Goal: Task Accomplishment & Management: Manage account settings

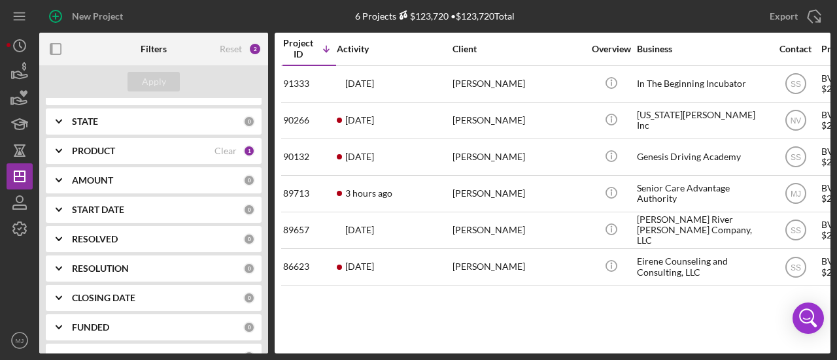
scroll to position [262, 0]
click at [105, 154] on b "PRODUCT" at bounding box center [93, 150] width 43 height 10
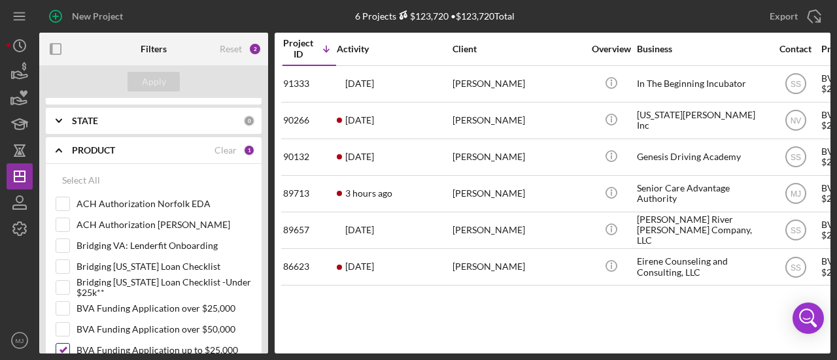
click at [65, 345] on input "BVA Funding Application up to $25,000" at bounding box center [62, 350] width 13 height 13
checkbox input "false"
click at [156, 77] on div "Apply" at bounding box center [154, 82] width 24 height 20
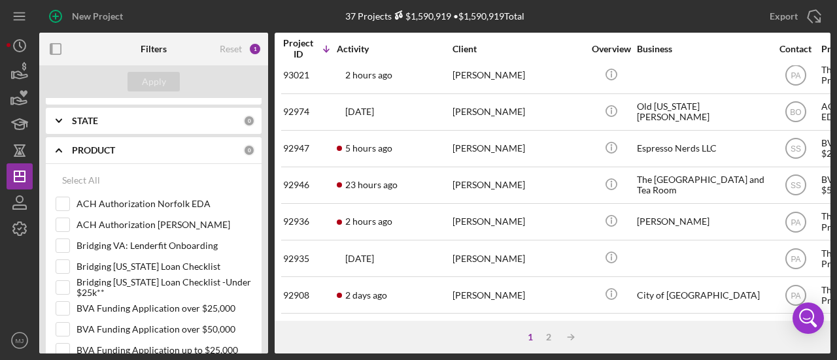
scroll to position [65, 0]
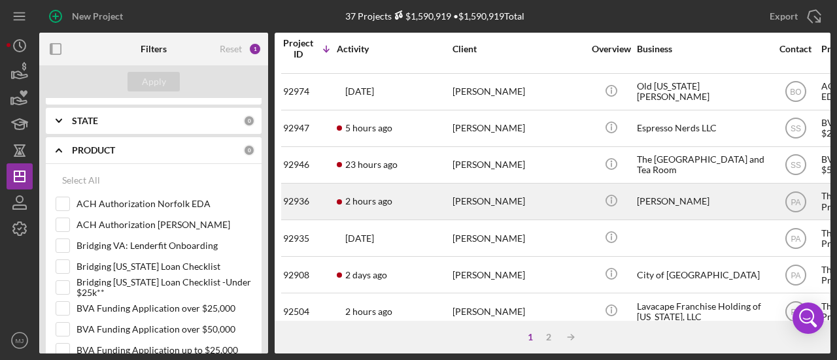
click at [401, 205] on div "2 hours ago [PERSON_NAME]" at bounding box center [394, 201] width 114 height 35
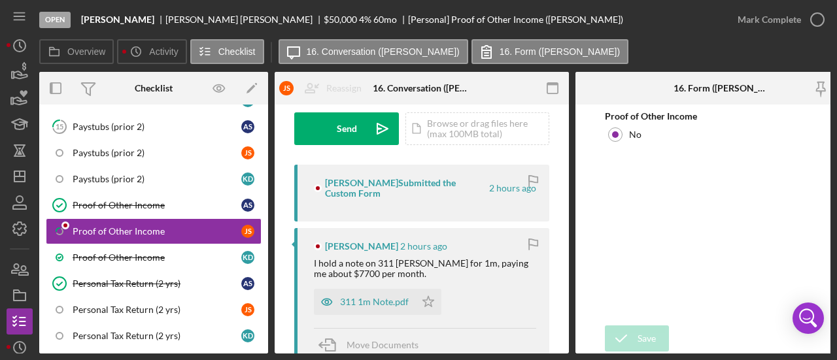
scroll to position [327, 0]
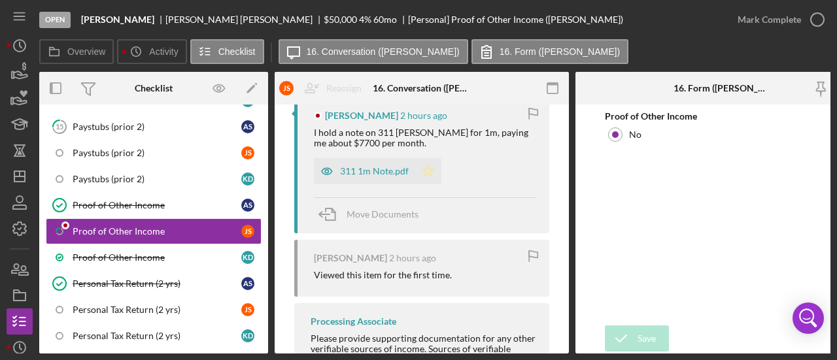
click at [431, 171] on polygon "button" at bounding box center [428, 171] width 11 height 10
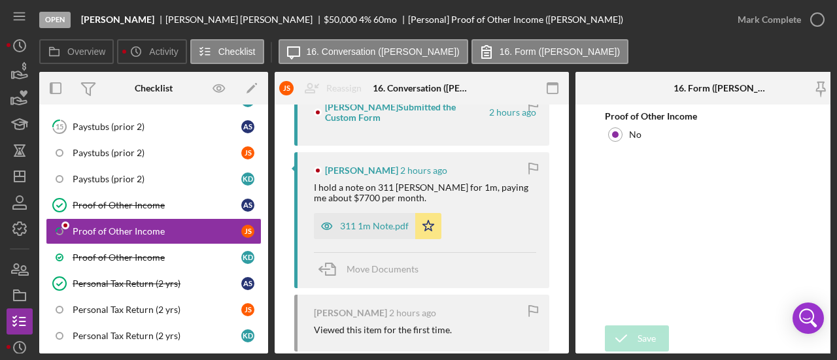
scroll to position [270, 0]
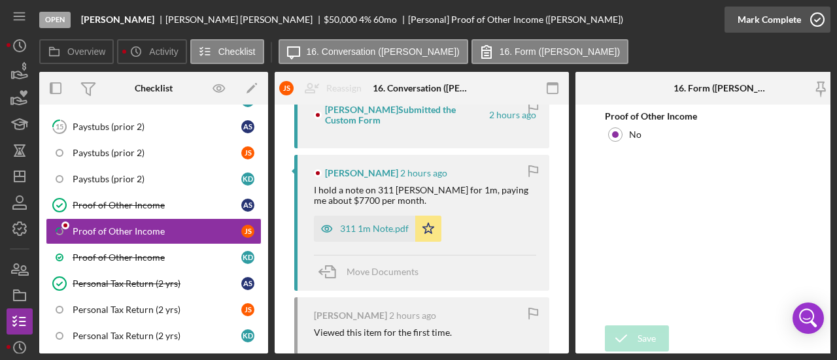
click at [791, 24] on div "Mark Complete" at bounding box center [769, 20] width 63 height 26
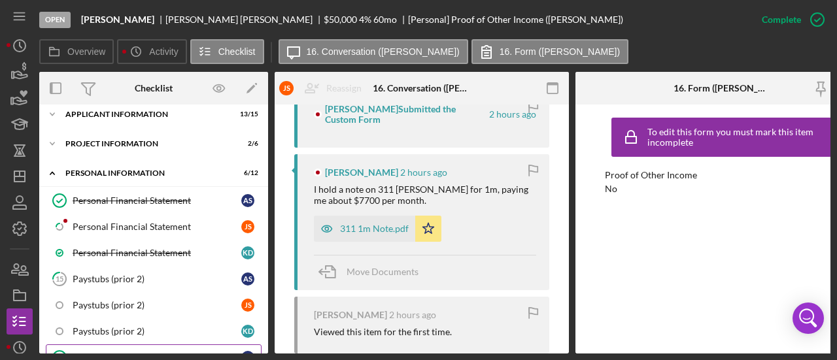
scroll to position [196, 0]
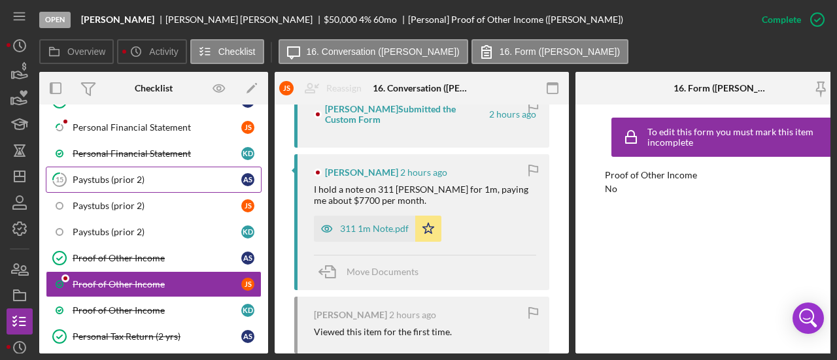
click at [135, 182] on div "Paystubs (prior 2)" at bounding box center [157, 180] width 169 height 10
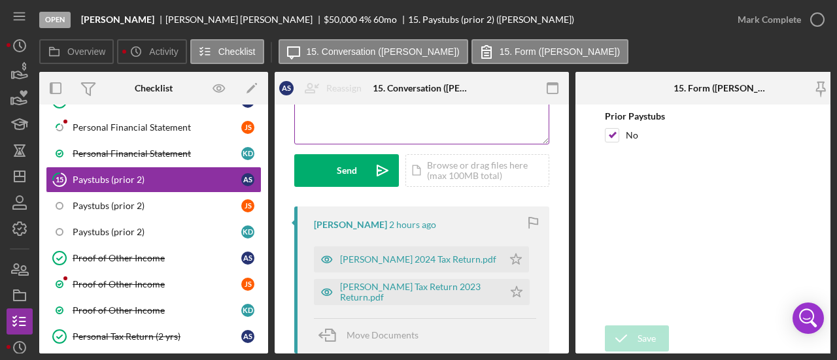
scroll to position [196, 0]
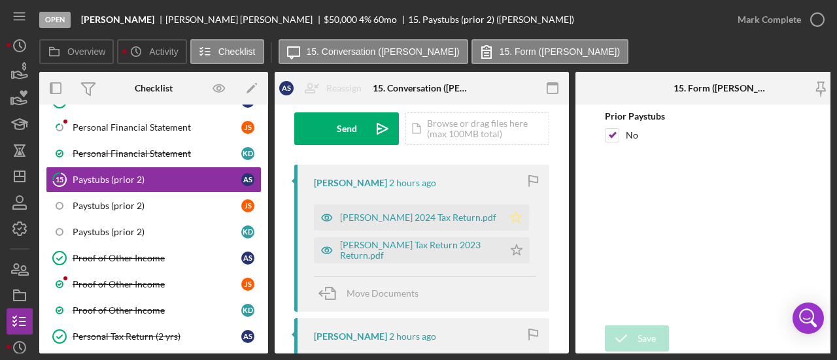
click at [503, 219] on icon "Icon/Star" at bounding box center [516, 218] width 26 height 26
click at [507, 251] on icon "Icon/Star" at bounding box center [517, 250] width 26 height 26
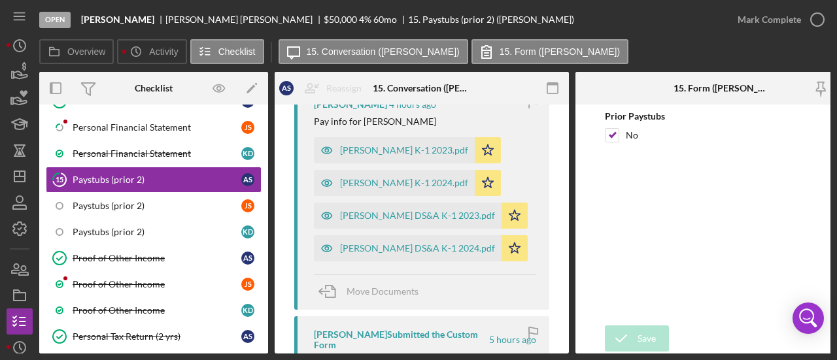
scroll to position [458, 0]
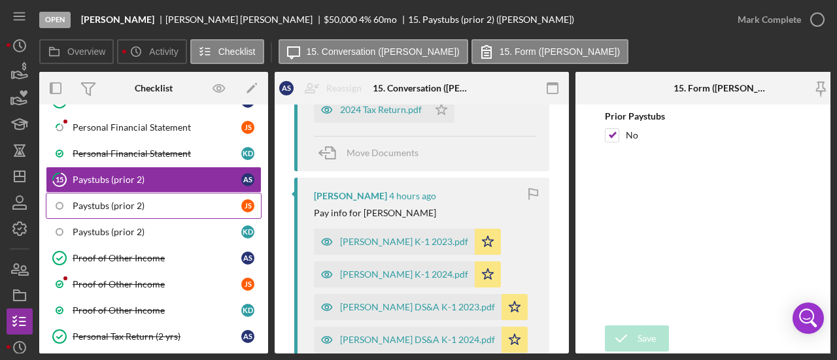
click at [200, 213] on link "Paystubs (prior 2) J S" at bounding box center [154, 206] width 216 height 26
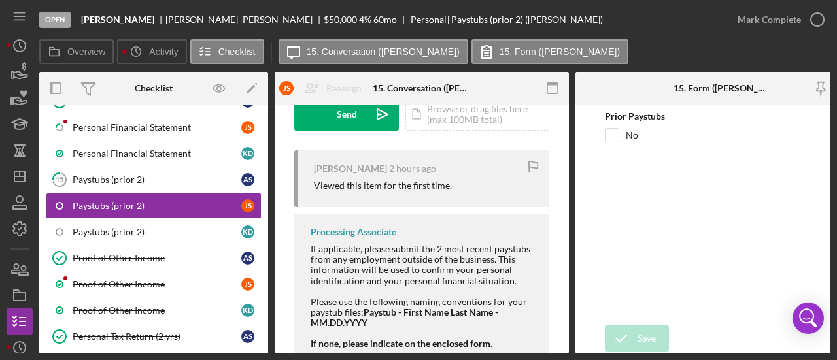
scroll to position [252, 0]
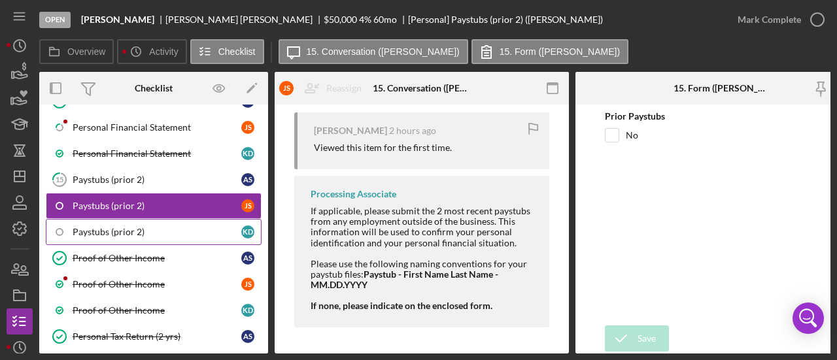
click at [131, 228] on div "Paystubs (prior 2)" at bounding box center [157, 232] width 169 height 10
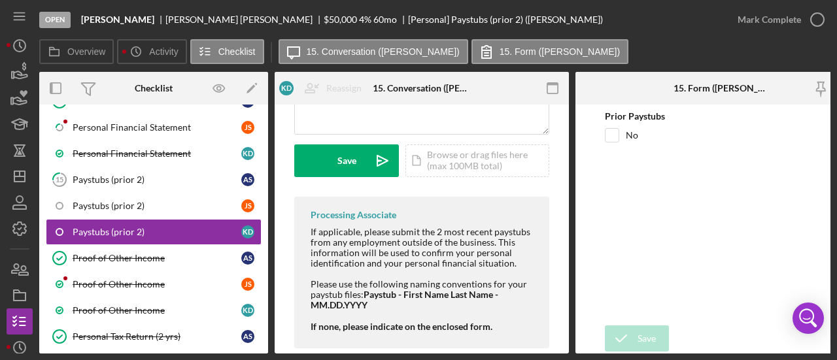
scroll to position [240, 0]
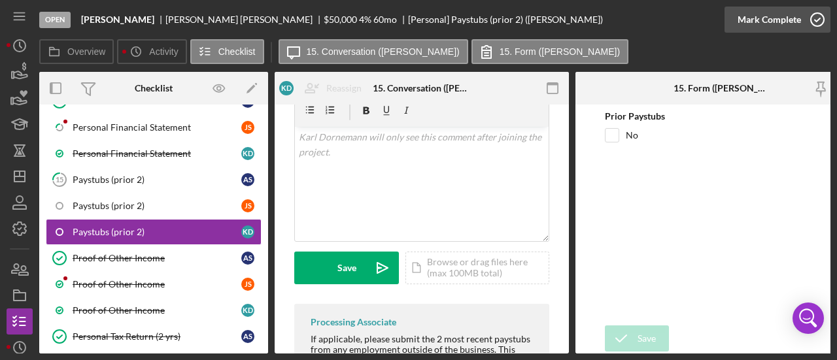
click at [746, 26] on div "Mark Complete" at bounding box center [769, 20] width 63 height 26
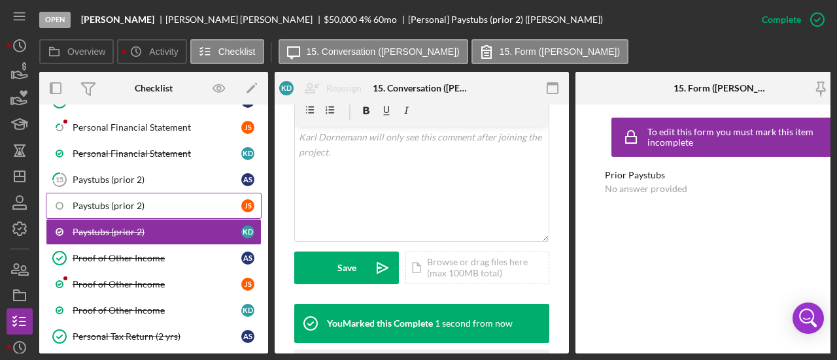
click at [220, 201] on div "Paystubs (prior 2)" at bounding box center [157, 206] width 169 height 10
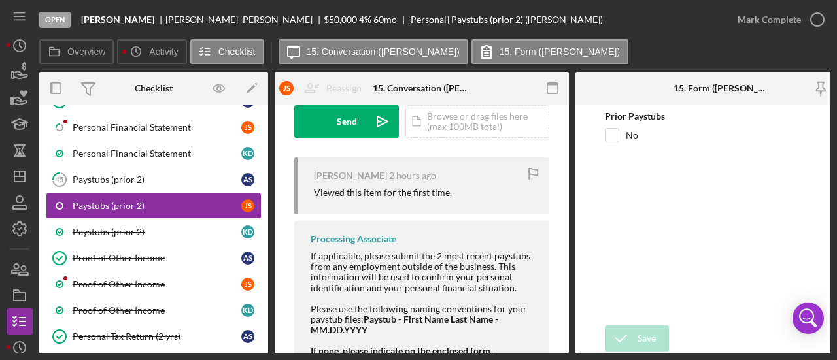
scroll to position [252, 0]
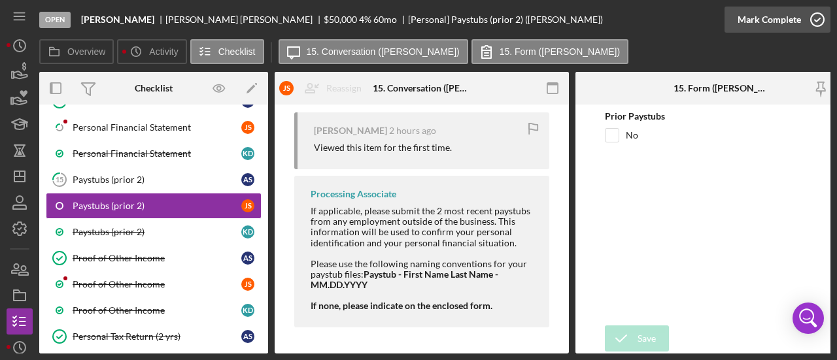
click at [745, 18] on div "Mark Complete" at bounding box center [769, 20] width 63 height 26
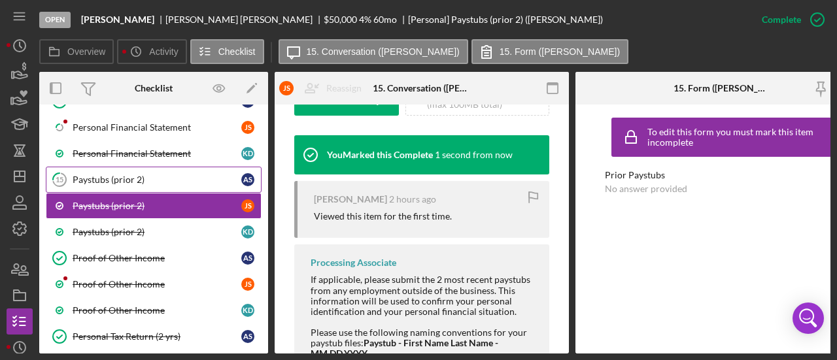
scroll to position [446, 0]
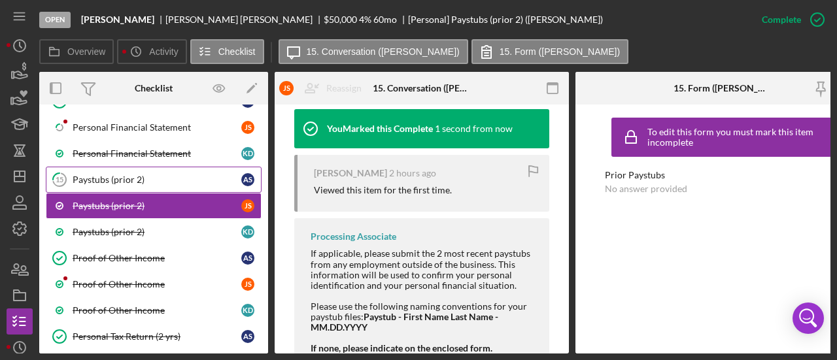
click at [143, 176] on div "Paystubs (prior 2)" at bounding box center [157, 180] width 169 height 10
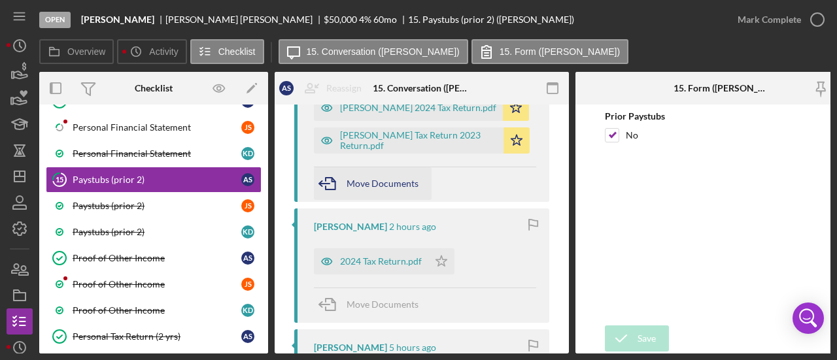
scroll to position [327, 0]
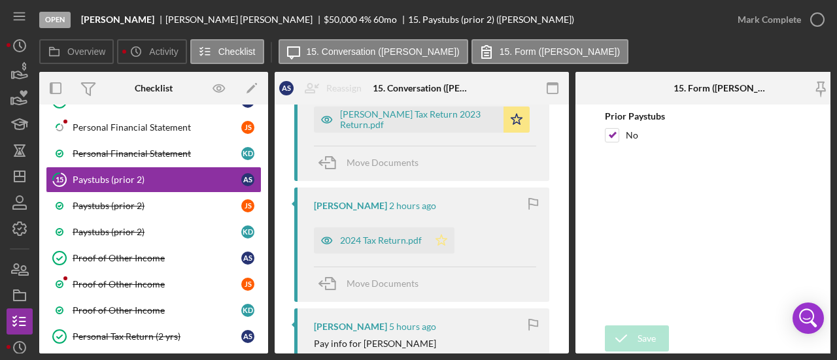
click at [442, 240] on icon "Icon/Star" at bounding box center [442, 241] width 26 height 26
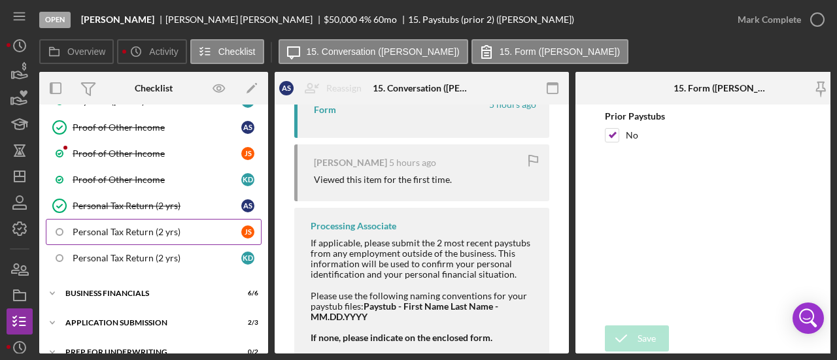
click at [151, 227] on div "Personal Tax Return (2 yrs)" at bounding box center [157, 232] width 169 height 10
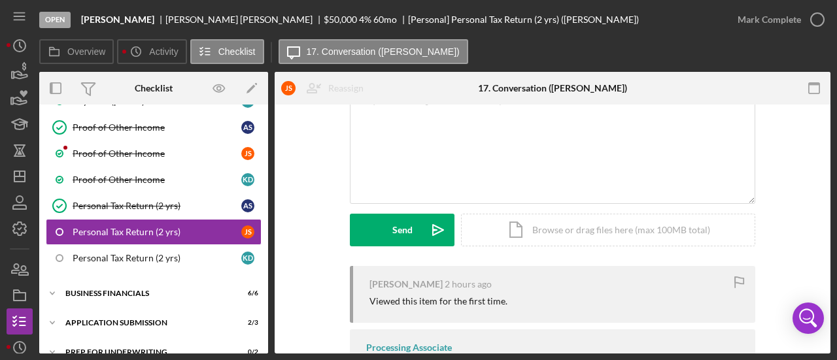
scroll to position [184, 0]
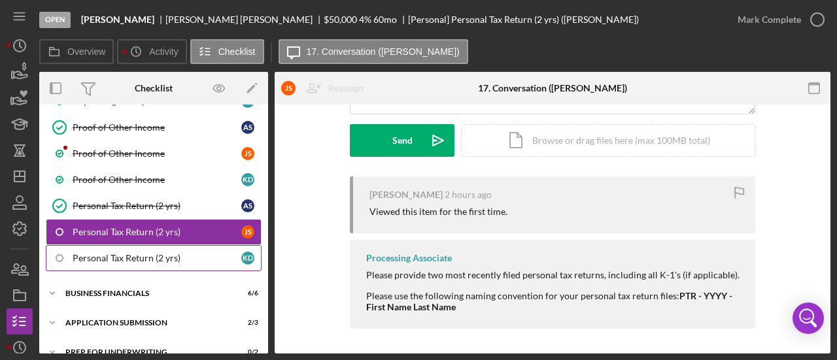
click at [128, 262] on link "Personal Tax Return (2 yrs) K D" at bounding box center [154, 258] width 216 height 26
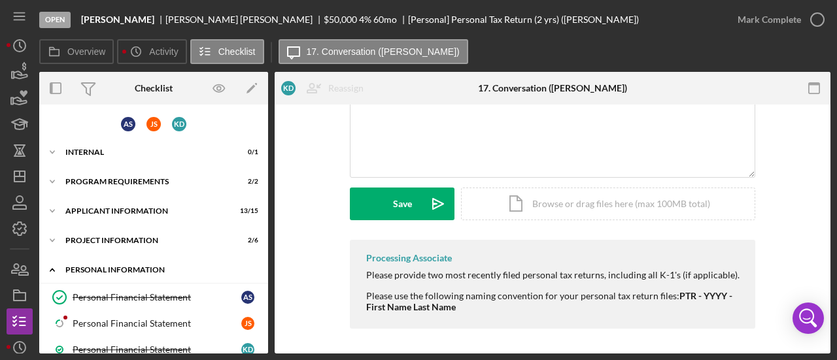
scroll to position [131, 0]
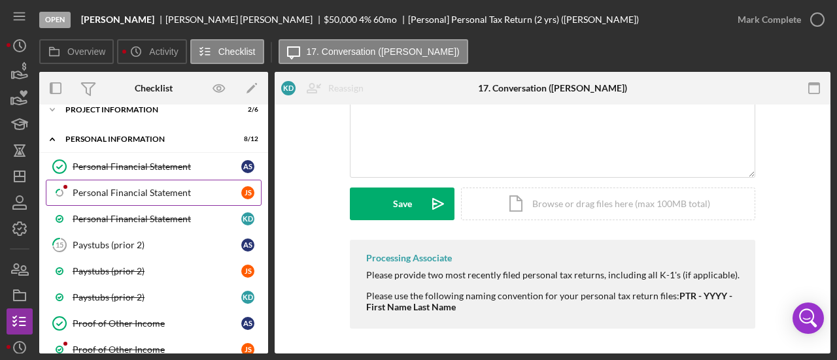
click at [128, 195] on div "Personal Financial Statement" at bounding box center [157, 193] width 169 height 10
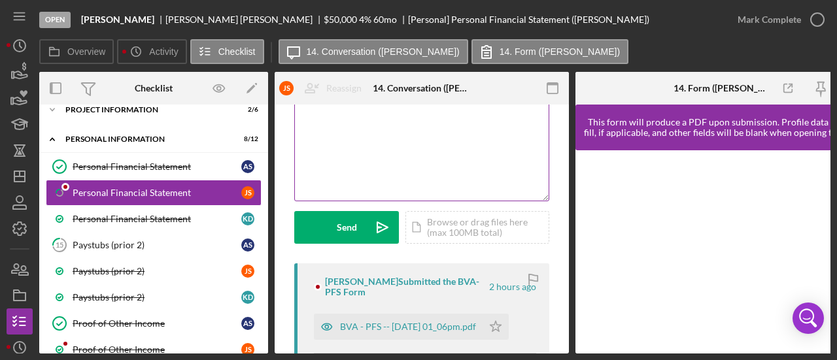
scroll to position [196, 0]
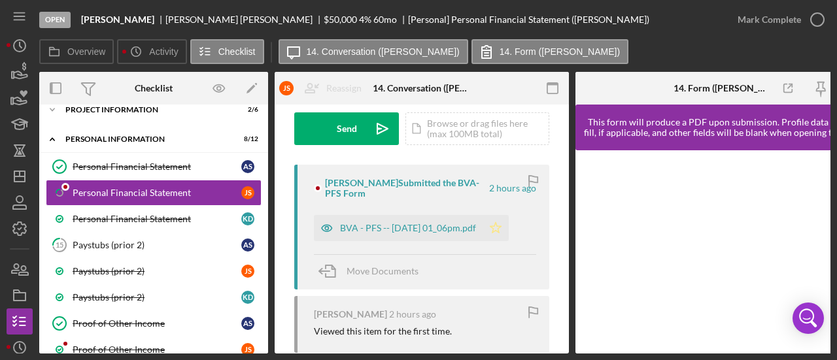
click at [502, 226] on polygon "button" at bounding box center [496, 227] width 11 height 10
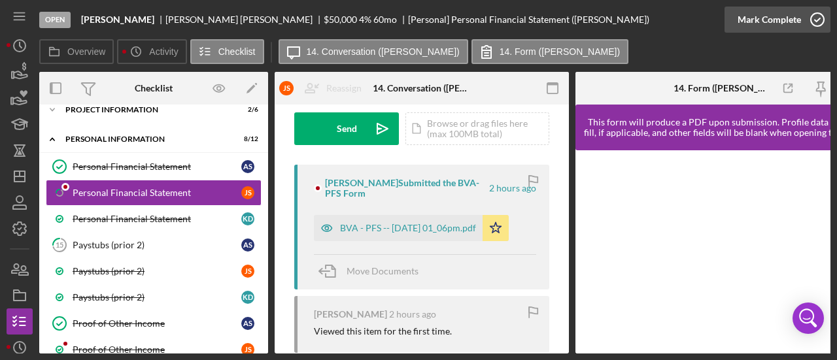
click at [768, 22] on div "Mark Complete" at bounding box center [769, 20] width 63 height 26
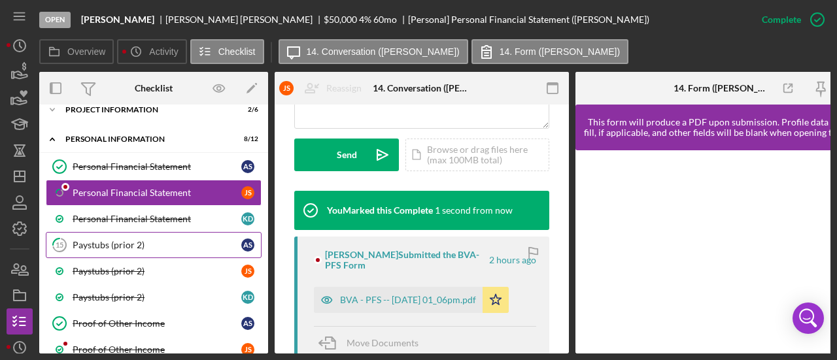
scroll to position [391, 0]
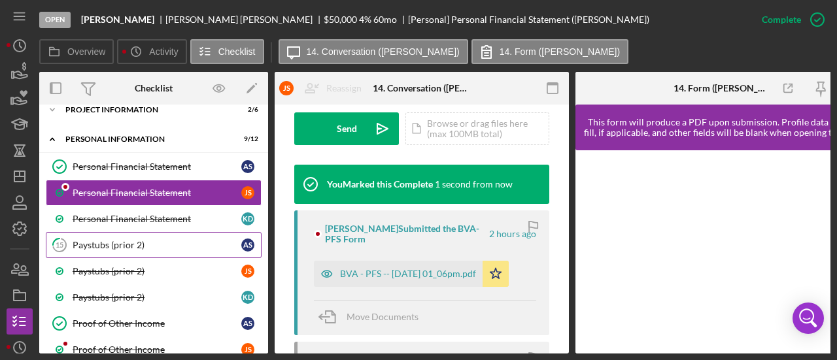
click at [155, 251] on link "15 Paystubs (prior 2) A S" at bounding box center [154, 245] width 216 height 26
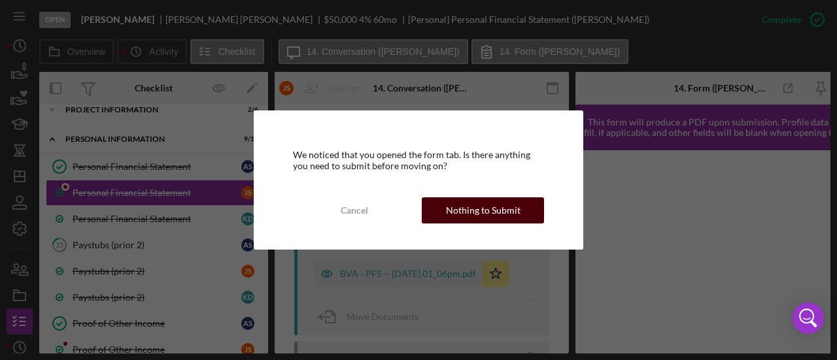
click at [475, 211] on div "Nothing to Submit" at bounding box center [483, 211] width 75 height 26
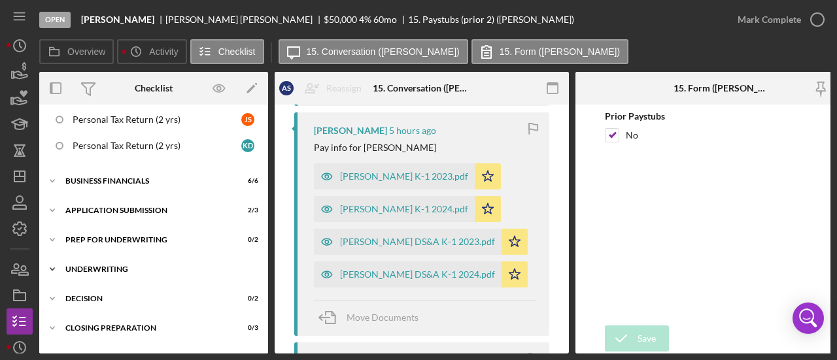
scroll to position [360, 0]
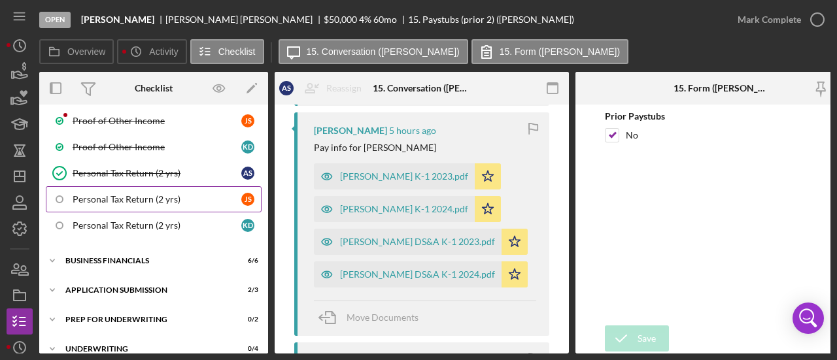
click at [130, 194] on div "Personal Tax Return (2 yrs)" at bounding box center [157, 199] width 169 height 10
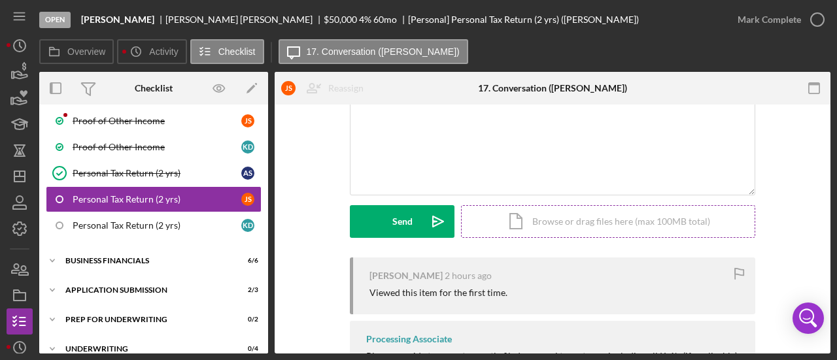
scroll to position [184, 0]
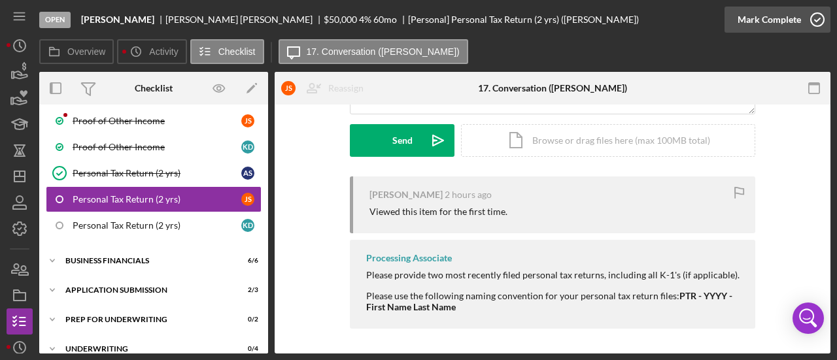
click at [756, 15] on div "Mark Complete" at bounding box center [769, 20] width 63 height 26
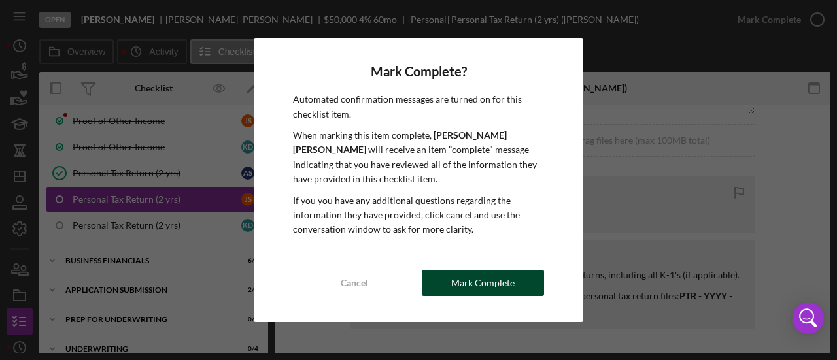
click at [461, 270] on div "Mark Complete" at bounding box center [482, 283] width 63 height 26
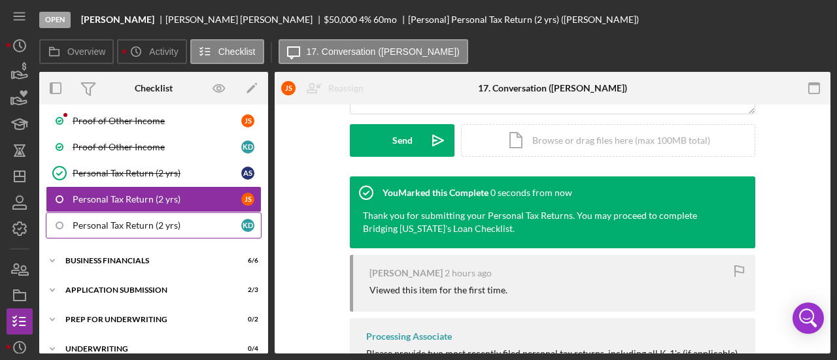
scroll to position [364, 0]
click at [120, 224] on div "Personal Tax Return (2 yrs)" at bounding box center [157, 225] width 169 height 10
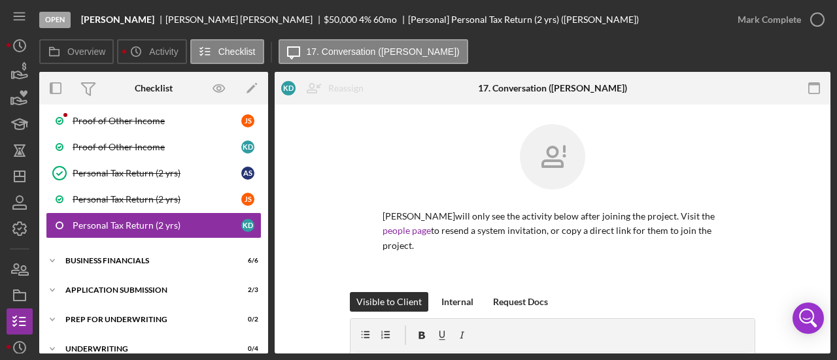
scroll to position [262, 0]
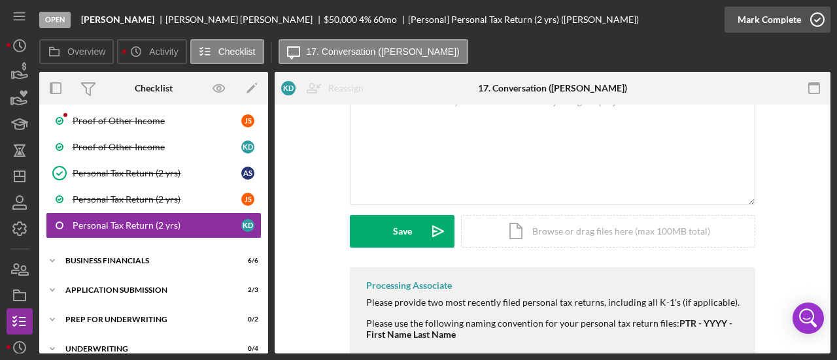
click at [776, 17] on div "Mark Complete" at bounding box center [769, 20] width 63 height 26
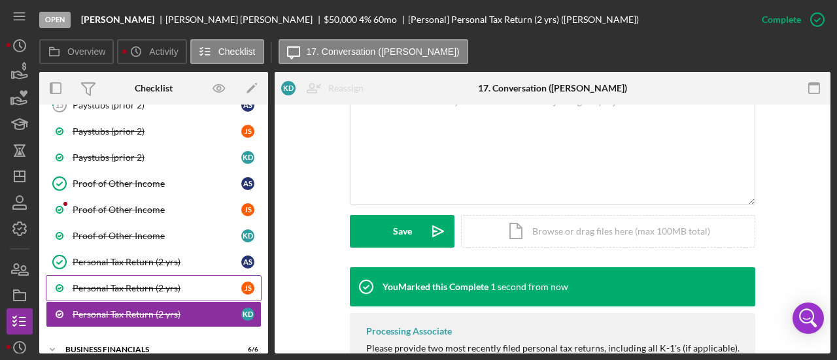
scroll to position [425, 0]
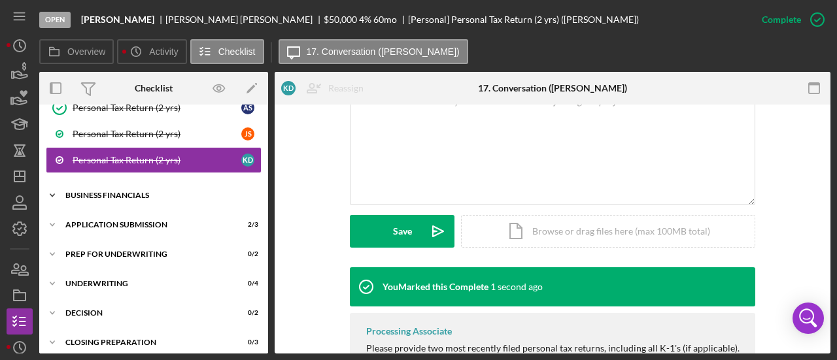
click at [130, 192] on div "Business Financials" at bounding box center [158, 196] width 186 height 8
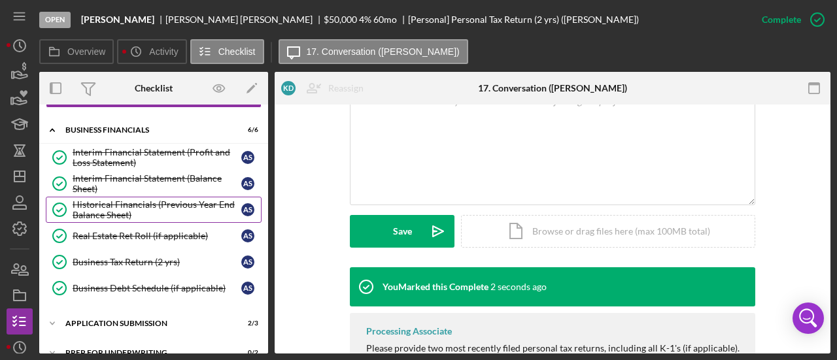
scroll to position [556, 0]
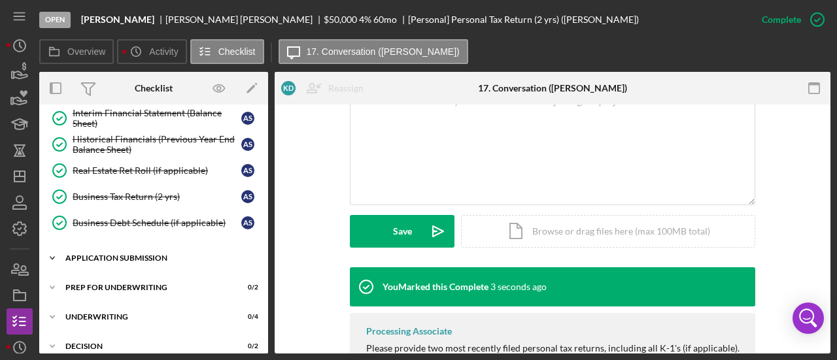
click at [135, 245] on div "Icon/Expander Application Submission 2 / 3" at bounding box center [153, 258] width 229 height 26
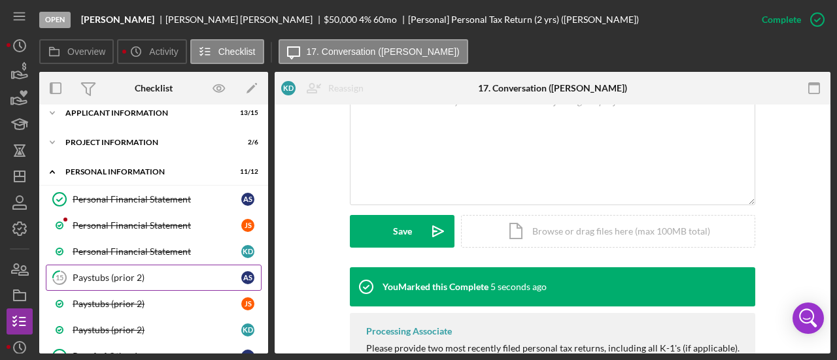
scroll to position [33, 0]
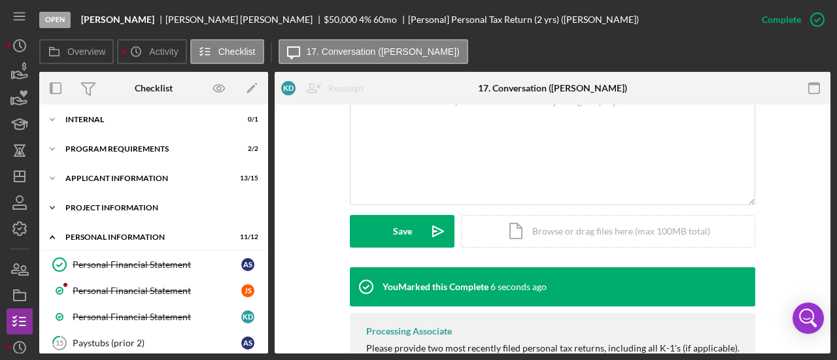
click at [110, 205] on div "PROJECT INFORMATION" at bounding box center [158, 208] width 186 height 8
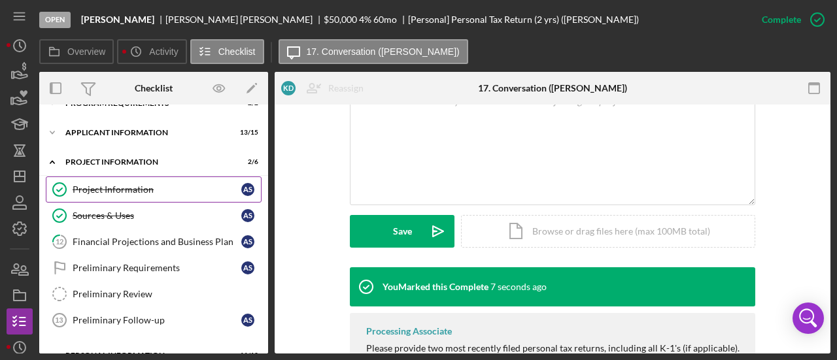
scroll to position [98, 0]
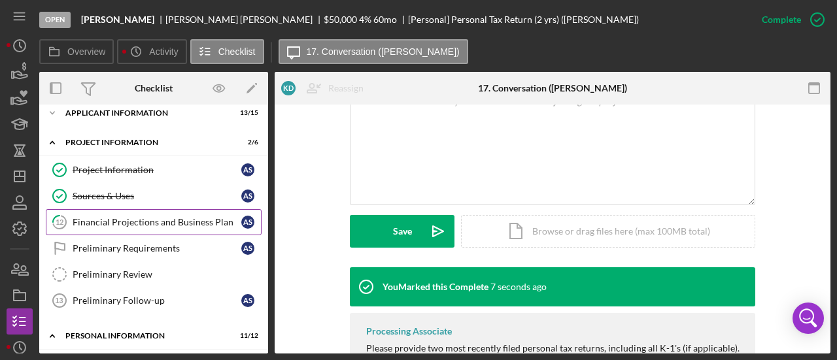
click at [137, 224] on div "Financial Projections and Business Plan" at bounding box center [157, 222] width 169 height 10
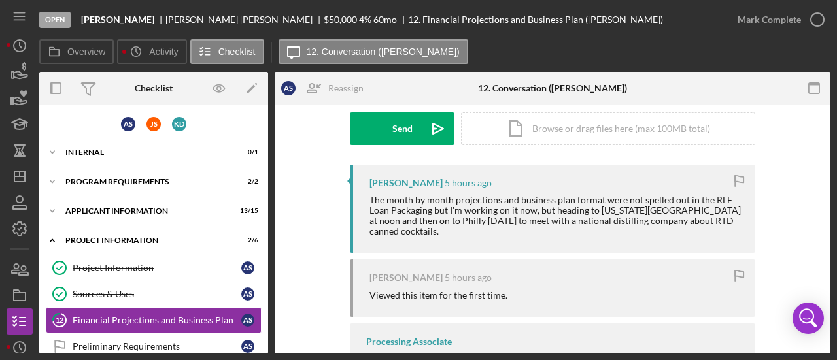
click at [34, 185] on nav "Icon/Menu Icon/Dashboard Dashboard Navigation Divider Mobile Checklist Navigati…" at bounding box center [23, 177] width 33 height 354
click at [25, 184] on icon "Icon/Dashboard" at bounding box center [19, 176] width 33 height 33
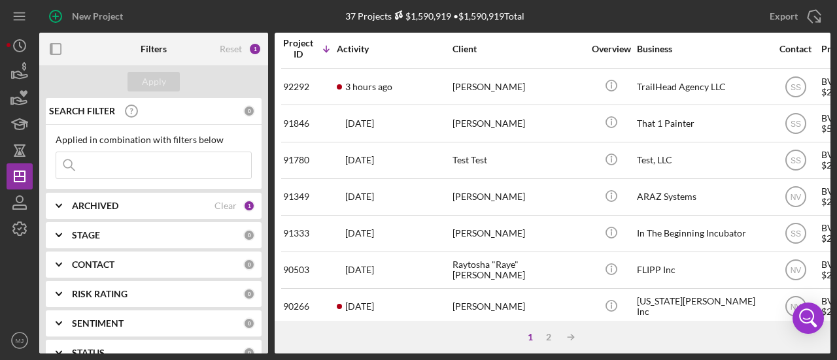
scroll to position [667, 0]
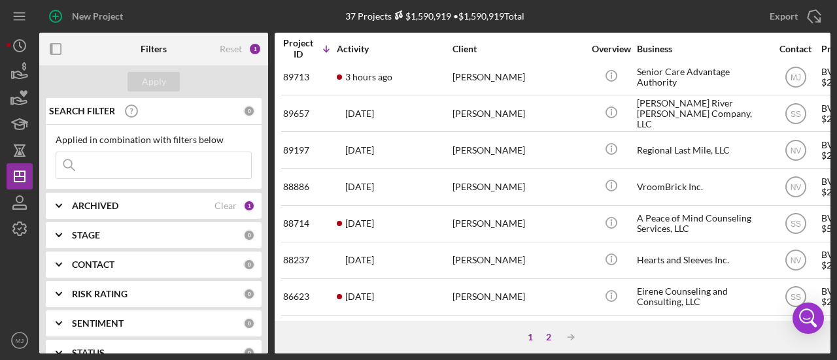
click at [551, 336] on div "2" at bounding box center [549, 337] width 18 height 10
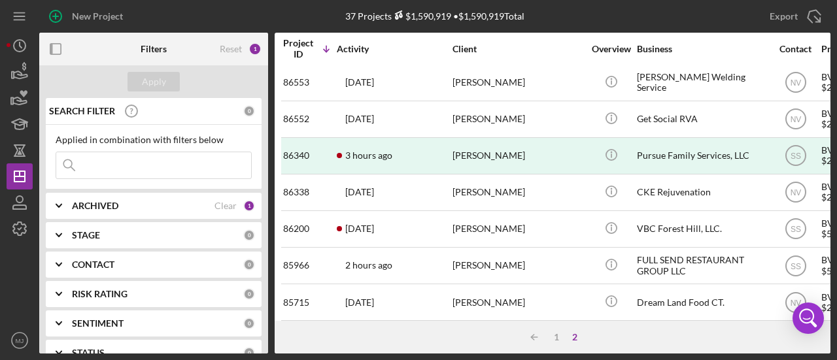
scroll to position [0, 0]
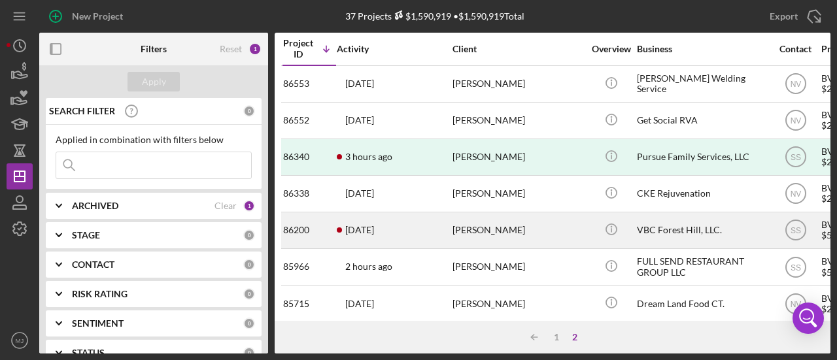
click at [351, 239] on div "[DATE] [PERSON_NAME]" at bounding box center [394, 230] width 114 height 35
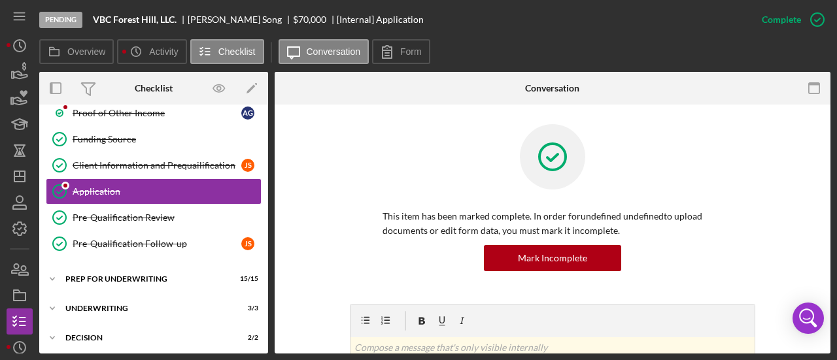
scroll to position [579, 0]
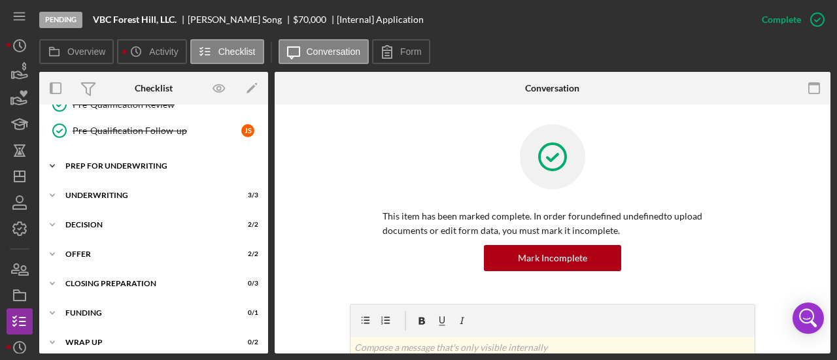
click at [134, 162] on div "Prep for Underwriting" at bounding box center [158, 166] width 186 height 8
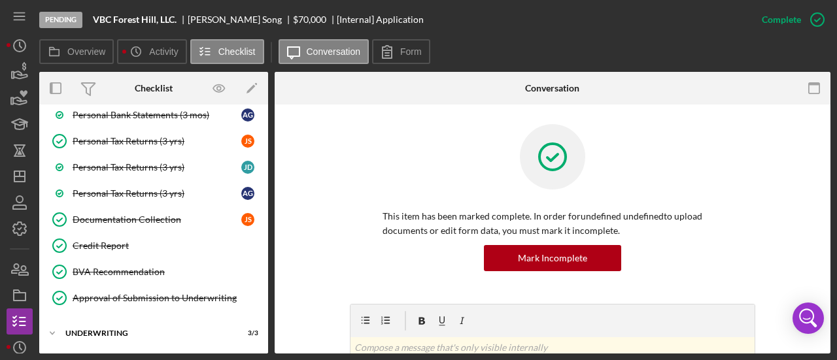
scroll to position [972, 0]
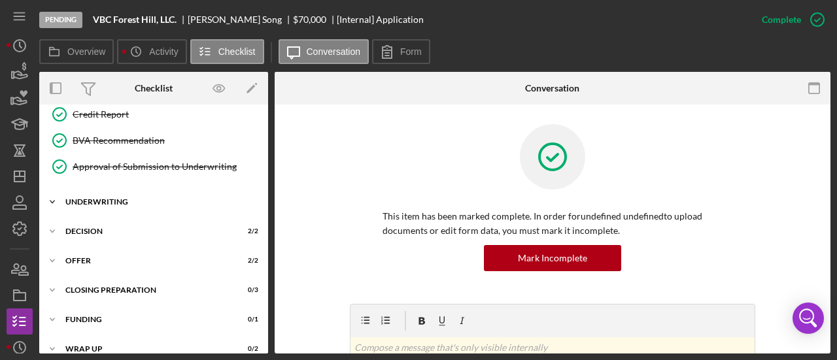
click at [109, 198] on div "Underwriting" at bounding box center [158, 202] width 186 height 8
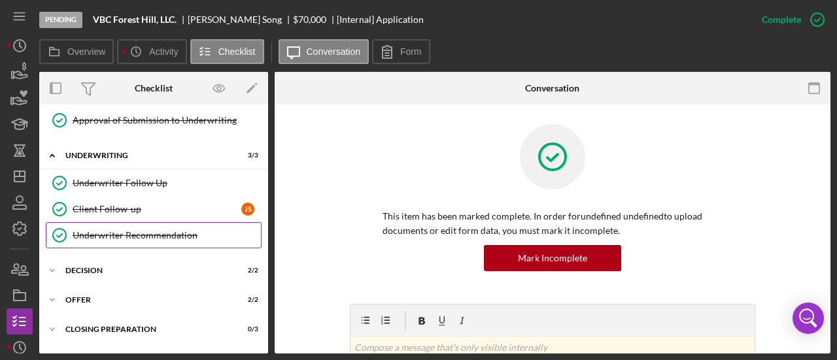
scroll to position [1056, 0]
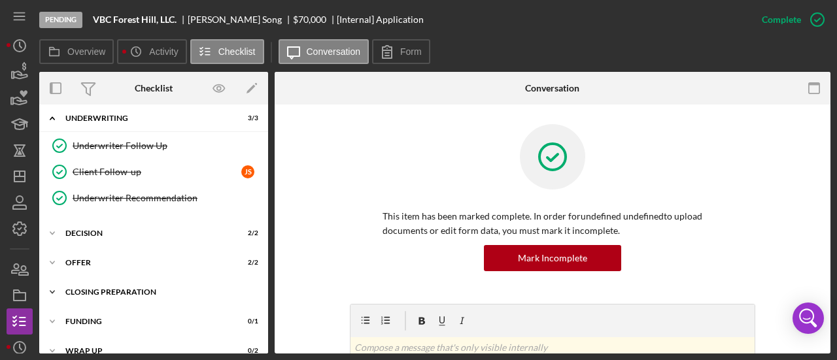
click at [88, 289] on div "Closing Preparation" at bounding box center [158, 293] width 186 height 8
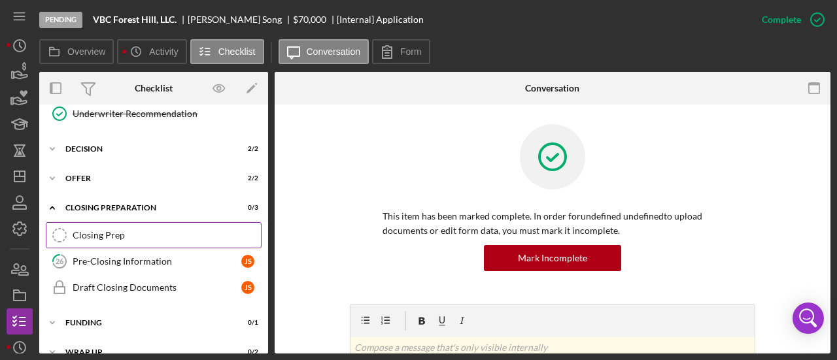
click at [130, 222] on link "Closing Prep Closing Prep" at bounding box center [154, 235] width 216 height 26
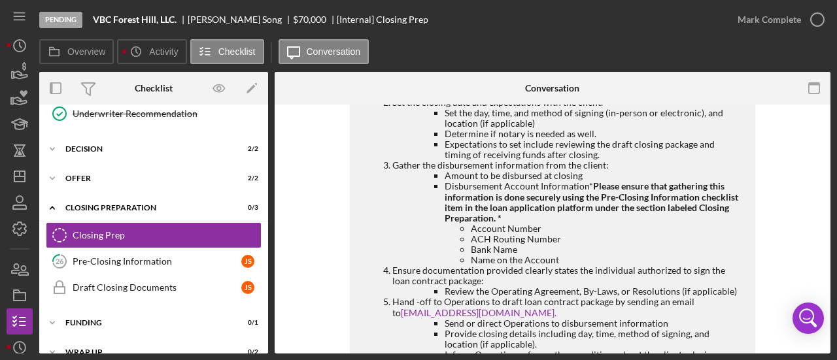
scroll to position [236, 0]
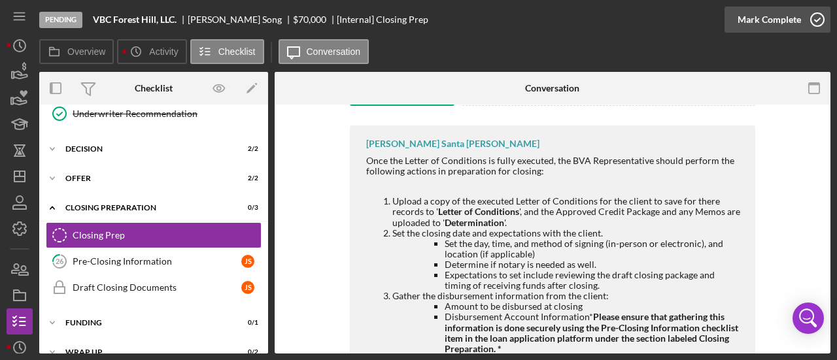
click at [739, 18] on div "Mark Complete" at bounding box center [769, 20] width 63 height 26
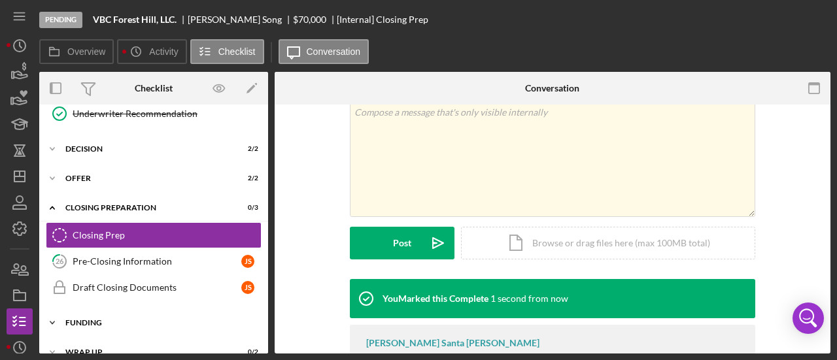
scroll to position [415, 0]
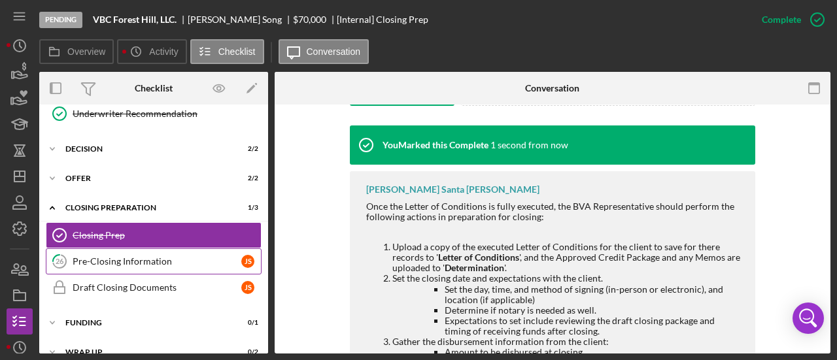
click at [122, 256] on div "Pre-Closing Information" at bounding box center [157, 261] width 169 height 10
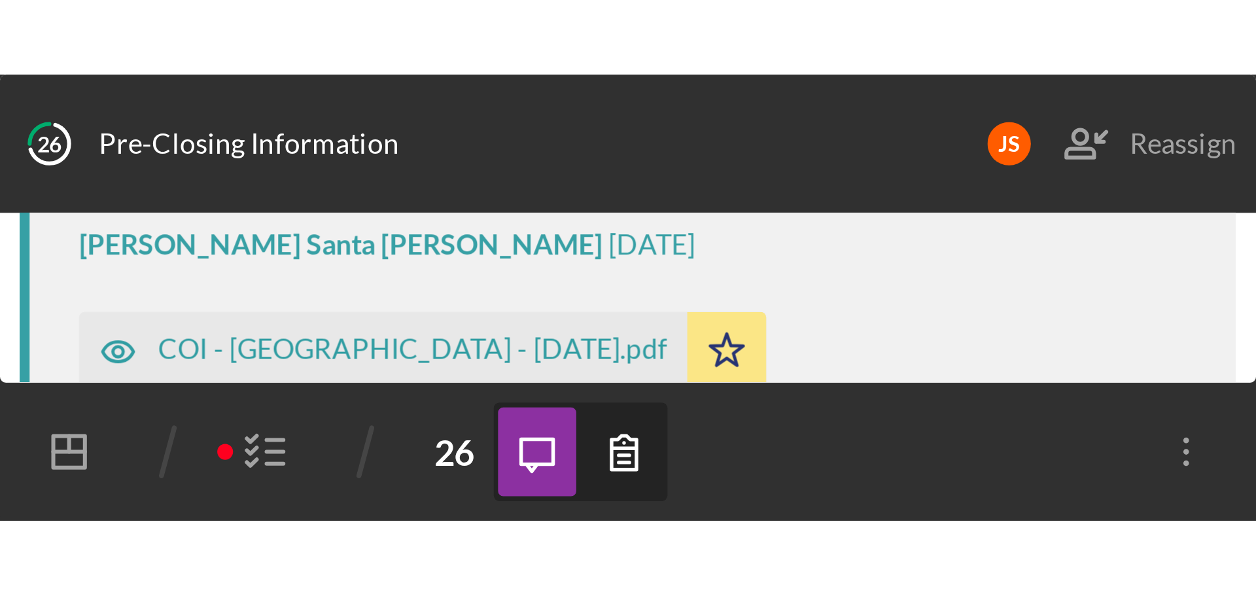
scroll to position [776, 0]
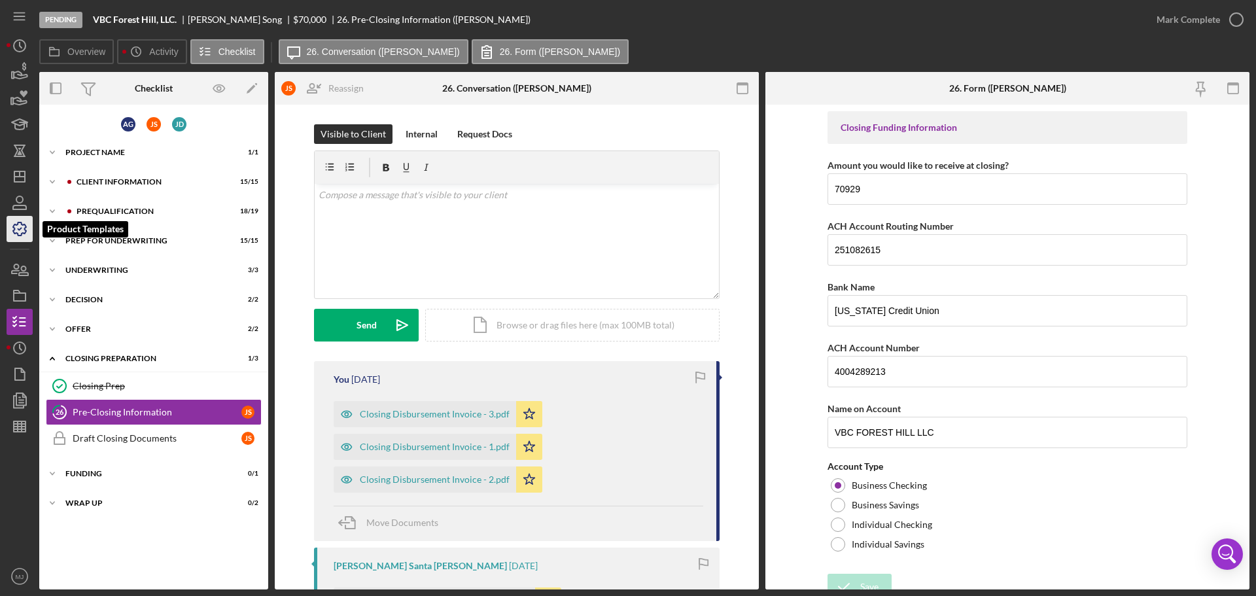
click at [19, 232] on icon "button" at bounding box center [19, 229] width 33 height 33
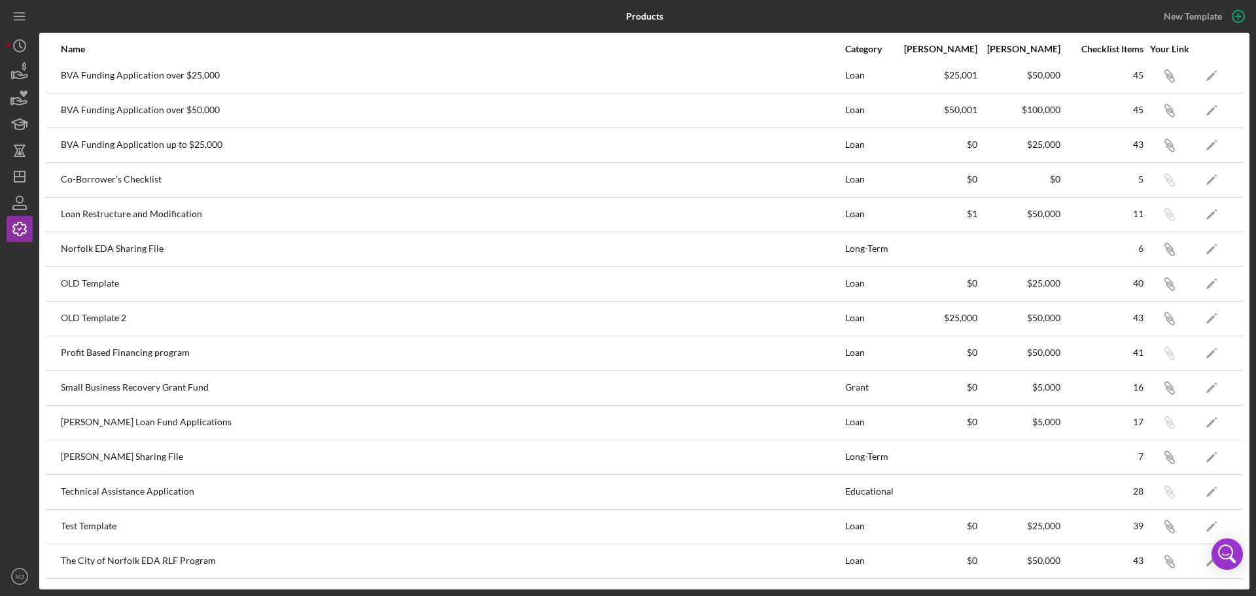
scroll to position [107, 0]
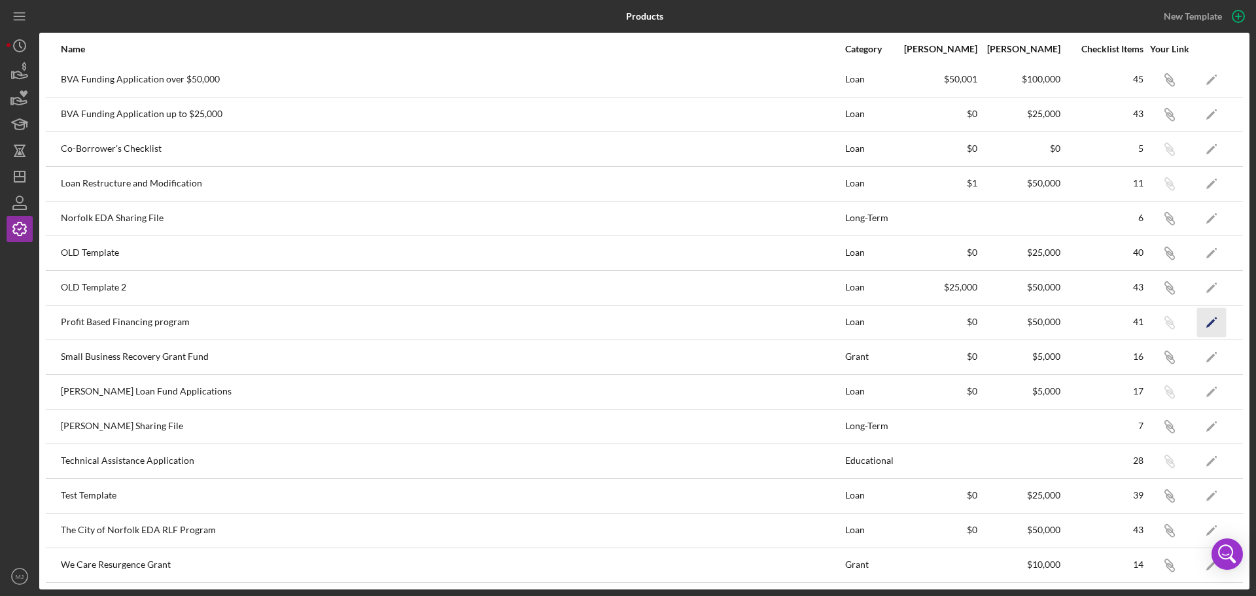
click at [837, 320] on icon "Icon/Edit" at bounding box center [1211, 321] width 29 height 29
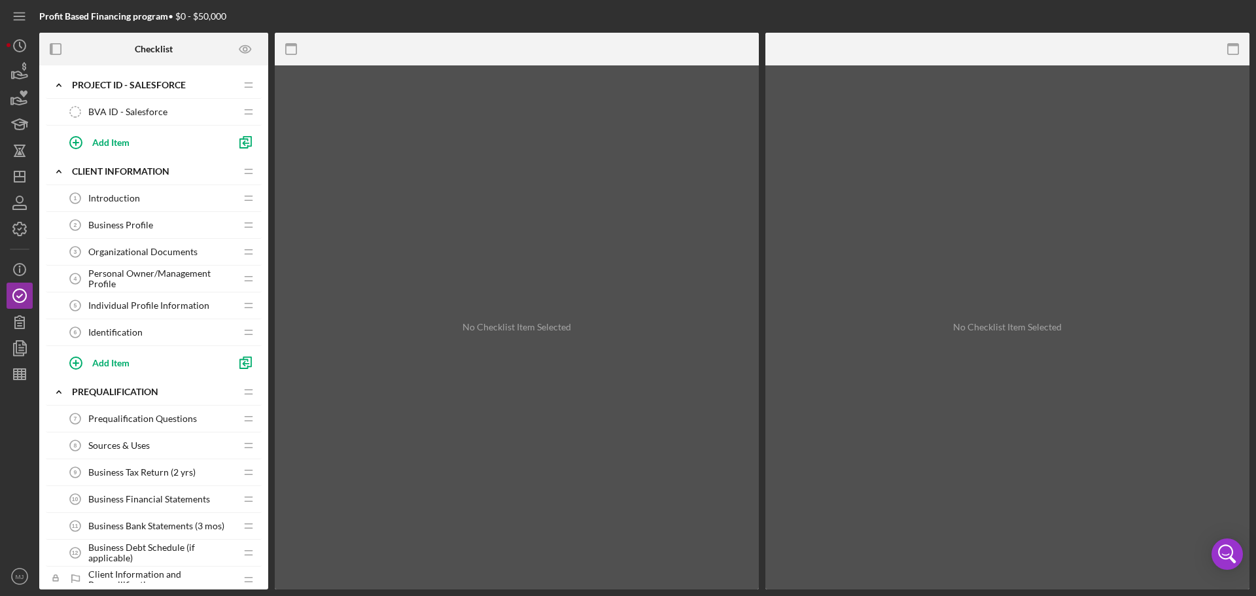
click at [139, 360] on div "Business Financial Statements 10 Business Financial Statements" at bounding box center [148, 499] width 173 height 26
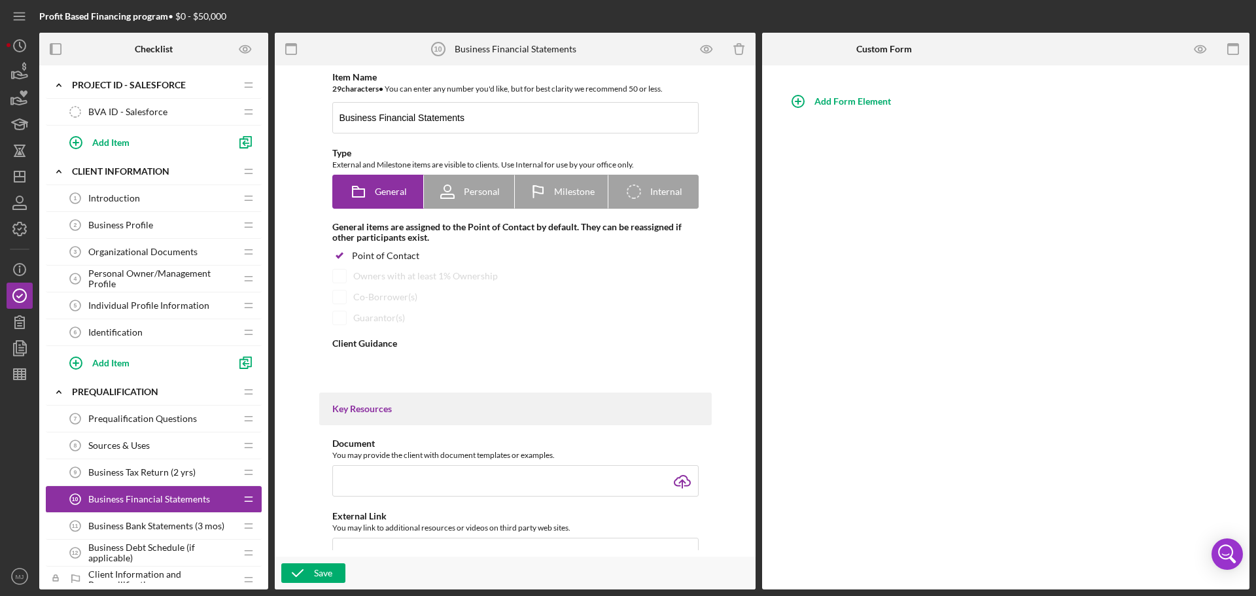
type textarea "<div>Please submit the financial statements and business plan as listed below. …"
type textarea "<div>Thank you for submitting your business's financial statements. You may pro…"
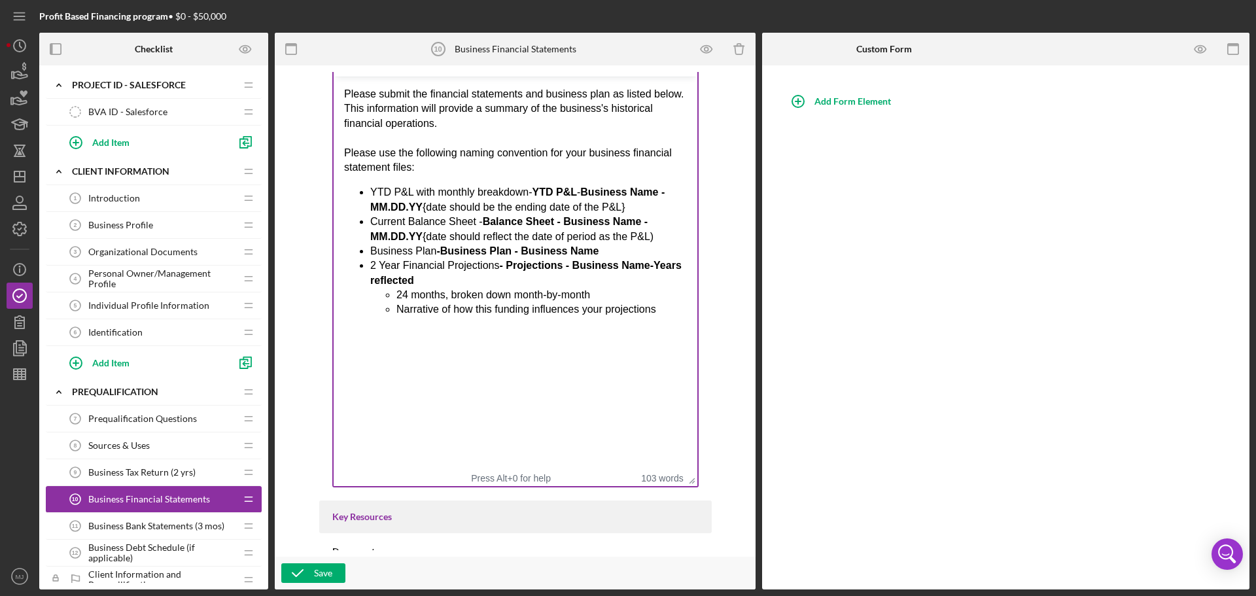
drag, startPoint x: 693, startPoint y: 233, endPoint x: 681, endPoint y: 480, distance: 247.6
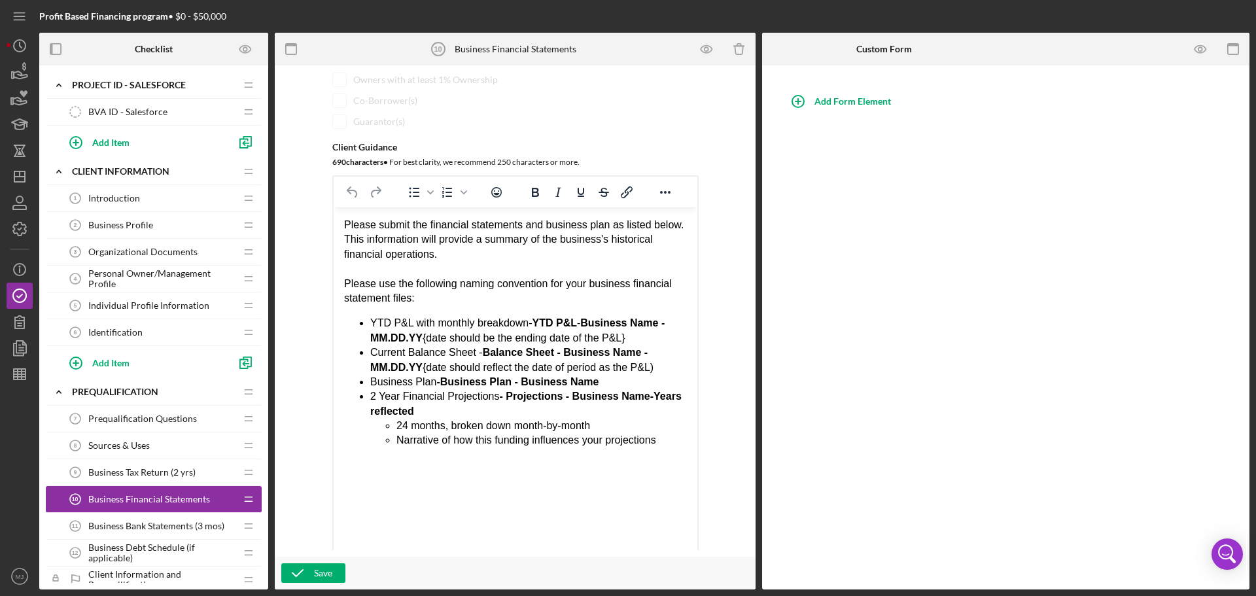
click at [118, 198] on span "Introduction" at bounding box center [114, 198] width 52 height 10
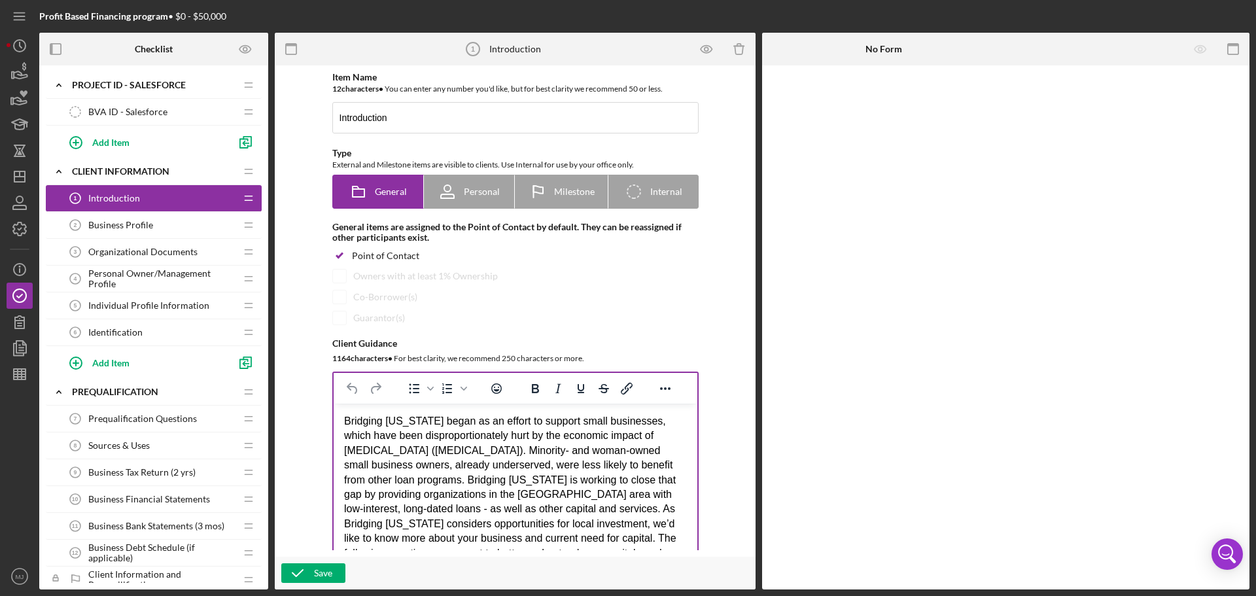
click at [444, 360] on div "Bridging [US_STATE] began as an effort to support small businesses, which have …" at bounding box center [514, 487] width 343 height 147
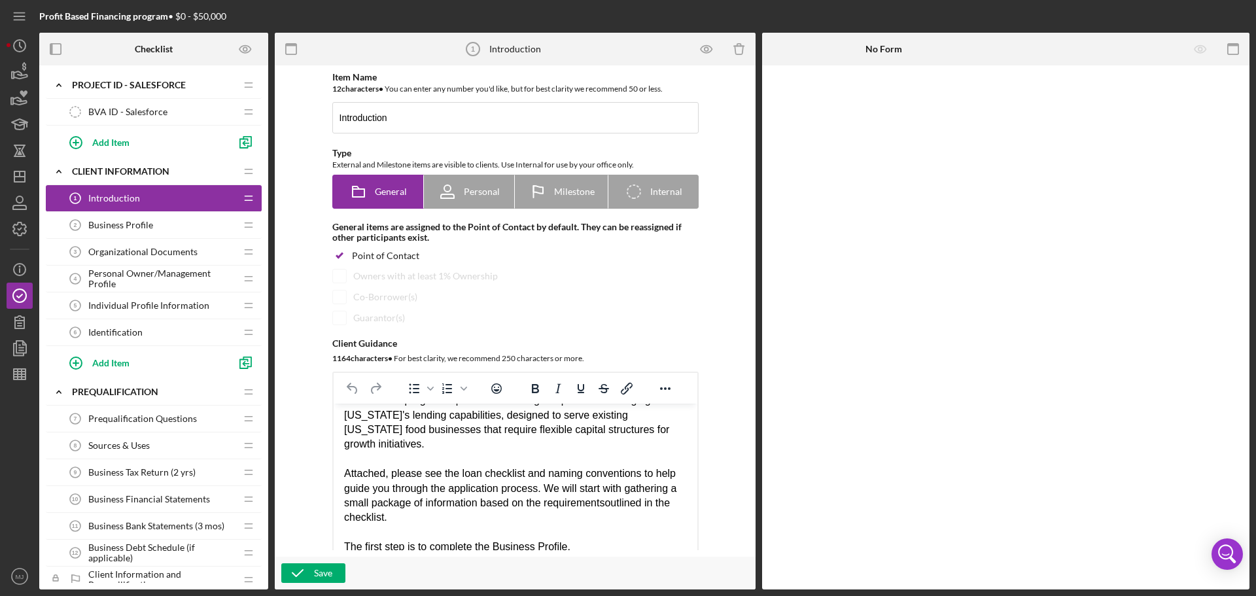
scroll to position [116, 0]
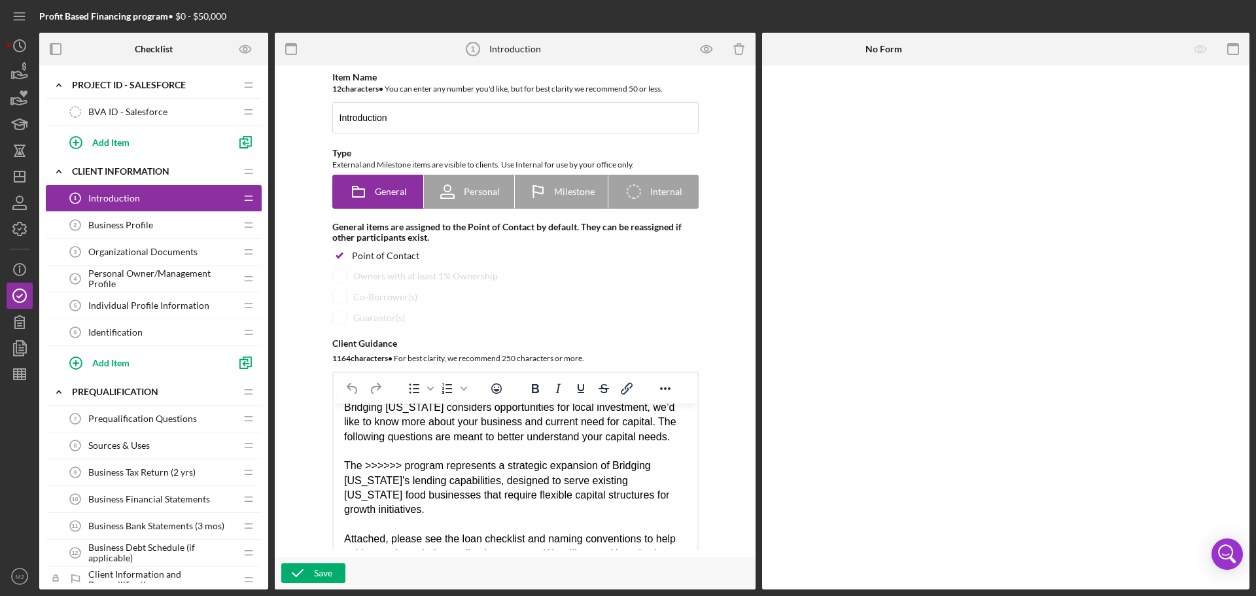
click at [412, 360] on span "The >>>>>> program represents a strategic expansion of Bridging [US_STATE]'s le…" at bounding box center [505, 487] width 325 height 55
drag, startPoint x: 404, startPoint y: 465, endPoint x: 370, endPoint y: 465, distance: 34.0
click at [370, 360] on span "The >>>>>> program represents a strategic expansion of Bridging [US_STATE]'s le…" at bounding box center [505, 487] width 325 height 55
click at [406, 360] on span "The >>>>>> program represents a strategic expansion of Bridging [US_STATE]'s le…" at bounding box center [505, 487] width 325 height 55
drag, startPoint x: 406, startPoint y: 466, endPoint x: 363, endPoint y: 465, distance: 42.6
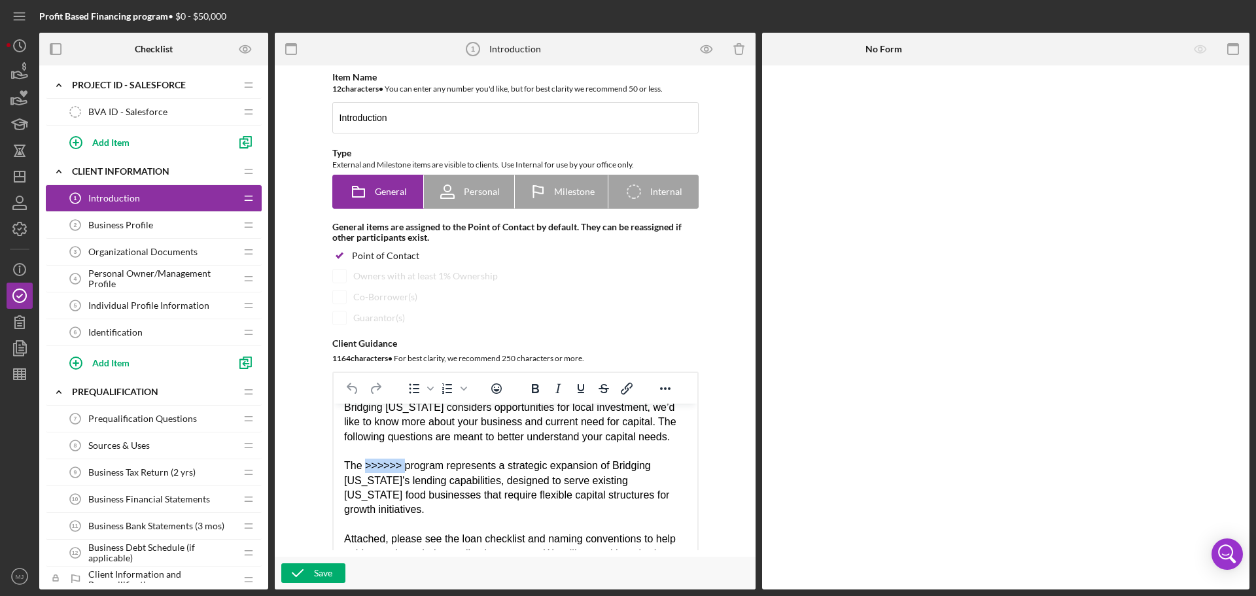
click at [363, 360] on span "The >>>>>> program represents a strategic expansion of Bridging [US_STATE]'s le…" at bounding box center [505, 487] width 325 height 55
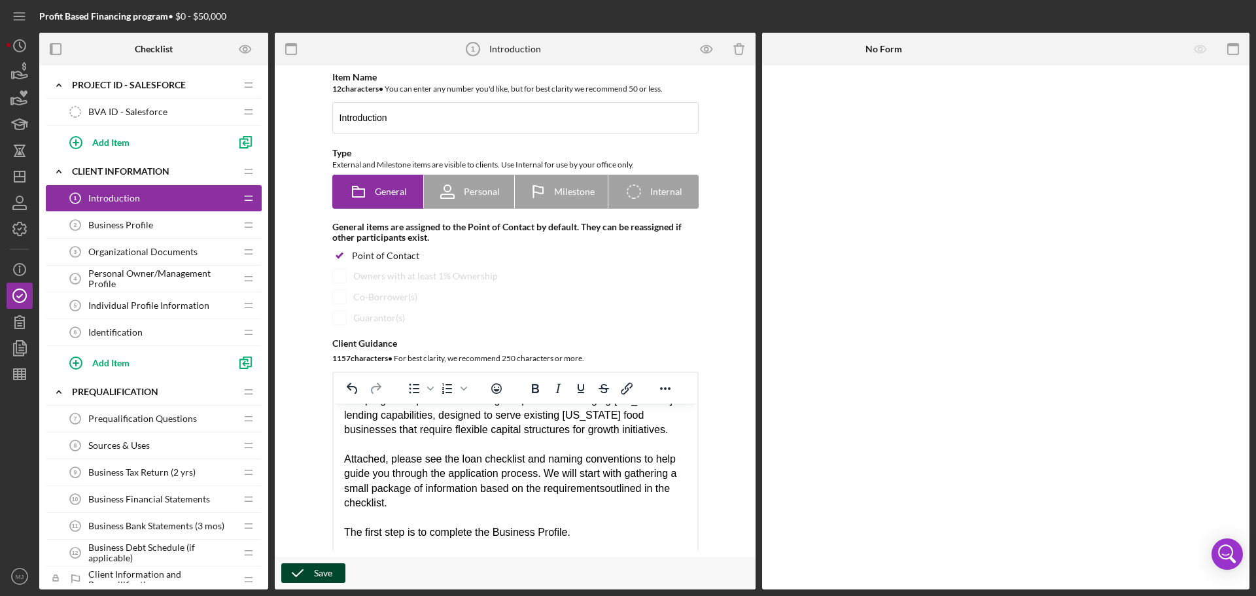
click at [304, 360] on icon "button" at bounding box center [297, 573] width 33 height 33
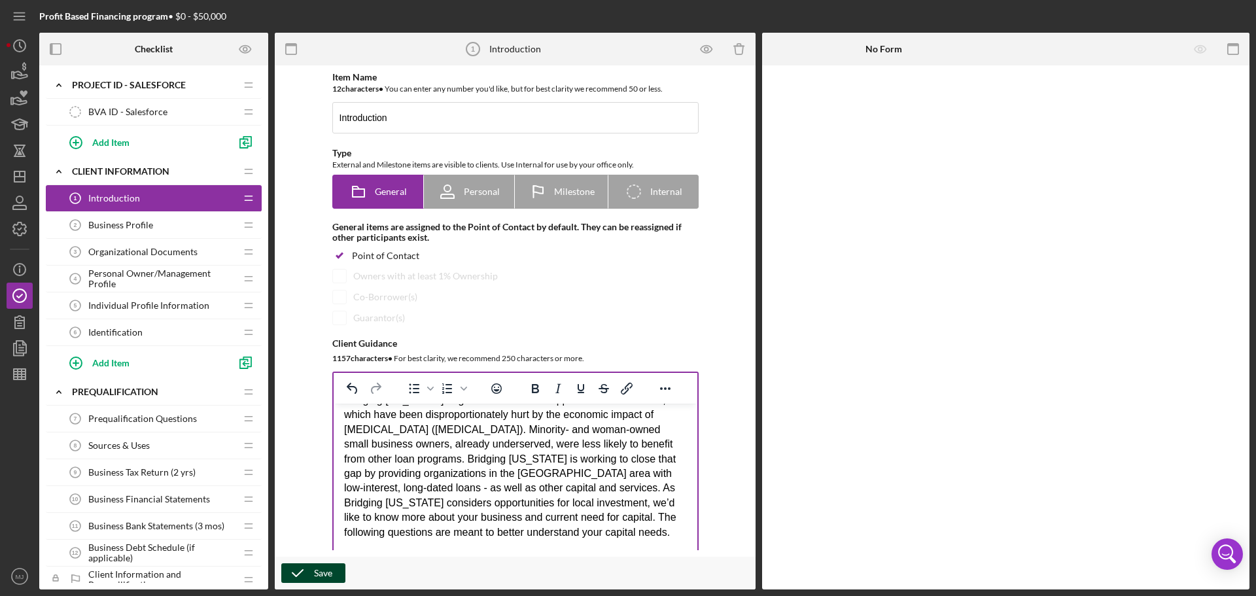
scroll to position [0, 0]
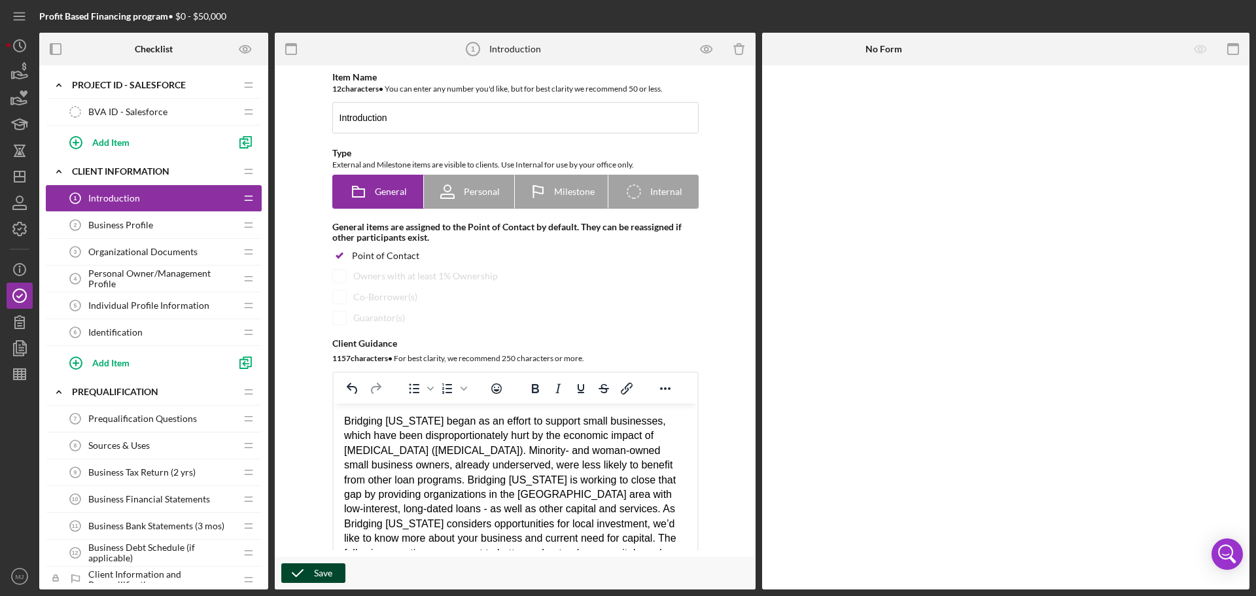
drag, startPoint x: 346, startPoint y: 419, endPoint x: 580, endPoint y: 503, distance: 249.0
click at [580, 360] on div "Bridging [US_STATE] began as an effort to support small businesses, which have …" at bounding box center [514, 487] width 343 height 147
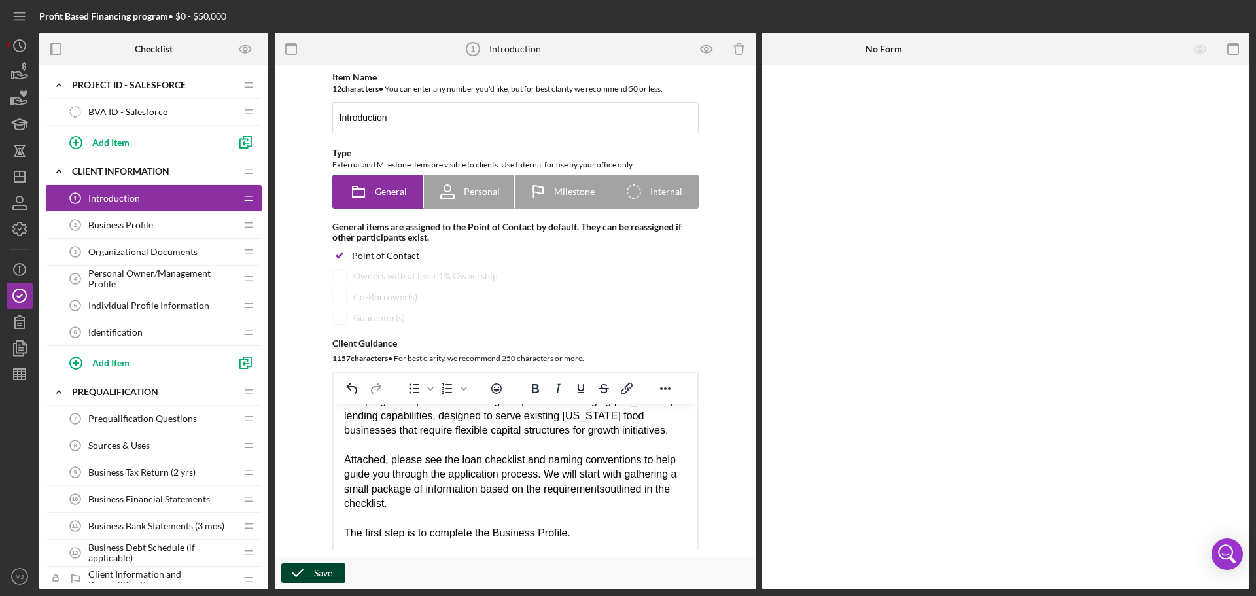
scroll to position [182, 0]
click at [325, 360] on div "Save" at bounding box center [323, 573] width 18 height 20
click at [132, 222] on span "Business Profile" at bounding box center [120, 225] width 65 height 10
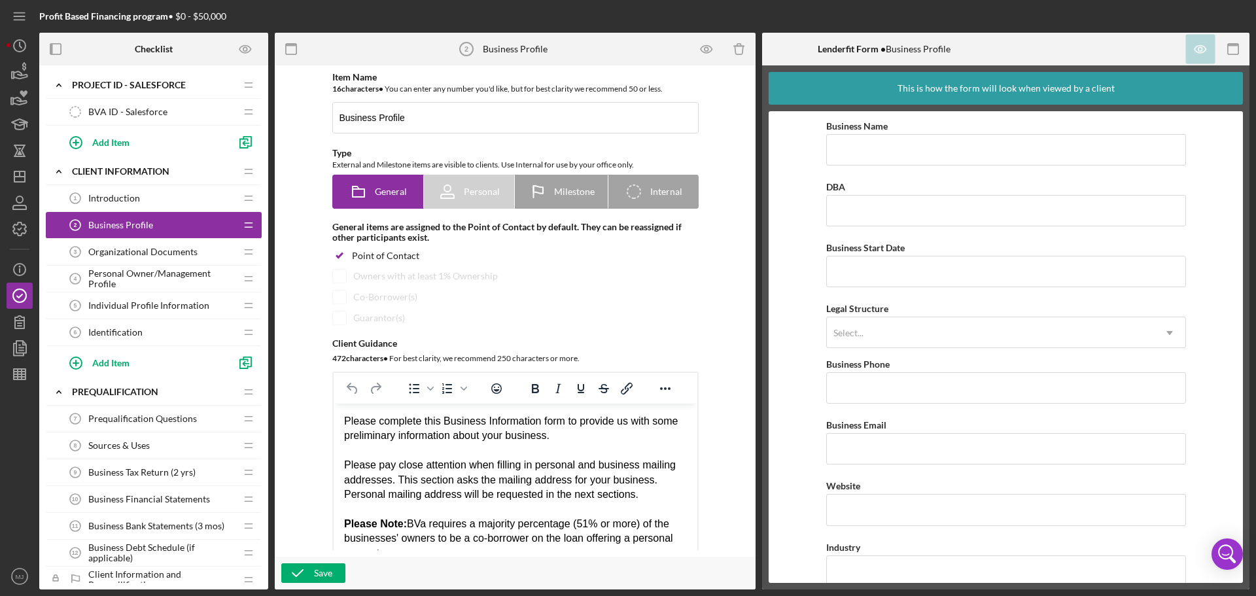
click at [152, 249] on span "Organizational Documents" at bounding box center [142, 252] width 109 height 10
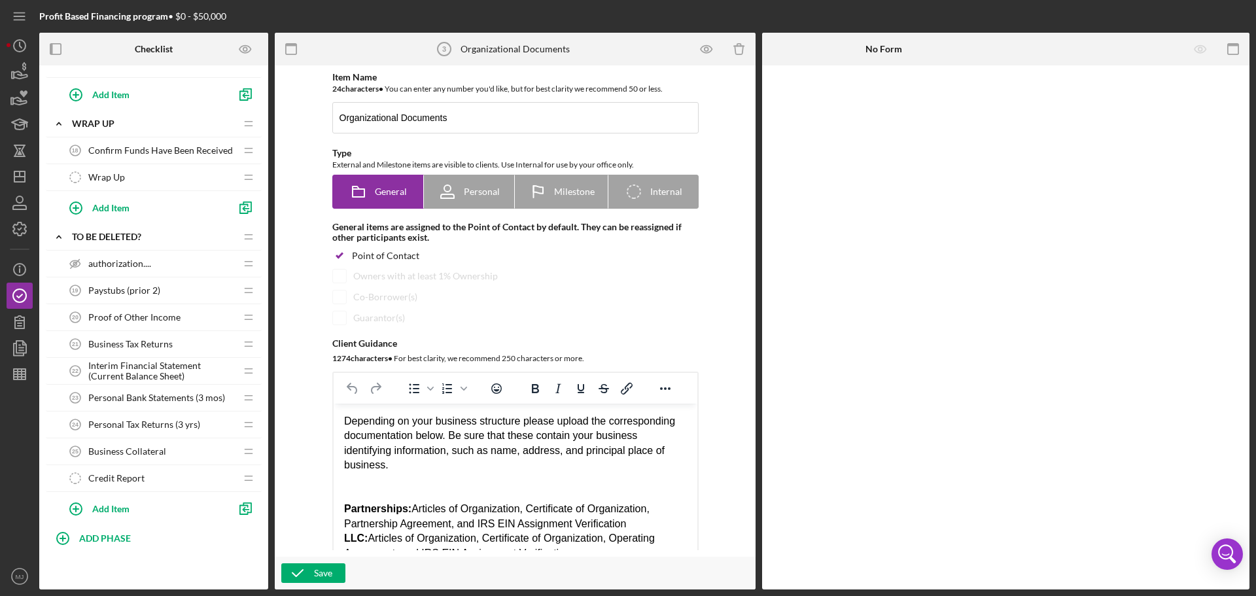
scroll to position [1303, 0]
click at [101, 273] on div "authorization.... authorization...." at bounding box center [148, 263] width 173 height 26
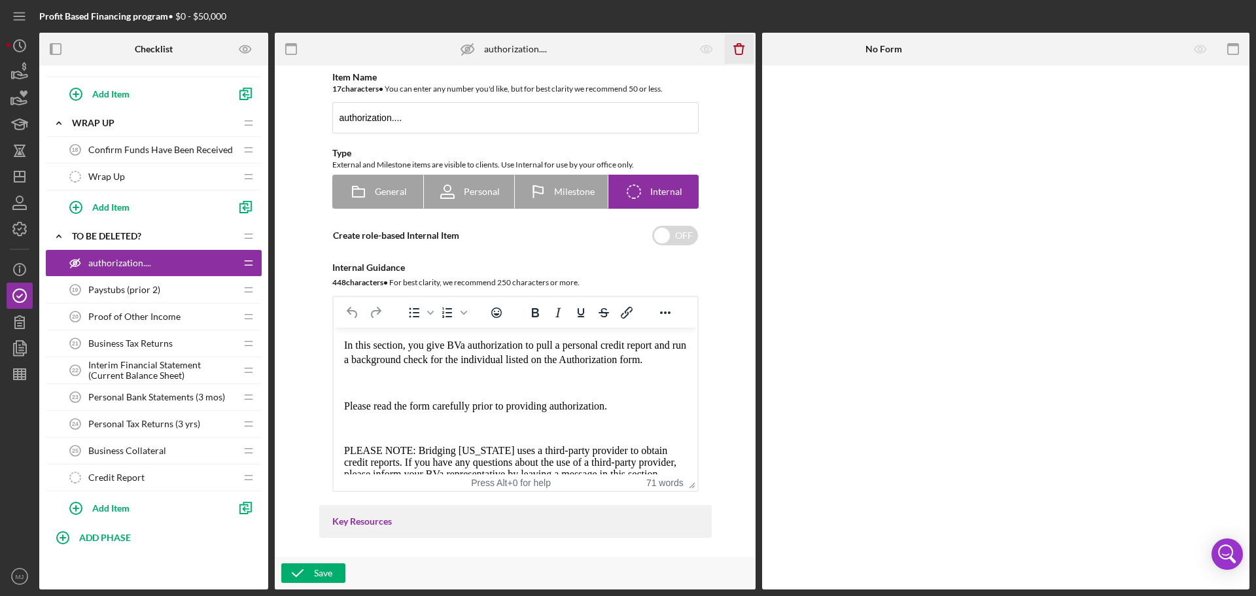
click at [741, 52] on icon "Icon/Delete" at bounding box center [739, 49] width 29 height 29
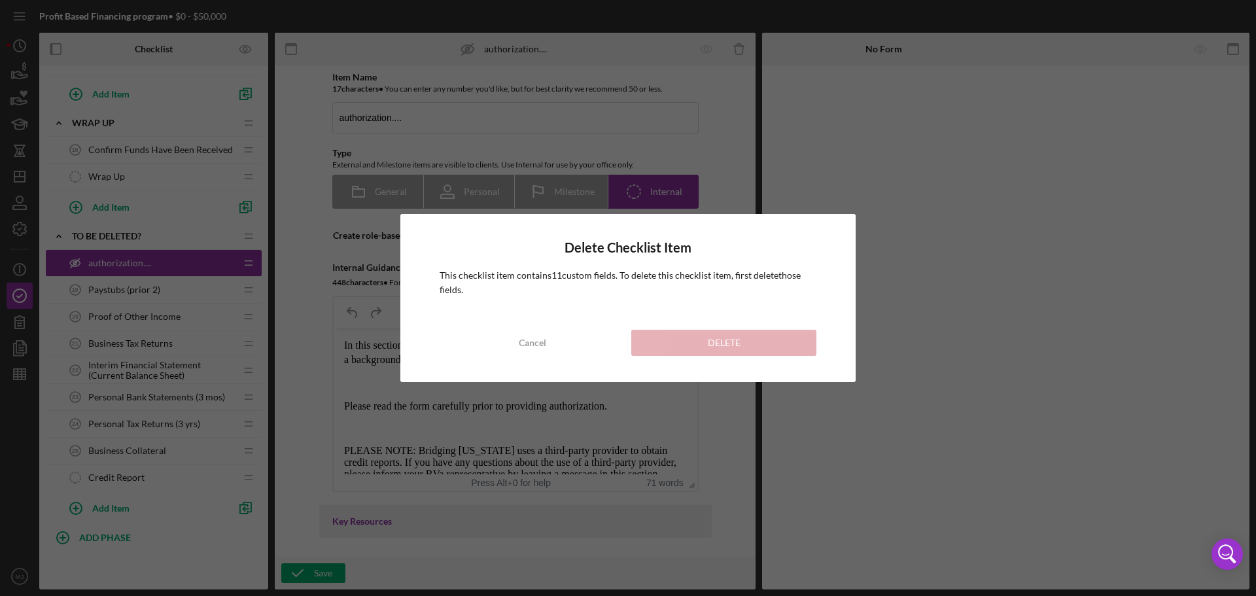
click at [837, 194] on div "Delete Checklist Item This checklist item contains 11 custom field s . To delet…" at bounding box center [628, 298] width 1256 height 596
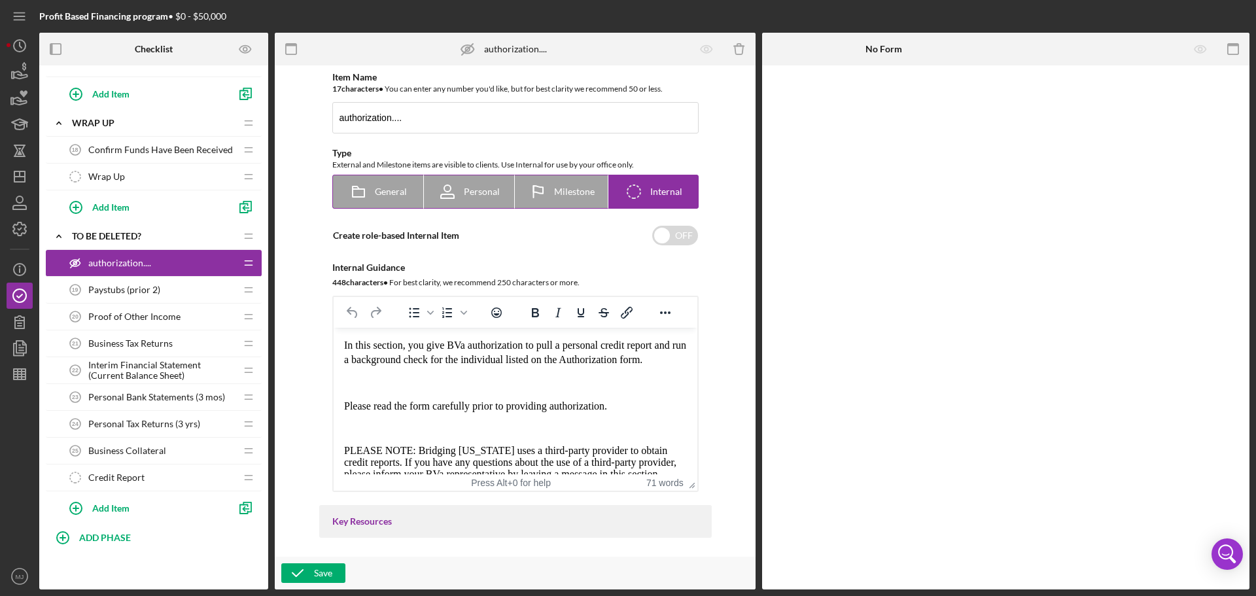
click at [367, 190] on icon at bounding box center [358, 191] width 33 height 33
radio input "true"
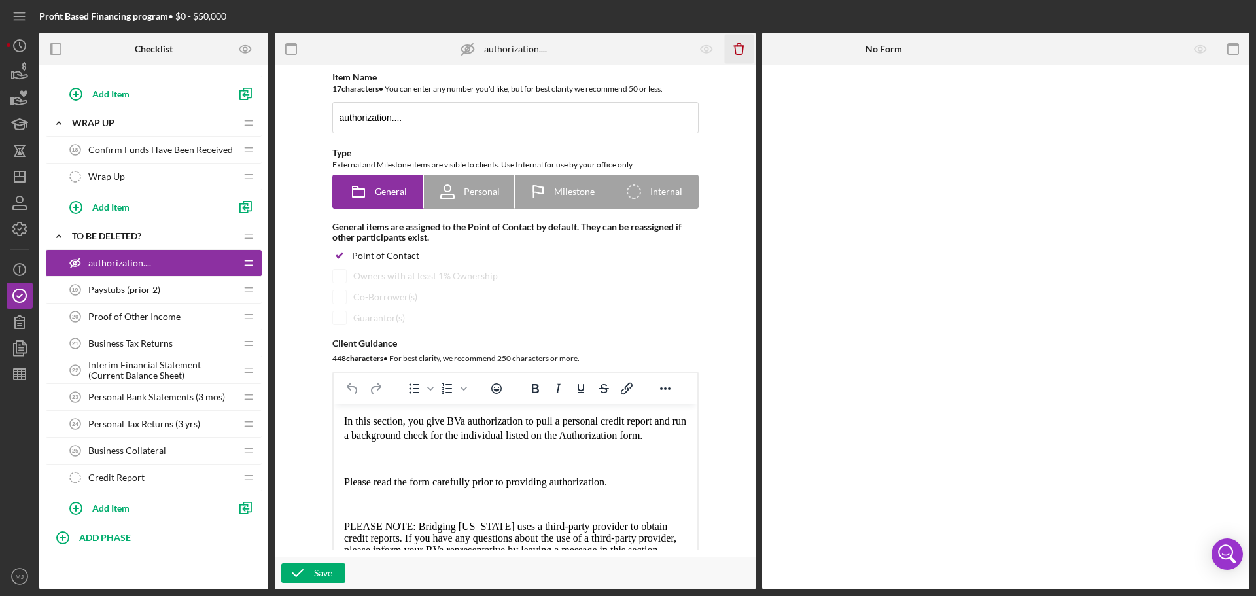
click at [741, 45] on icon "button" at bounding box center [739, 45] width 4 height 3
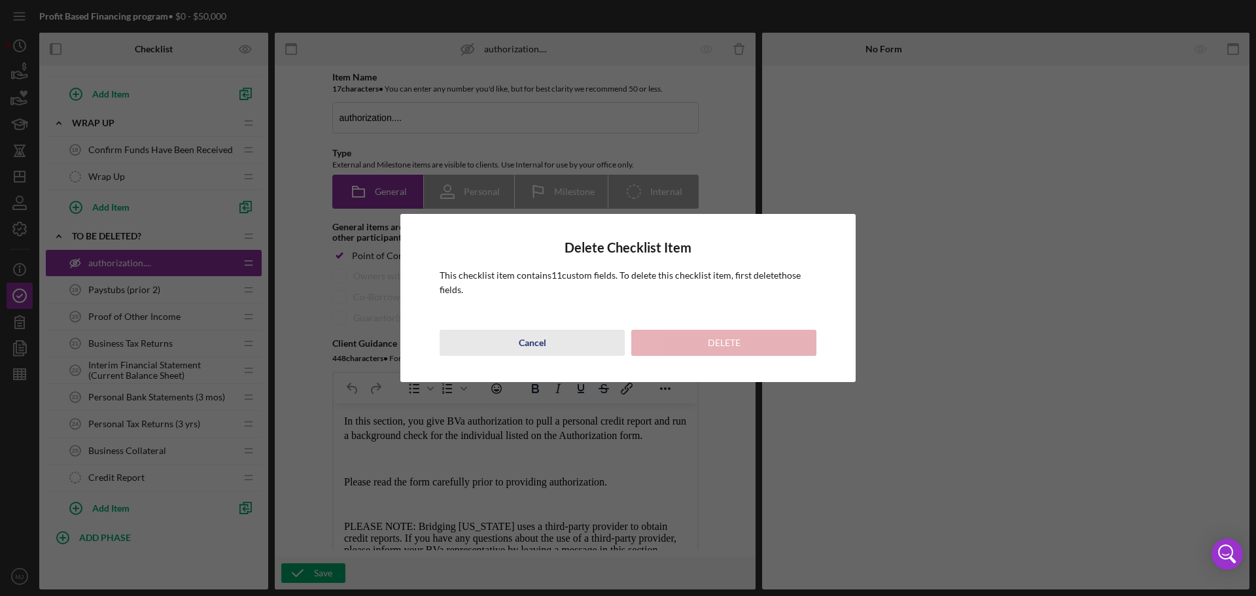
click at [536, 348] on div "Cancel" at bounding box center [532, 343] width 27 height 26
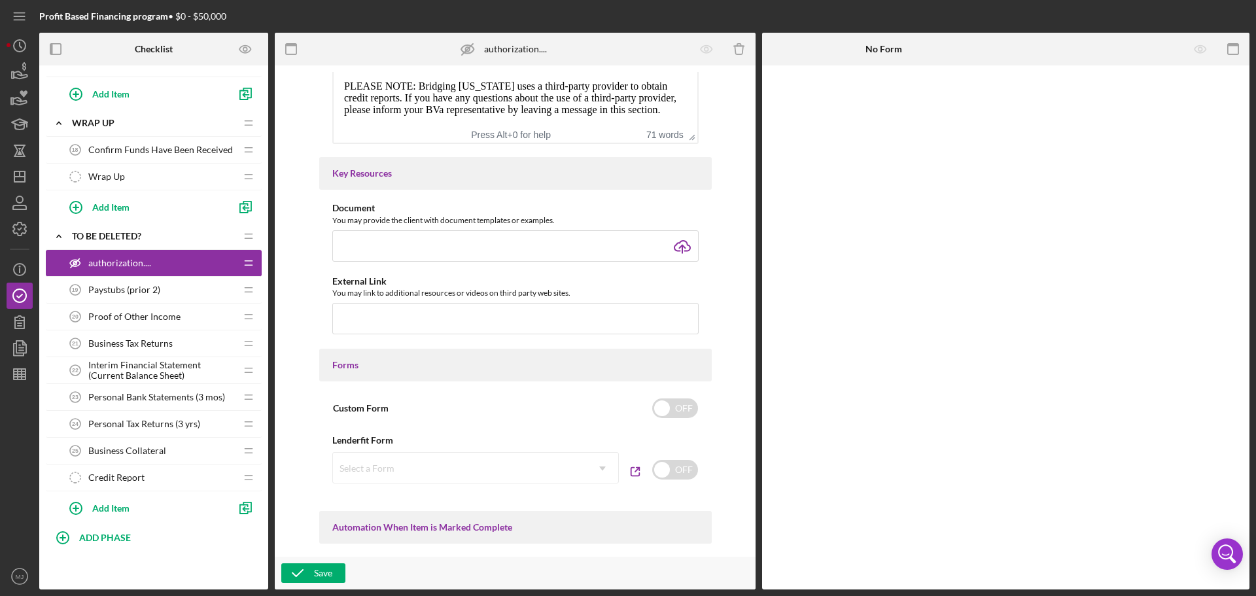
scroll to position [410, 0]
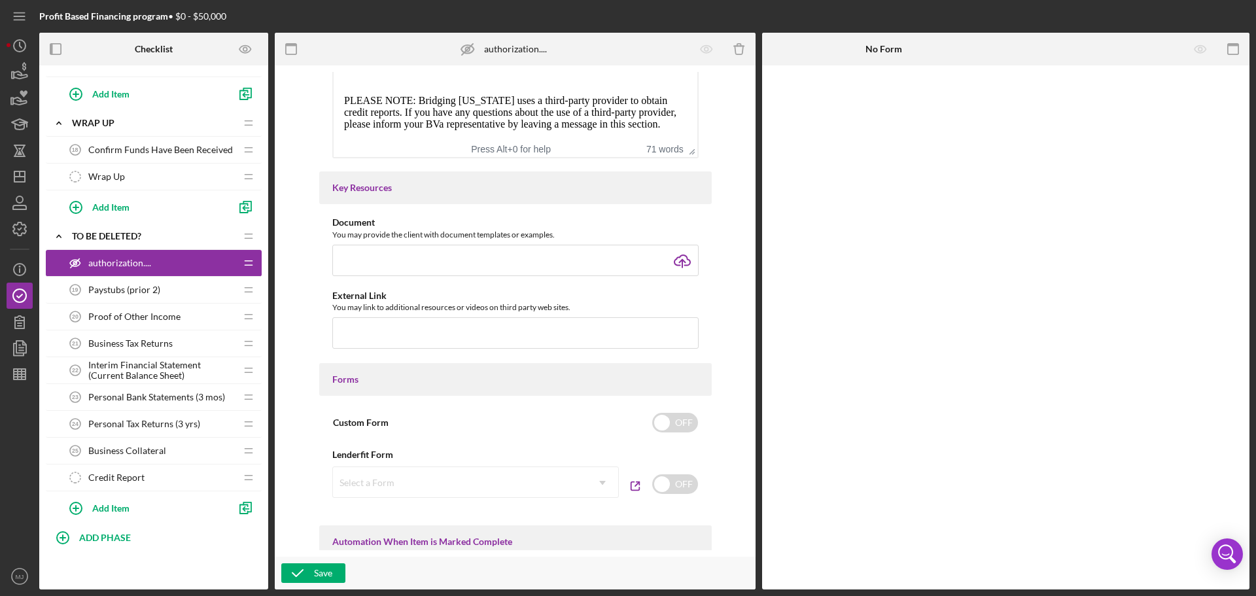
click at [132, 289] on span "Paystubs (prior 2)" at bounding box center [124, 290] width 72 height 10
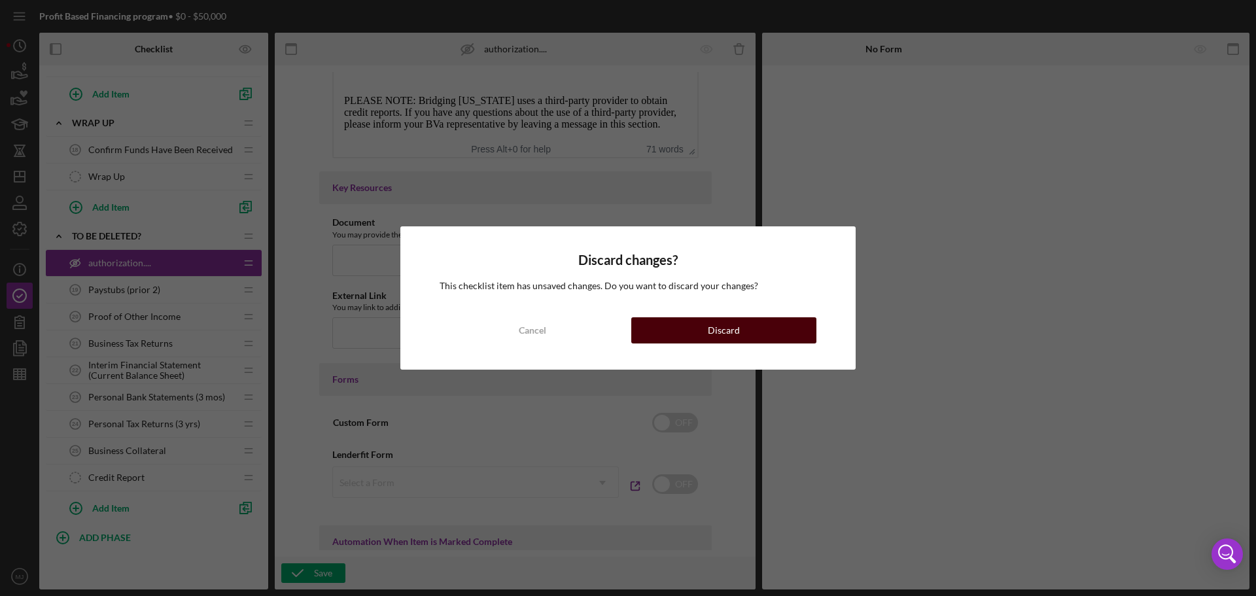
click at [754, 328] on button "Discard" at bounding box center [723, 330] width 185 height 26
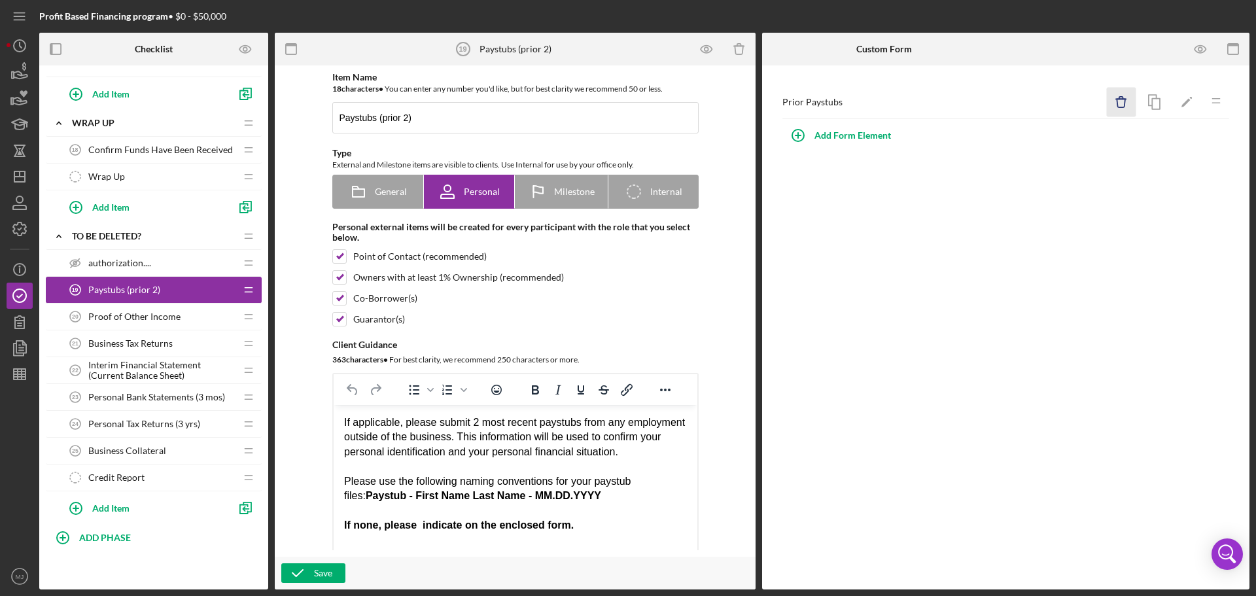
click at [837, 103] on icon "Icon/Delete" at bounding box center [1121, 102] width 29 height 29
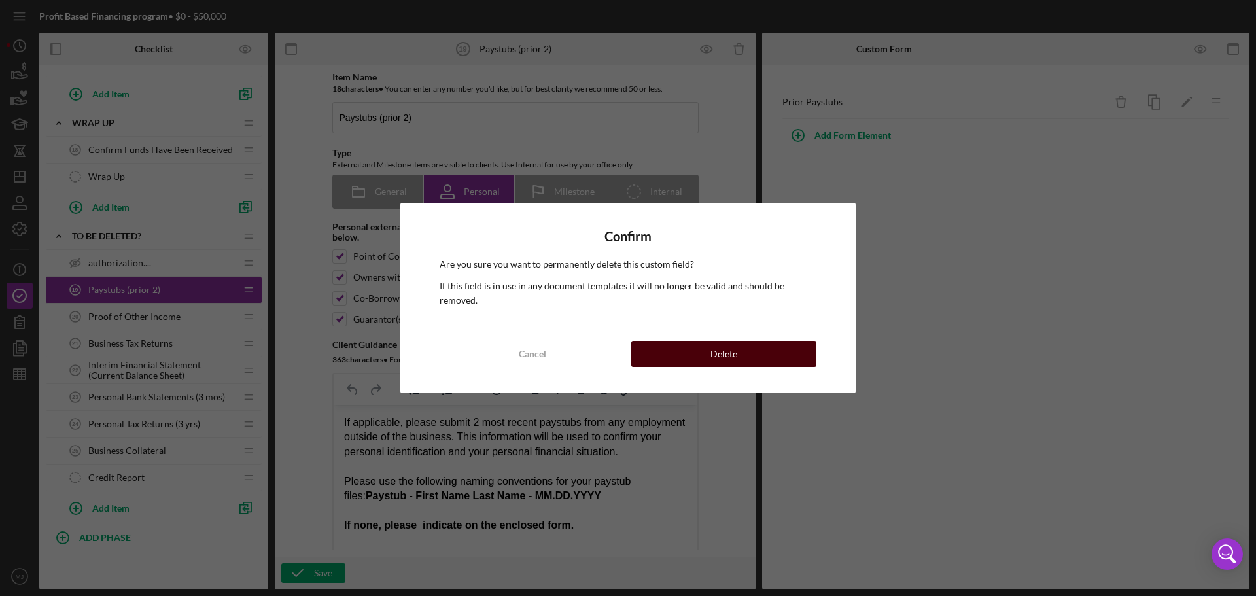
click at [760, 351] on button "Delete" at bounding box center [723, 354] width 185 height 26
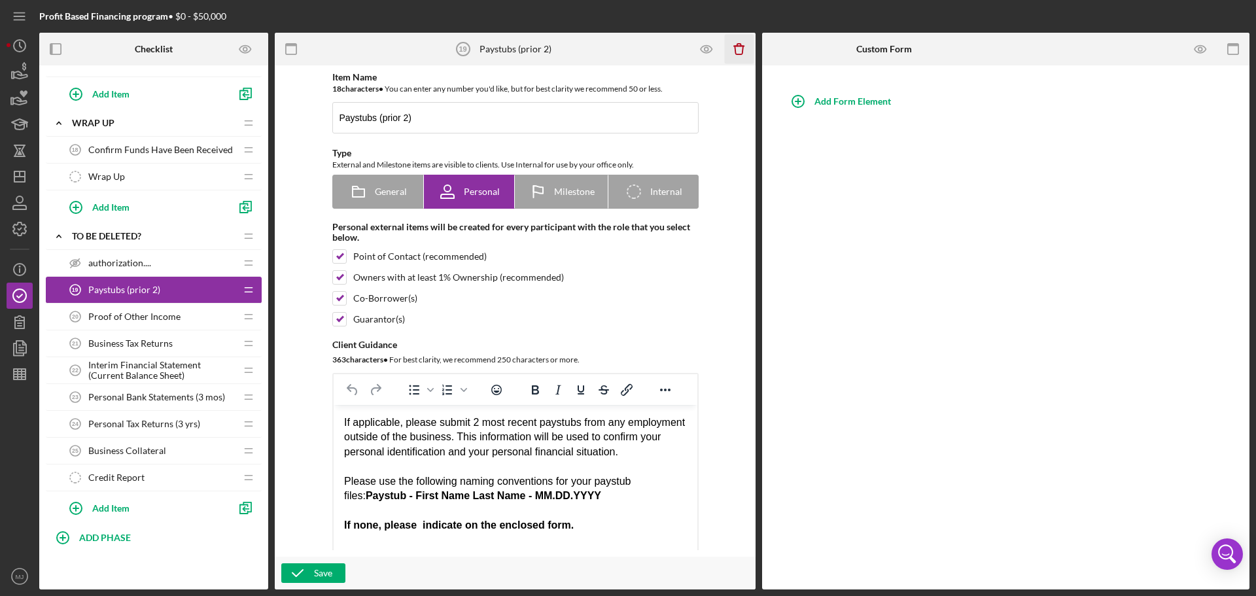
click at [735, 52] on icon "Icon/Delete" at bounding box center [739, 49] width 29 height 29
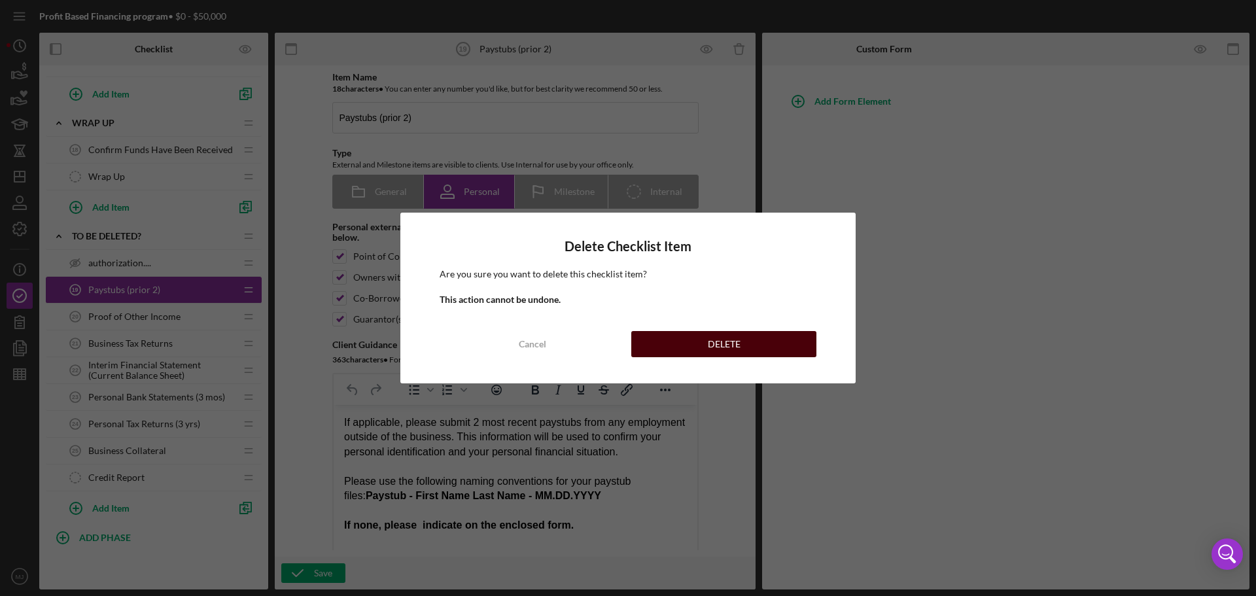
click at [690, 343] on button "DELETE" at bounding box center [723, 344] width 185 height 26
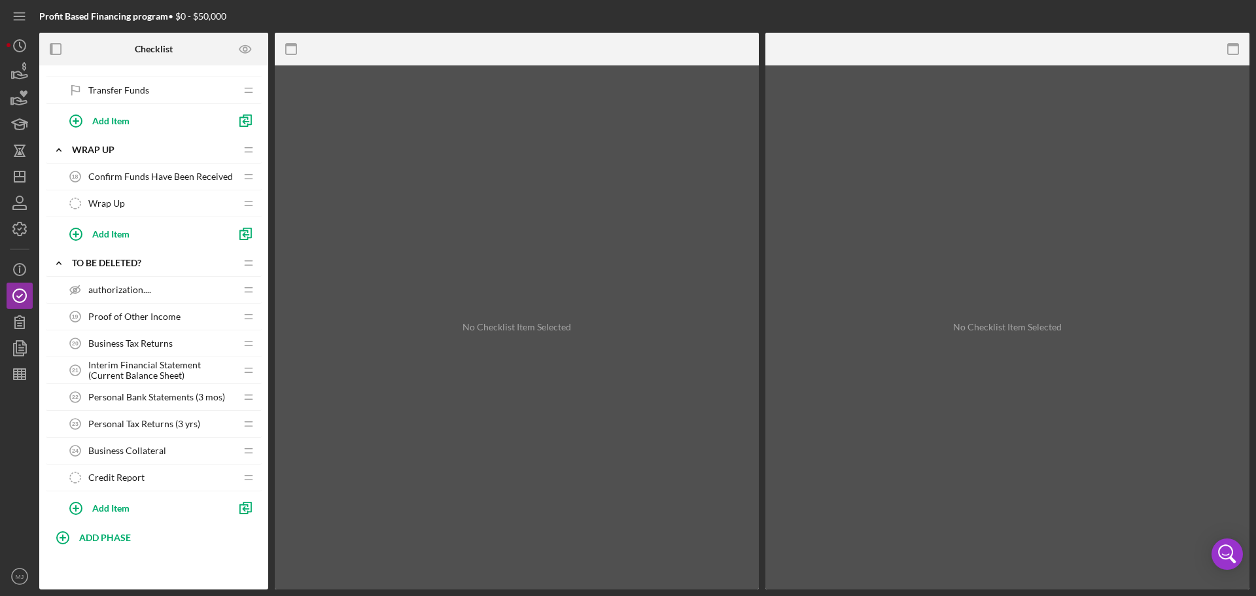
scroll to position [1276, 0]
click at [13, 236] on icon "button" at bounding box center [19, 229] width 33 height 33
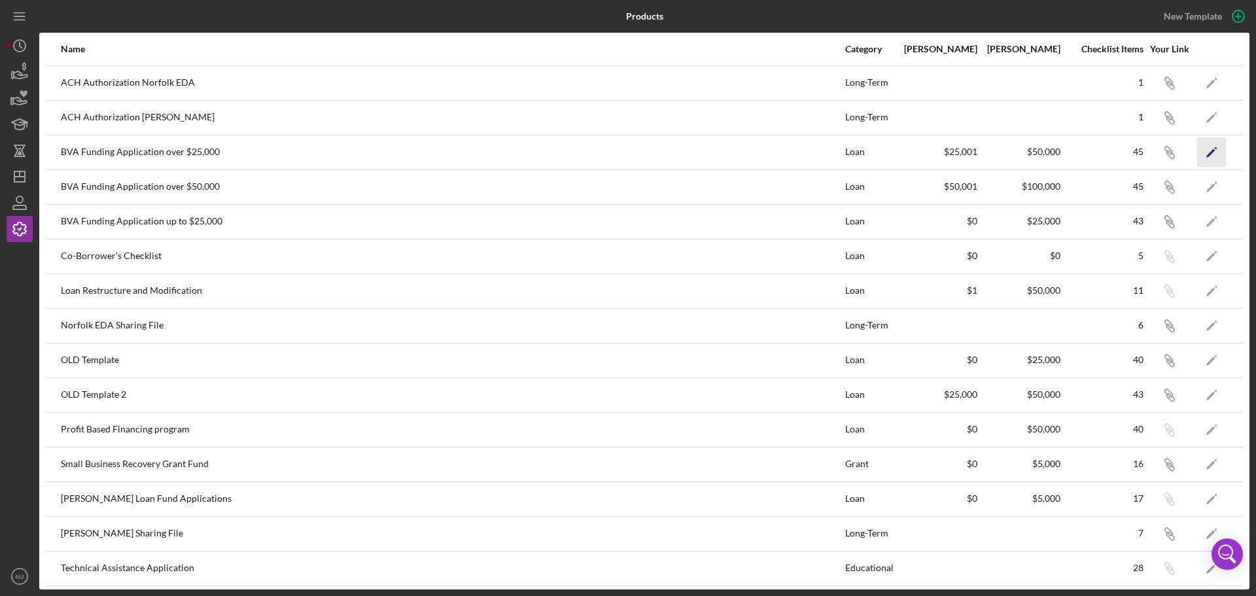
click at [837, 144] on icon "Icon/Edit" at bounding box center [1211, 151] width 29 height 29
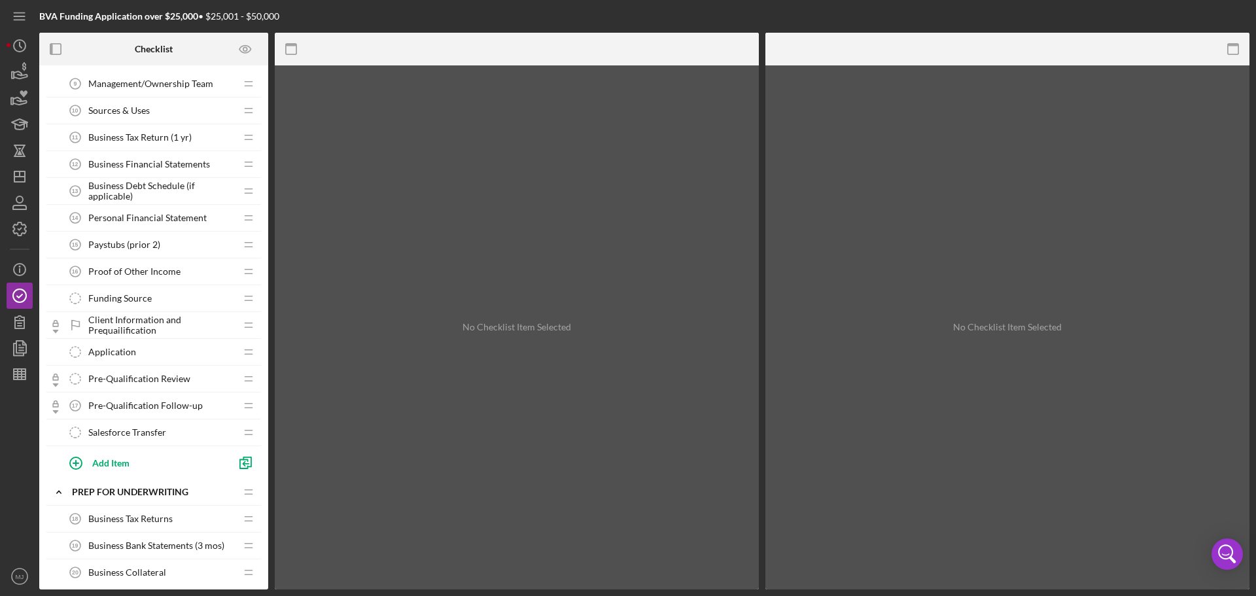
scroll to position [327, 0]
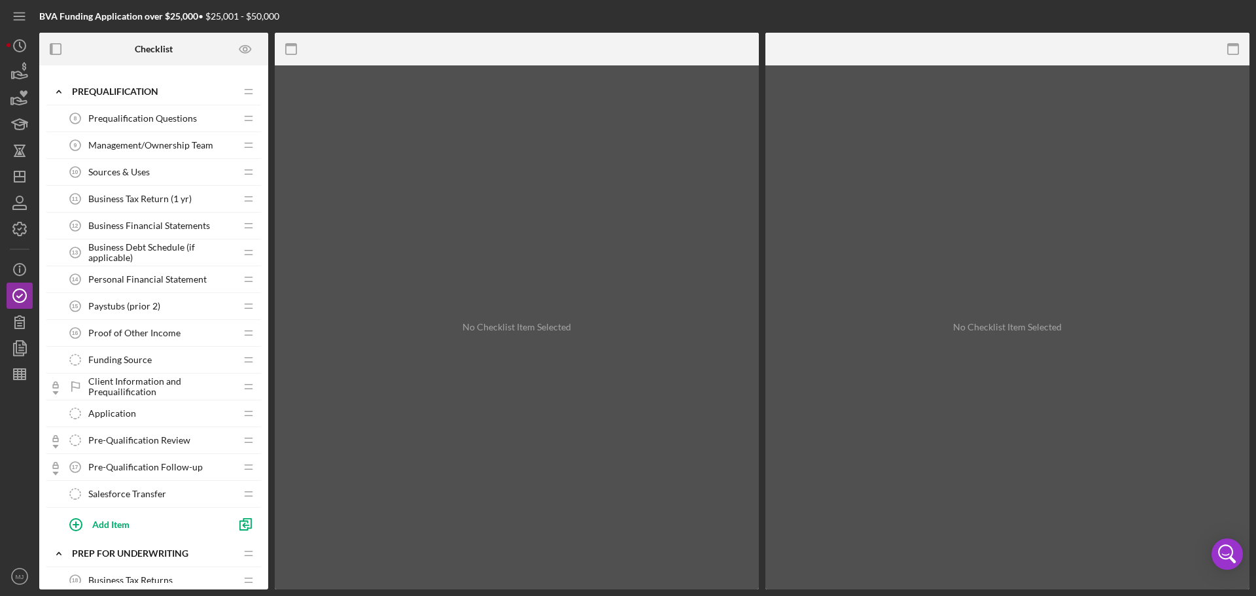
click at [140, 329] on span "Proof of Other Income" at bounding box center [134, 333] width 92 height 10
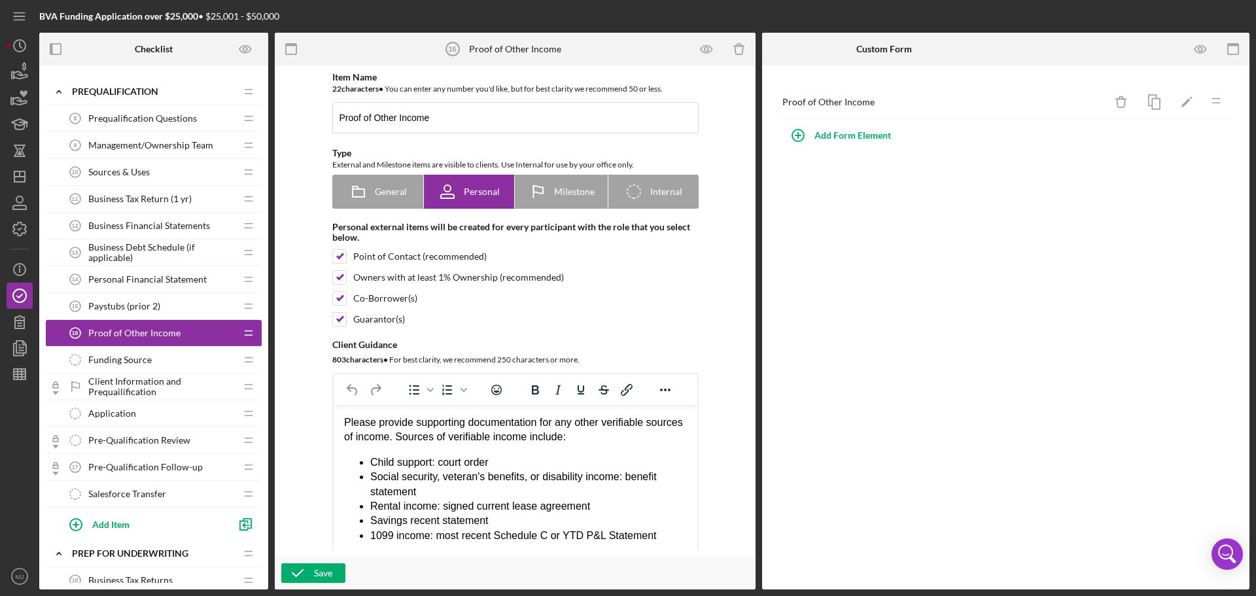
click at [137, 306] on span "Paystubs (prior 2)" at bounding box center [124, 306] width 72 height 10
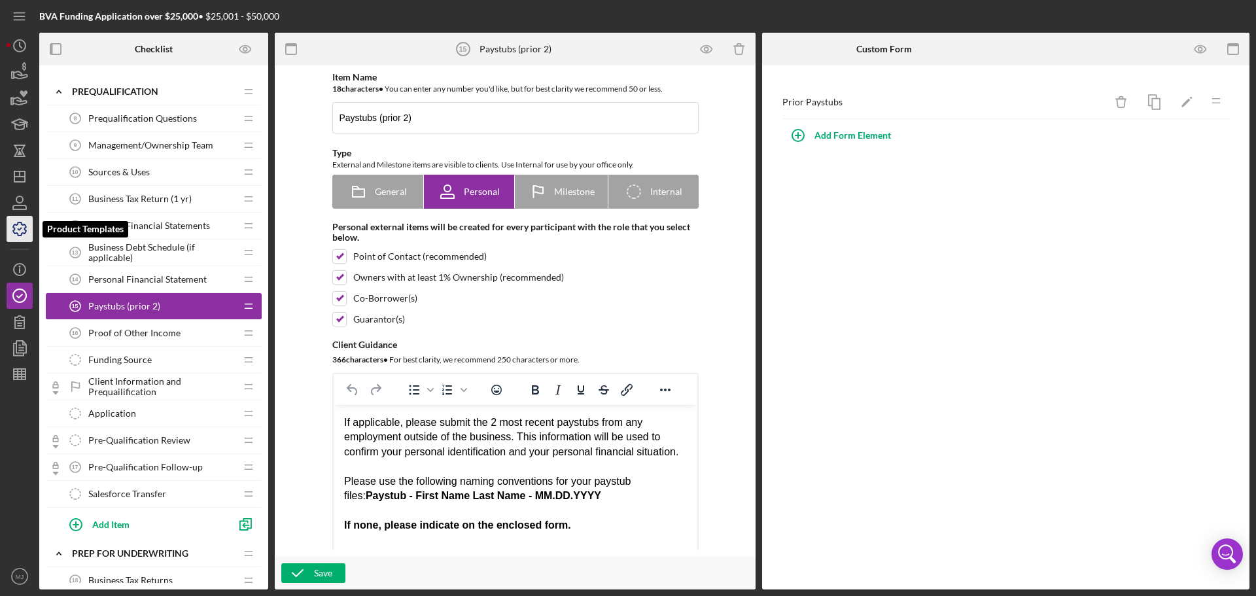
click at [20, 230] on polyline "button" at bounding box center [19, 229] width 3 height 2
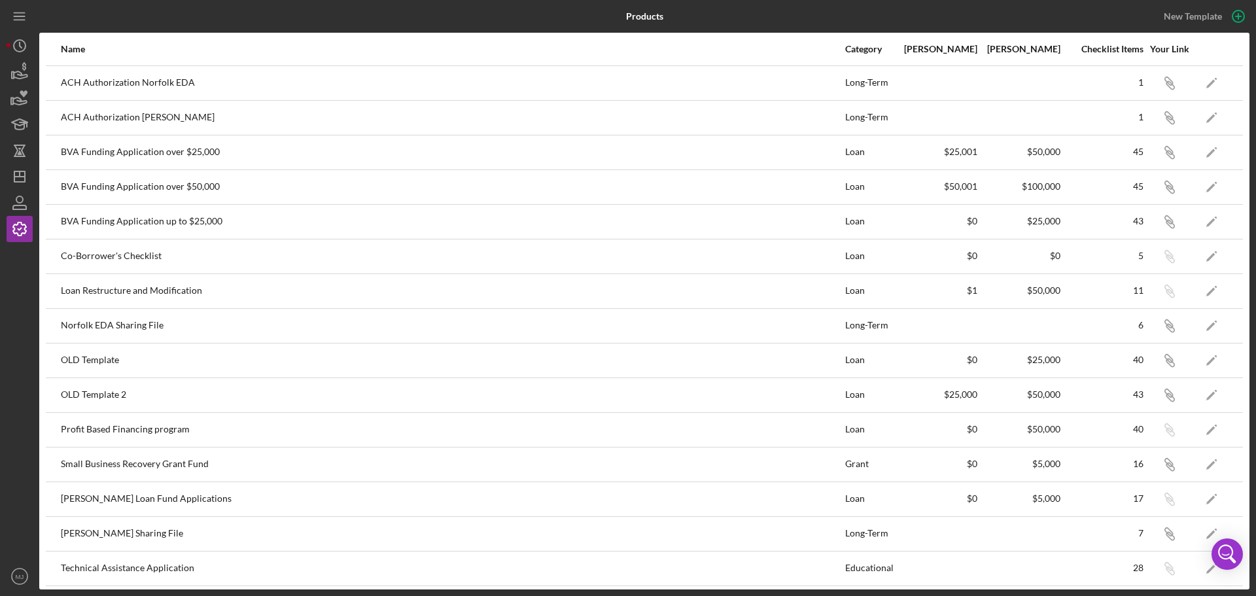
scroll to position [65, 0]
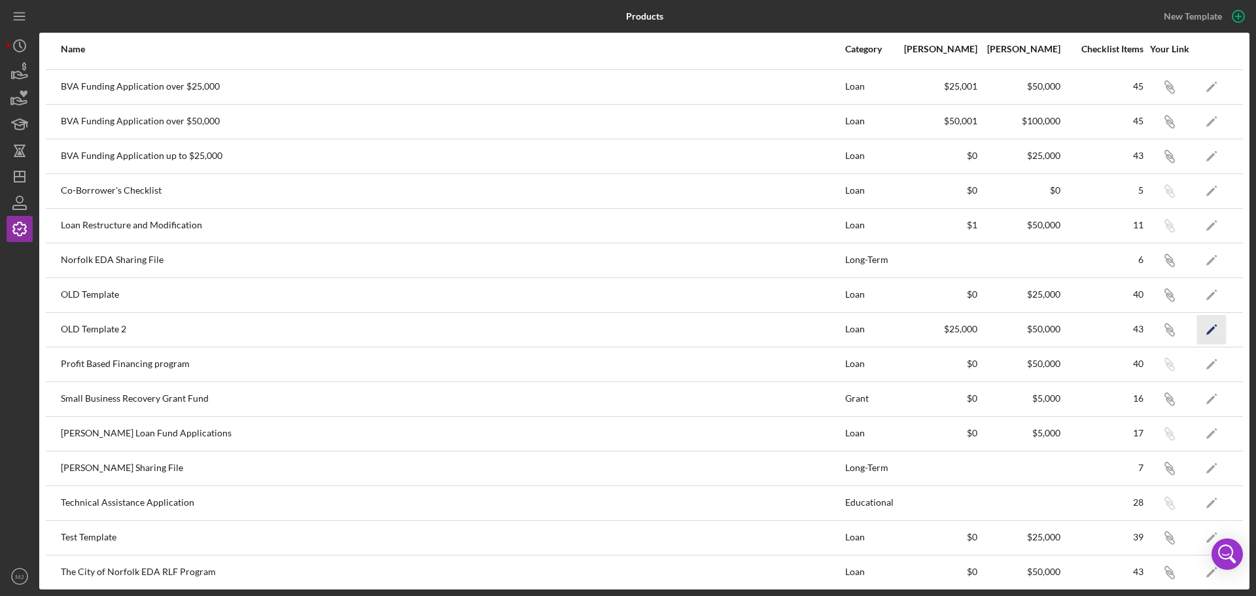
click at [837, 325] on icon "Icon/Edit" at bounding box center [1211, 329] width 29 height 29
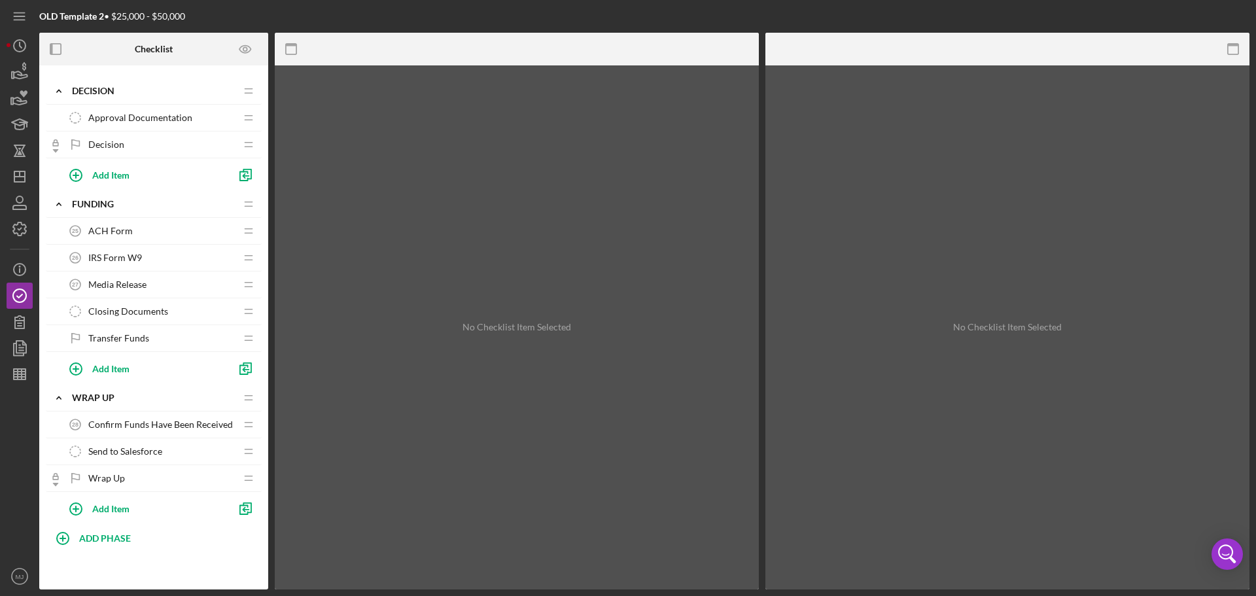
scroll to position [1118, 0]
click at [16, 230] on icon "button" at bounding box center [19, 229] width 33 height 33
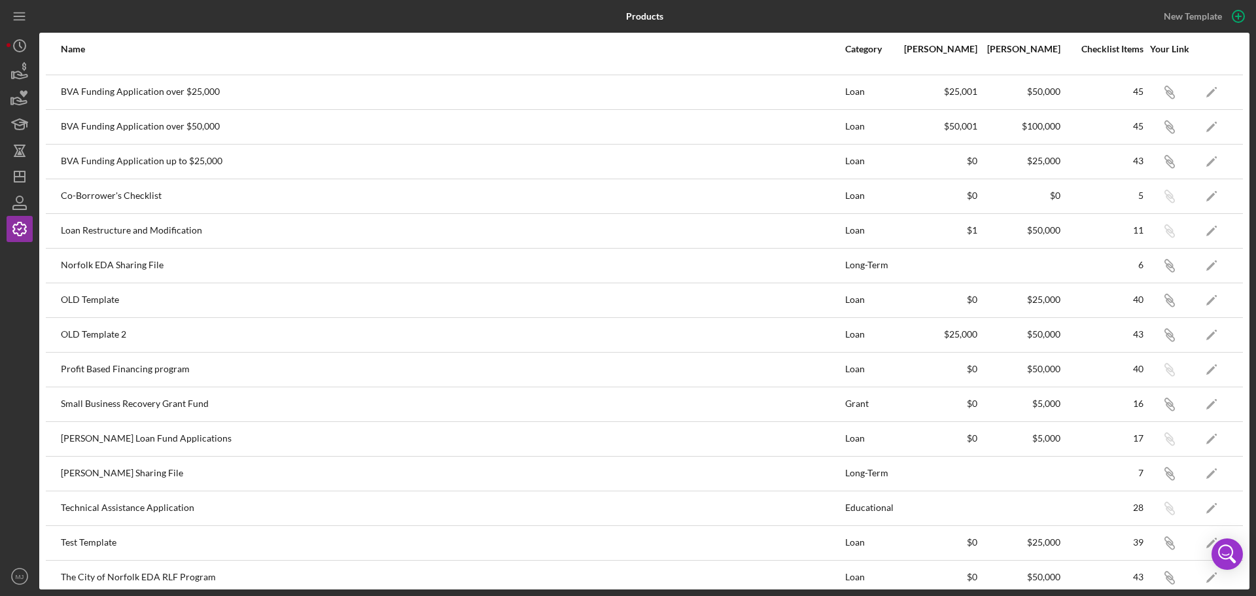
scroll to position [107, 0]
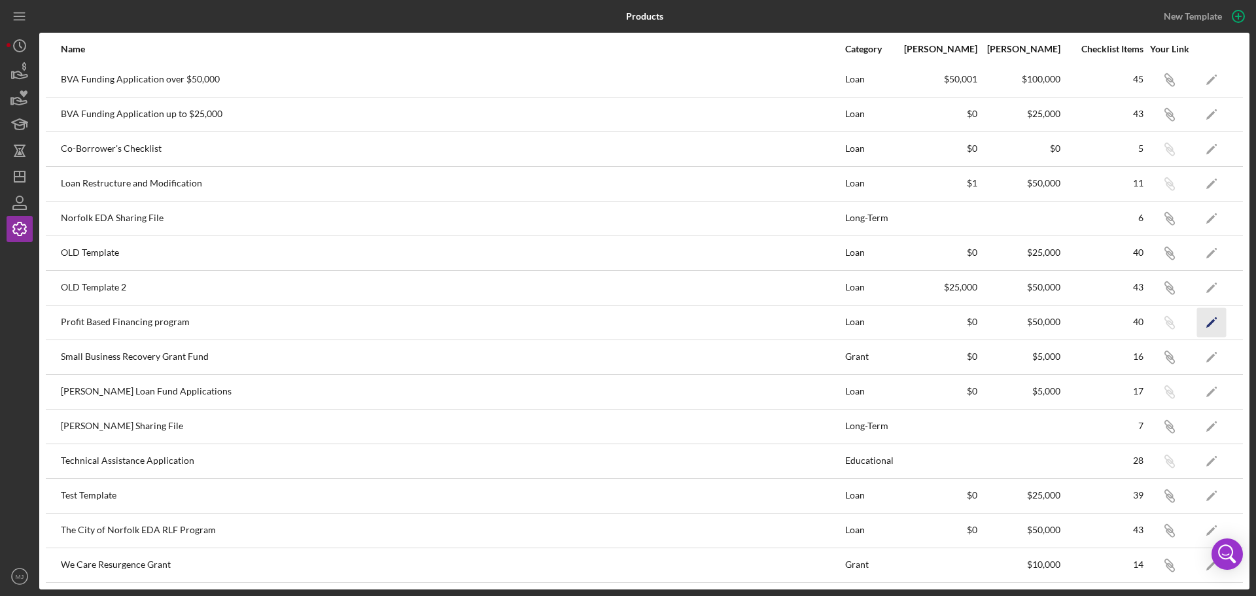
click at [837, 320] on icon "Icon/Edit" at bounding box center [1211, 321] width 29 height 29
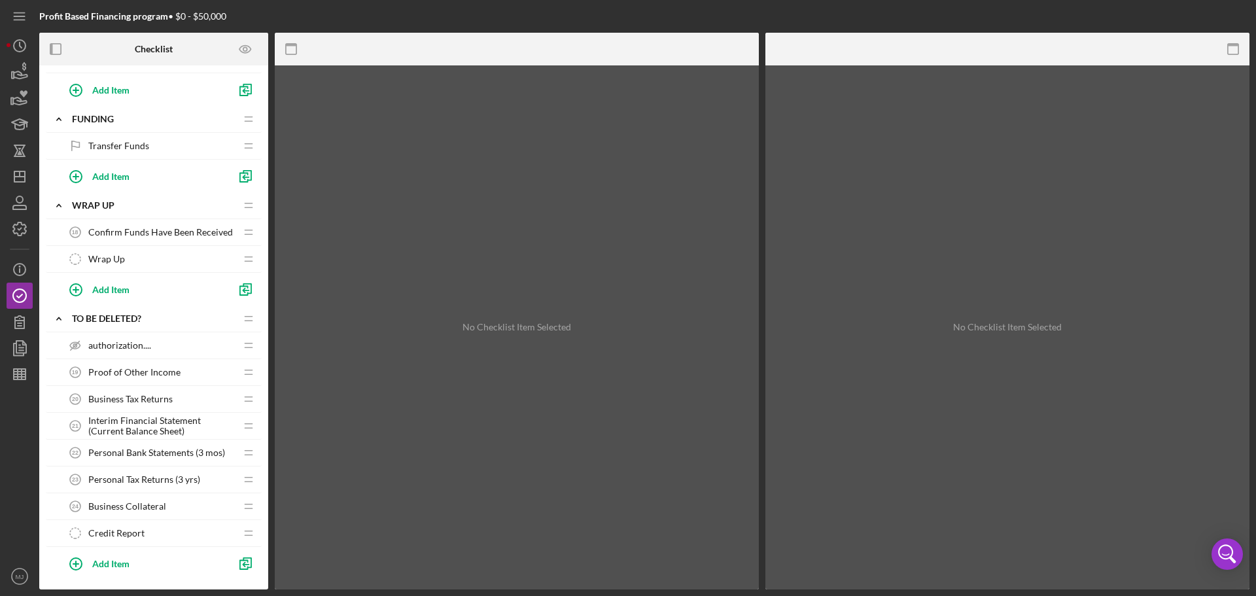
scroll to position [1276, 0]
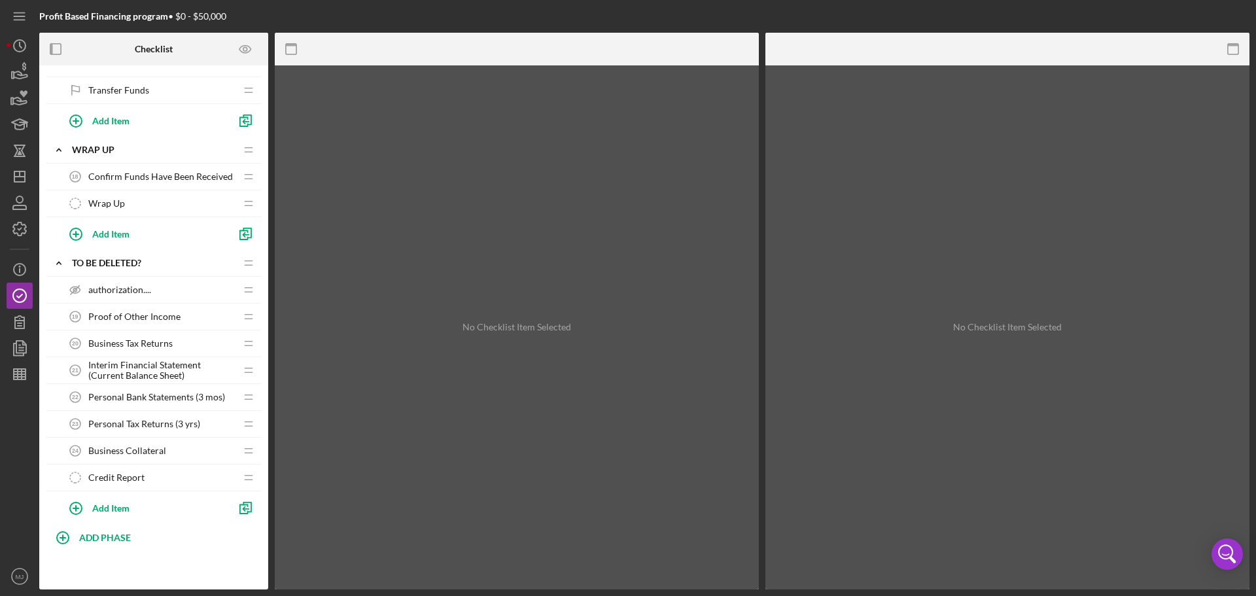
click at [118, 291] on span "authorization...." at bounding box center [119, 290] width 63 height 10
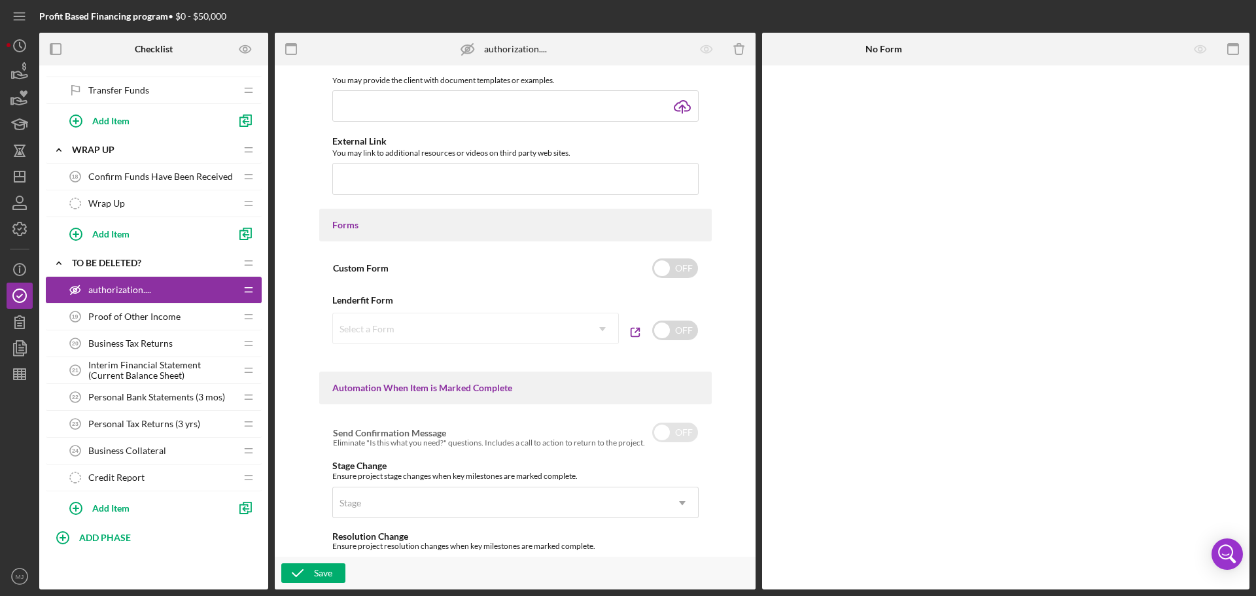
scroll to position [465, 0]
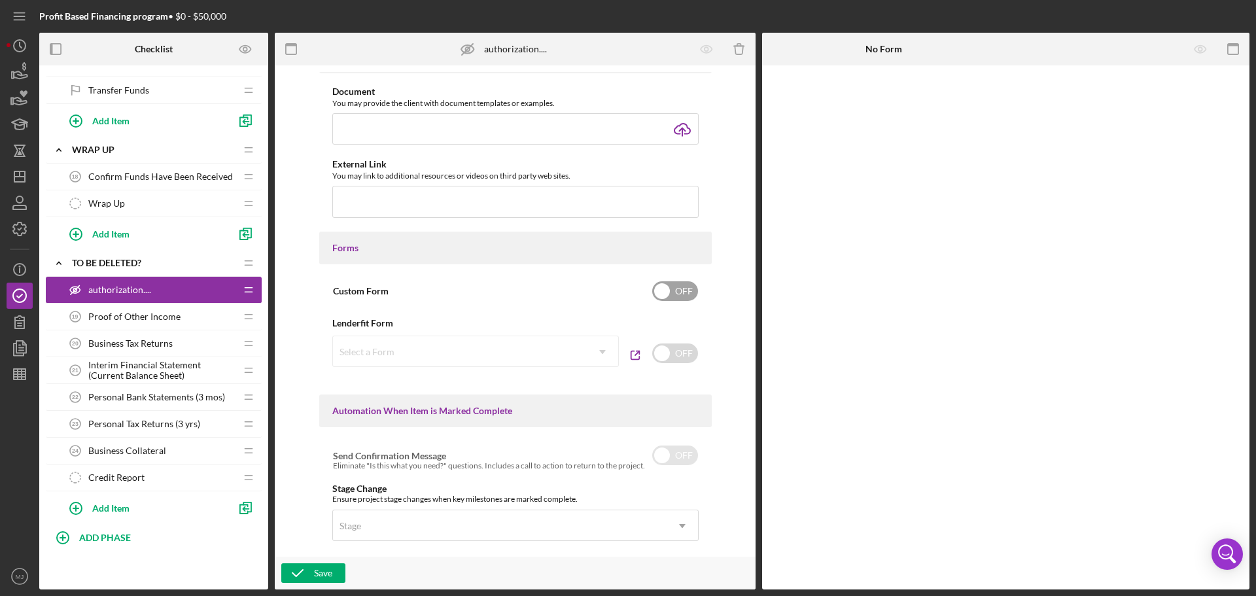
click at [693, 295] on input "checkbox" at bounding box center [675, 291] width 46 height 20
checkbox input "true"
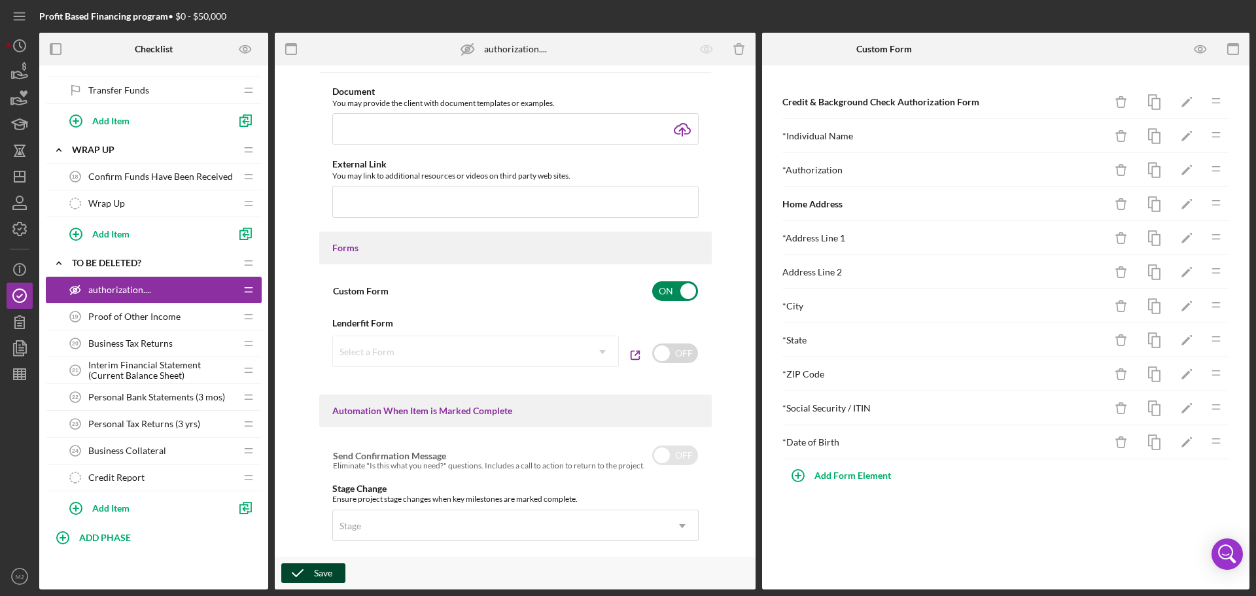
click at [326, 360] on div "Save" at bounding box center [515, 573] width 481 height 33
click at [327, 360] on div "Save" at bounding box center [323, 573] width 18 height 20
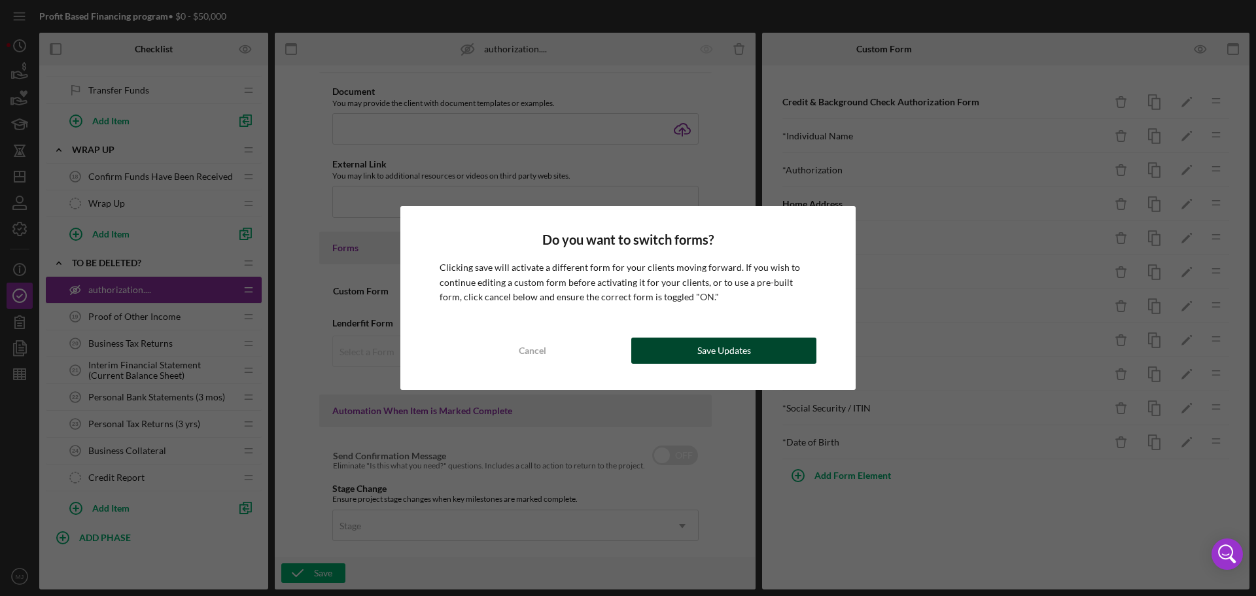
click at [754, 355] on button "Save Updates" at bounding box center [723, 351] width 185 height 26
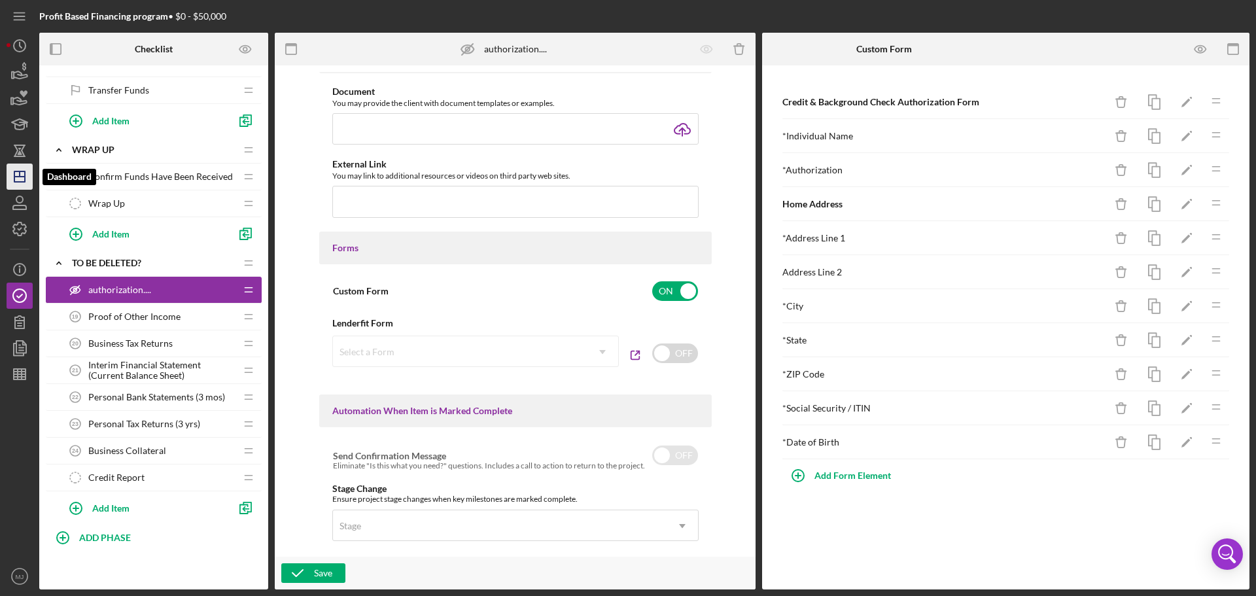
click at [20, 170] on icon "Icon/Dashboard" at bounding box center [19, 176] width 33 height 33
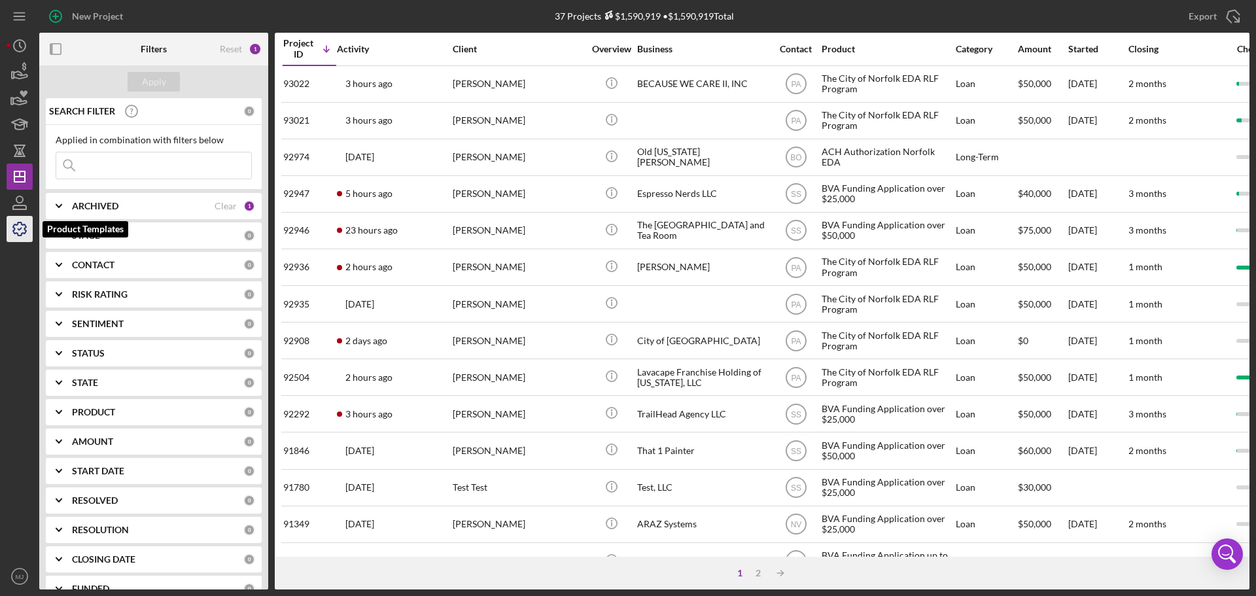
click at [26, 230] on icon "button" at bounding box center [19, 228] width 13 height 13
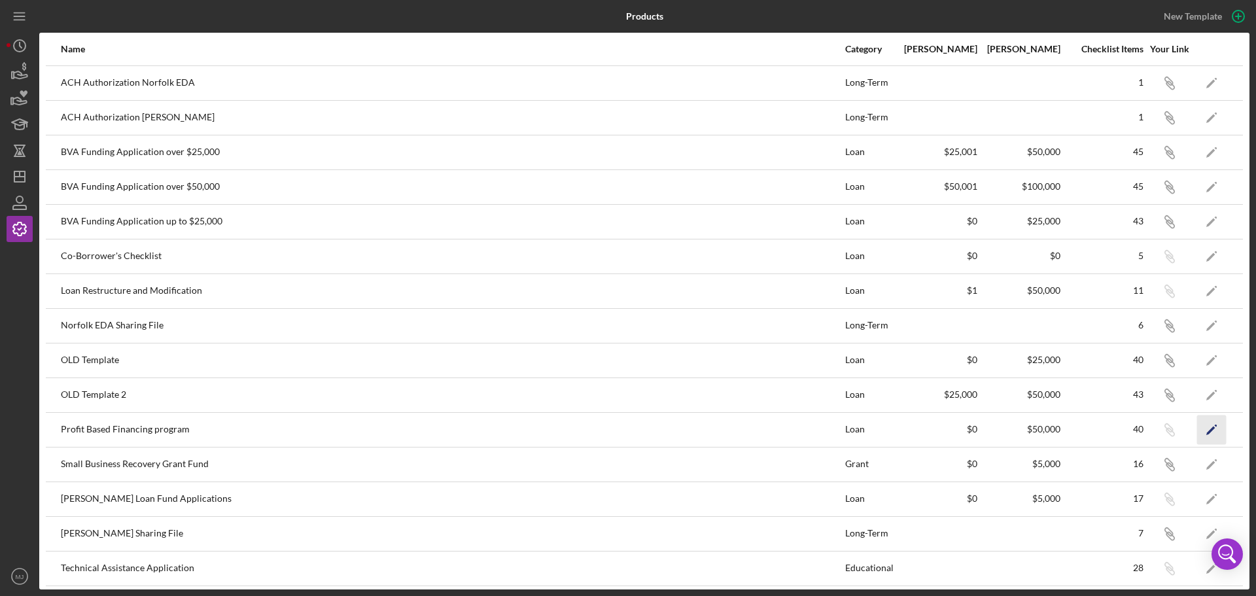
click at [837, 360] on polygon "button" at bounding box center [1210, 430] width 9 height 9
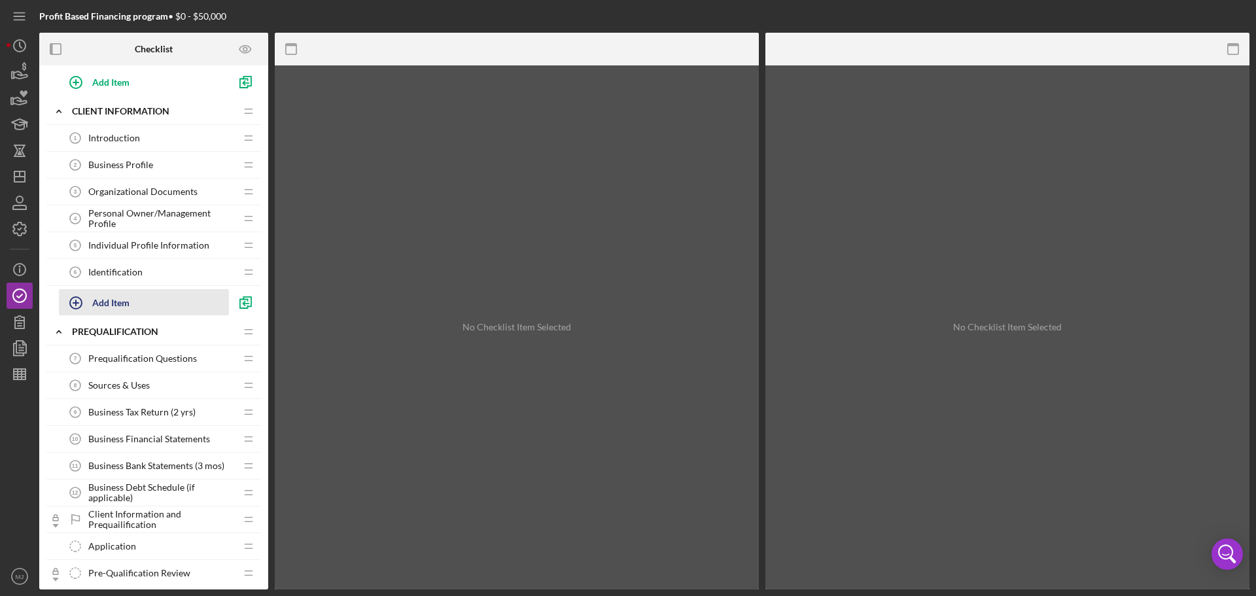
scroll to position [33, 0]
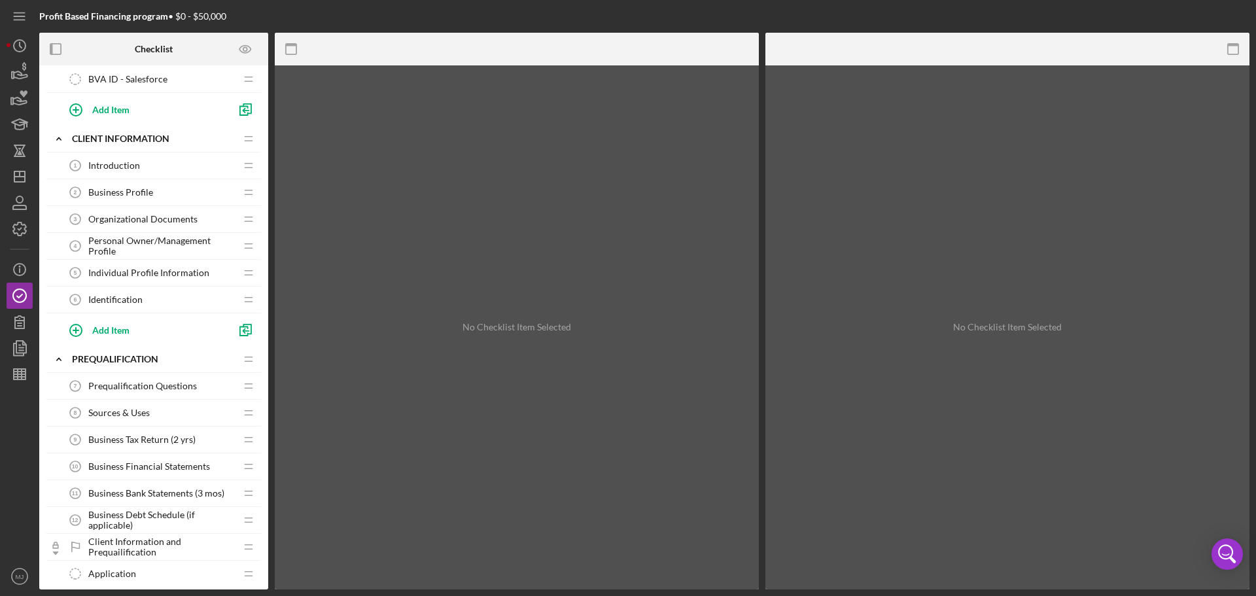
click at [132, 193] on span "Business Profile" at bounding box center [120, 192] width 65 height 10
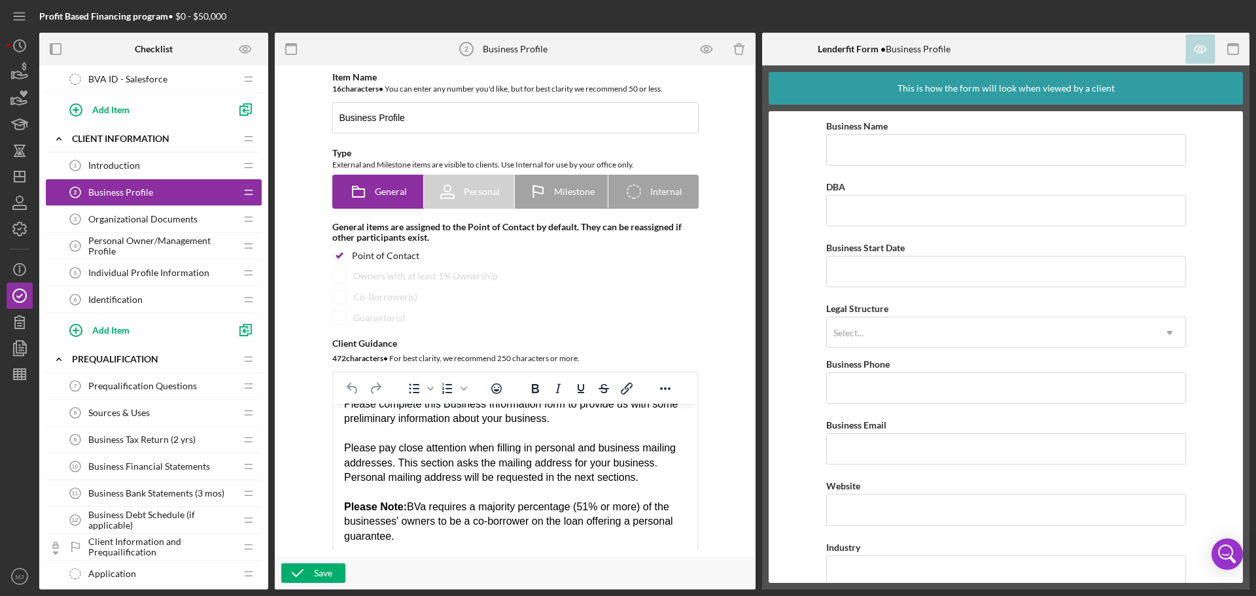
scroll to position [21, 0]
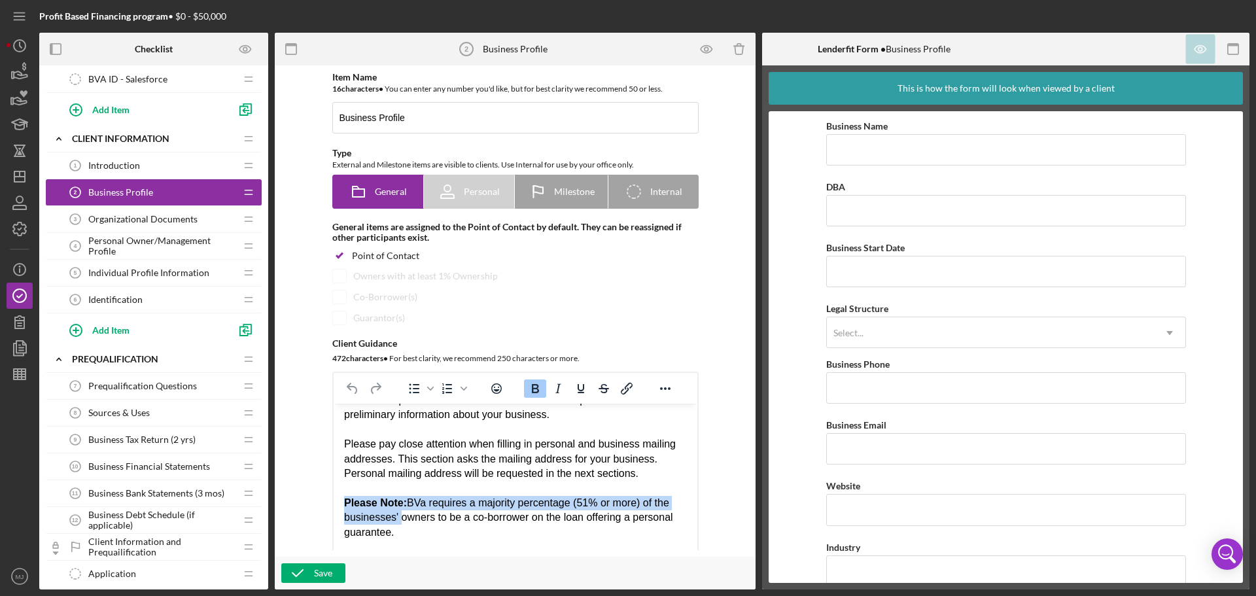
drag, startPoint x: 344, startPoint y: 504, endPoint x: 400, endPoint y: 510, distance: 56.6
click at [400, 360] on div "Please Note: BVa requires a majority percentage (51% or more) of the businesses…" at bounding box center [514, 518] width 343 height 44
click at [463, 360] on div "Please Note: BVa requires a majority percentage (51% or more) of the businesses…" at bounding box center [514, 518] width 343 height 44
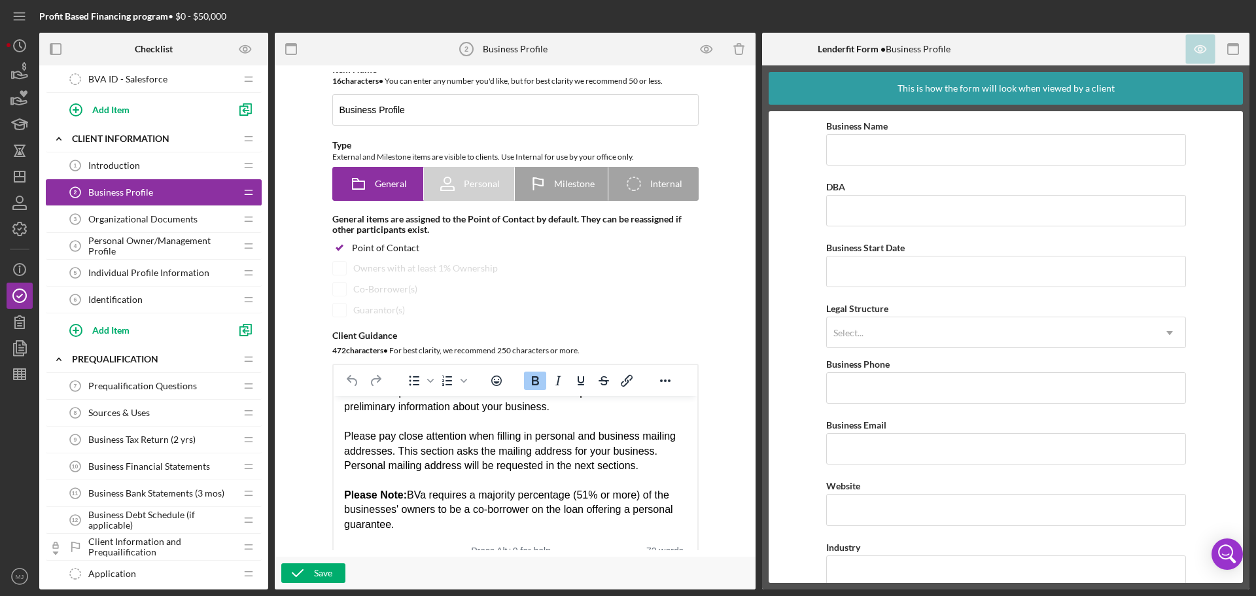
drag, startPoint x: 396, startPoint y: 531, endPoint x: 349, endPoint y: 493, distance: 60.1
click at [349, 360] on div "Please Note: BVa requires a majority percentage (51% or more) of the businesses…" at bounding box center [514, 510] width 343 height 44
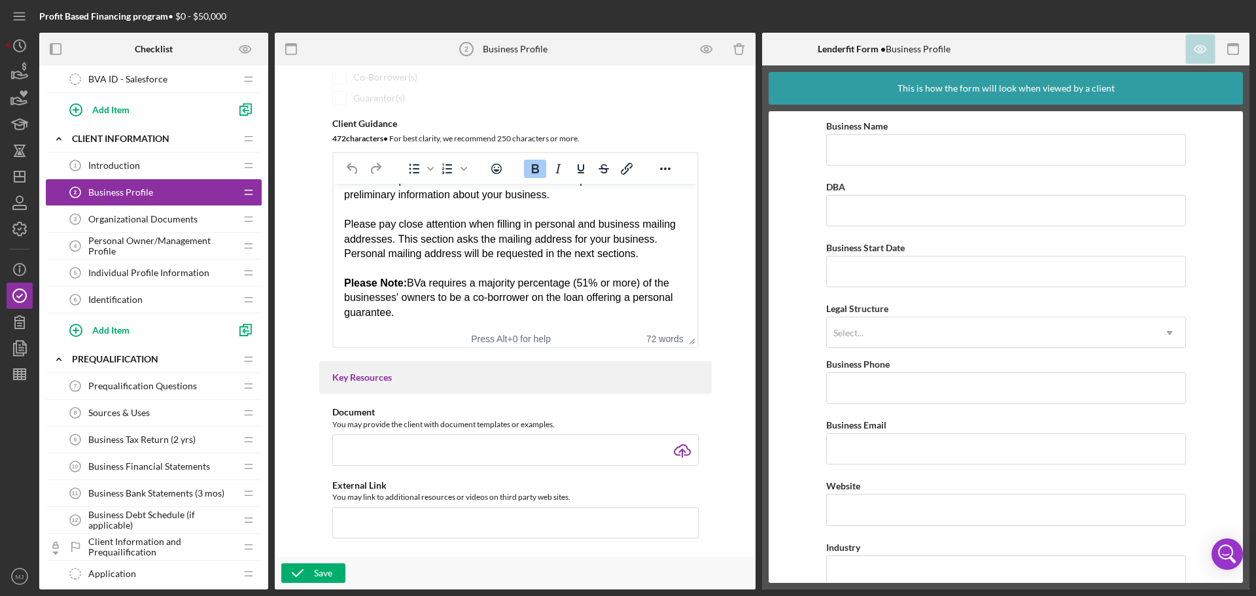
scroll to position [270, 0]
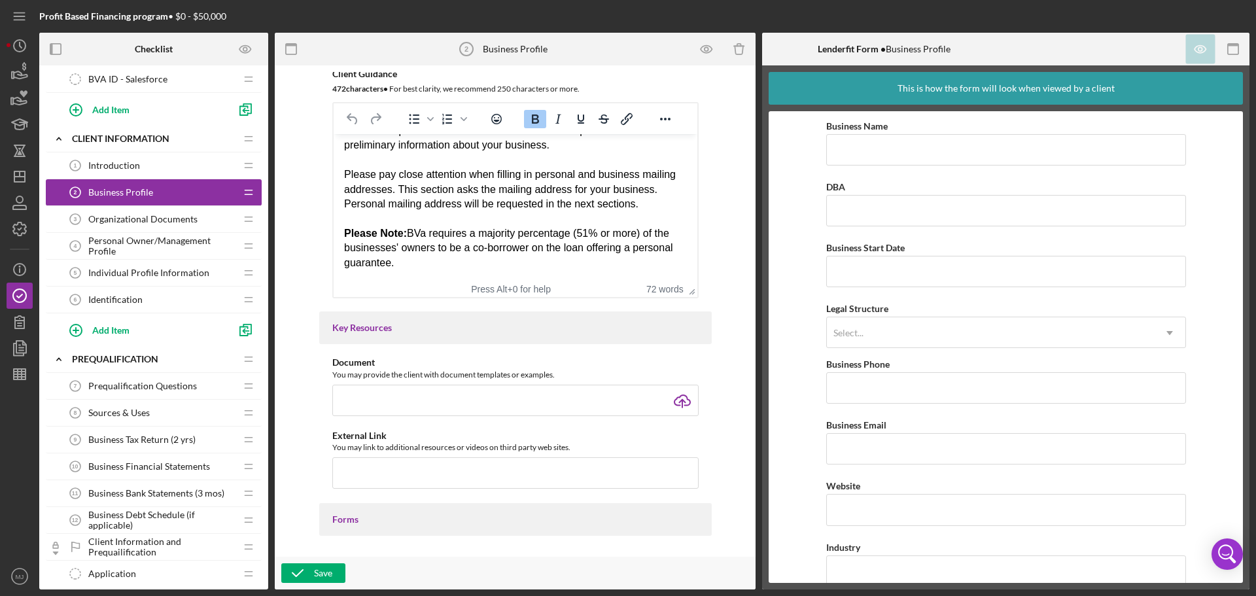
click at [418, 249] on div "Please Note: BVa requires a majority percentage (51% or more) of the businesses…" at bounding box center [514, 248] width 343 height 44
drag, startPoint x: 425, startPoint y: 262, endPoint x: 661, endPoint y: 360, distance: 254.9
click at [333, 225] on html "Please complete this Business Information form to provide us with some prelimin…" at bounding box center [515, 196] width 364 height 167
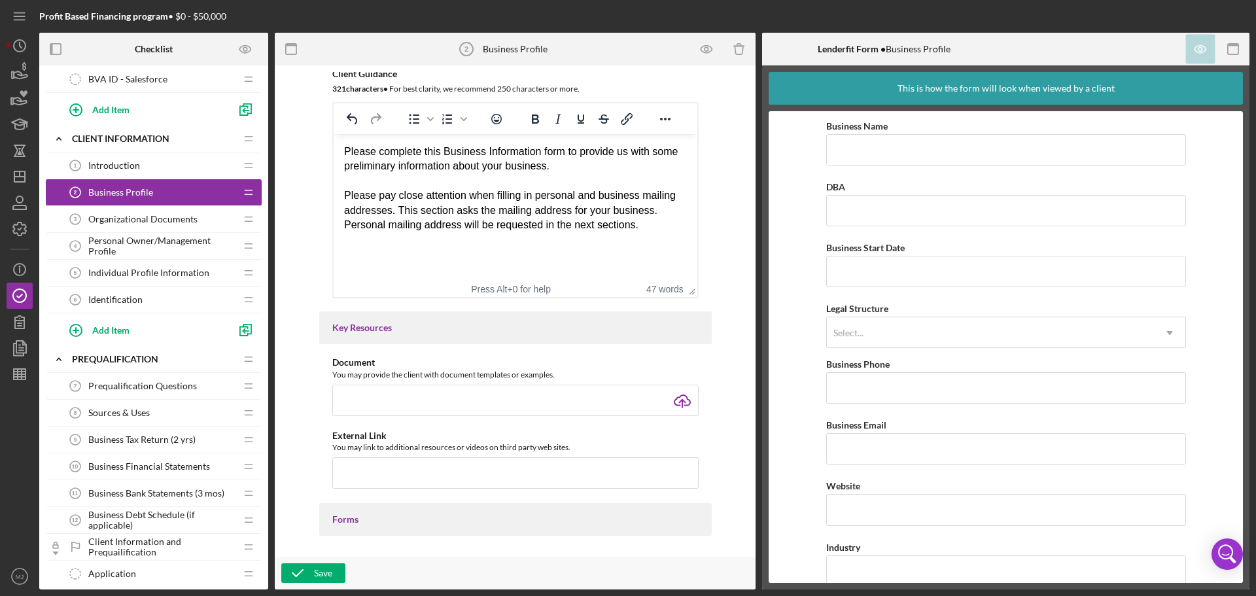
click at [316, 360] on div "Save" at bounding box center [515, 573] width 481 height 33
click at [317, 360] on div "Save" at bounding box center [323, 573] width 18 height 20
click at [166, 270] on span "Individual Profile Information" at bounding box center [148, 273] width 121 height 10
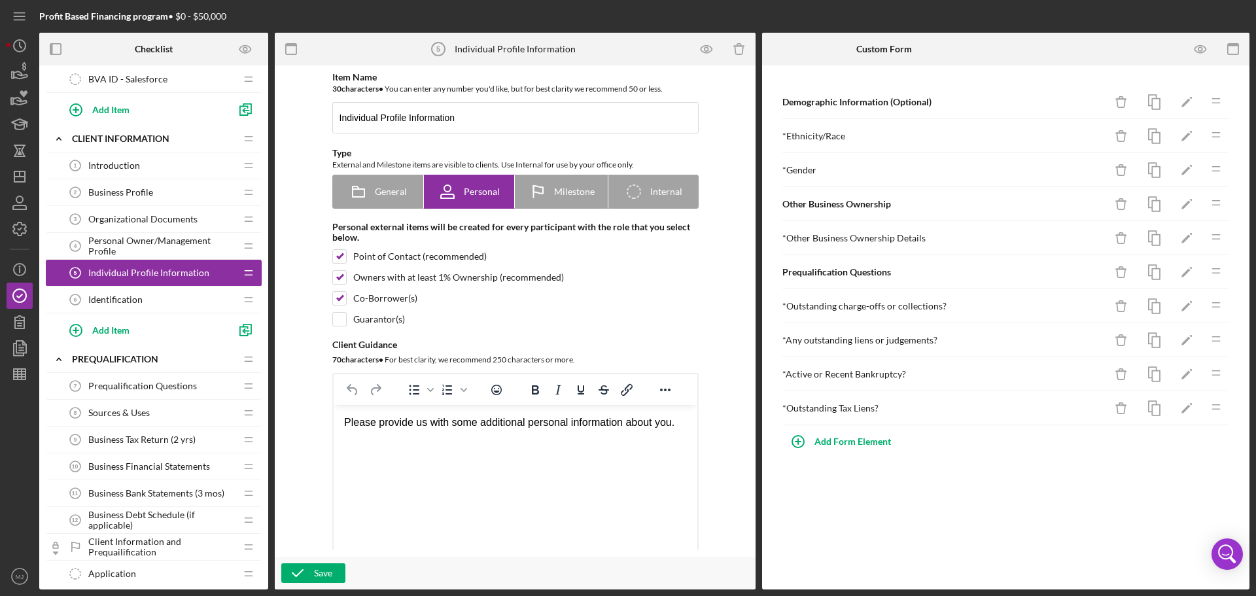
click at [162, 291] on div "Identification 6 Identification" at bounding box center [148, 300] width 173 height 26
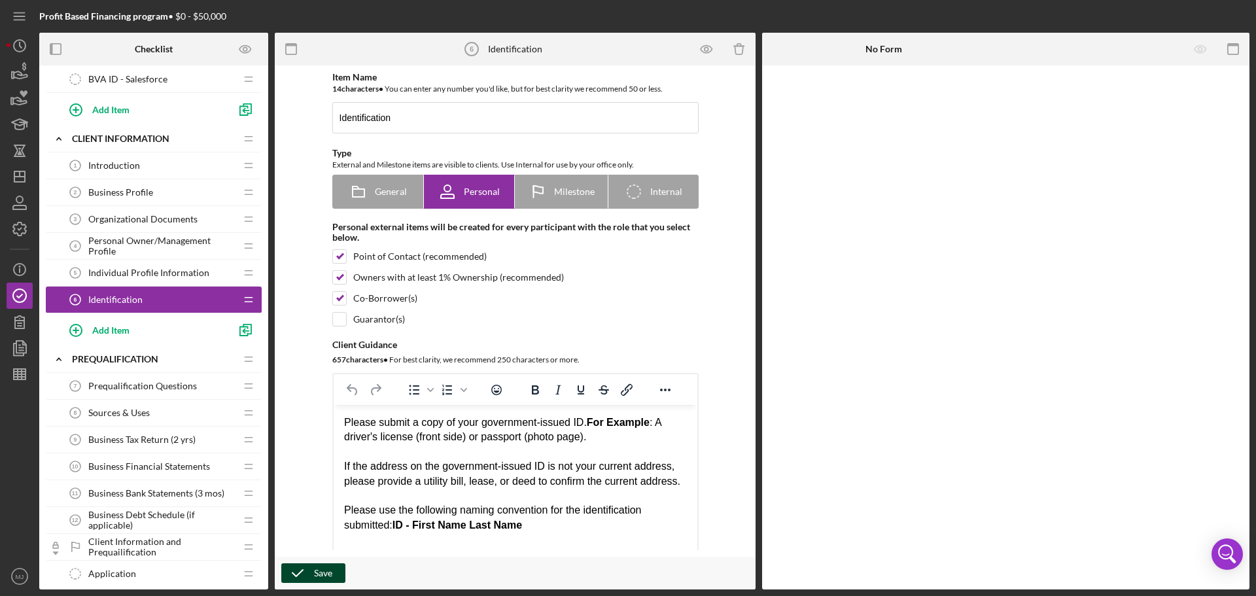
click at [315, 360] on div "Save" at bounding box center [323, 573] width 18 height 20
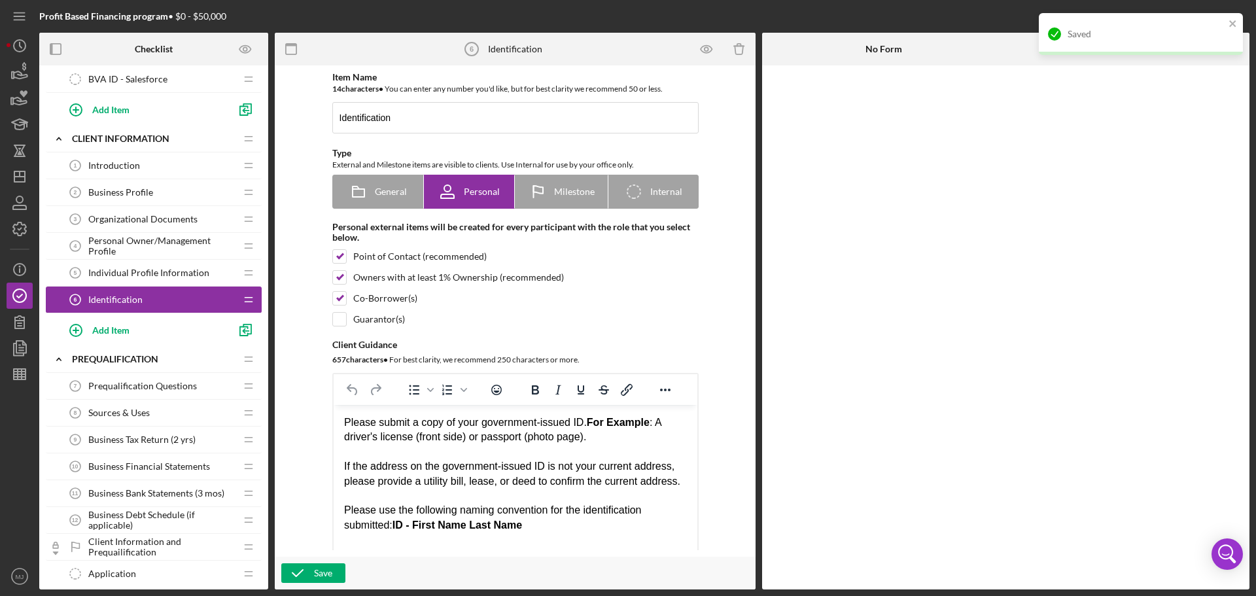
click at [170, 360] on span "Prequalification Questions" at bounding box center [142, 386] width 109 height 10
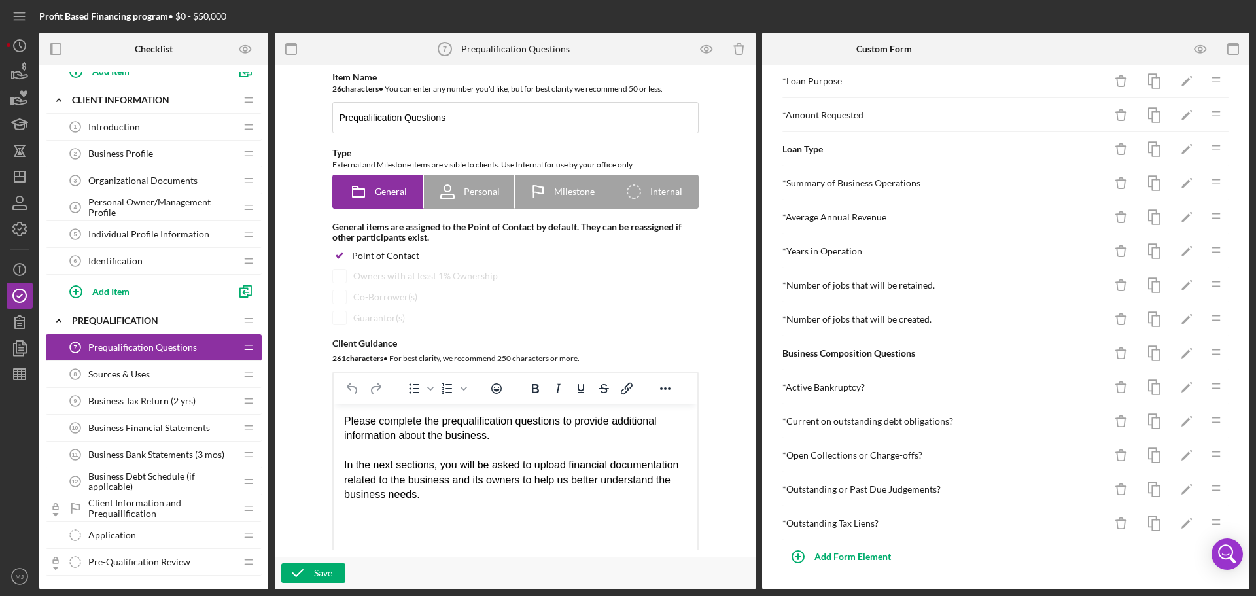
scroll to position [98, 0]
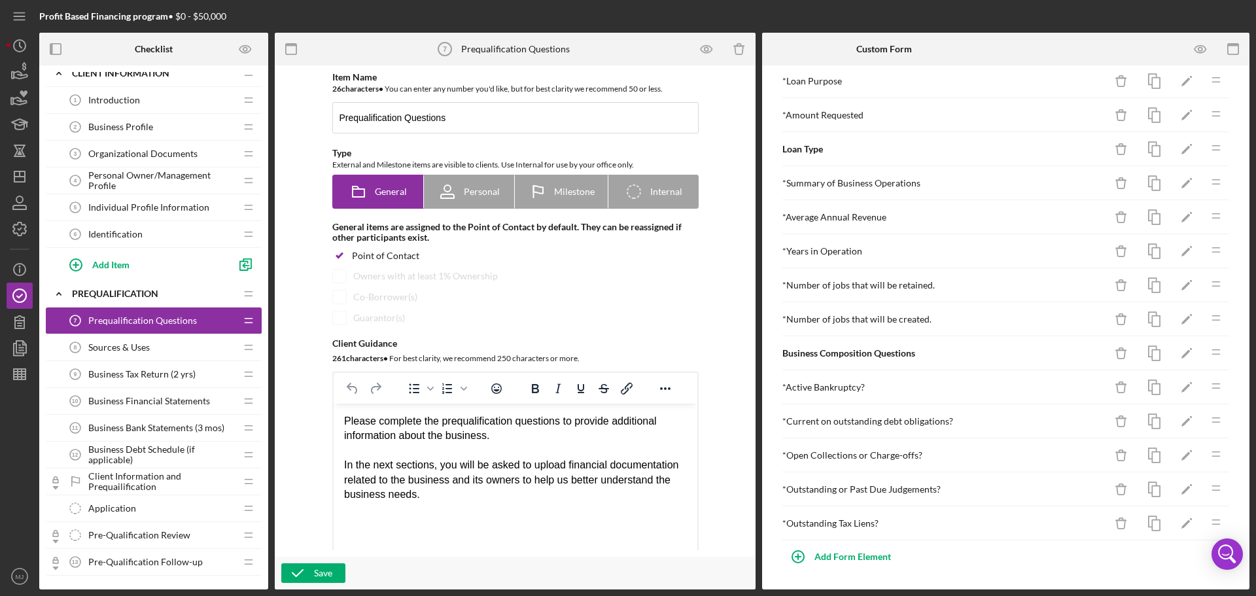
click at [154, 207] on span "Individual Profile Information" at bounding box center [148, 207] width 121 height 10
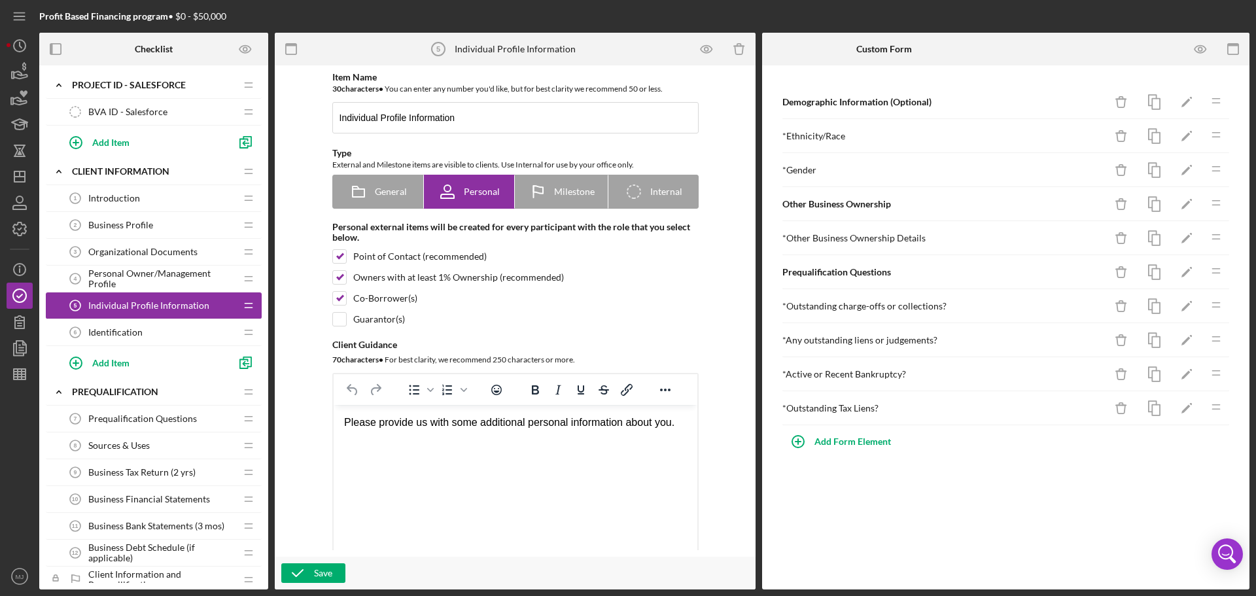
drag, startPoint x: 126, startPoint y: 247, endPoint x: 190, endPoint y: 254, distance: 64.5
click at [126, 247] on span "Organizational Documents" at bounding box center [142, 252] width 109 height 10
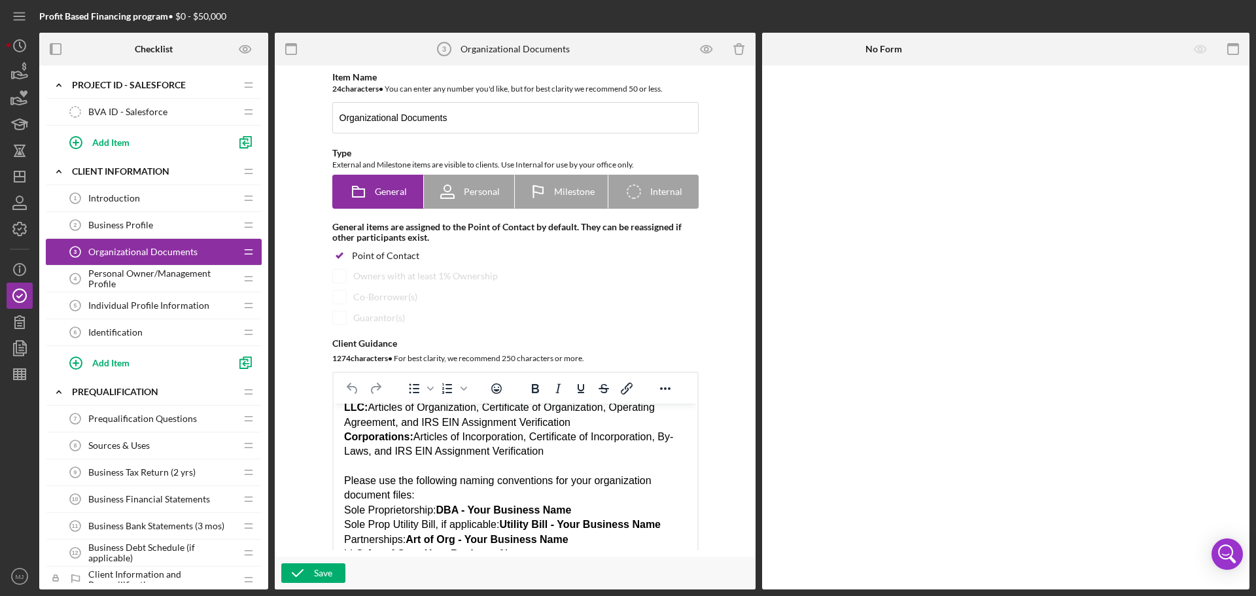
scroll to position [196, 0]
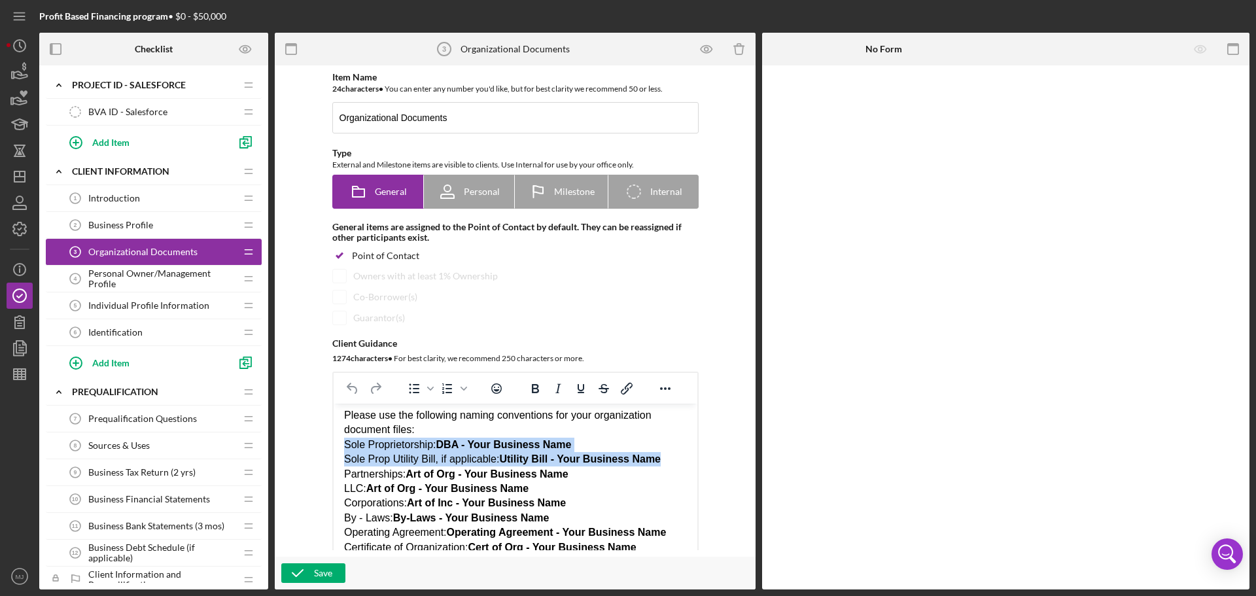
drag, startPoint x: 675, startPoint y: 461, endPoint x: 342, endPoint y: 446, distance: 332.7
click at [342, 360] on html "Depending on your business structure please upload the corresponding documentat…" at bounding box center [515, 422] width 364 height 431
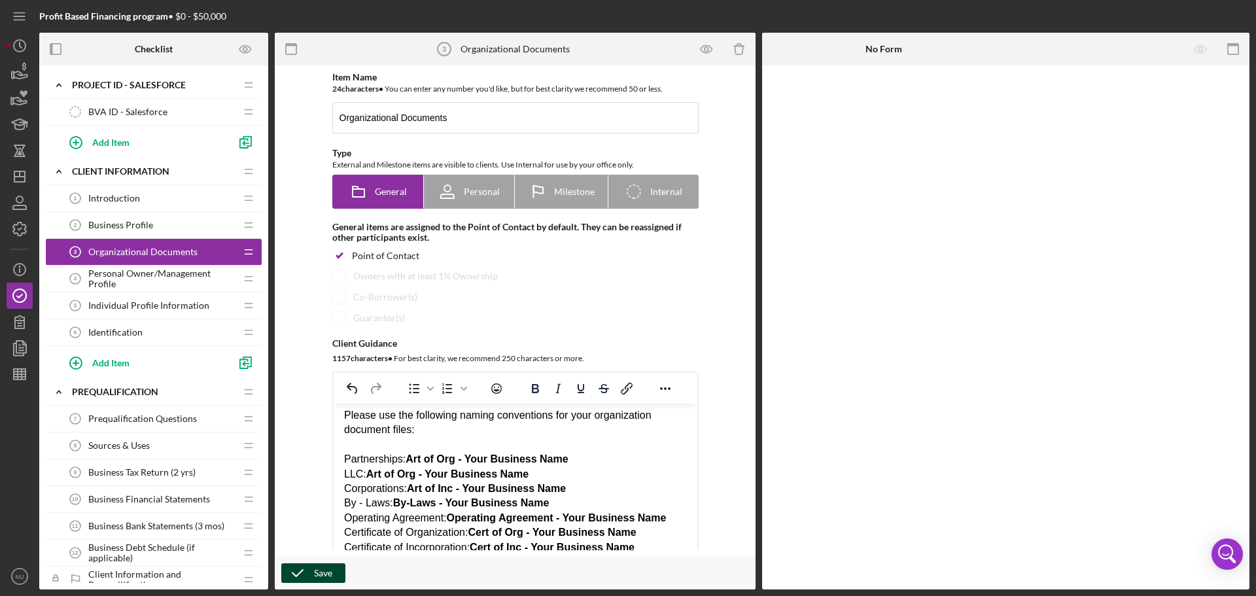
click at [317, 360] on div "Save" at bounding box center [323, 573] width 18 height 20
click at [313, 360] on icon "button" at bounding box center [297, 573] width 33 height 33
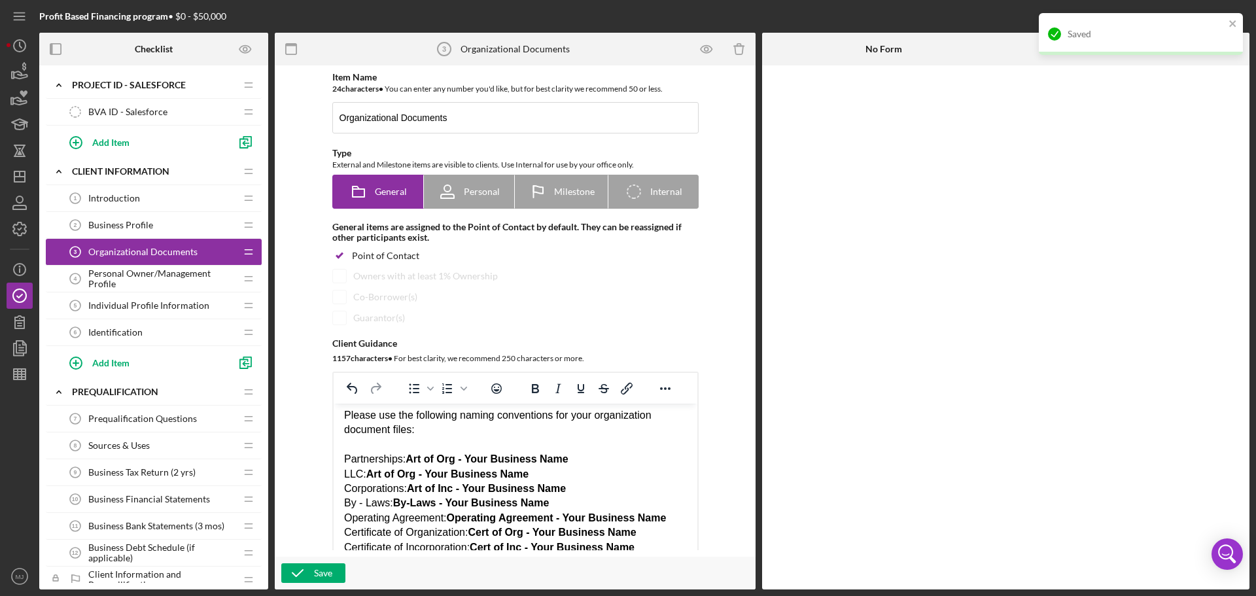
click at [151, 360] on span "Prequalification Questions" at bounding box center [142, 418] width 109 height 10
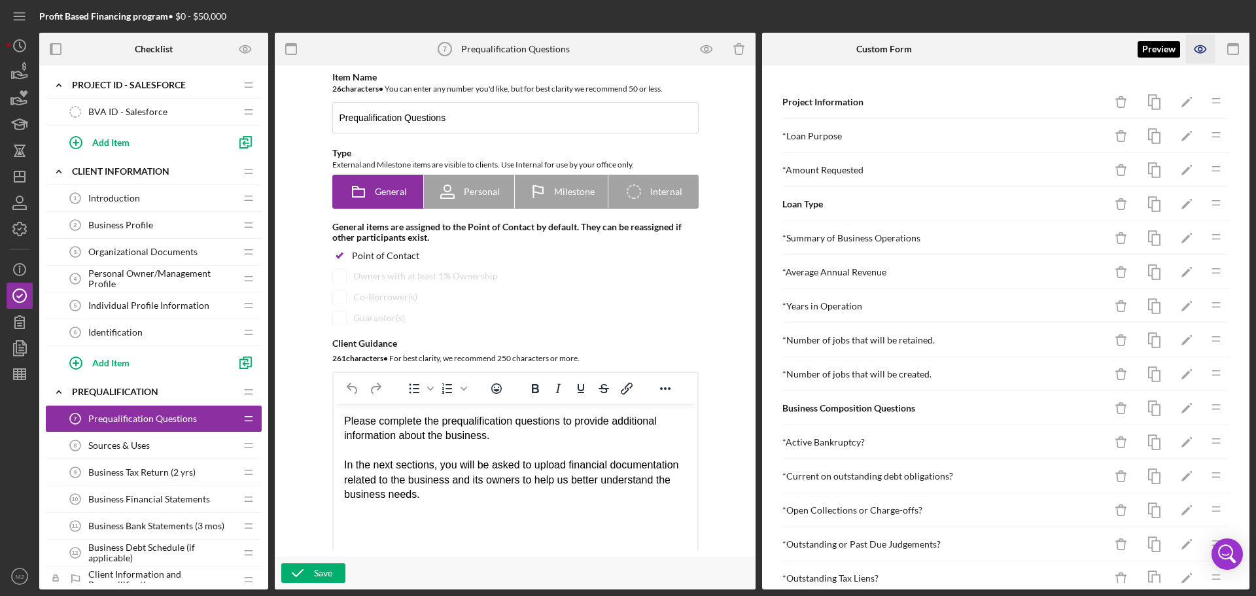
click at [837, 43] on icon "button" at bounding box center [1200, 49] width 29 height 29
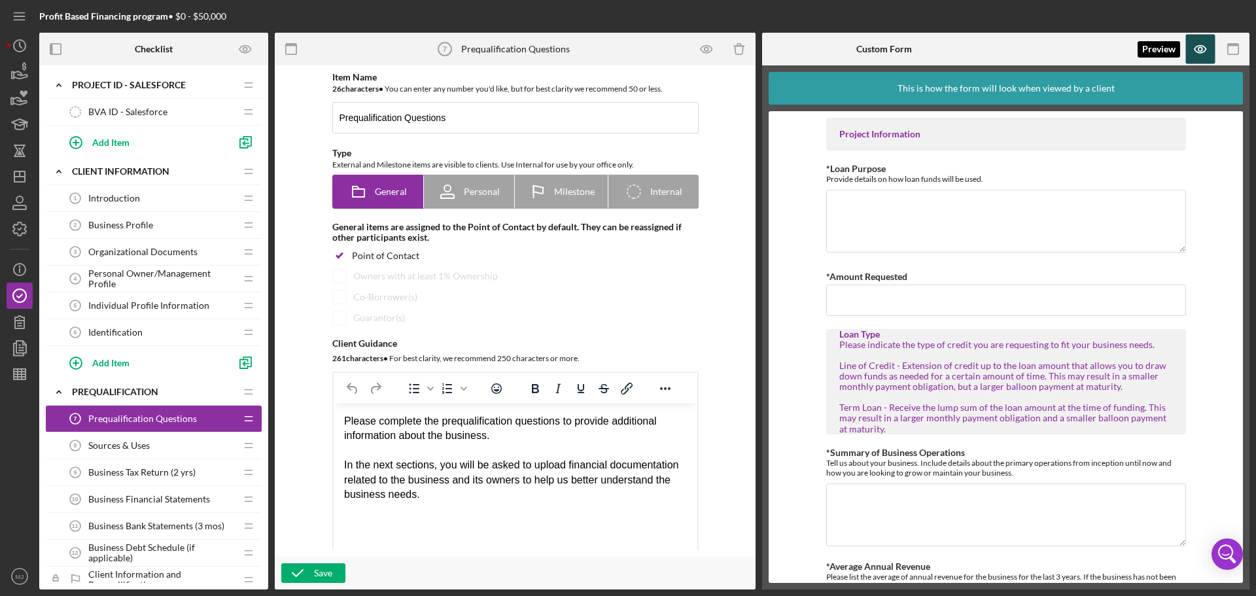
click at [837, 44] on icon "button" at bounding box center [1200, 49] width 29 height 29
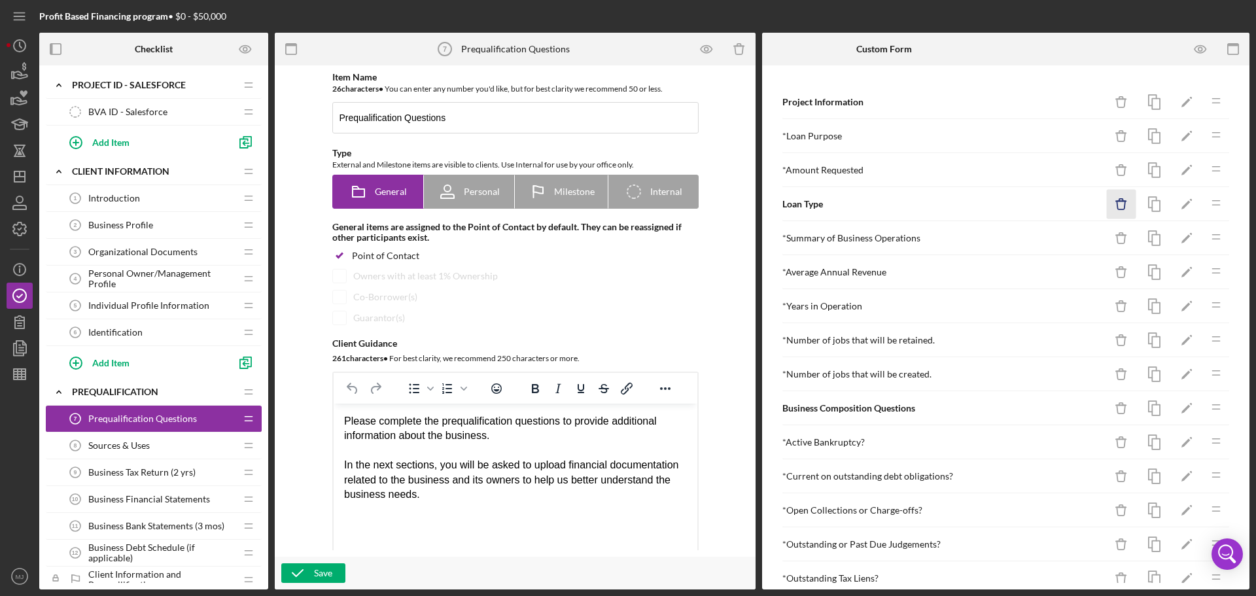
click at [837, 202] on icon "Icon/Delete" at bounding box center [1121, 204] width 29 height 29
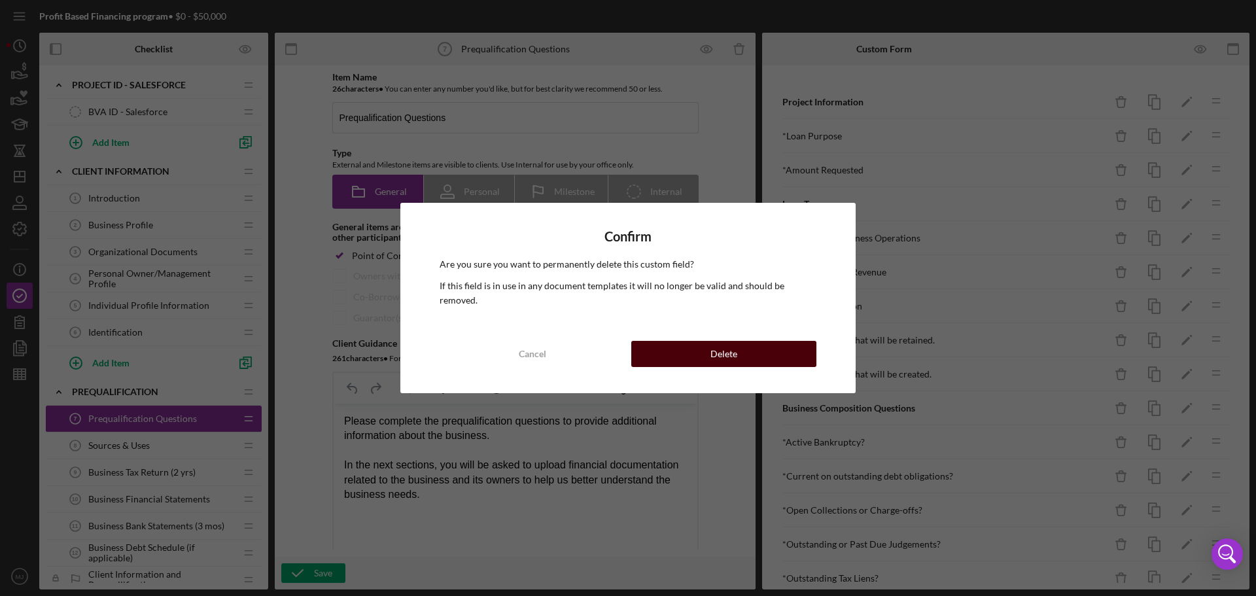
click at [780, 346] on button "Delete" at bounding box center [723, 354] width 185 height 26
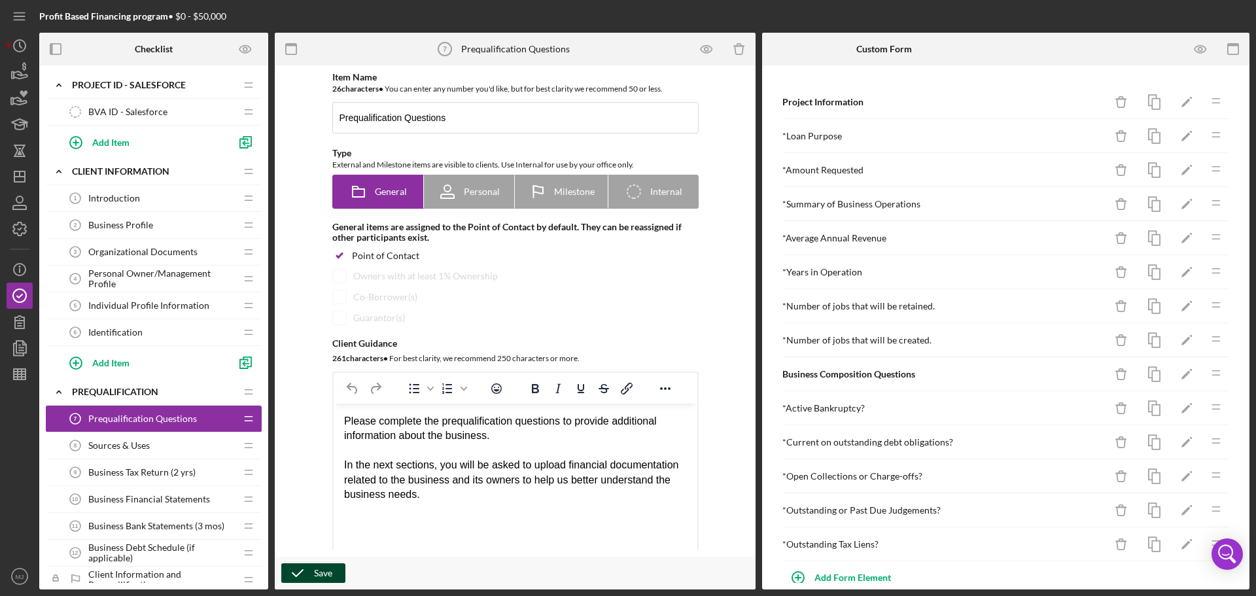
click at [338, 360] on button "Save" at bounding box center [313, 573] width 64 height 20
click at [837, 50] on icon "button" at bounding box center [1200, 49] width 29 height 29
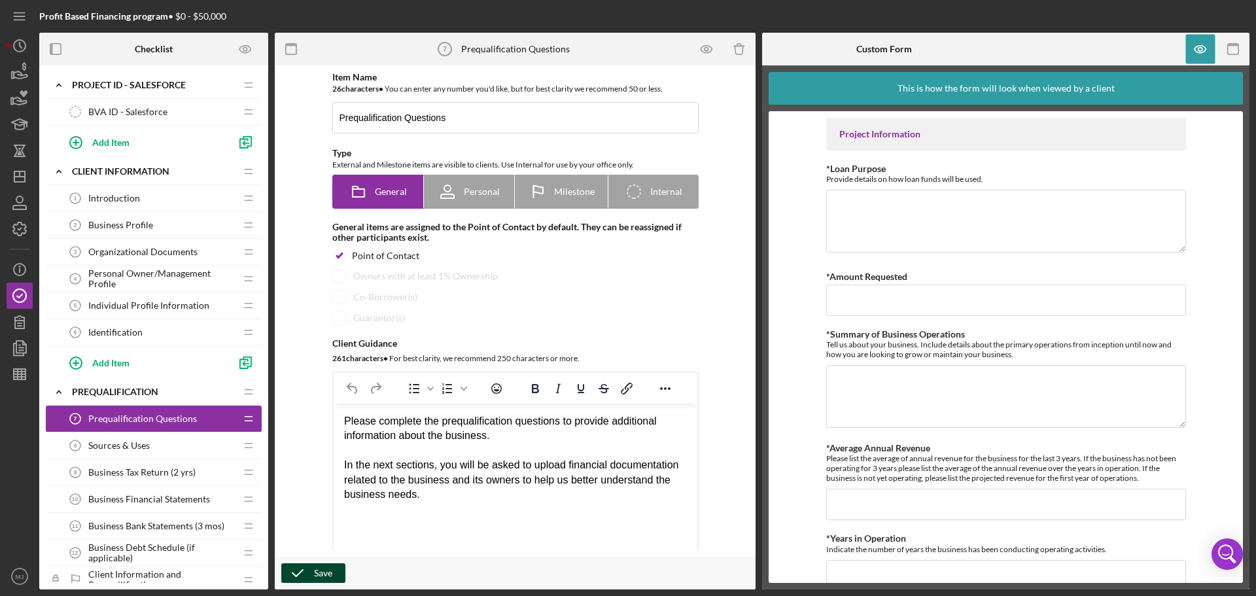
click at [332, 360] on button "Save" at bounding box center [313, 573] width 64 height 20
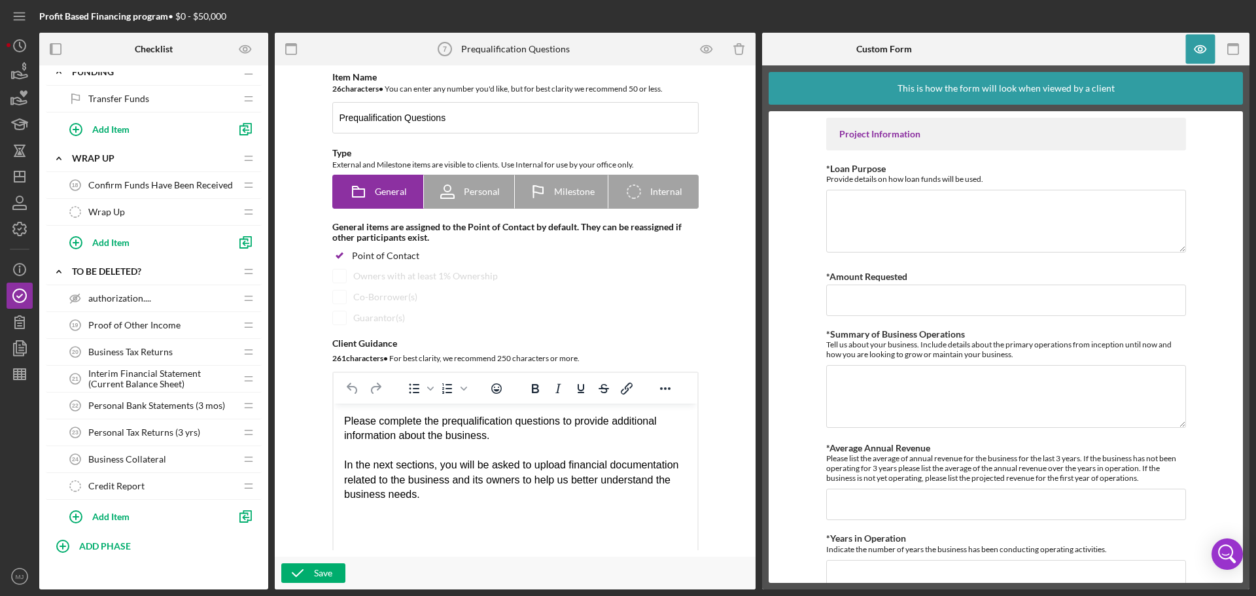
scroll to position [1276, 0]
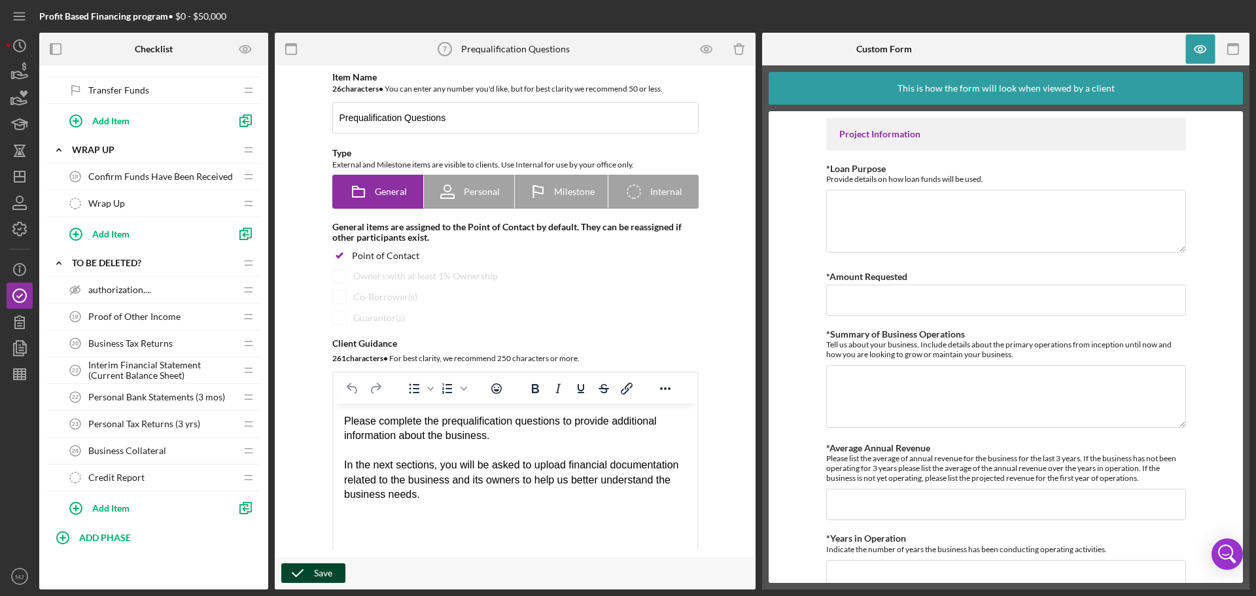
click at [298, 360] on polyline "button" at bounding box center [297, 573] width 10 height 7
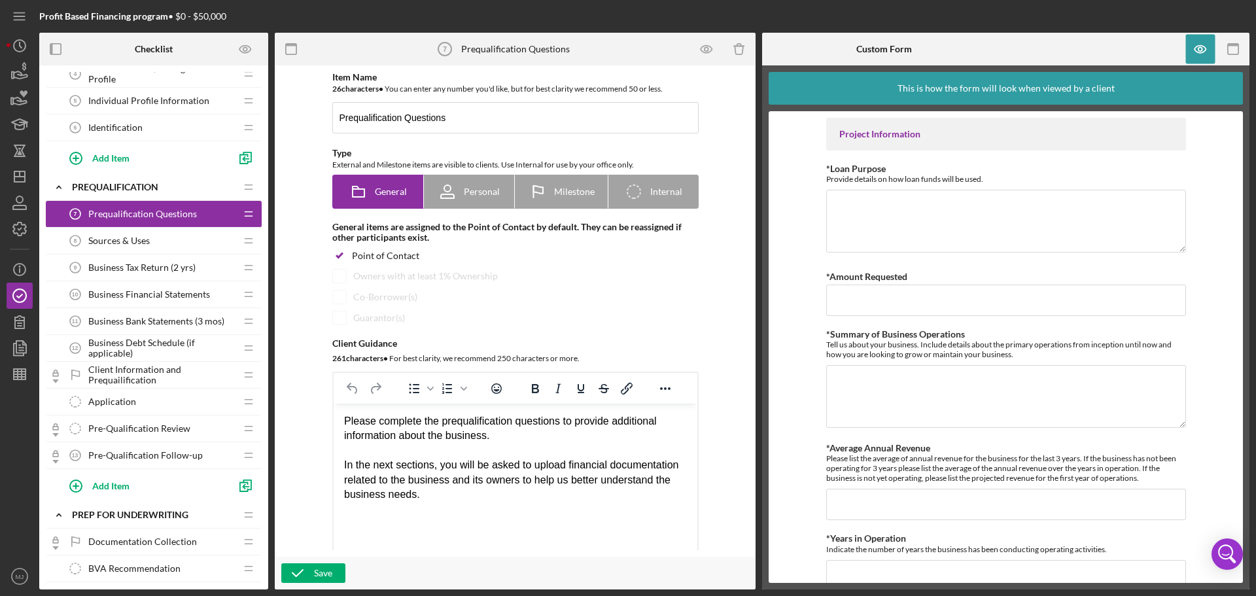
scroll to position [0, 0]
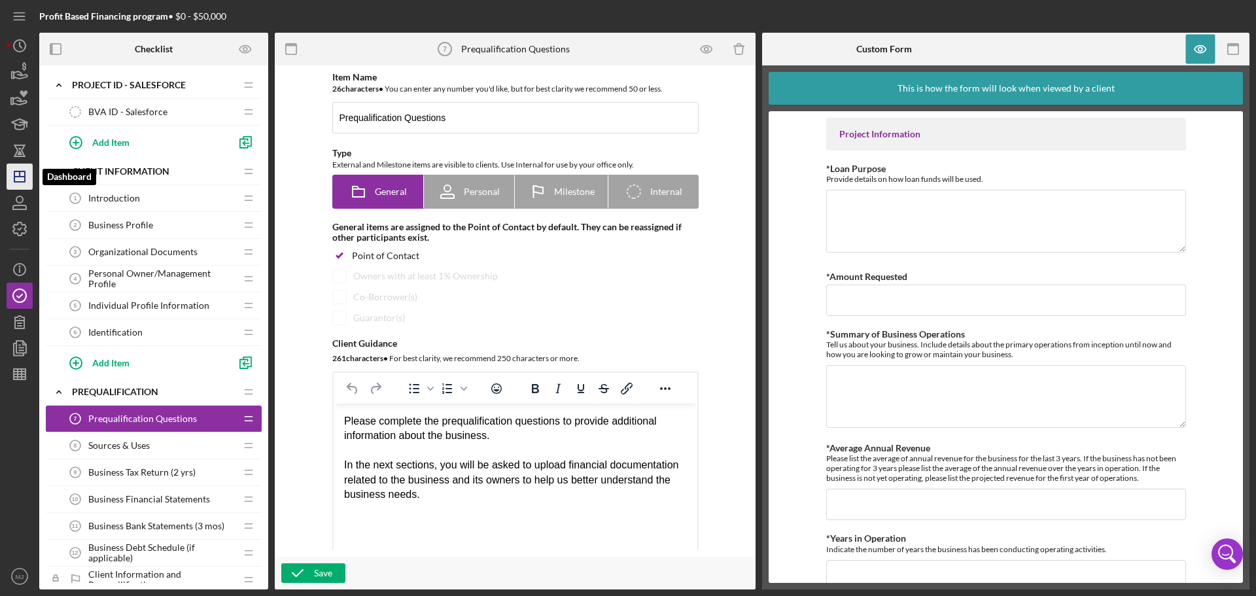
click at [16, 177] on line "button" at bounding box center [19, 177] width 10 height 0
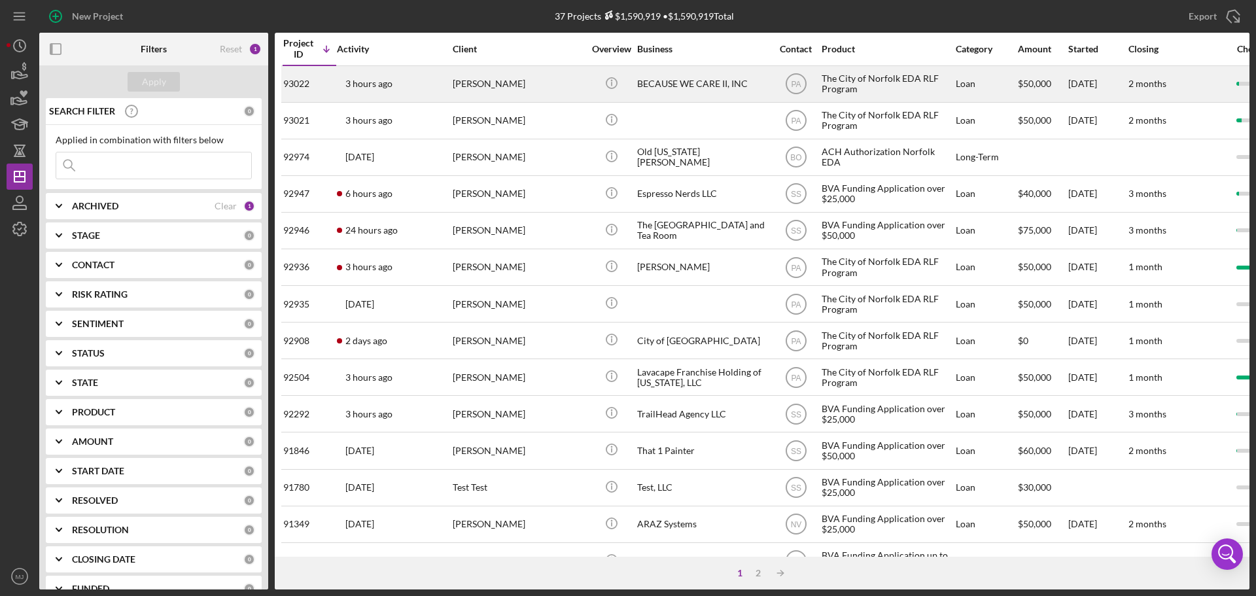
click at [369, 92] on div "3 hours ago [PERSON_NAME]" at bounding box center [394, 84] width 114 height 35
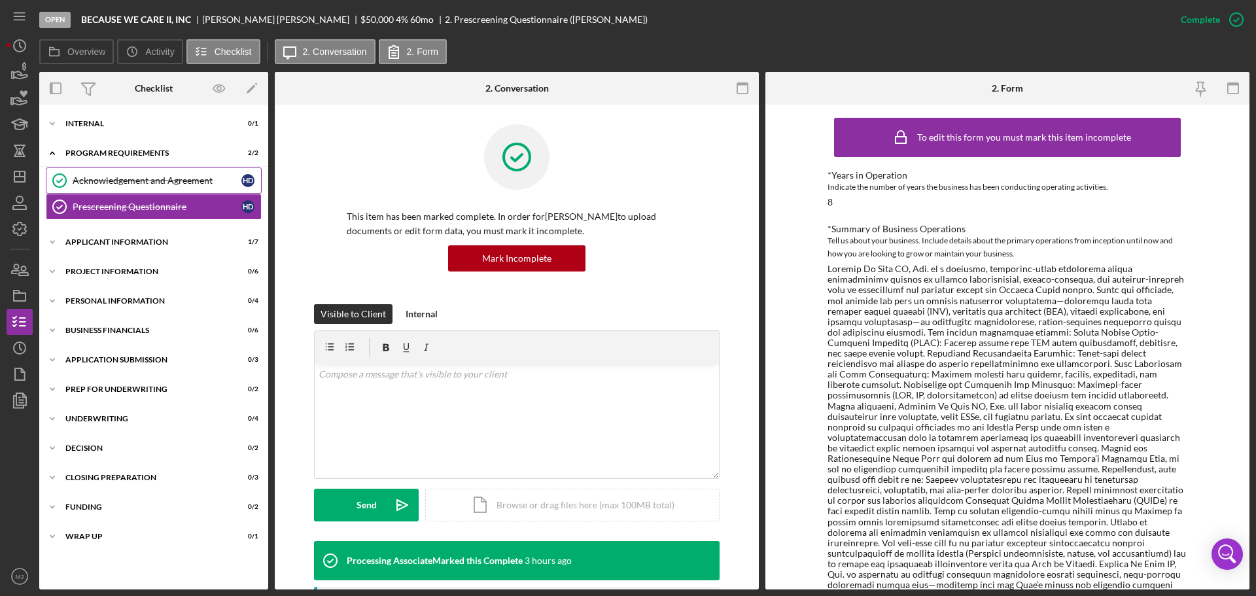
click at [118, 168] on link "Acknowledgement and Agreement Acknowledgement and Agreement H D" at bounding box center [154, 180] width 216 height 26
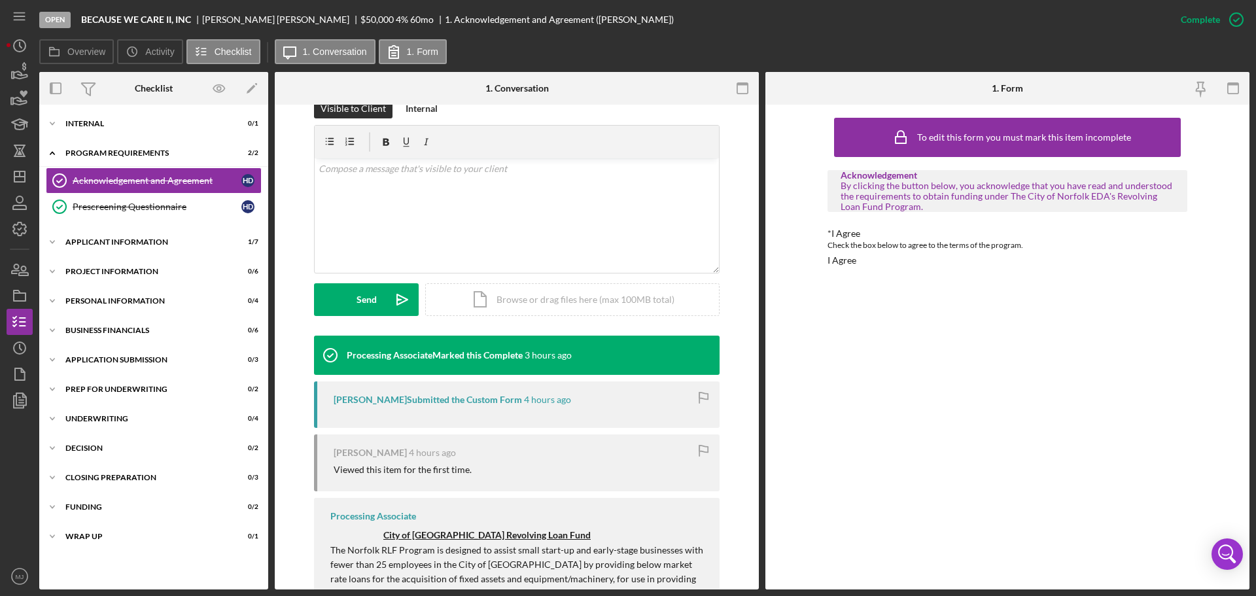
scroll to position [264, 0]
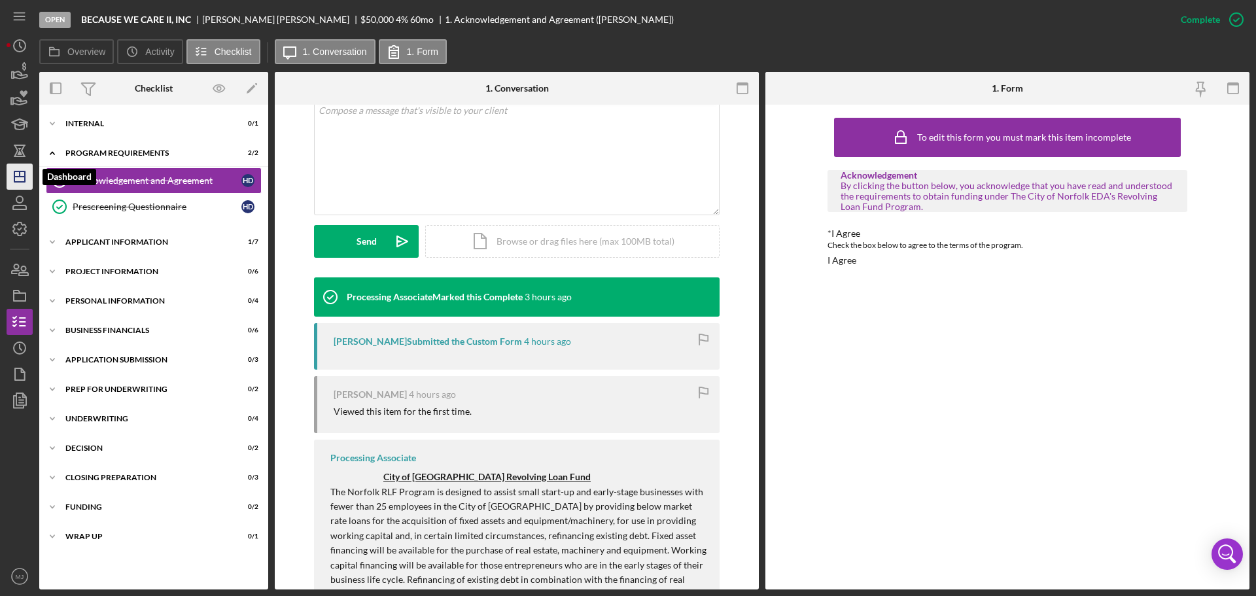
click at [21, 177] on line "button" at bounding box center [19, 177] width 10 height 0
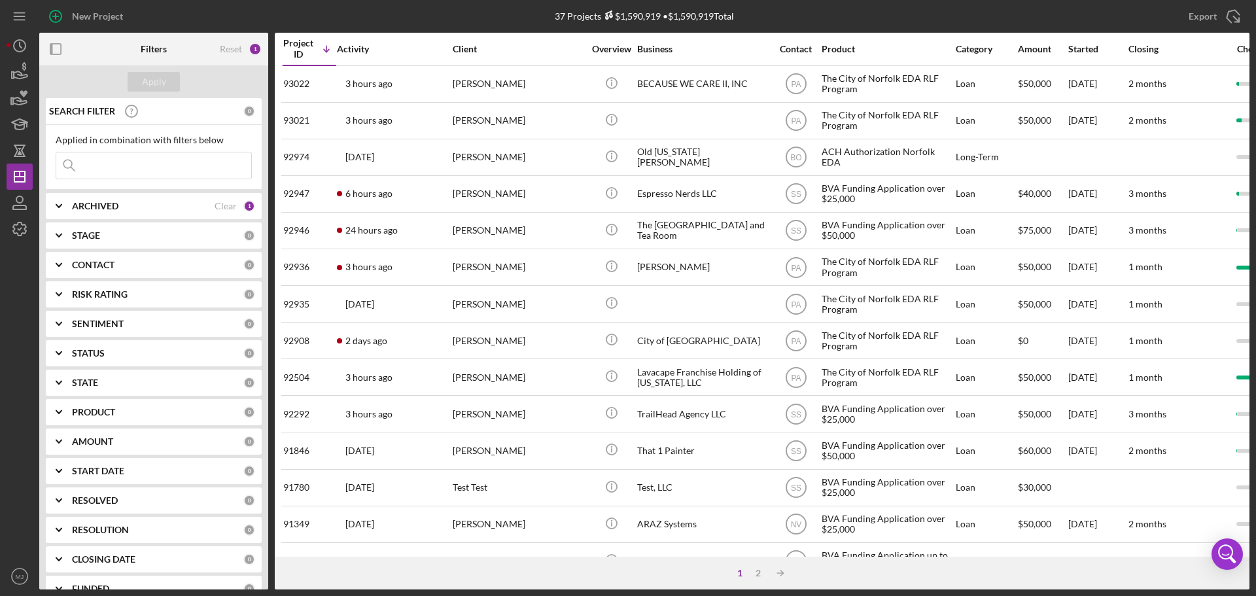
click at [108, 169] on input at bounding box center [153, 165] width 195 height 26
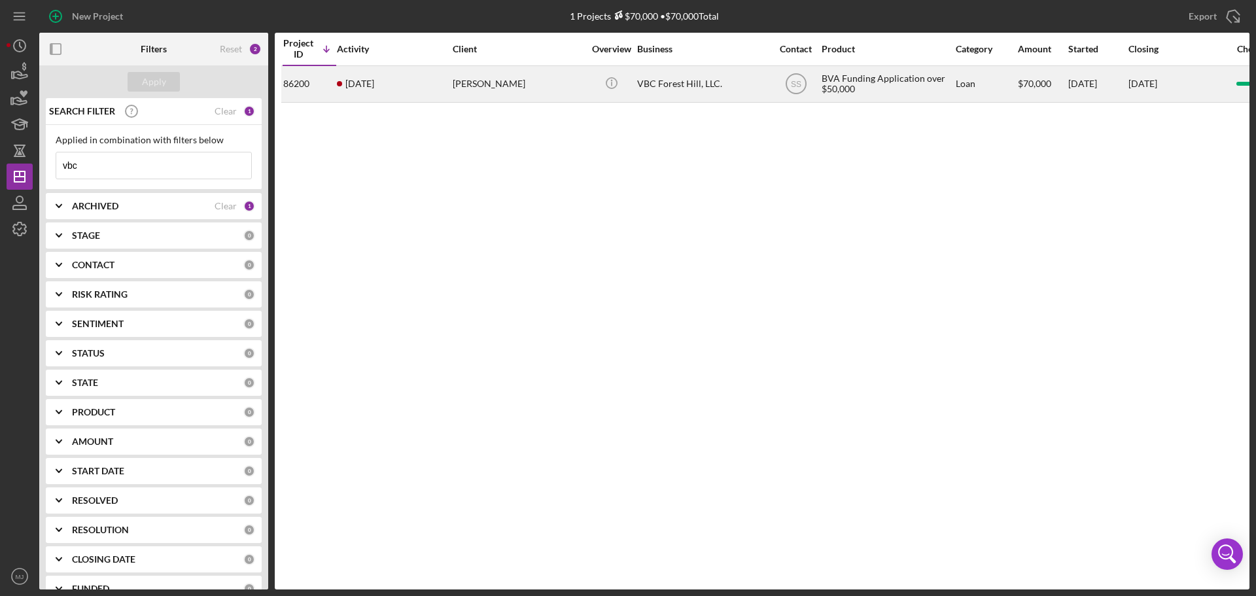
type input "vbc"
click at [371, 81] on time "[DATE]" at bounding box center [359, 84] width 29 height 10
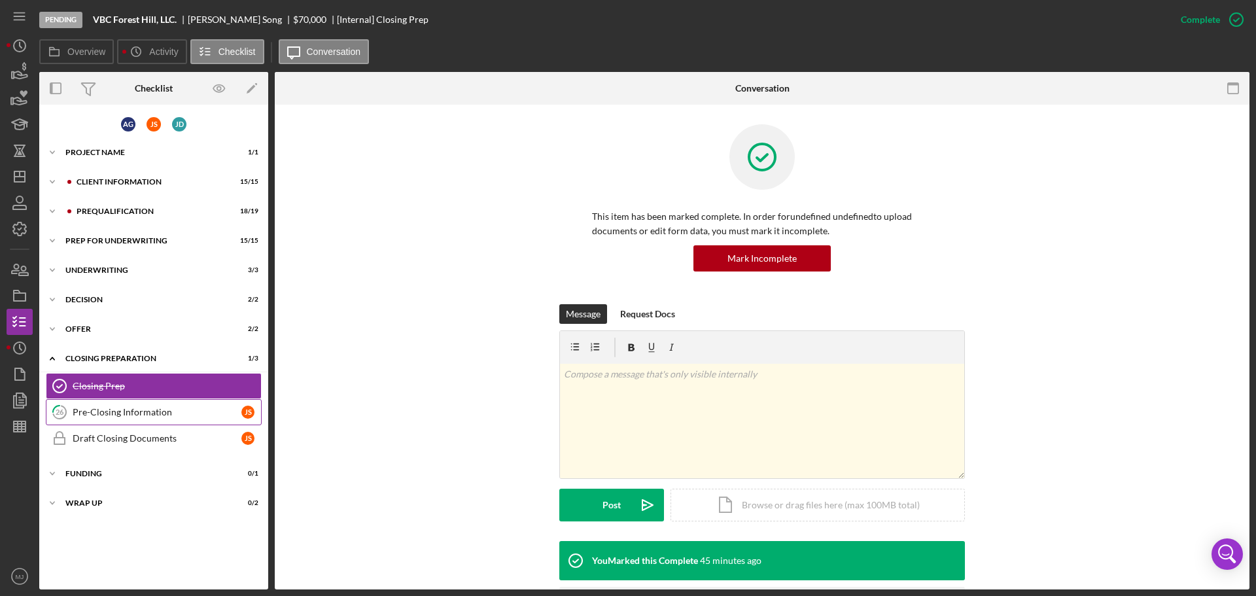
click at [101, 360] on div "Pre-Closing Information" at bounding box center [157, 412] width 169 height 10
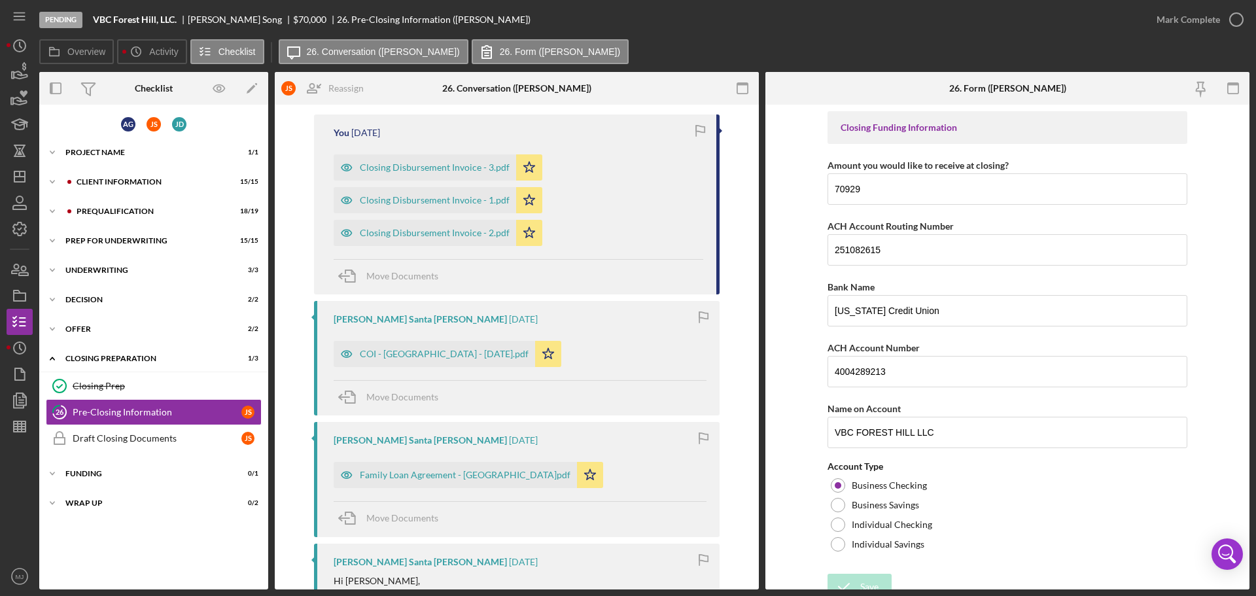
scroll to position [262, 0]
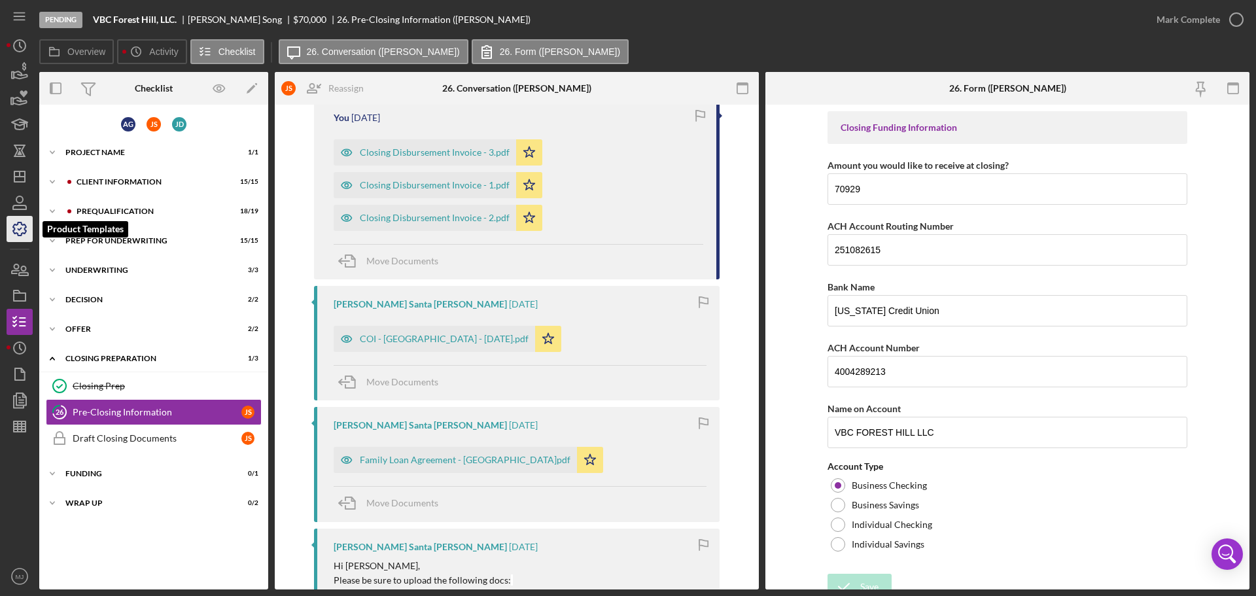
click at [26, 229] on icon "button" at bounding box center [19, 229] width 33 height 33
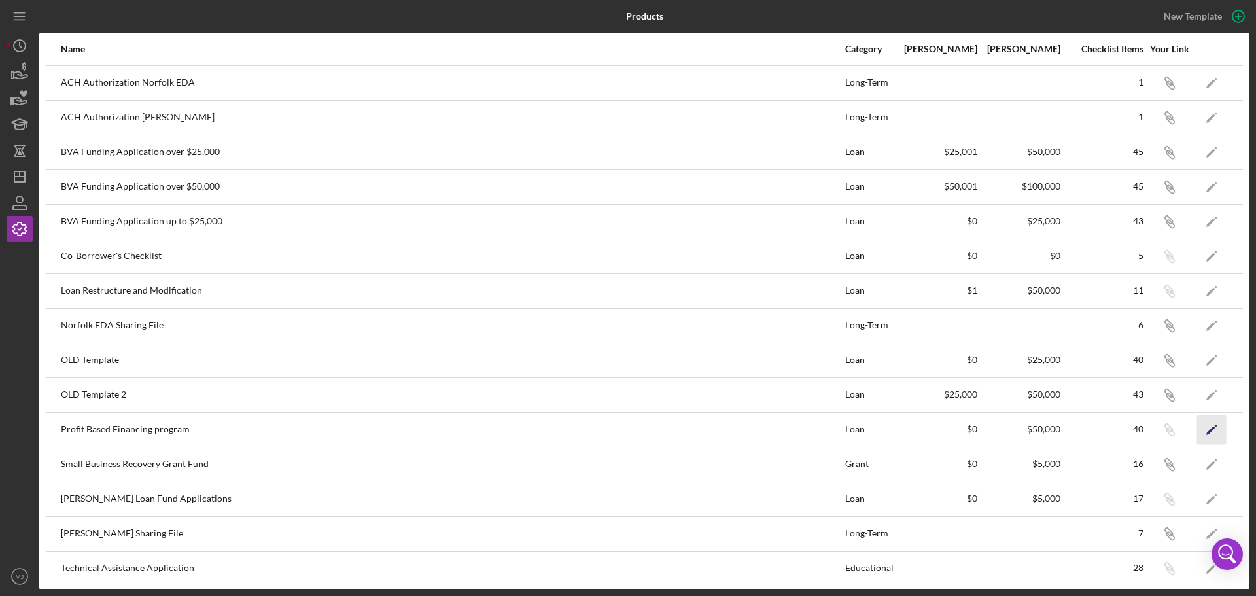
click at [837, 360] on icon "Icon/Edit" at bounding box center [1211, 429] width 29 height 29
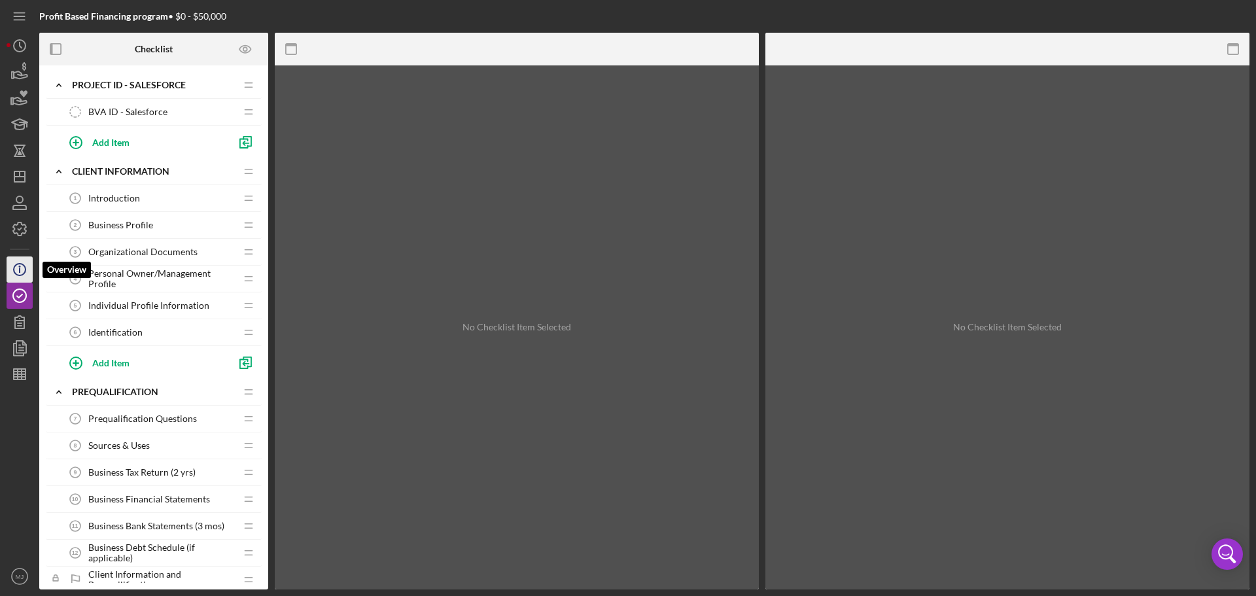
click at [18, 264] on circle "button" at bounding box center [20, 270] width 12 height 12
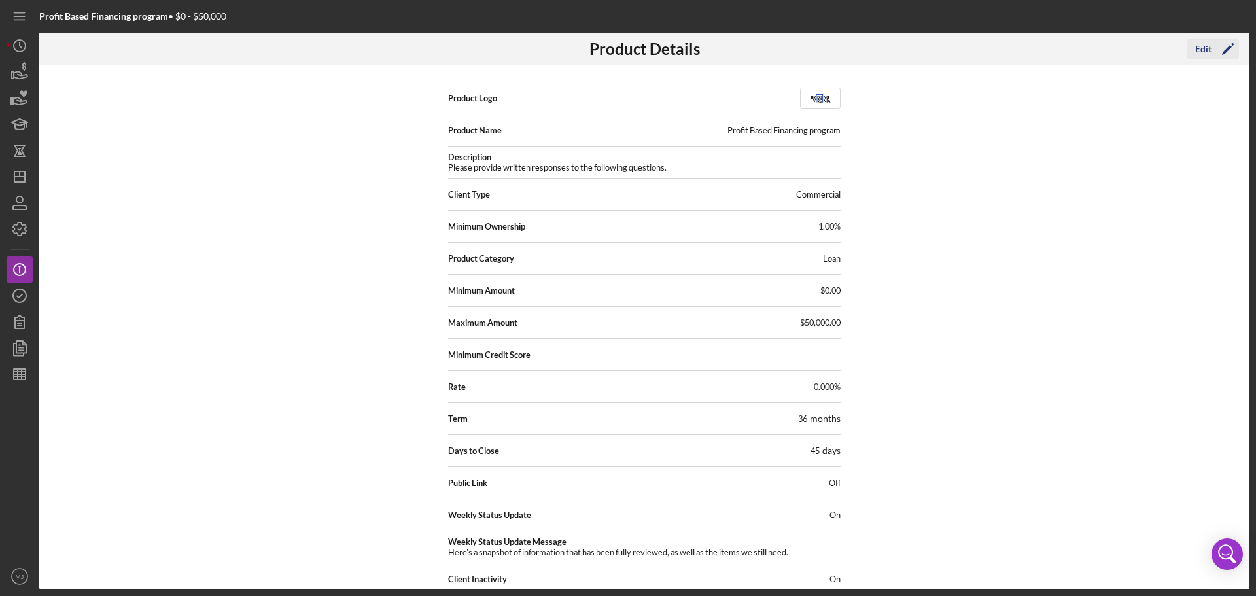
click at [837, 44] on icon "Icon/Edit" at bounding box center [1228, 49] width 33 height 33
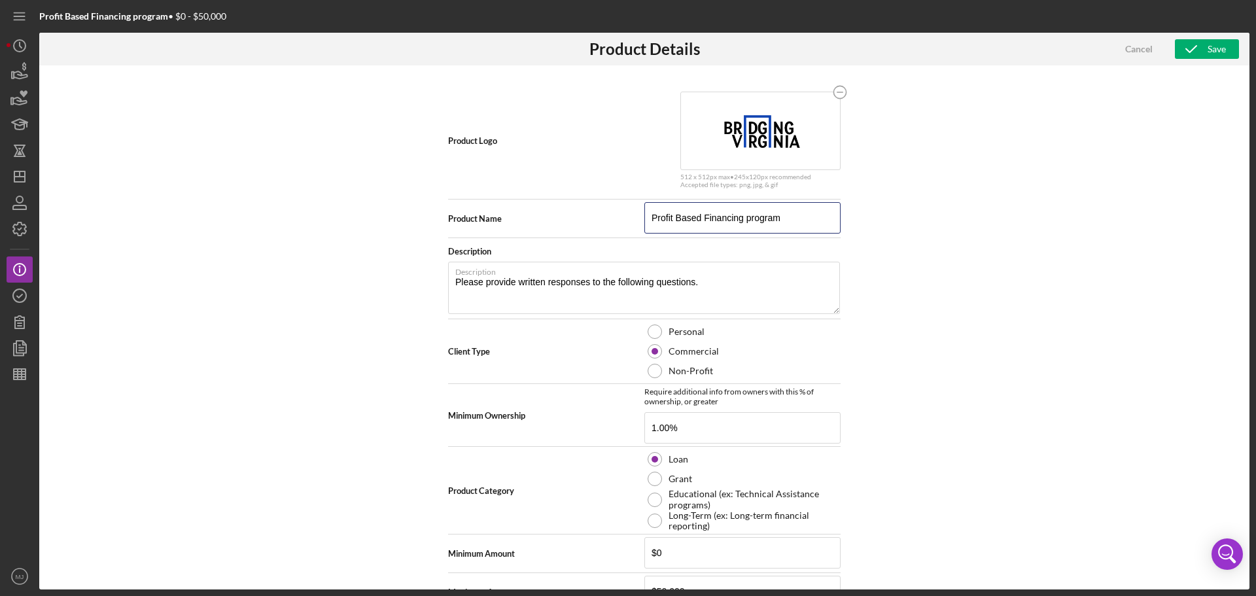
drag, startPoint x: 649, startPoint y: 222, endPoint x: 566, endPoint y: 229, distance: 83.3
click at [566, 229] on div "Product Name Profit Based Financing program" at bounding box center [644, 218] width 393 height 33
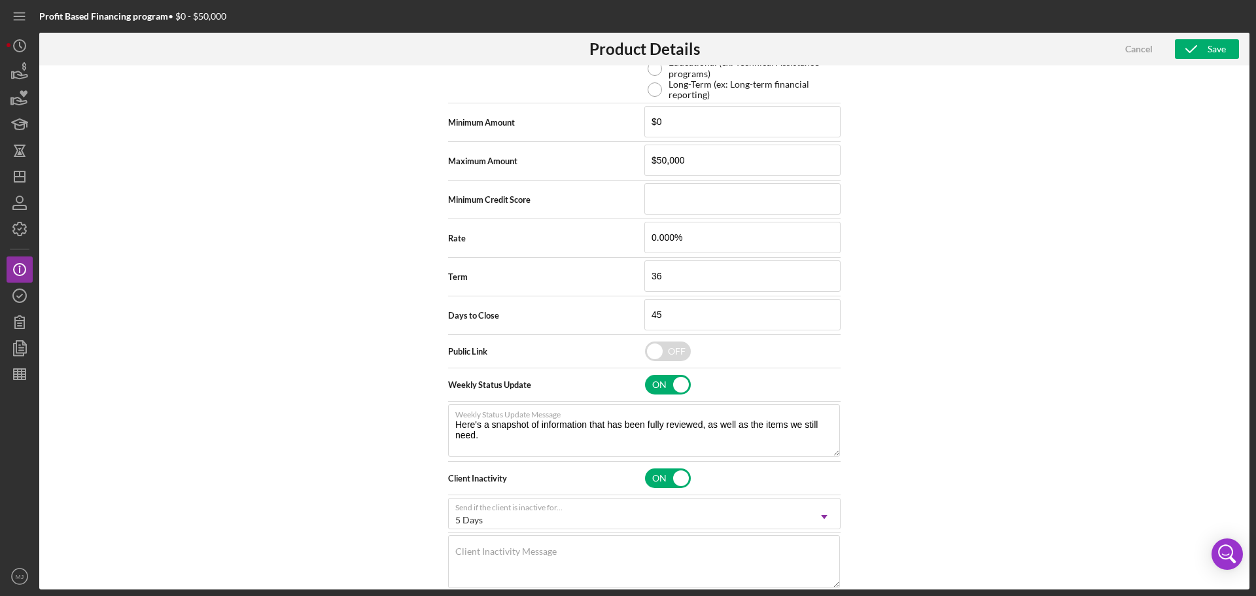
scroll to position [451, 0]
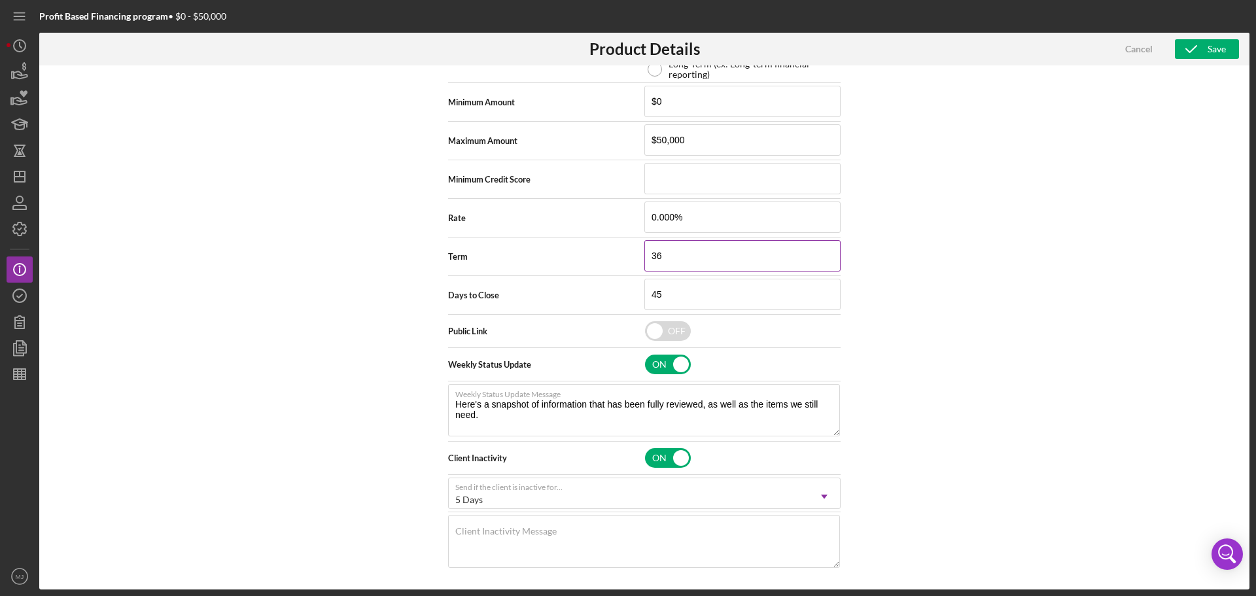
type input "Bridge to Success Capital Program"
click at [724, 257] on input "36" at bounding box center [742, 255] width 196 height 31
type input "60"
click at [837, 271] on div "Product Logo 512 x 512px max • 245 x 120 px recommended Accepted file types: pn…" at bounding box center [644, 327] width 1210 height 524
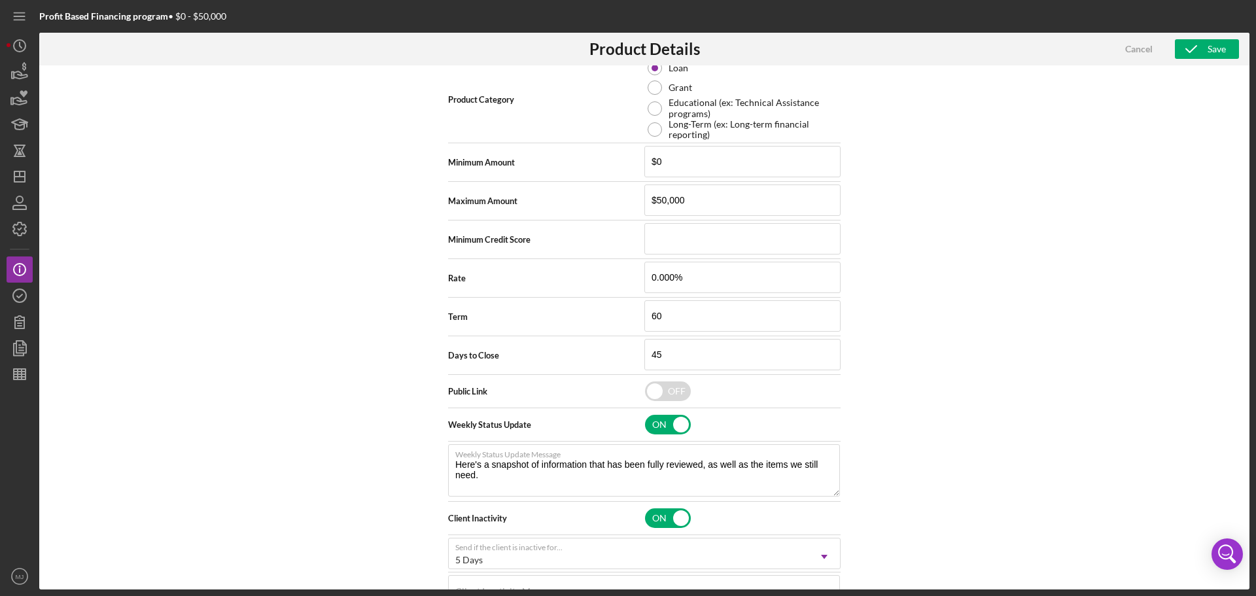
scroll to position [190, 0]
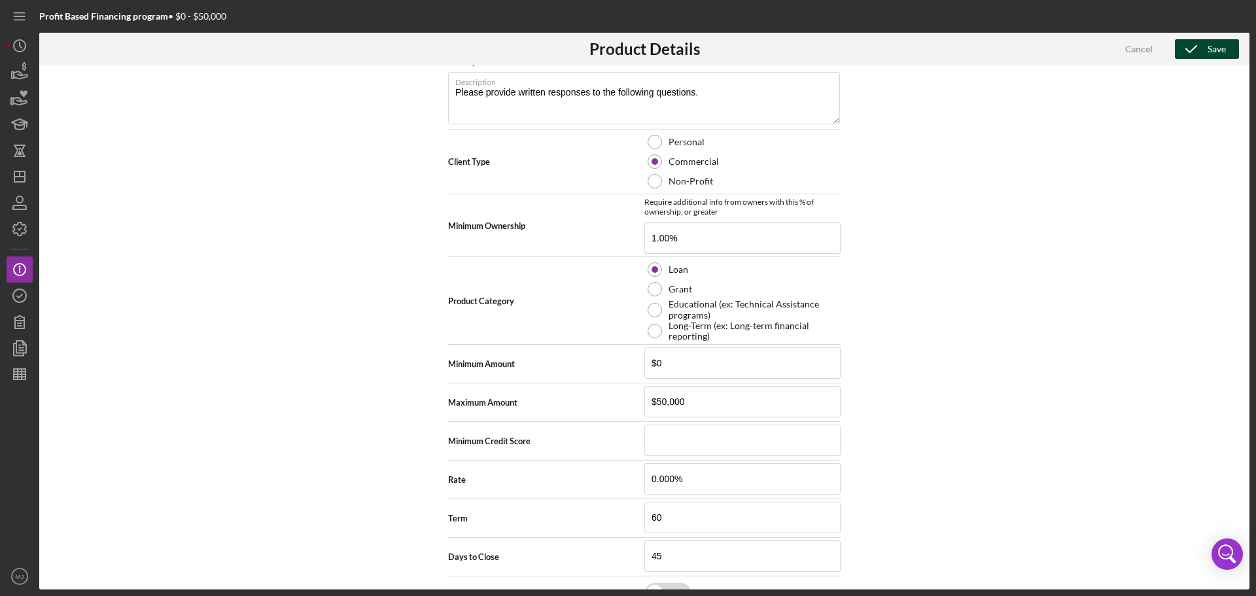
click at [837, 47] on div "Save" at bounding box center [1217, 49] width 18 height 20
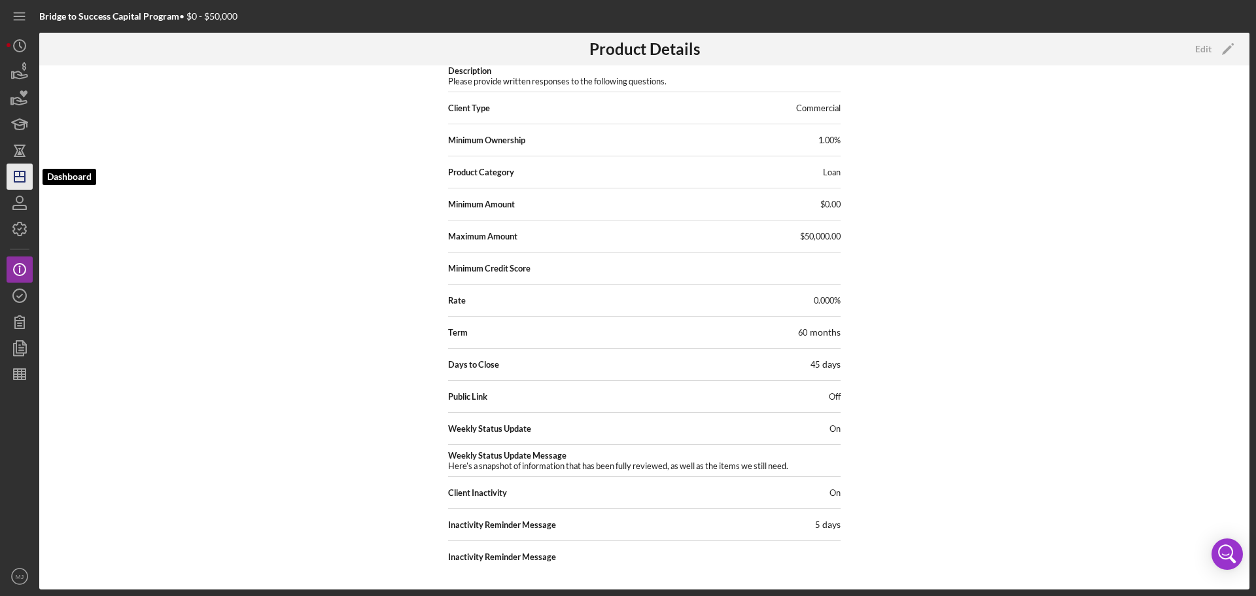
click at [13, 172] on icon "Icon/Dashboard" at bounding box center [19, 176] width 33 height 33
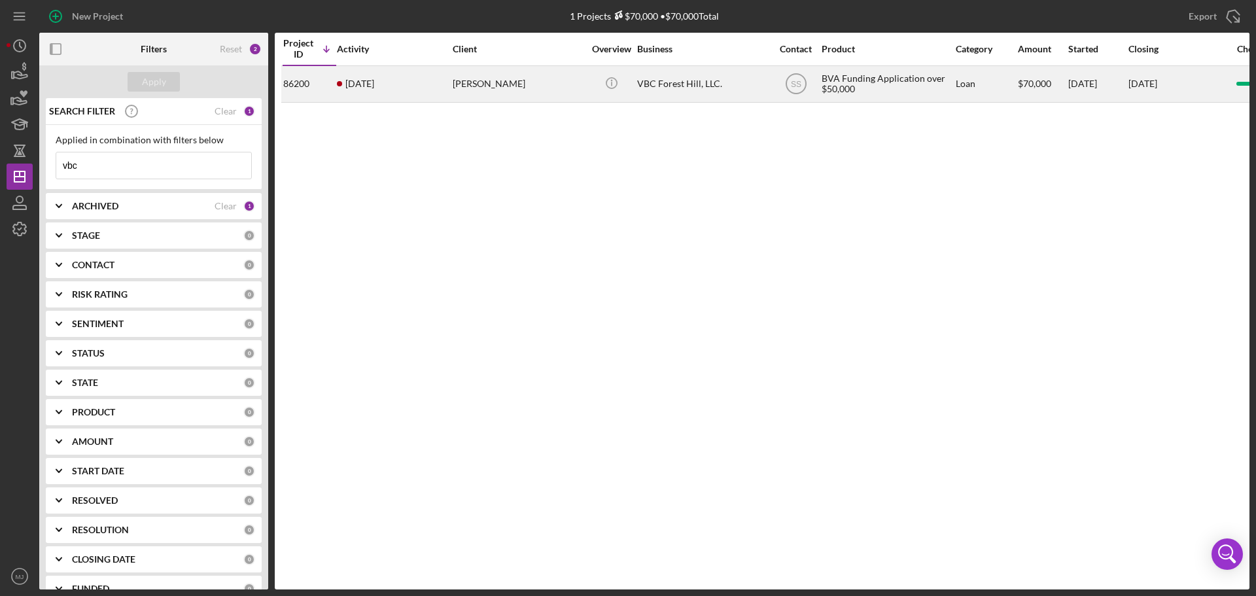
click at [457, 86] on div "[PERSON_NAME]" at bounding box center [518, 84] width 131 height 35
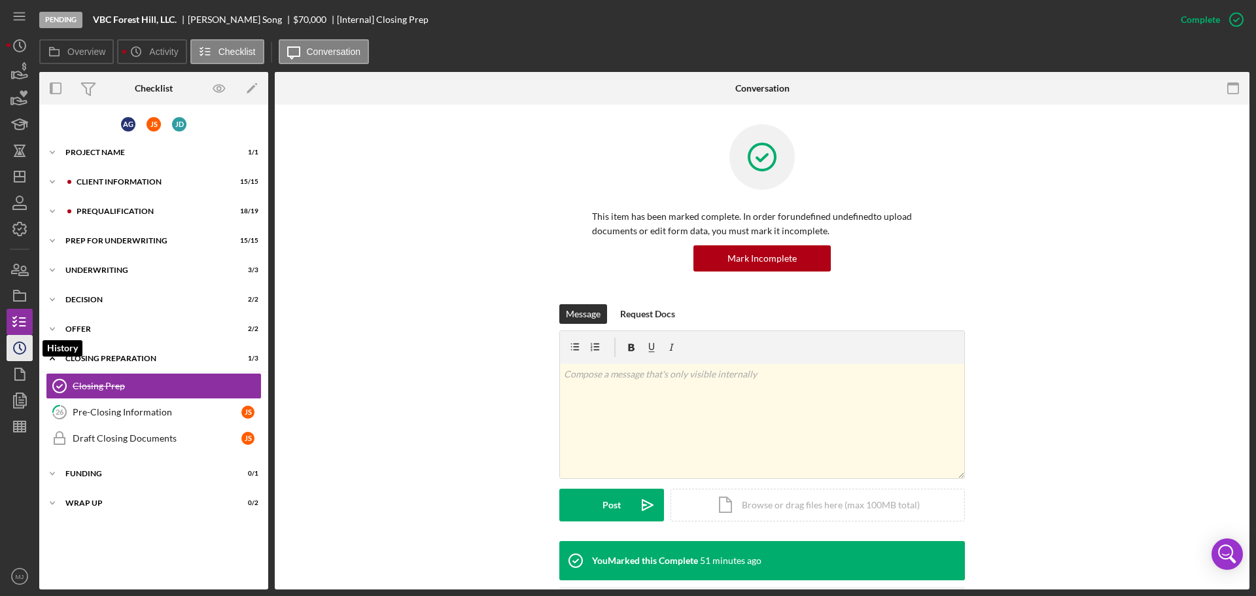
click at [20, 349] on polyline "button" at bounding box center [21, 347] width 2 height 5
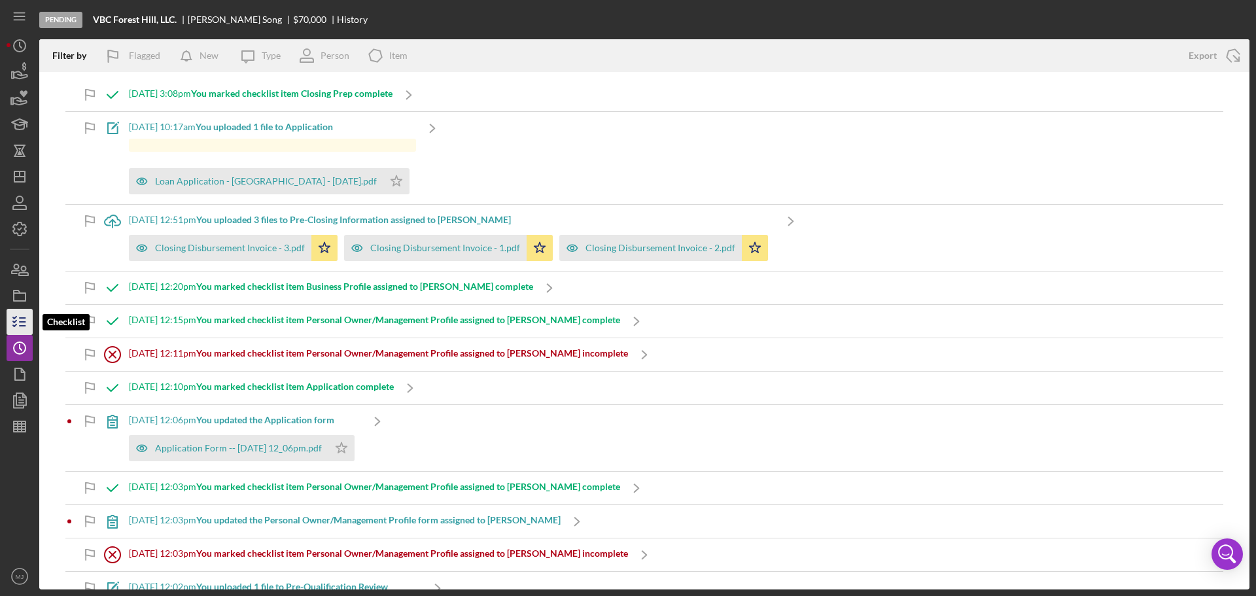
click at [18, 332] on icon "button" at bounding box center [19, 322] width 33 height 33
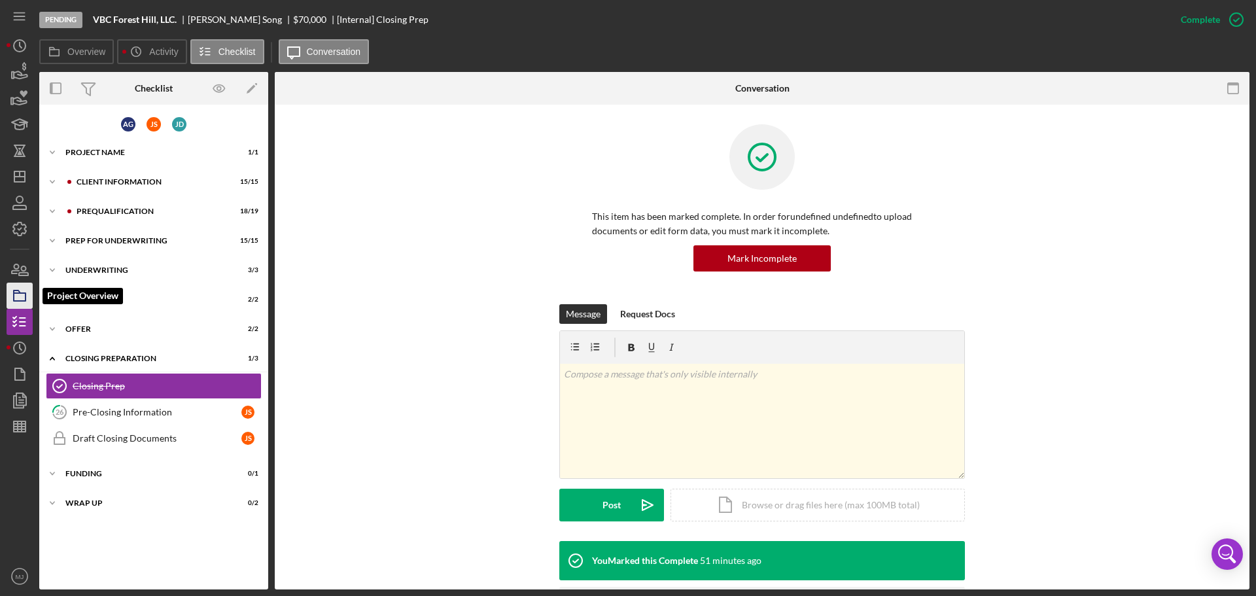
click at [16, 289] on icon "button" at bounding box center [19, 295] width 33 height 33
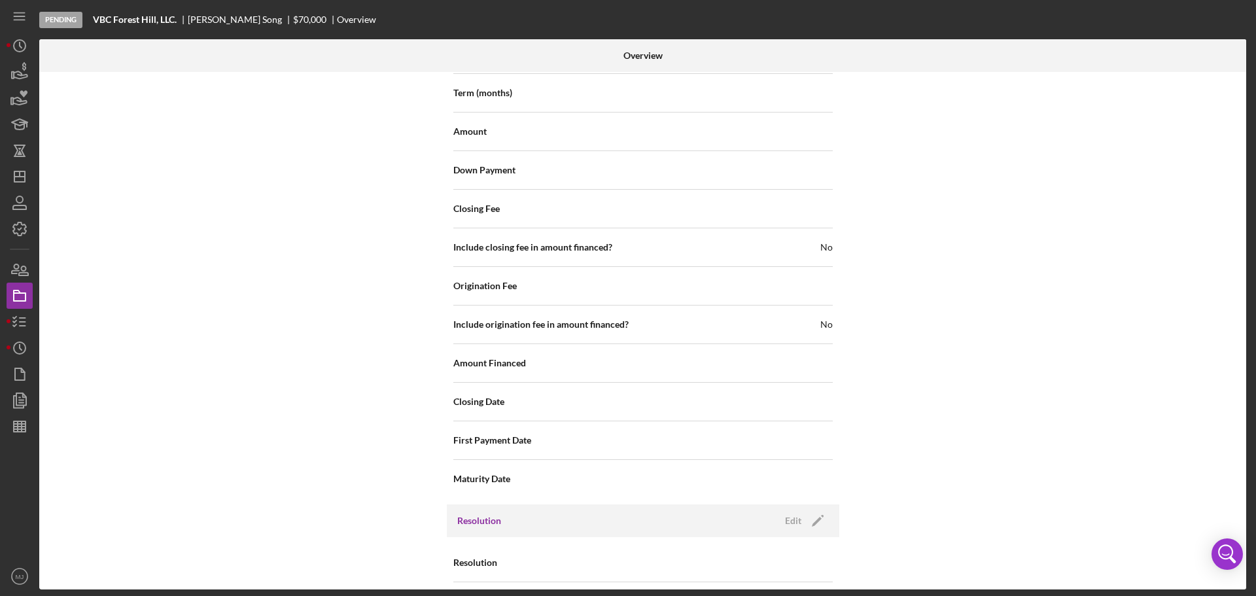
scroll to position [1413, 0]
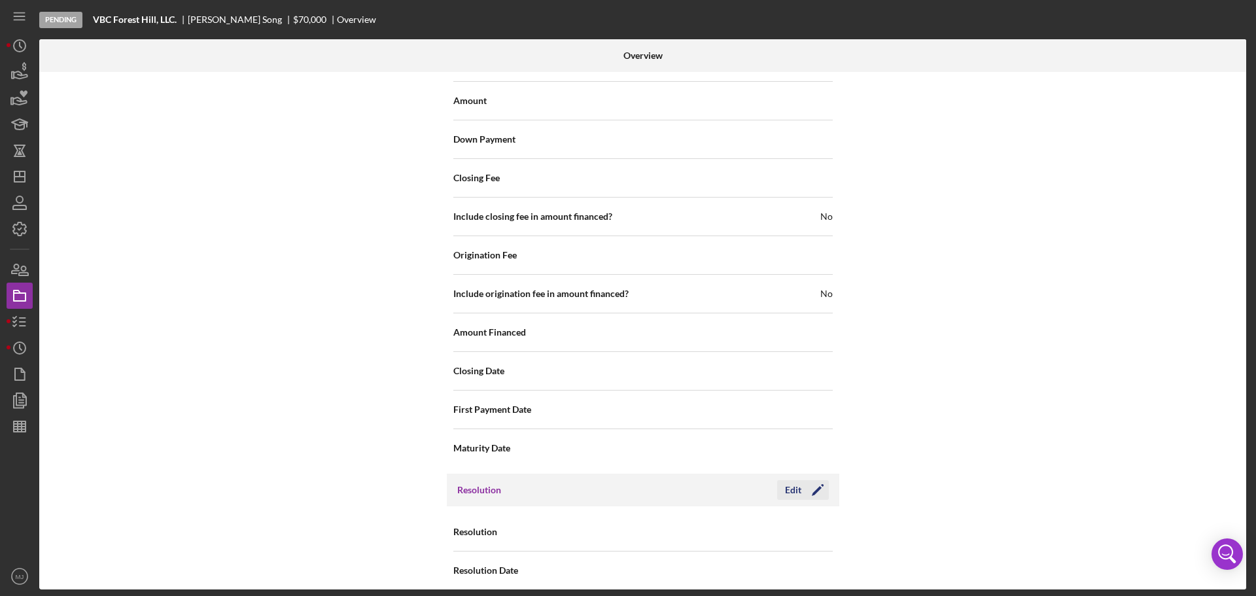
click at [803, 360] on icon "Icon/Edit" at bounding box center [817, 490] width 33 height 33
click at [687, 360] on div "Select..." at bounding box center [722, 532] width 157 height 30
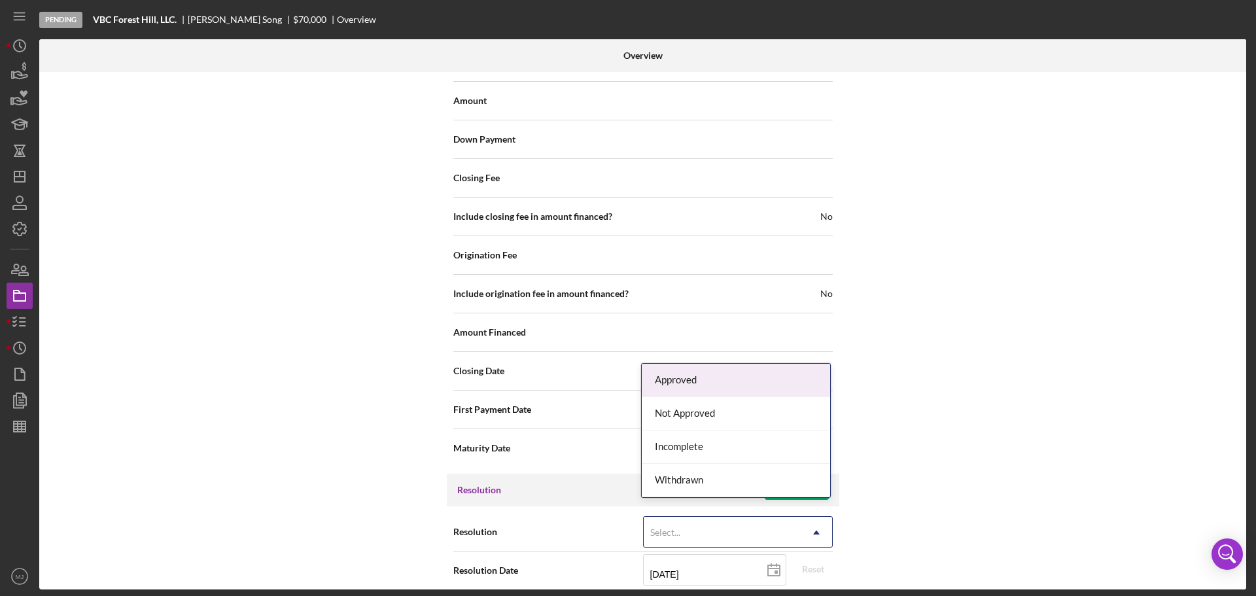
click at [688, 360] on div "Approved" at bounding box center [736, 380] width 188 height 33
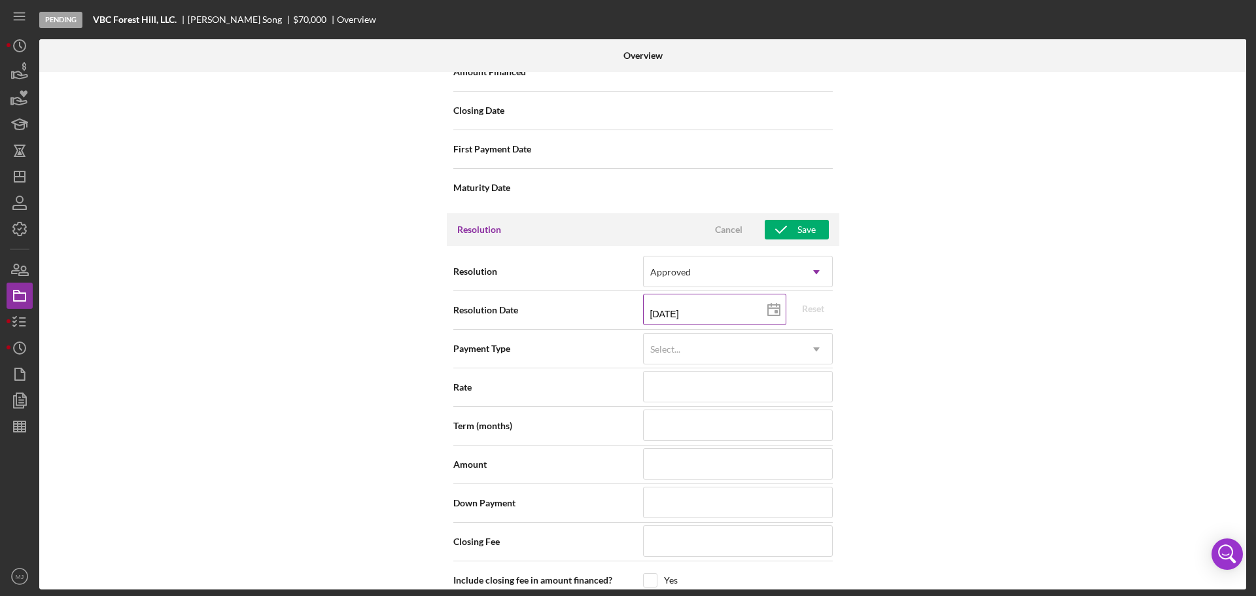
scroll to position [1675, 0]
click at [670, 300] on input "[DATE]" at bounding box center [714, 307] width 143 height 31
type input "10/12/y025"
type input "10/20/25yy"
type input "10/02/y025"
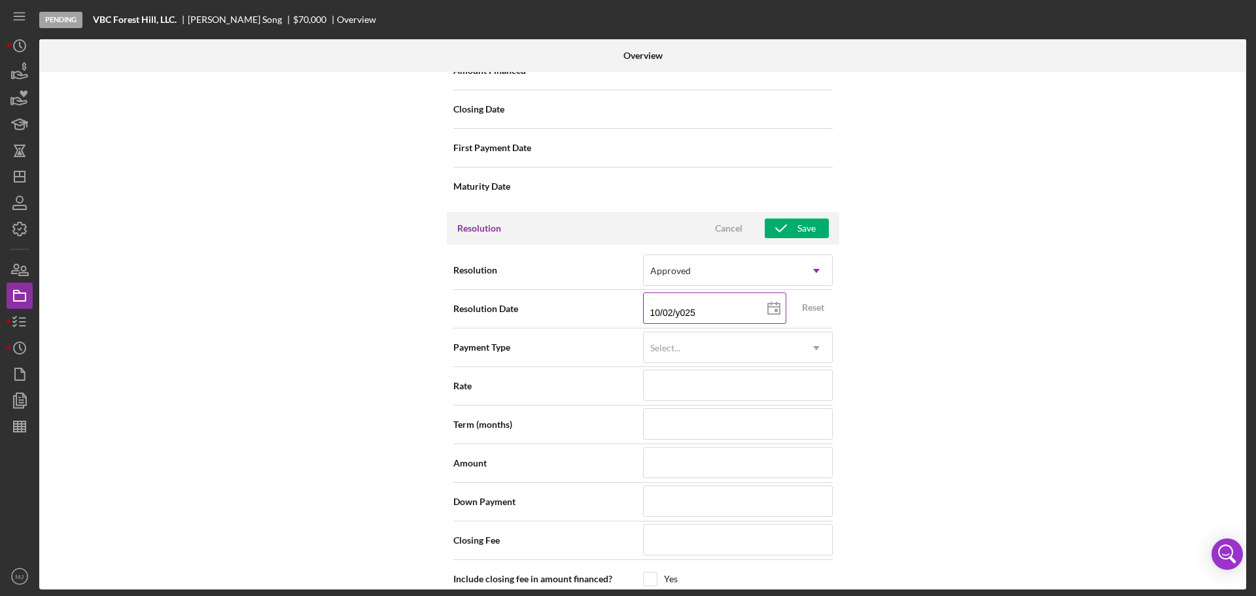
type input "[DATE]"
click at [682, 334] on div "Select..." at bounding box center [722, 348] width 157 height 30
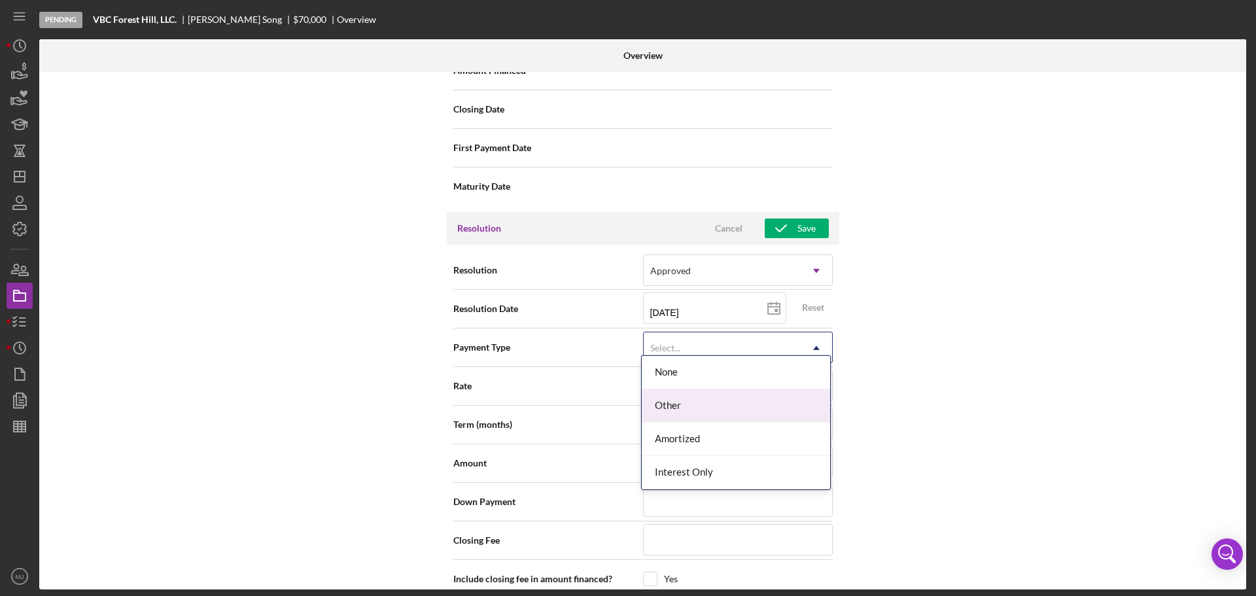
click at [674, 360] on div "Other" at bounding box center [736, 405] width 188 height 33
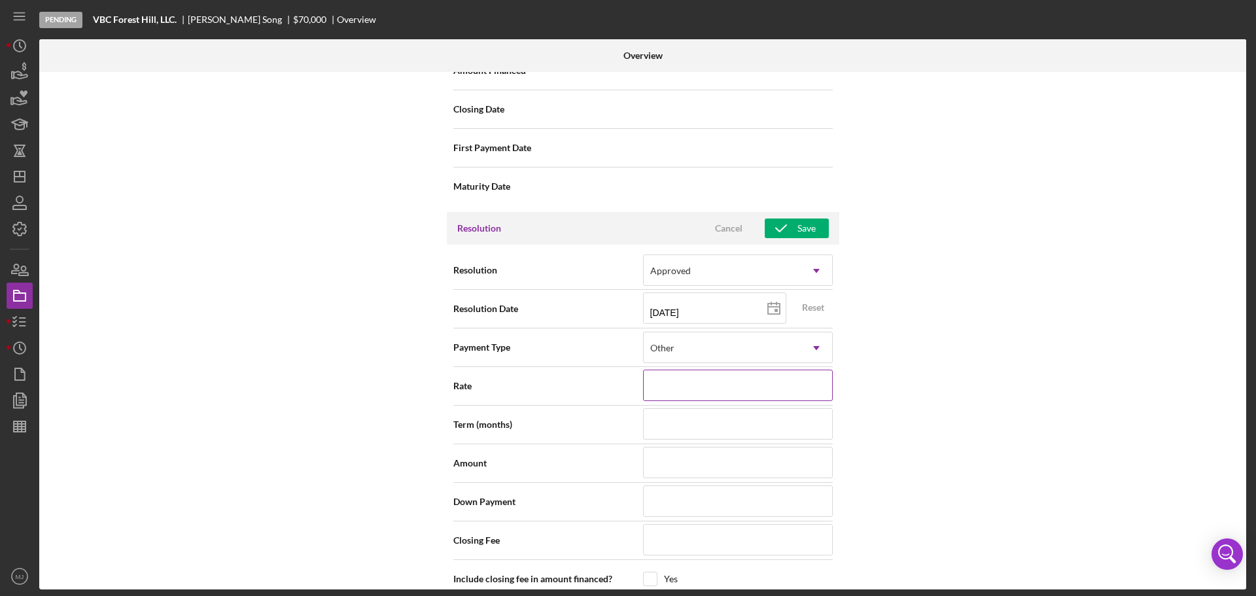
click at [699, 360] on input at bounding box center [738, 385] width 190 height 31
type input "8%"
type input "8.%"
type input "8.5%"
type input "8.500%"
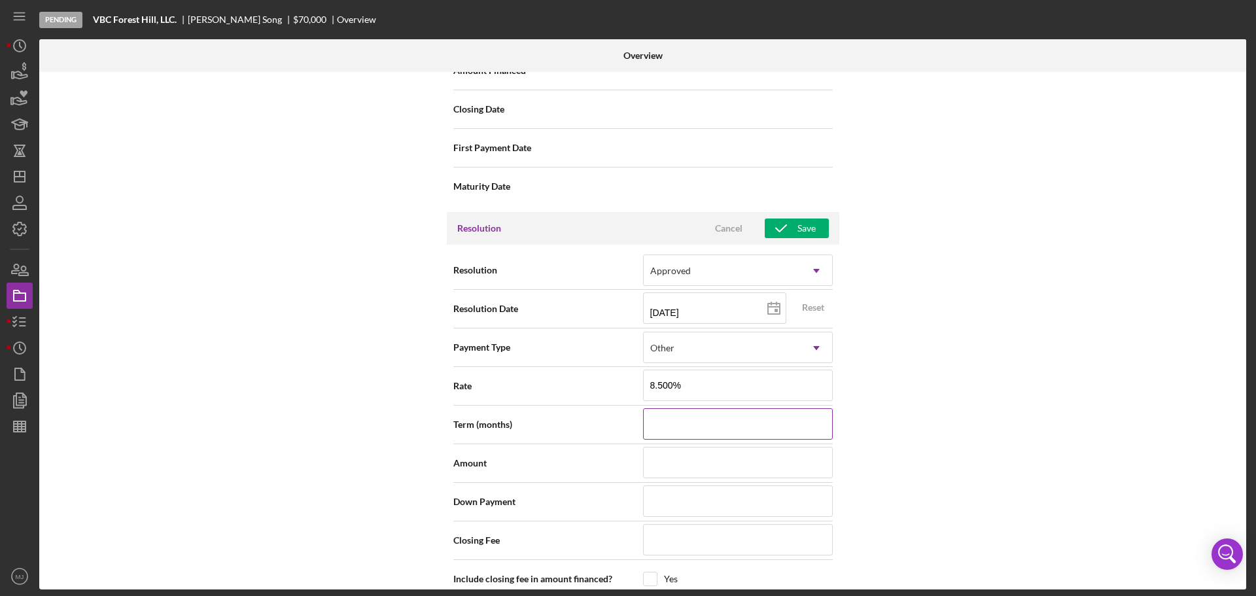
click at [793, 360] on input at bounding box center [738, 423] width 190 height 31
type input "6"
type input "60"
click at [740, 360] on input at bounding box center [738, 462] width 190 height 31
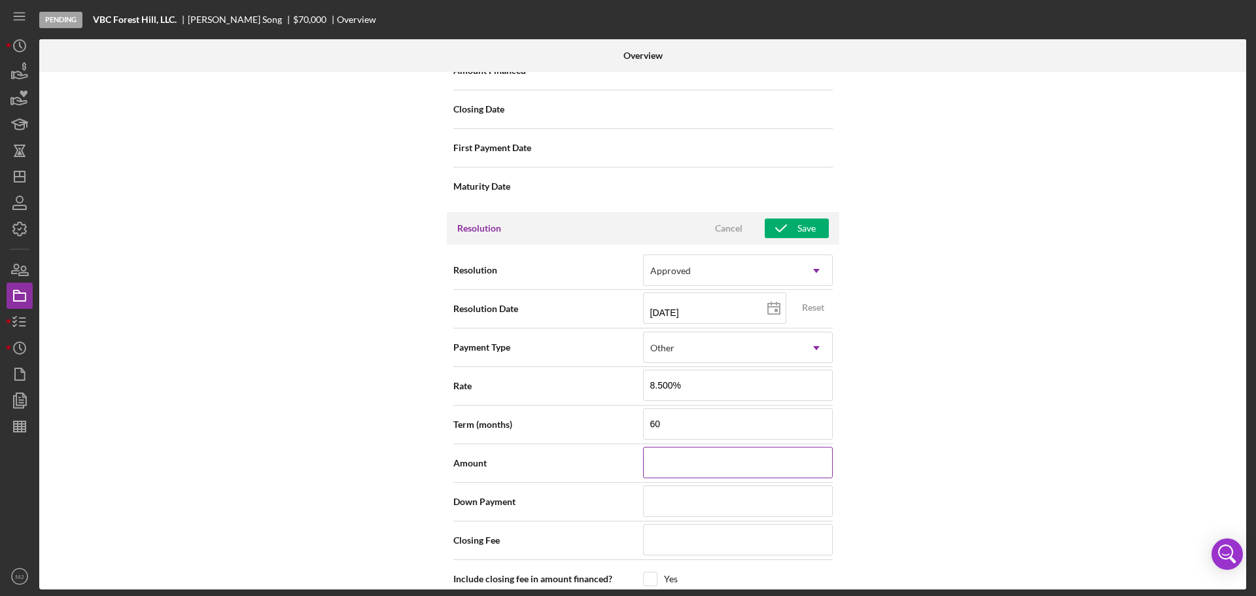
type input "$7"
type input "$70"
type input "$700"
type input "$7,000"
type input "$70,000"
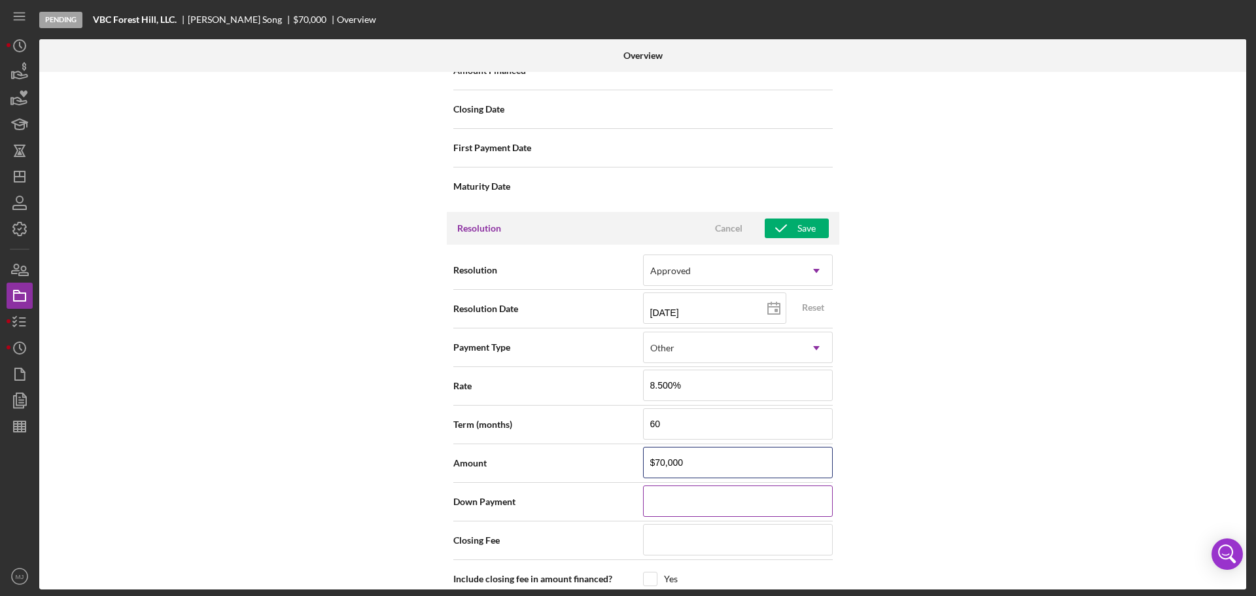
type input "$70,000"
click at [684, 360] on input at bounding box center [738, 500] width 190 height 31
click at [672, 360] on input at bounding box center [738, 539] width 190 height 31
type input "$2"
type input "$20"
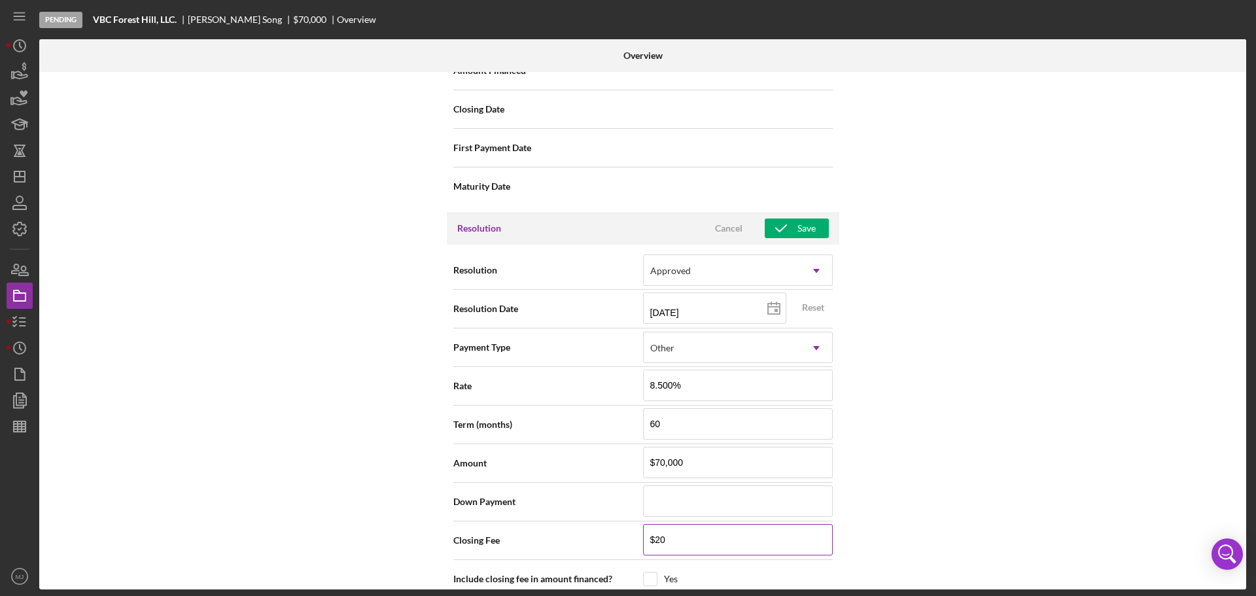
type input "$200"
click at [654, 360] on input "checkbox" at bounding box center [650, 578] width 13 height 13
checkbox input "true"
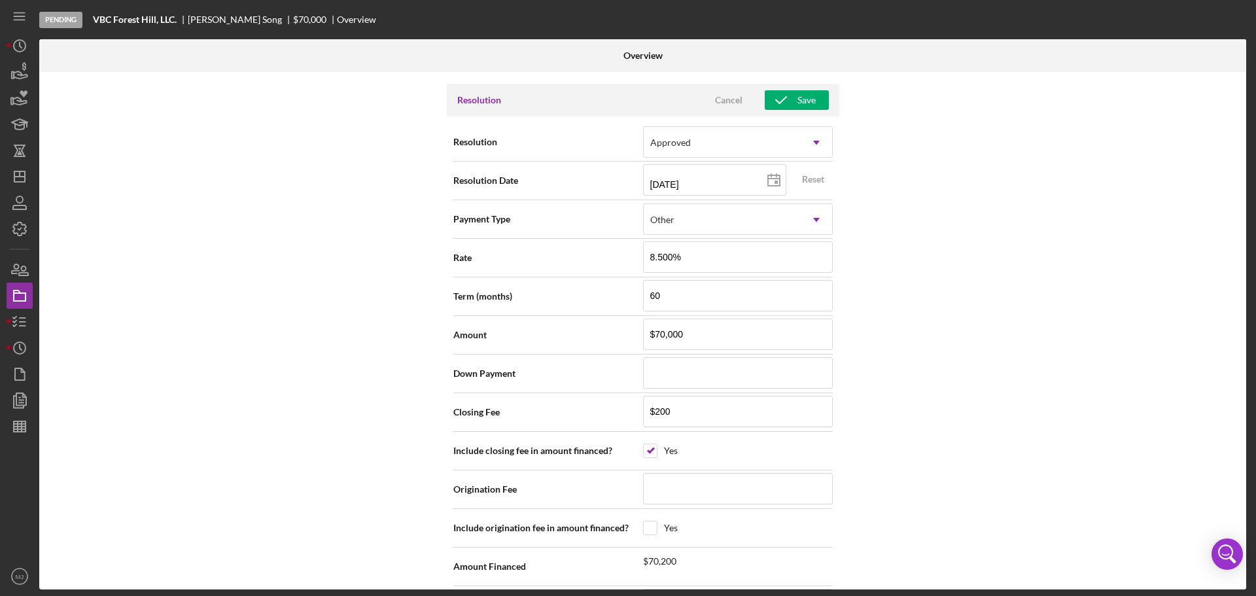
scroll to position [1806, 0]
click at [677, 360] on input at bounding box center [738, 485] width 190 height 31
type input "$7"
type input "$70"
type input "$700"
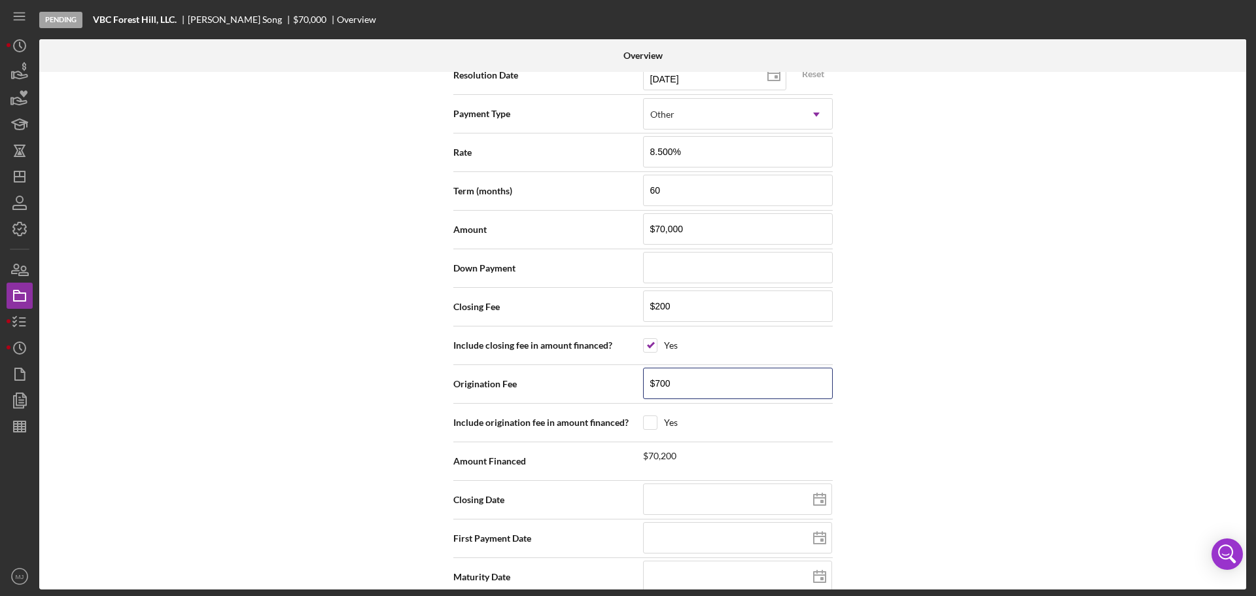
scroll to position [1915, 0]
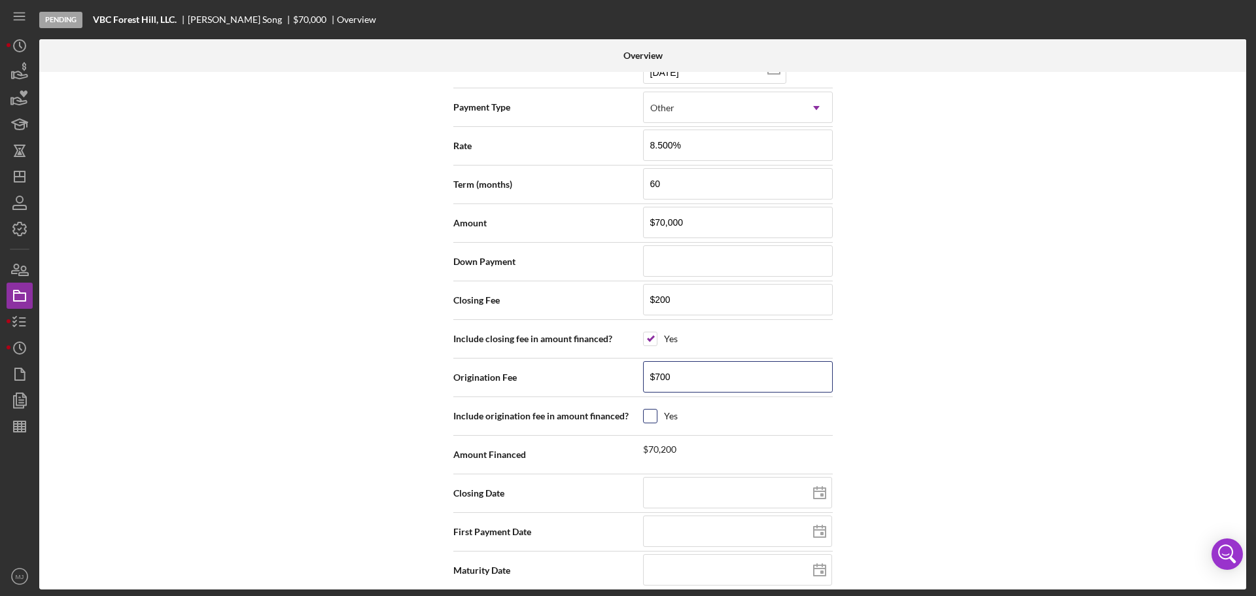
type input "$700"
click at [651, 360] on input "checkbox" at bounding box center [650, 416] width 13 height 13
checkbox input "true"
click at [679, 289] on input "$200" at bounding box center [738, 299] width 190 height 31
type input "$20"
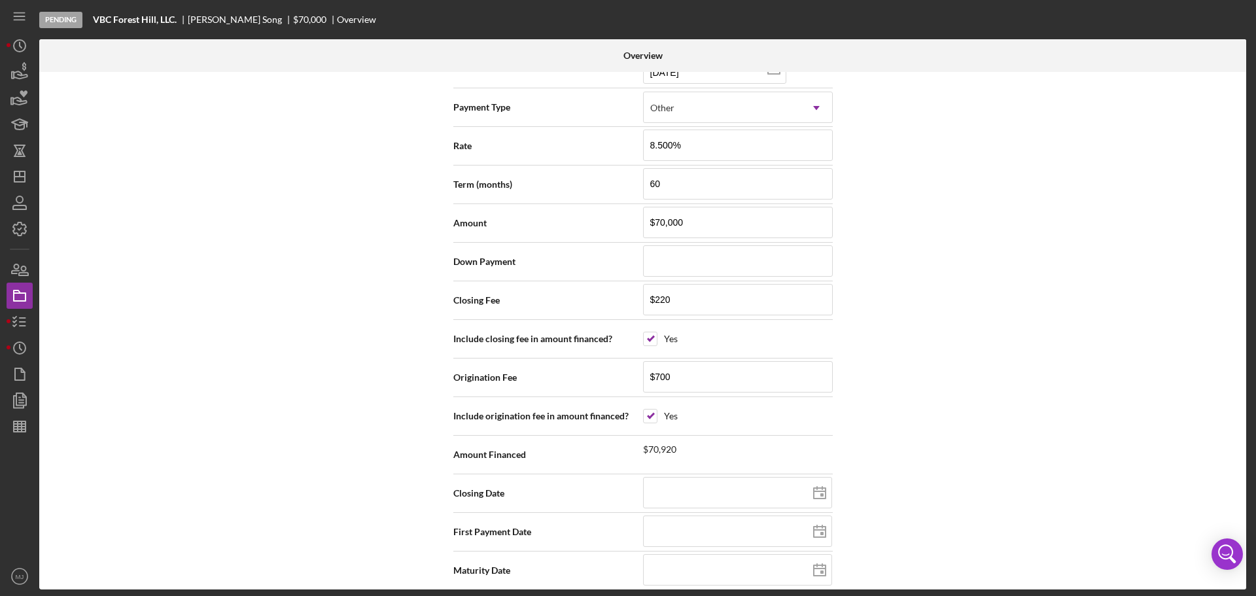
click at [837, 354] on div "Internal Workflow Stage Pending Icon/Dropdown Arrow Archive (can unarchive late…" at bounding box center [642, 330] width 1207 height 517
click at [699, 360] on input at bounding box center [737, 492] width 189 height 31
click at [731, 360] on input at bounding box center [737, 531] width 189 height 31
click at [649, 360] on input at bounding box center [737, 569] width 189 height 31
drag, startPoint x: 1042, startPoint y: 454, endPoint x: 1030, endPoint y: 457, distance: 12.2
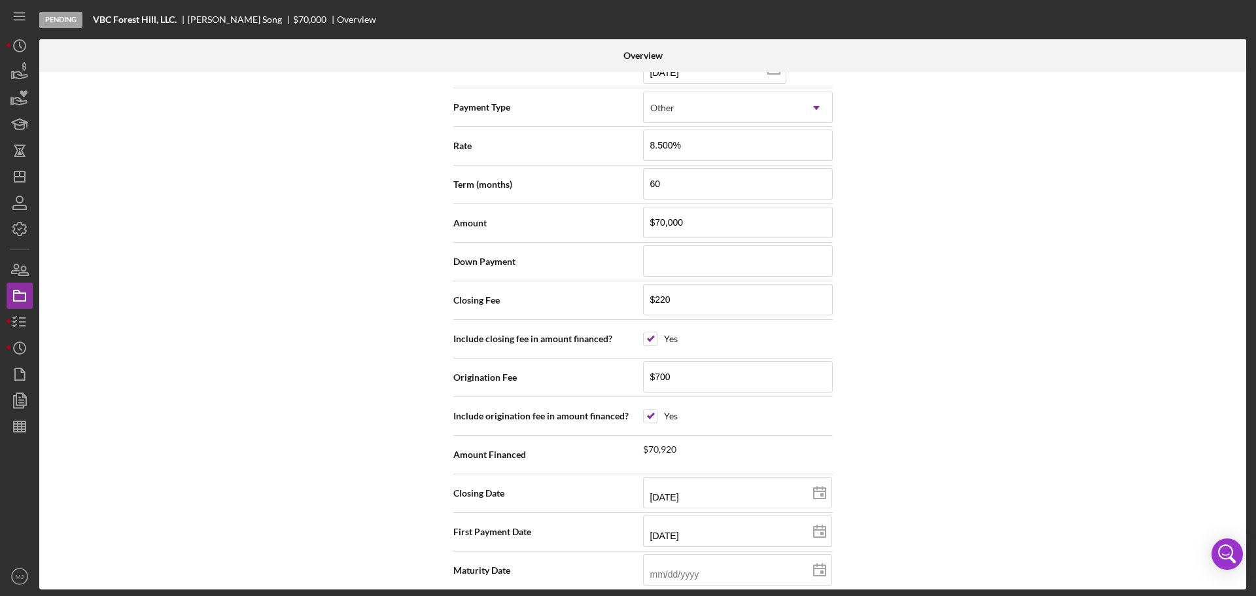
click at [837, 360] on div "Internal Workflow Stage Pending Icon/Dropdown Arrow Archive (can unarchive late…" at bounding box center [642, 330] width 1207 height 517
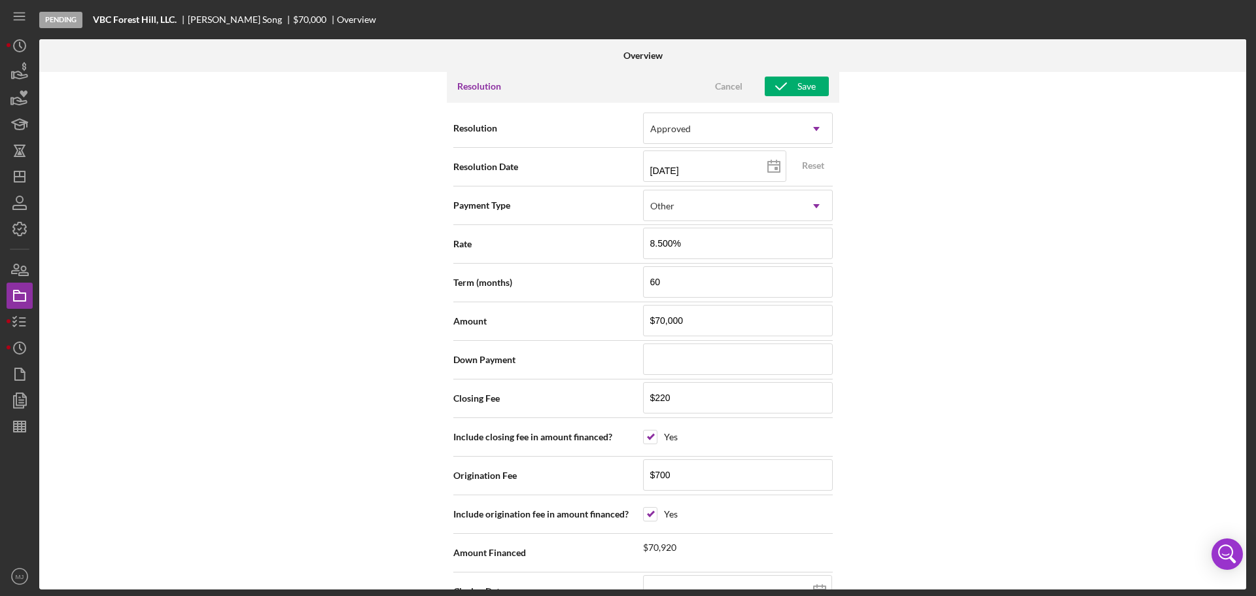
scroll to position [1653, 0]
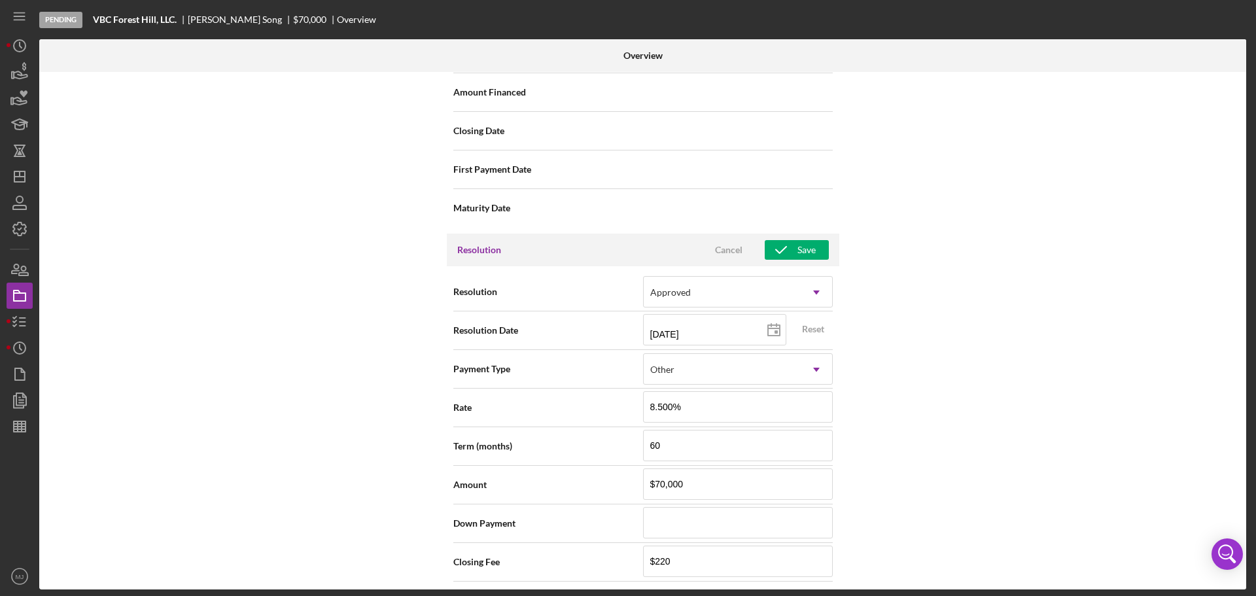
click at [796, 247] on div "Resolution Cancel Save" at bounding box center [643, 250] width 393 height 33
click at [798, 240] on div "Save" at bounding box center [807, 250] width 18 height 20
click at [818, 237] on icon "Icon/Edit" at bounding box center [817, 250] width 33 height 33
drag, startPoint x: 710, startPoint y: 321, endPoint x: 551, endPoint y: 328, distance: 159.8
click at [550, 328] on div "Resolution Date [DATE] [DATE] Reset" at bounding box center [642, 330] width 379 height 33
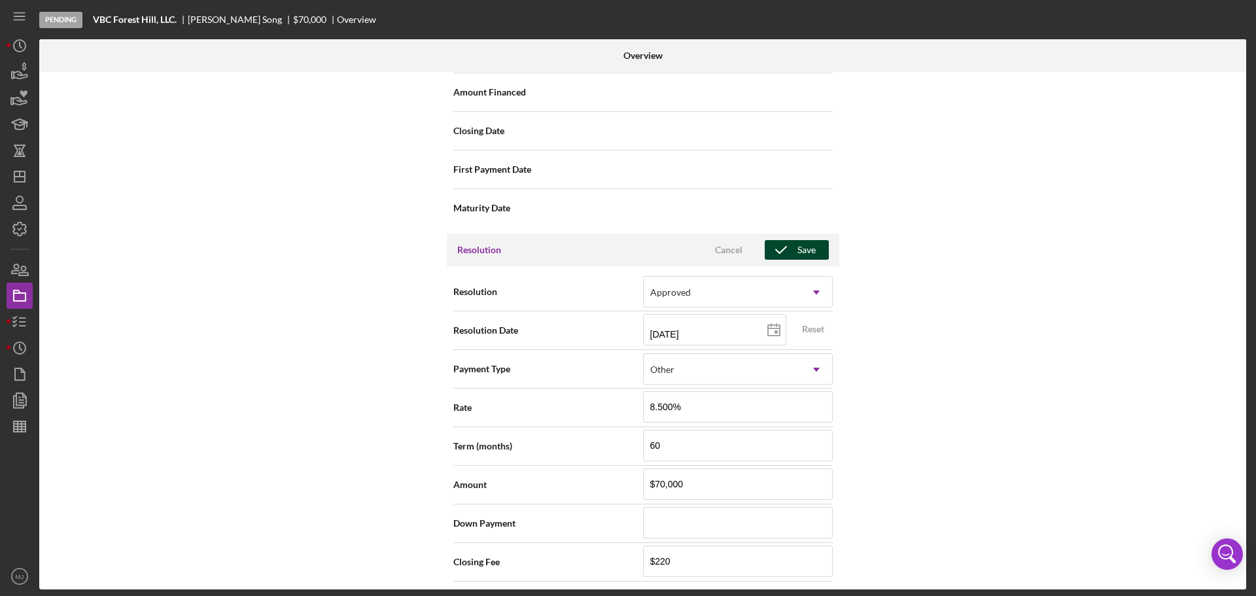
click at [793, 234] on icon "button" at bounding box center [781, 250] width 33 height 33
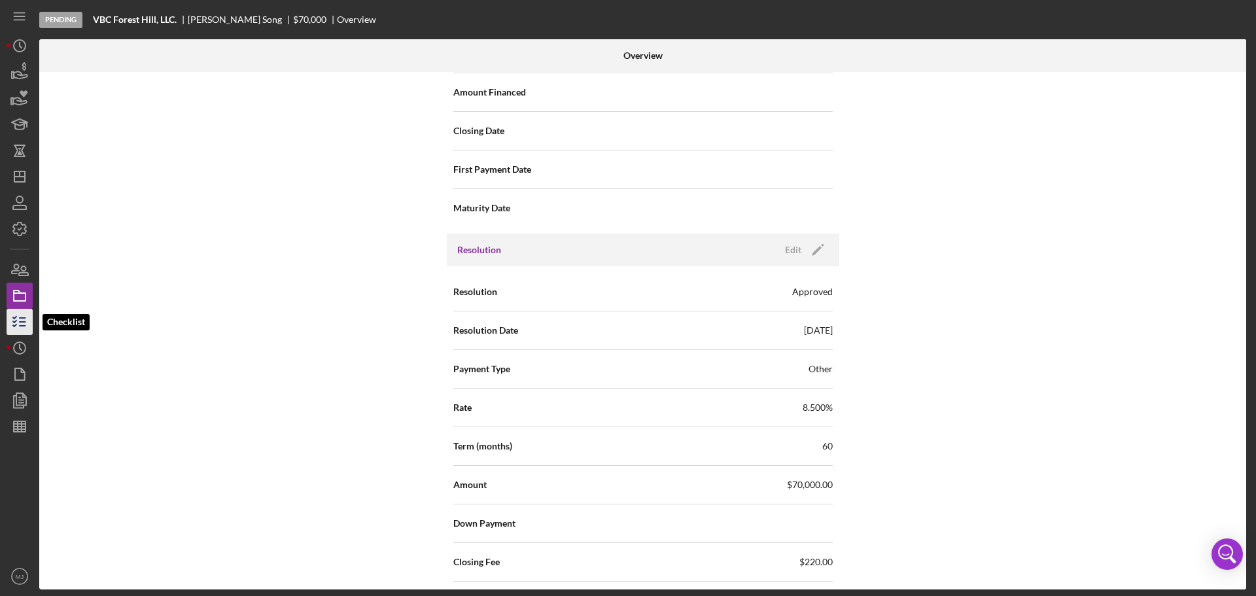
click at [24, 321] on icon "button" at bounding box center [19, 322] width 33 height 33
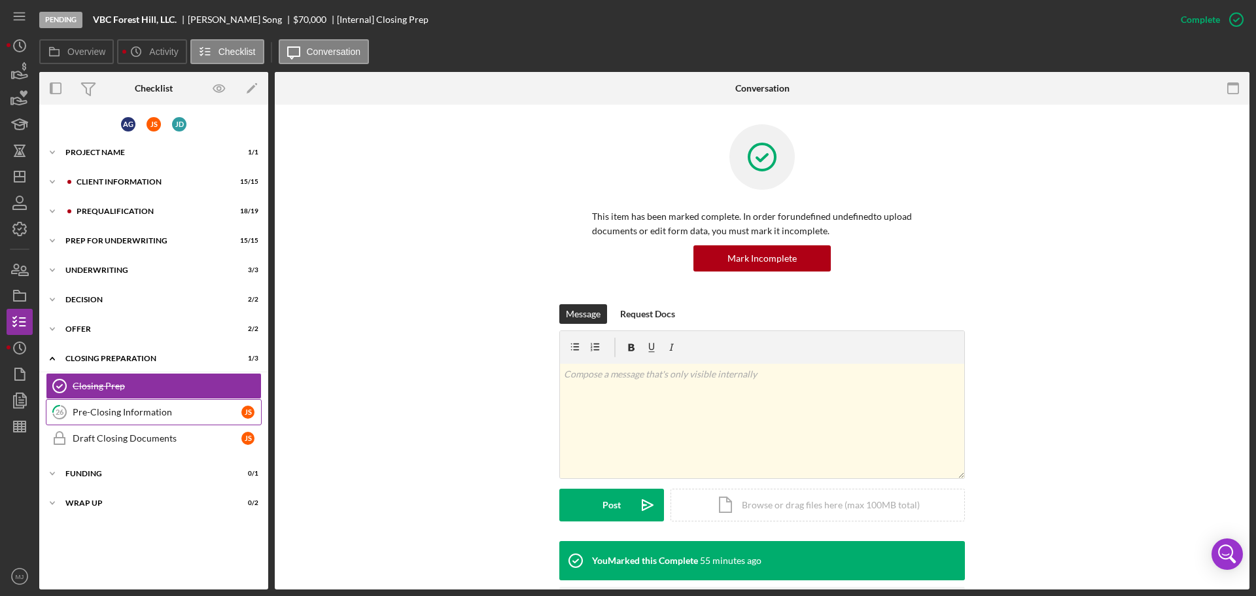
click at [120, 360] on link "26 Pre-Closing Information J S" at bounding box center [154, 412] width 216 height 26
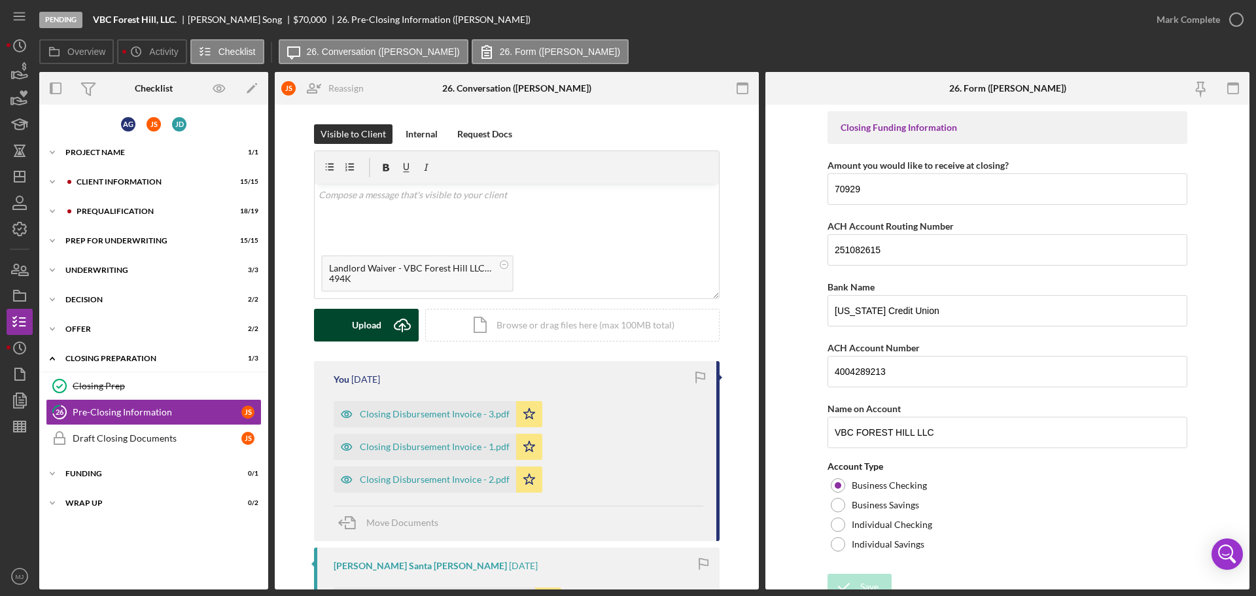
click at [363, 321] on div "Upload" at bounding box center [366, 325] width 29 height 33
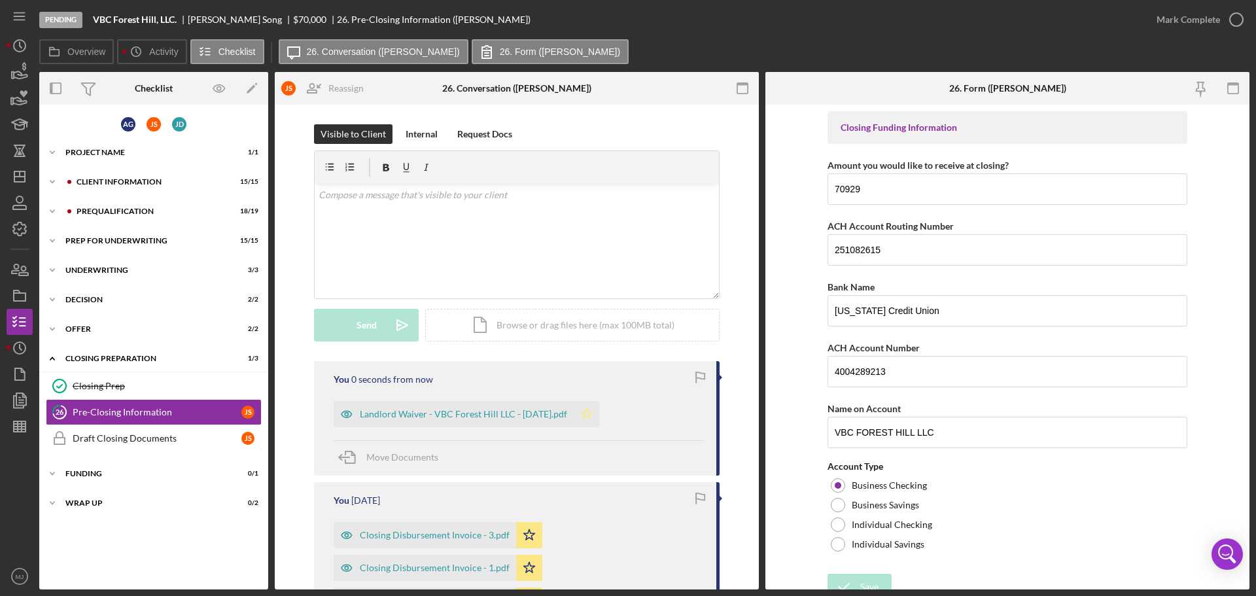
click at [593, 360] on polygon "button" at bounding box center [587, 413] width 11 height 10
click at [837, 184] on input "70929" at bounding box center [1008, 188] width 360 height 31
click at [837, 360] on div "Save" at bounding box center [869, 587] width 18 height 26
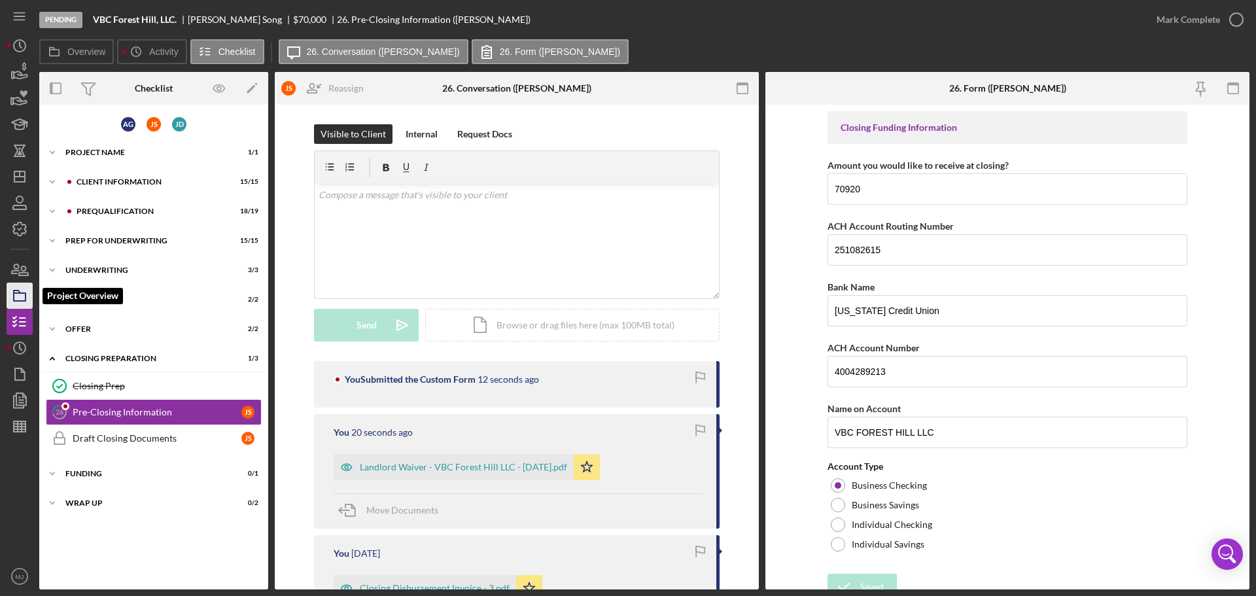
click at [16, 293] on polygon "button" at bounding box center [17, 291] width 7 height 3
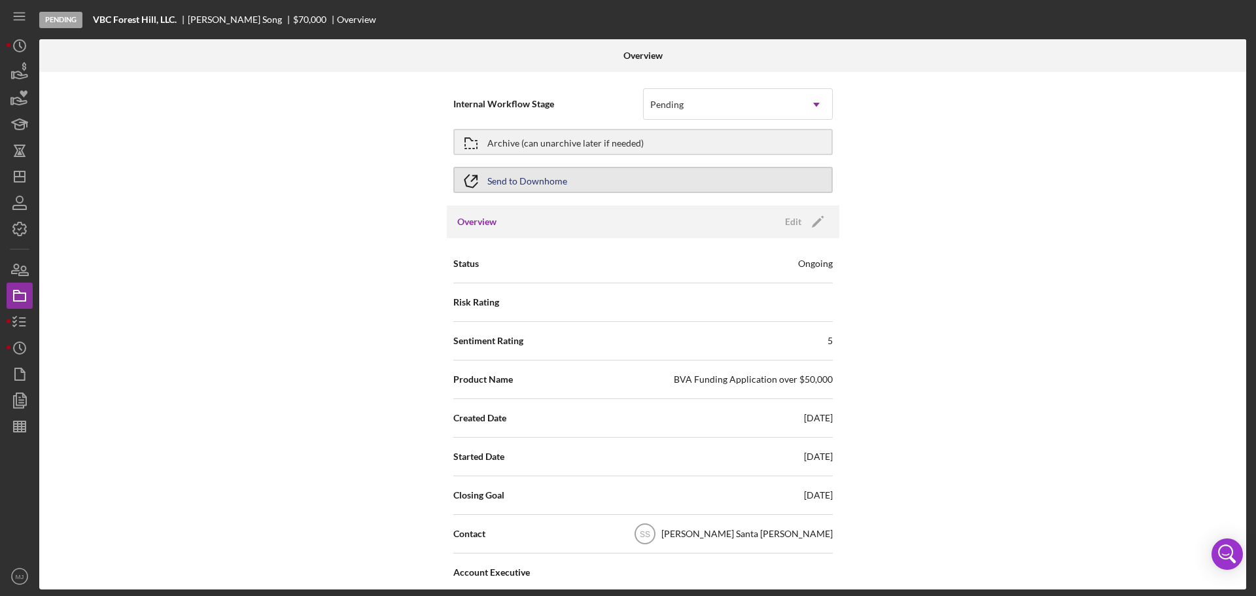
click at [587, 179] on button "Send to Downhome" at bounding box center [642, 180] width 379 height 26
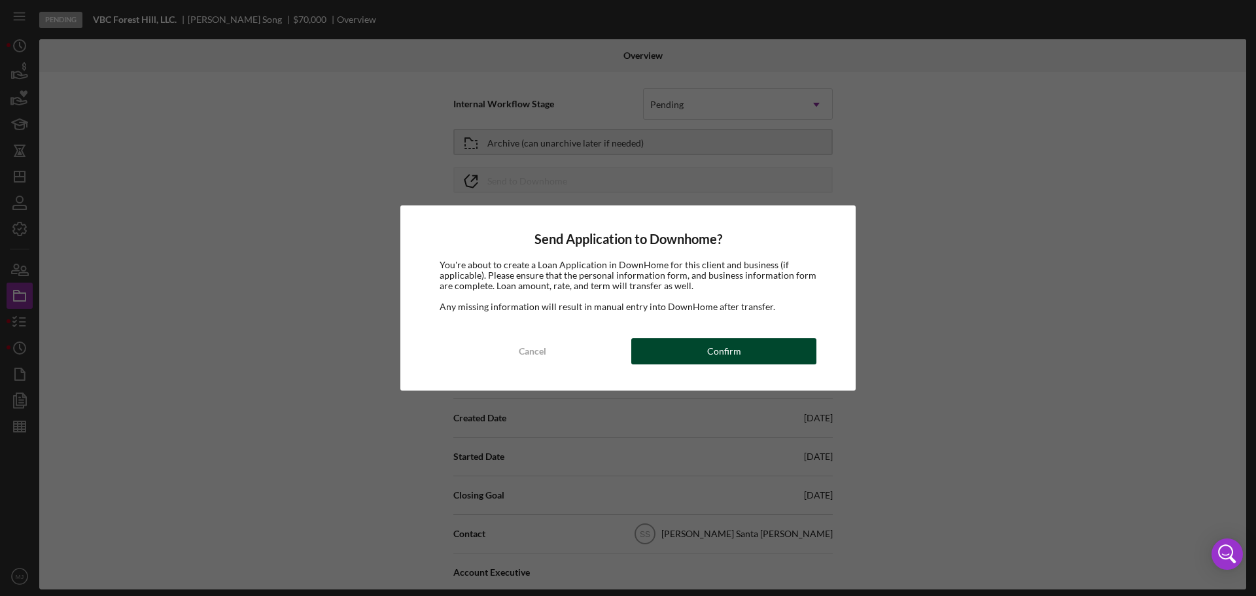
click at [730, 359] on div "Confirm" at bounding box center [724, 351] width 34 height 26
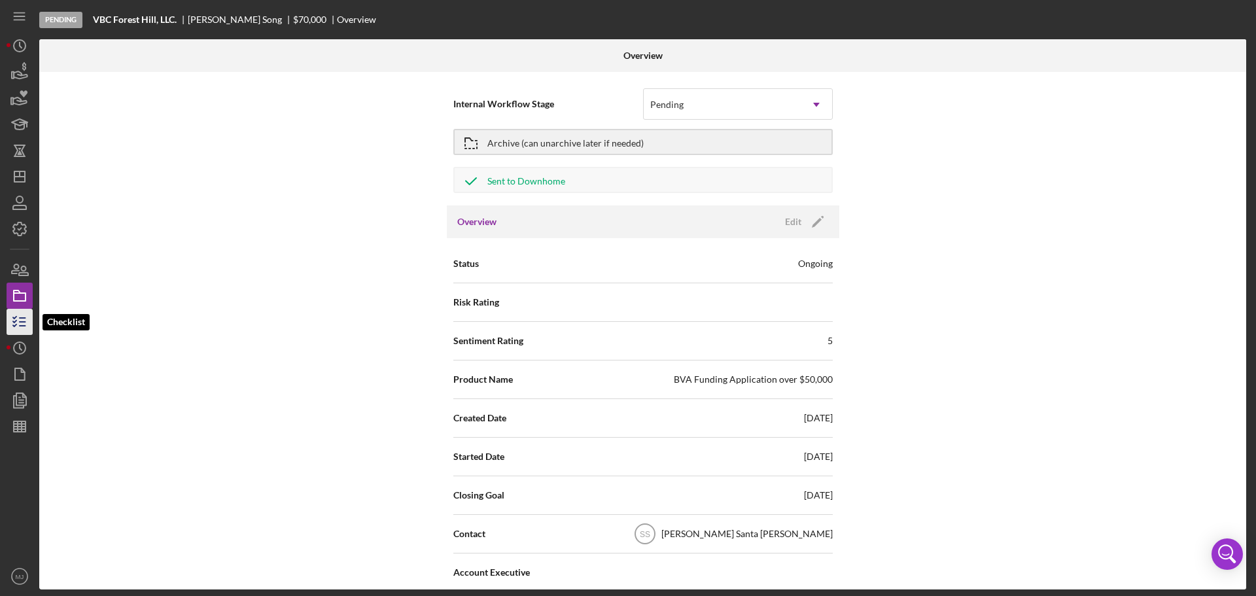
click at [24, 327] on icon "button" at bounding box center [19, 322] width 33 height 33
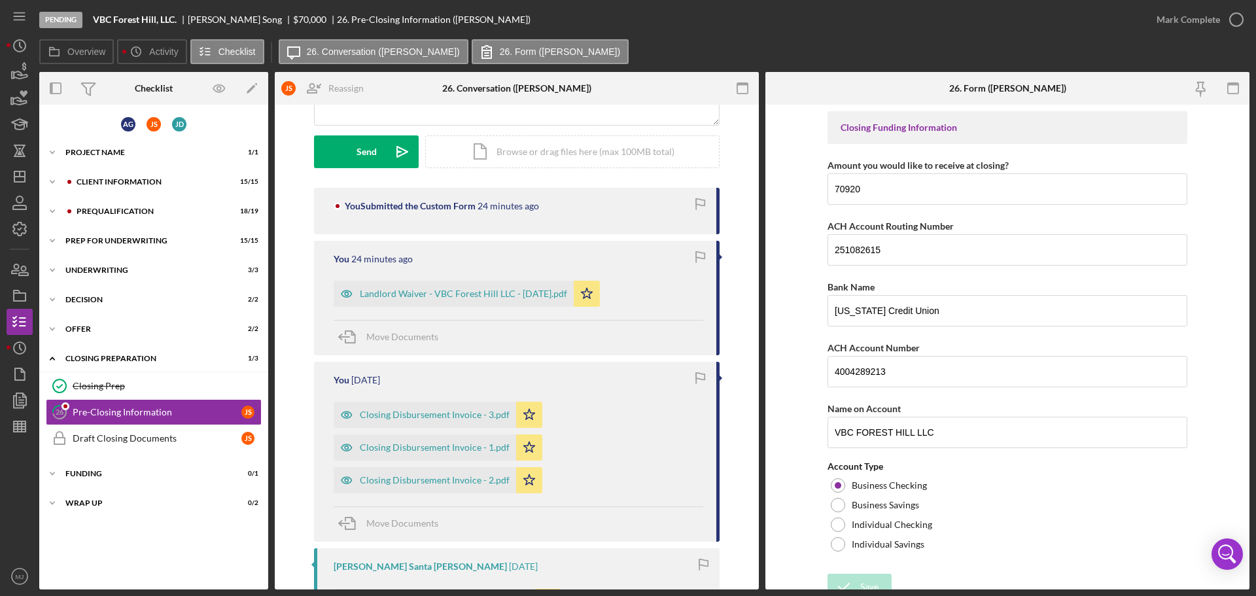
scroll to position [196, 0]
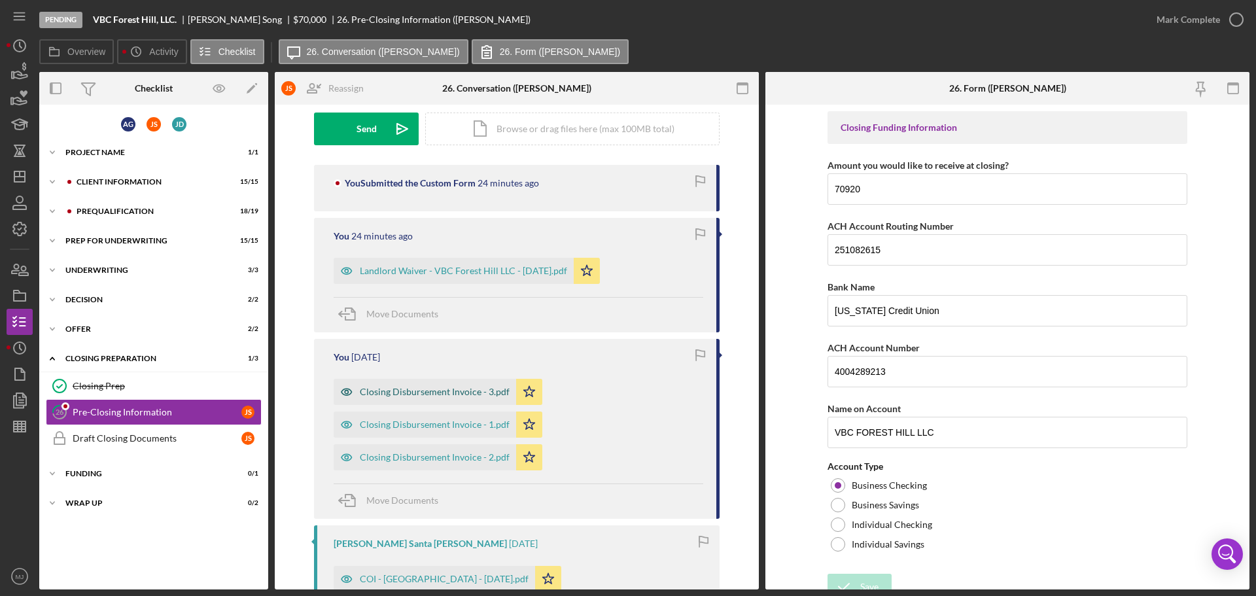
click at [448, 360] on div "Closing Disbursement Invoice - 3.pdf" at bounding box center [435, 392] width 150 height 10
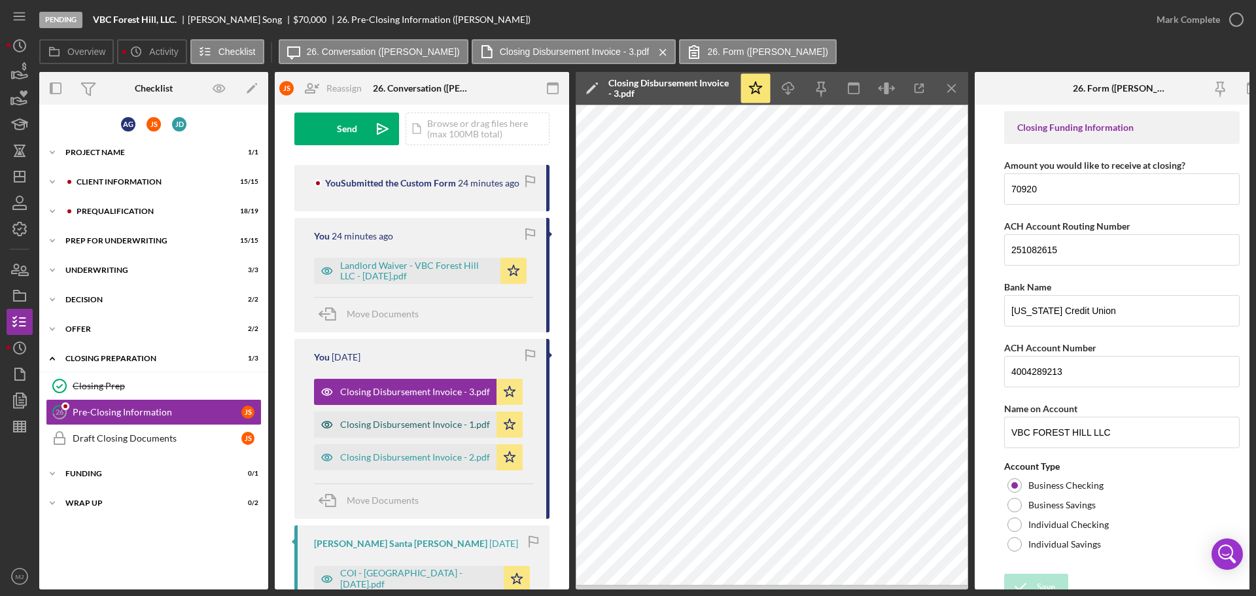
click at [415, 360] on div "Closing Disbursement Invoice - 1.pdf" at bounding box center [415, 424] width 150 height 10
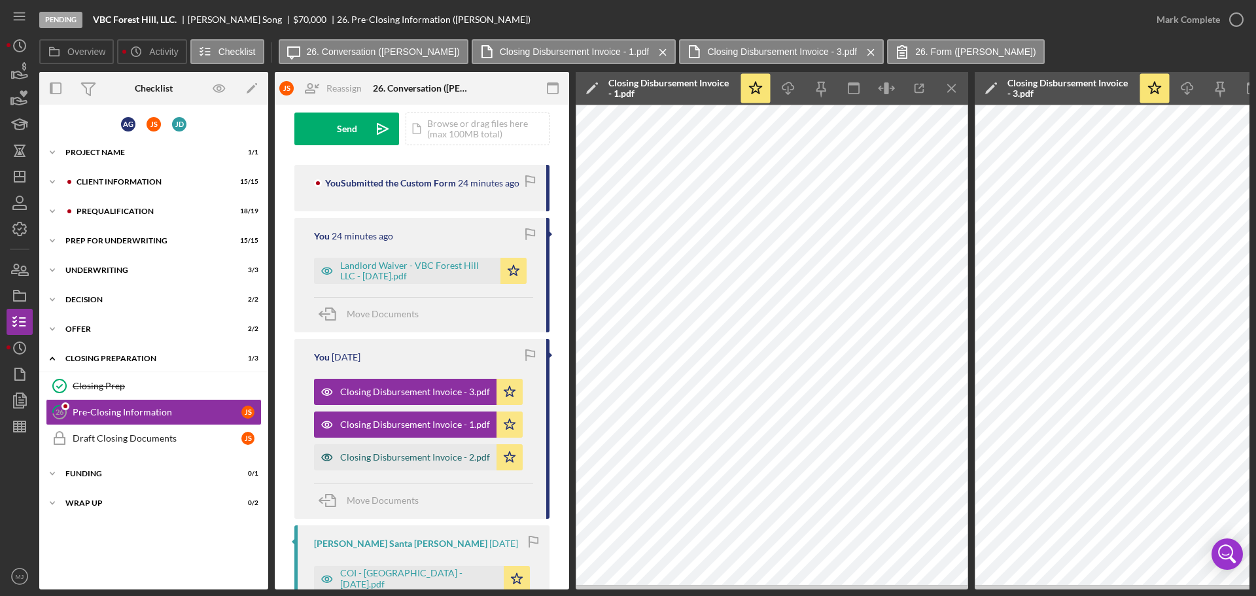
click at [438, 360] on div "Closing Disbursement Invoice - 2.pdf" at bounding box center [415, 457] width 150 height 10
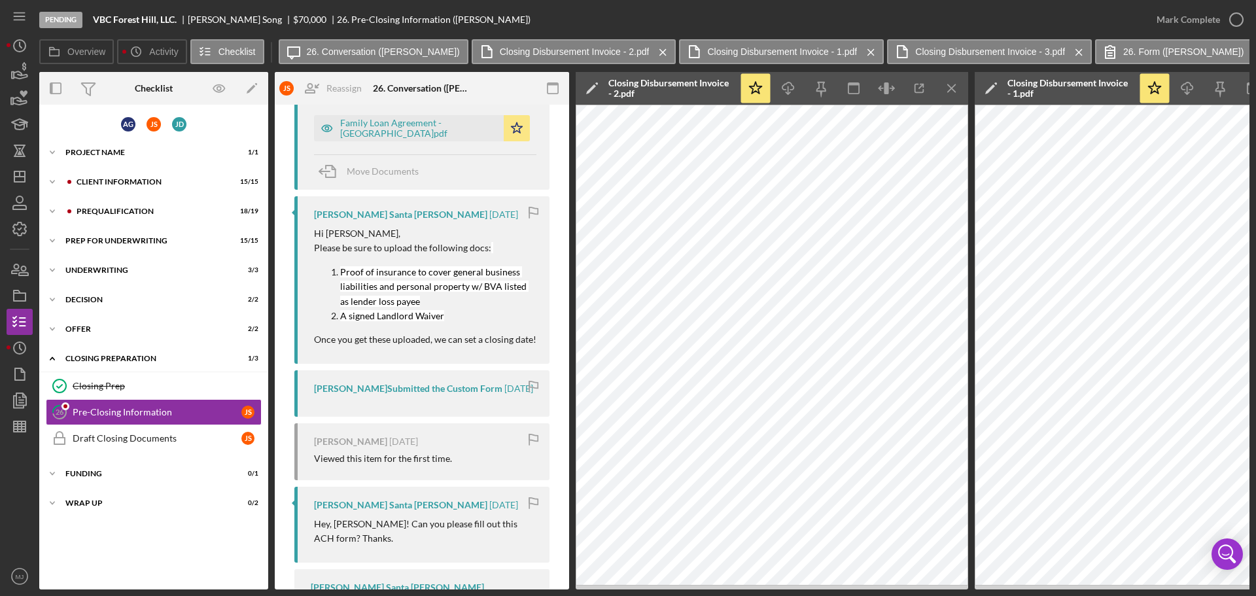
scroll to position [850, 0]
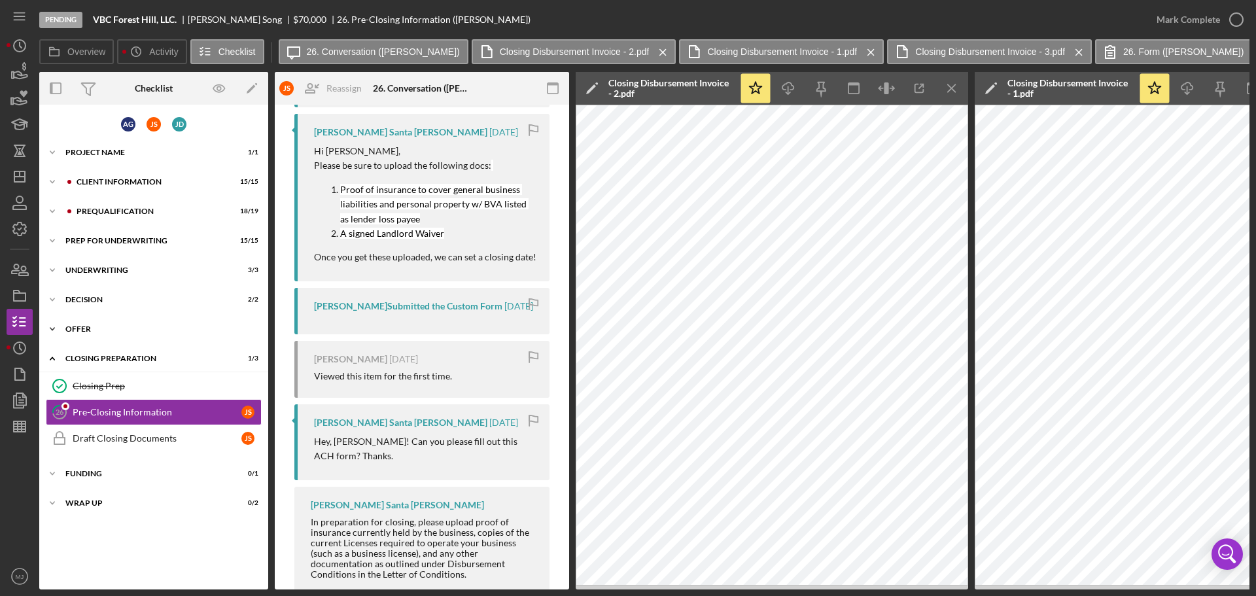
click at [92, 323] on div "Icon/Expander Offer 2 / 2" at bounding box center [153, 329] width 229 height 26
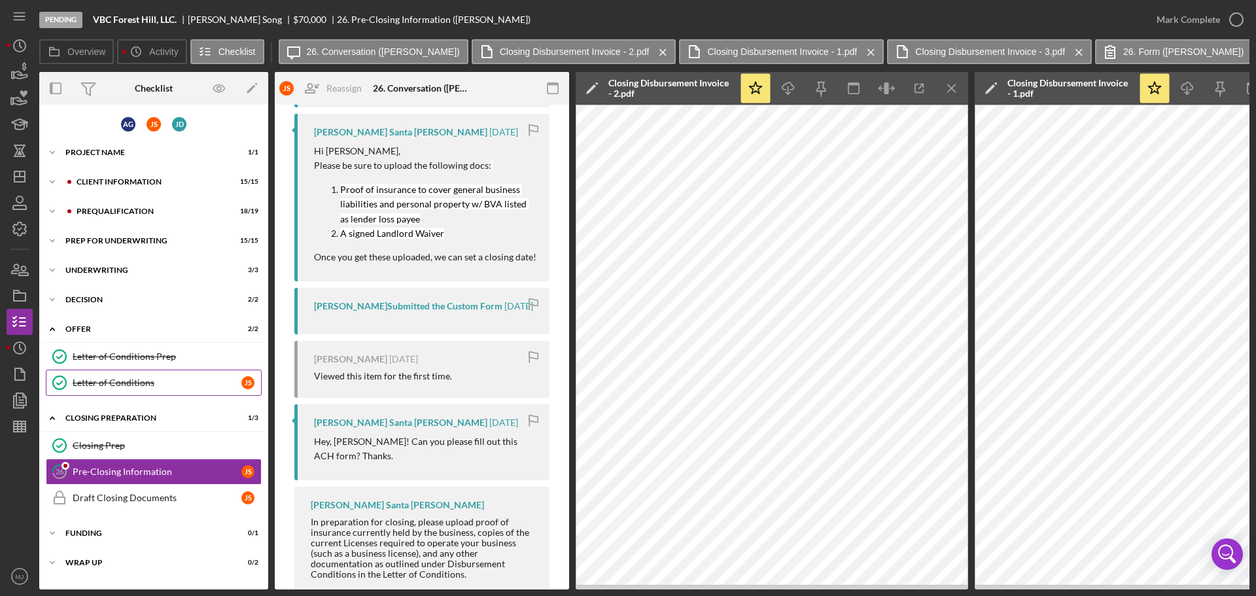
click at [109, 360] on div "Letter of Conditions" at bounding box center [157, 382] width 169 height 10
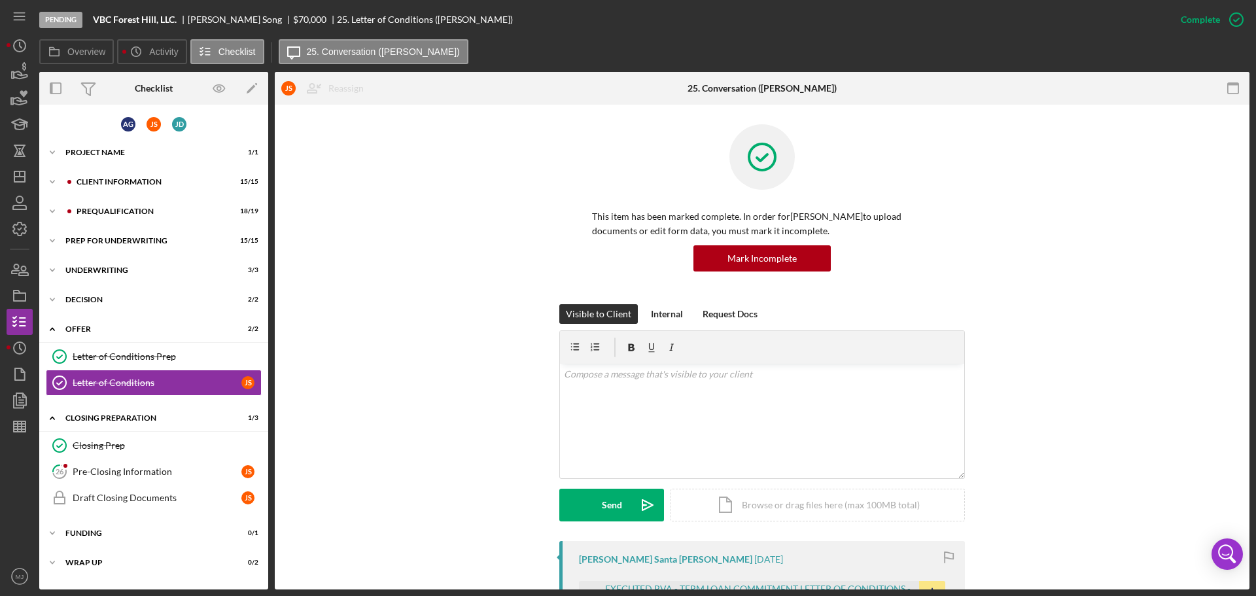
scroll to position [262, 0]
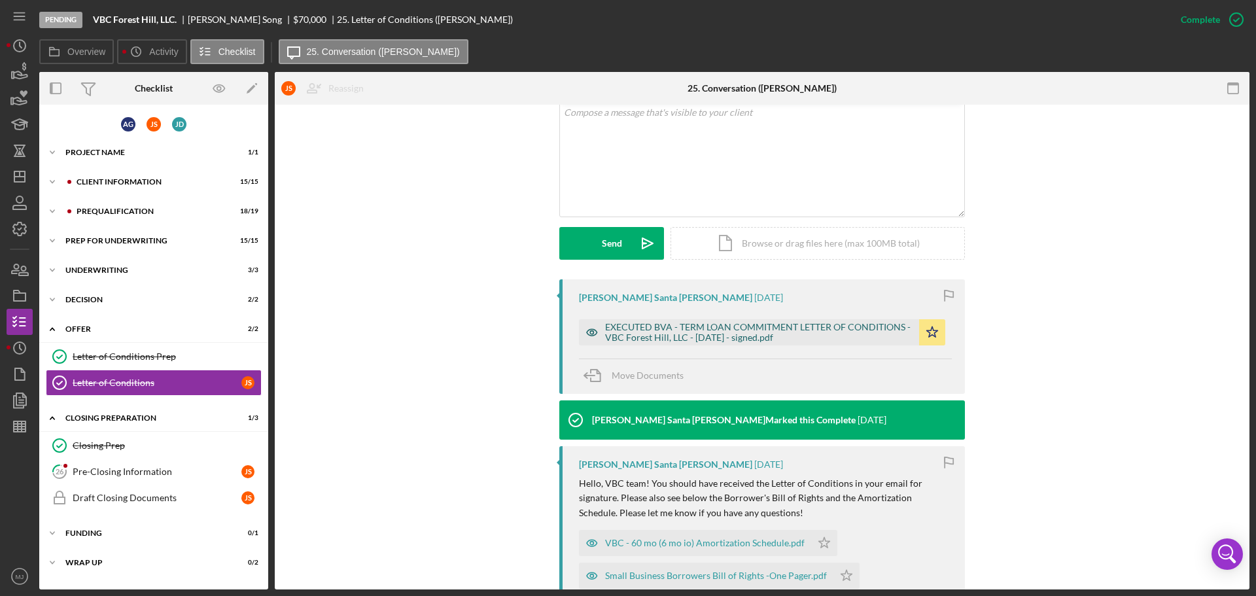
click at [821, 341] on div "EXECUTED BVA - TERM LOAN COMMITMENT LETTER OF CONDITIONS - VBC Forest Hill, LLC…" at bounding box center [758, 332] width 307 height 21
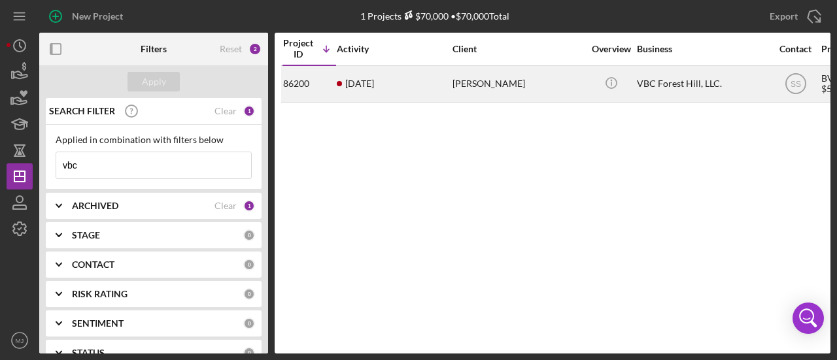
click at [472, 77] on div "[PERSON_NAME]" at bounding box center [518, 84] width 131 height 35
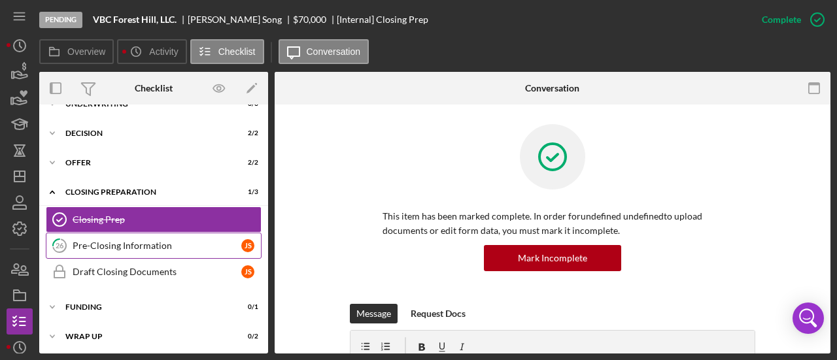
scroll to position [167, 0]
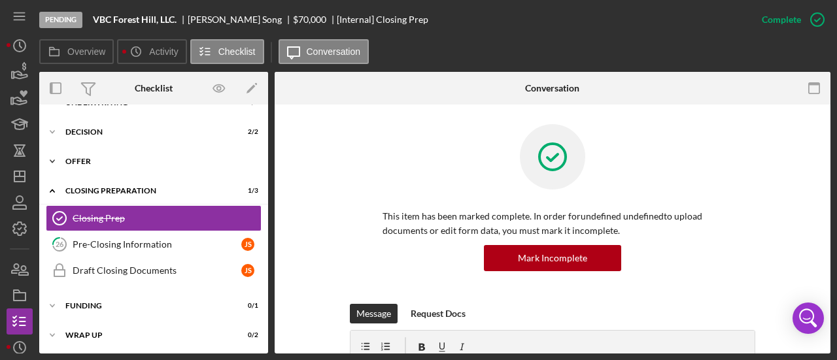
click at [90, 161] on div "Offer" at bounding box center [158, 162] width 186 height 8
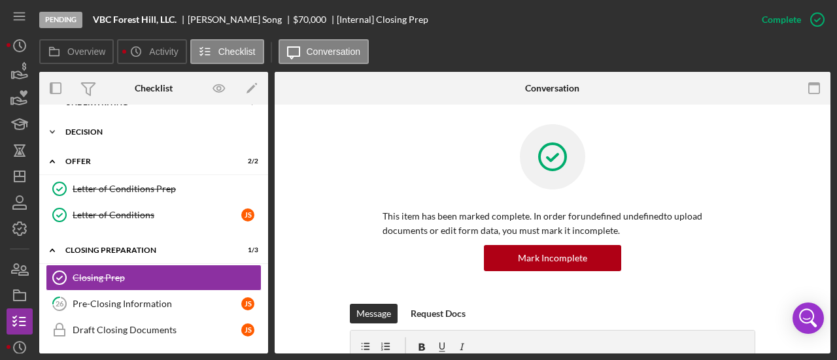
click at [80, 132] on div "Decision" at bounding box center [158, 132] width 186 height 8
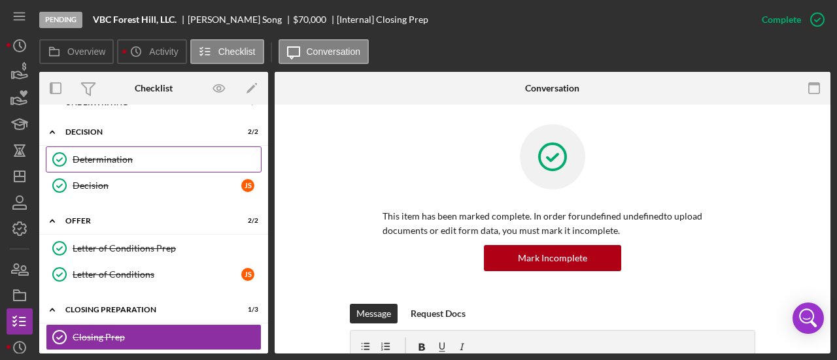
click at [85, 167] on link "Determination Determination" at bounding box center [154, 160] width 216 height 26
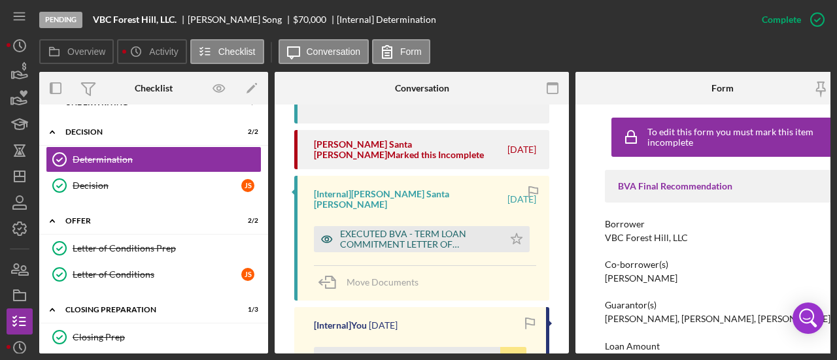
scroll to position [654, 0]
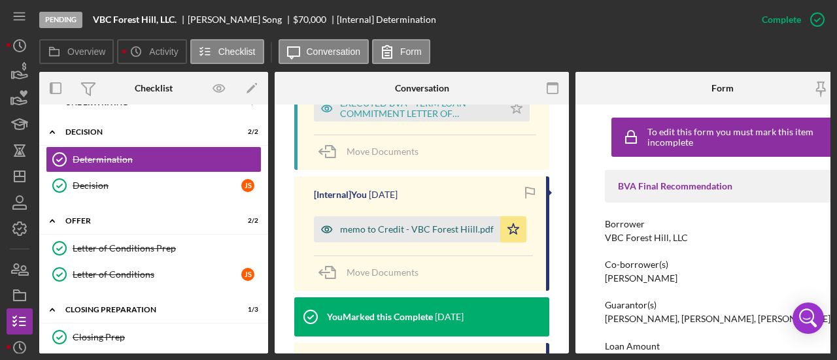
click at [389, 224] on div "memo to Credit - VBC Forest Hiill.pdf" at bounding box center [417, 229] width 154 height 10
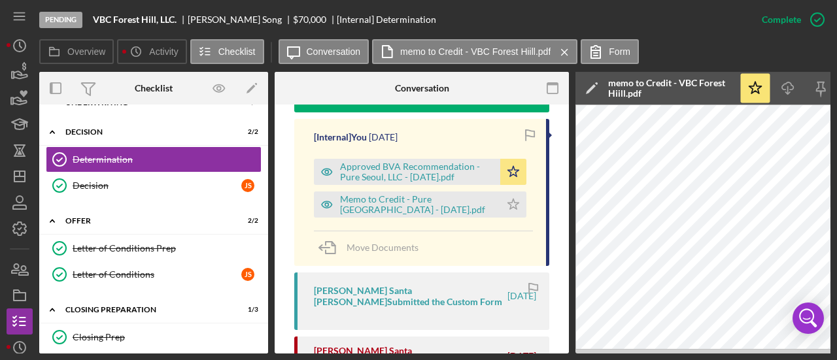
scroll to position [850, 0]
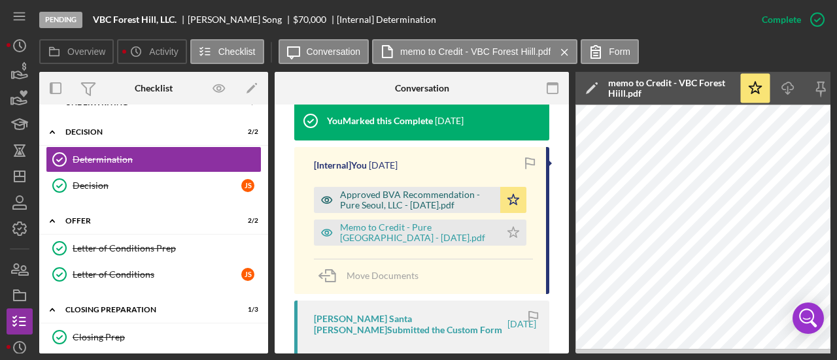
click at [396, 190] on div "Approved BVA Recommendation - Pure Seoul, LLC - [DATE].pdf" at bounding box center [417, 200] width 154 height 21
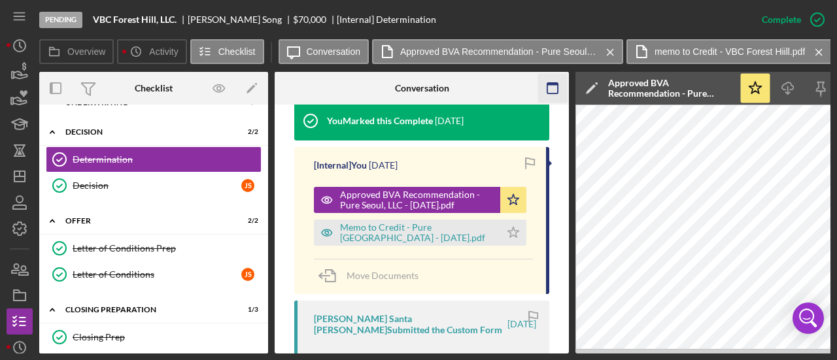
click at [548, 87] on rect "button" at bounding box center [553, 88] width 10 height 10
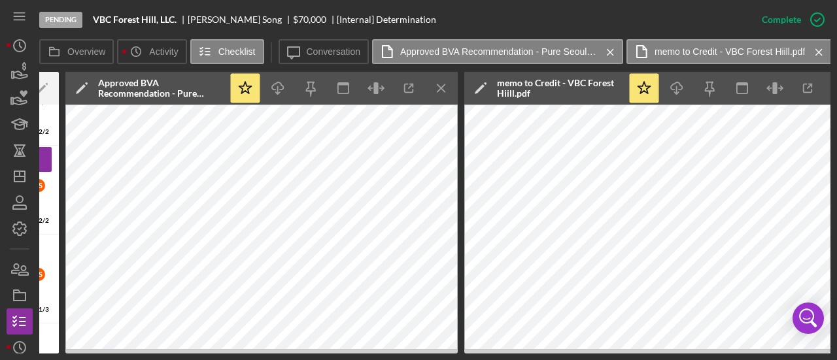
scroll to position [0, 270]
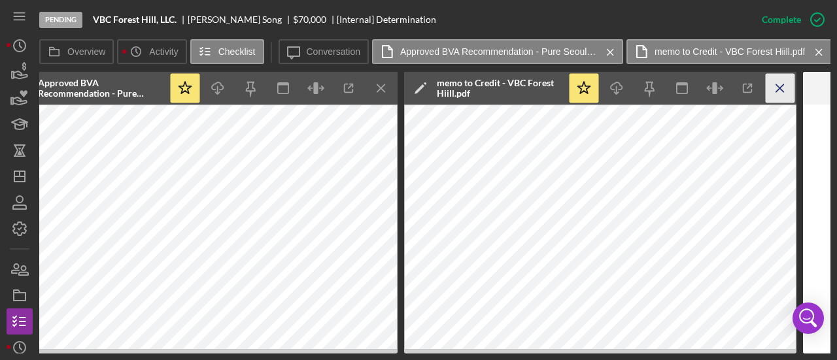
click at [780, 90] on icon "Icon/Menu Close" at bounding box center [780, 88] width 29 height 29
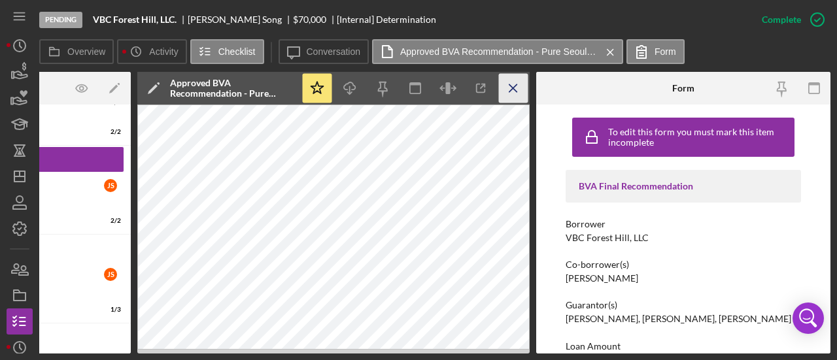
click at [514, 92] on icon "Icon/Menu Close" at bounding box center [513, 88] width 29 height 29
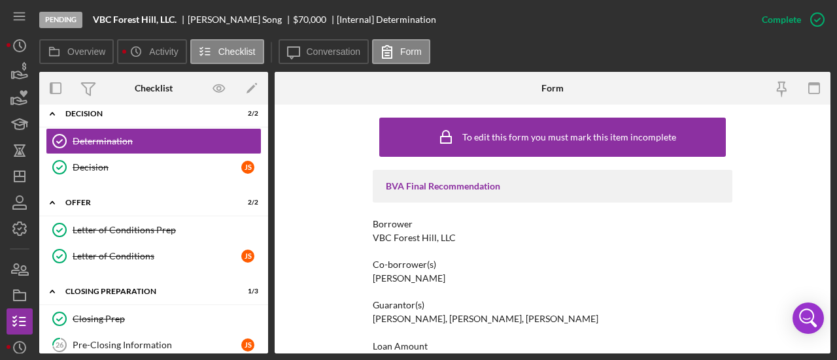
scroll to position [153, 0]
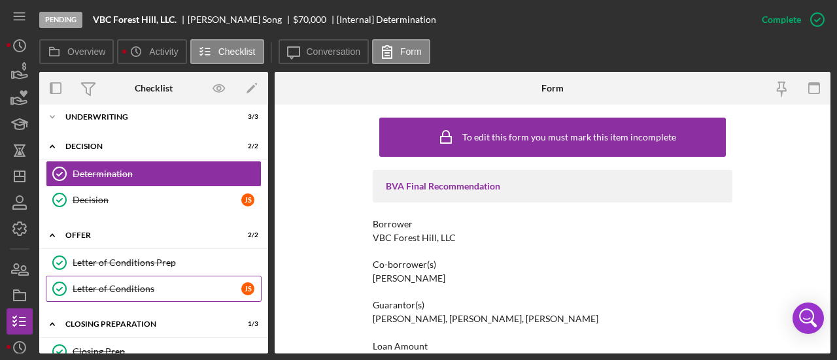
click at [118, 287] on div "Letter of Conditions" at bounding box center [157, 289] width 169 height 10
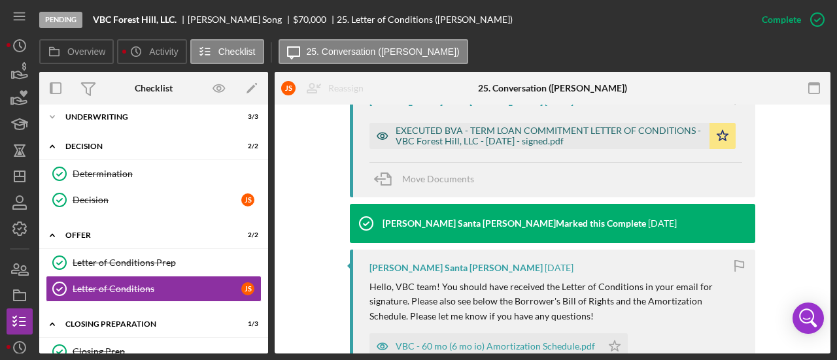
click at [447, 133] on div "EXECUTED BVA - TERM LOAN COMMITMENT LETTER OF CONDITIONS - VBC Forest Hill, LLC…" at bounding box center [549, 136] width 307 height 21
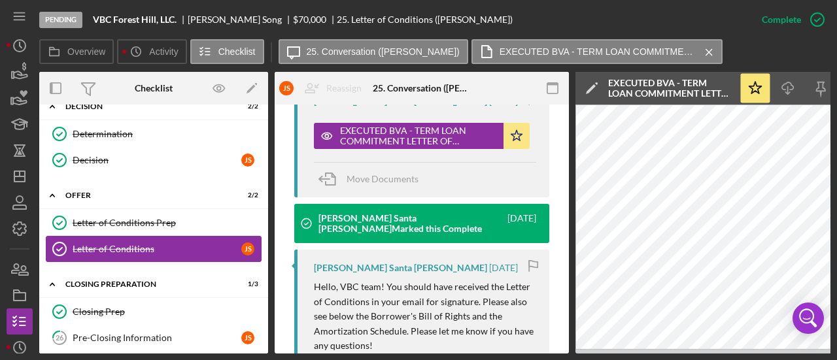
scroll to position [219, 0]
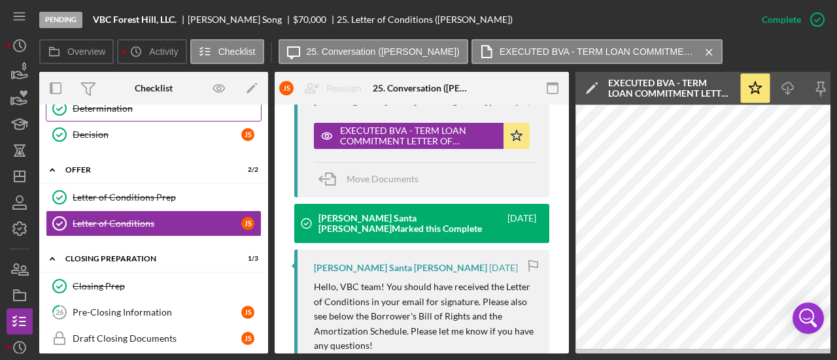
click at [107, 114] on link "Determination Determination" at bounding box center [154, 109] width 216 height 26
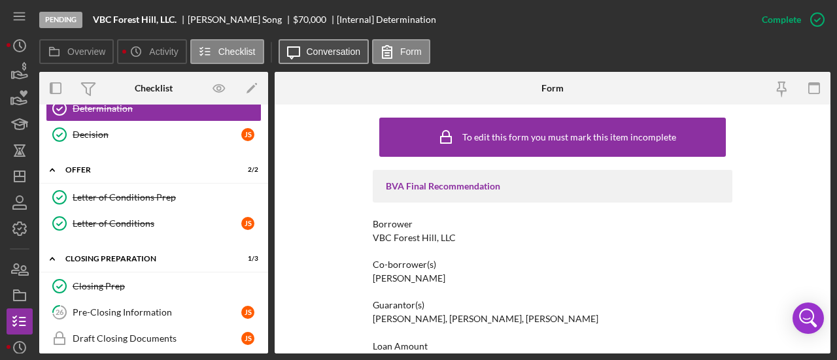
click at [327, 60] on button "Icon/Message Conversation" at bounding box center [324, 51] width 91 height 25
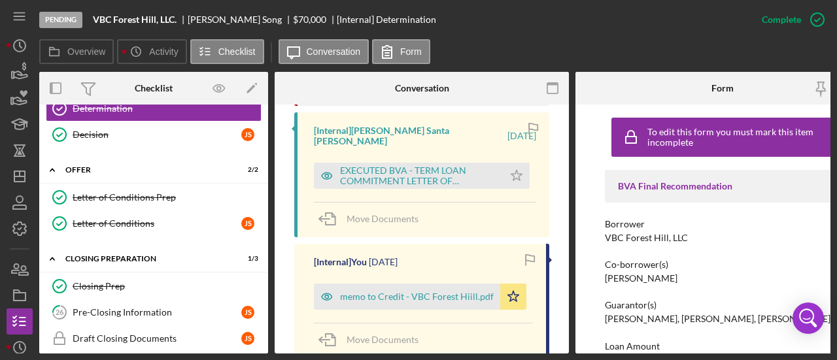
scroll to position [589, 0]
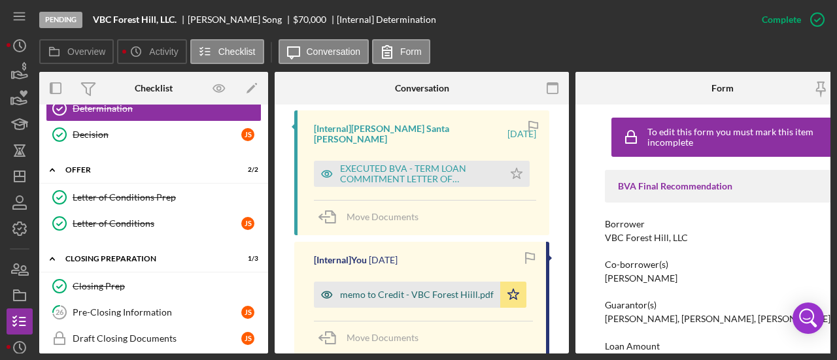
click at [436, 290] on div "memo to Credit - VBC Forest Hiill.pdf" at bounding box center [417, 295] width 154 height 10
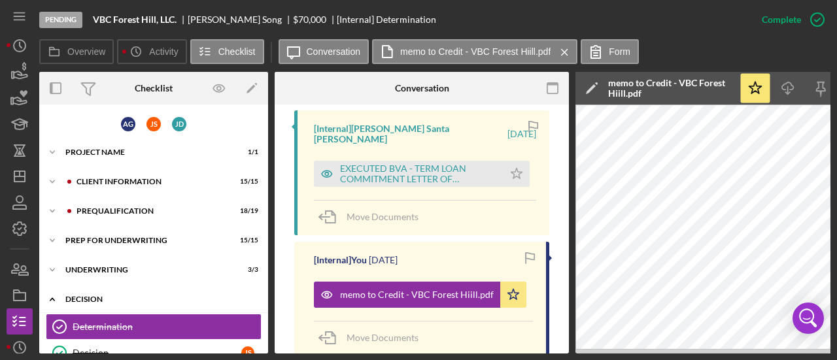
scroll to position [0, 0]
click at [112, 212] on div "Prequalification" at bounding box center [164, 211] width 175 height 8
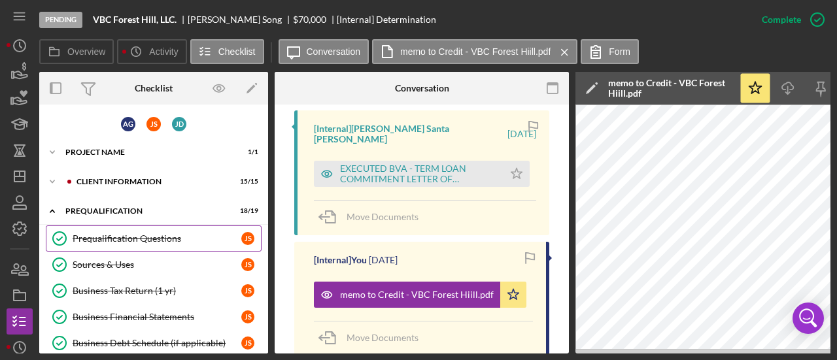
click at [133, 235] on div "Prequalification Questions" at bounding box center [157, 239] width 169 height 10
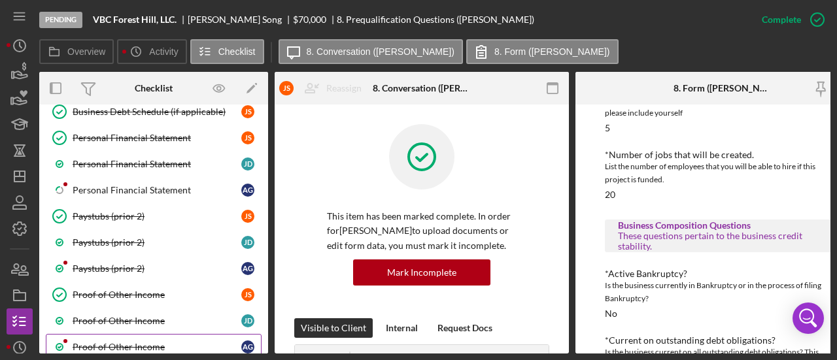
scroll to position [131, 0]
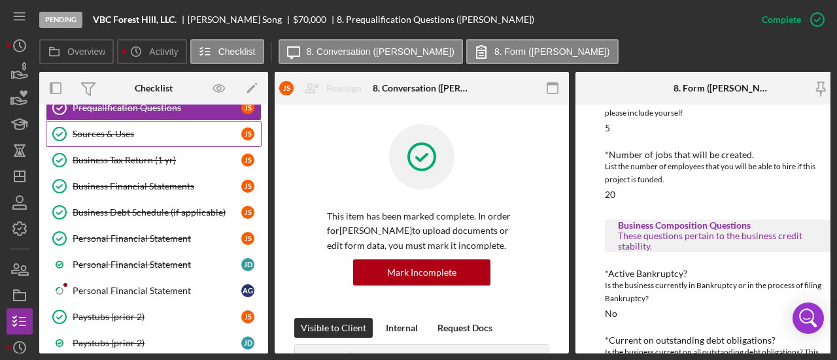
click at [111, 130] on div "Sources & Uses" at bounding box center [157, 134] width 169 height 10
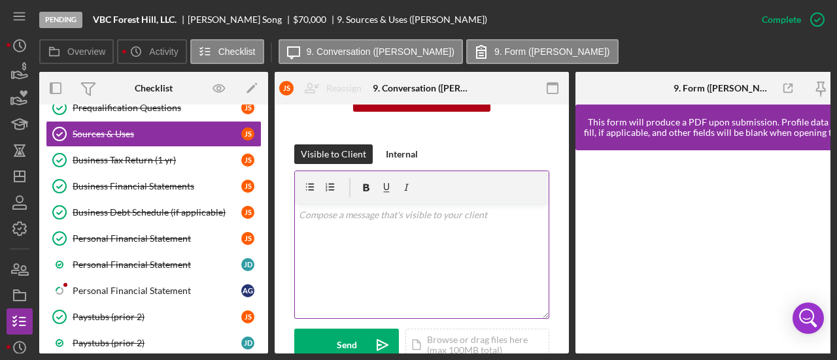
scroll to position [393, 0]
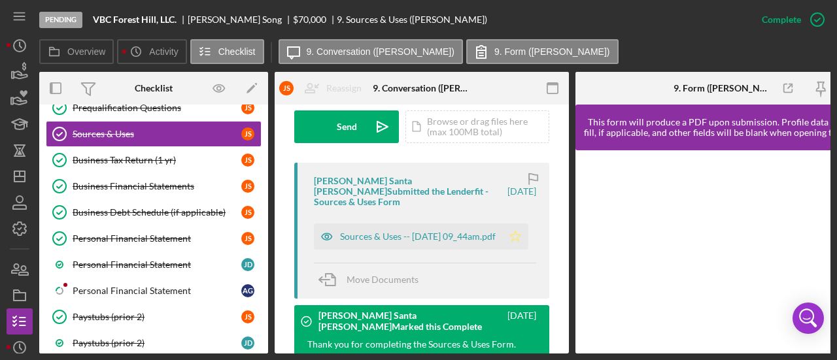
click at [516, 228] on icon "Icon/Star" at bounding box center [515, 237] width 26 height 26
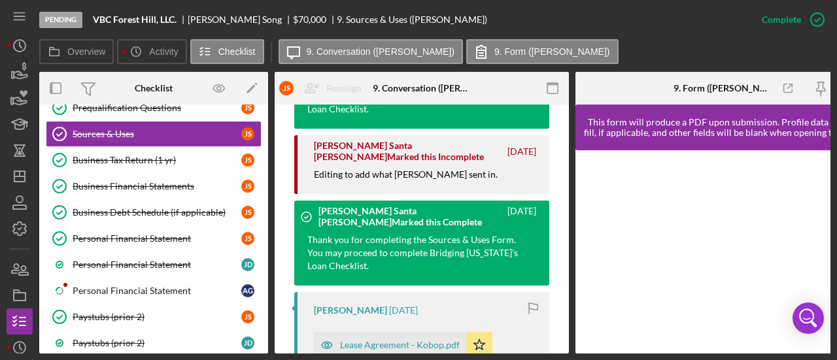
scroll to position [458, 0]
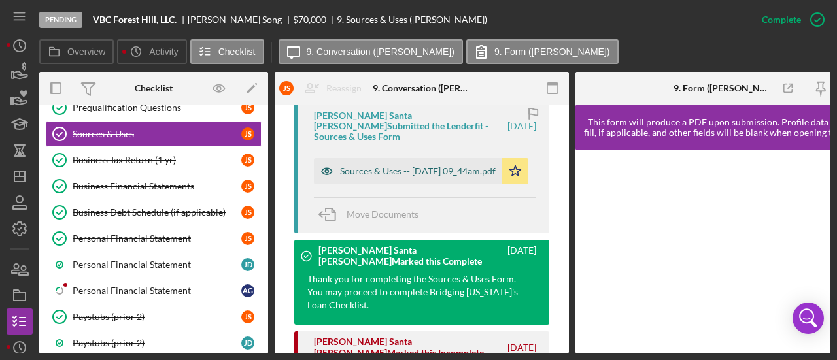
click at [425, 168] on div "Sources & Uses -- [DATE] 09_44am.pdf" at bounding box center [418, 171] width 156 height 10
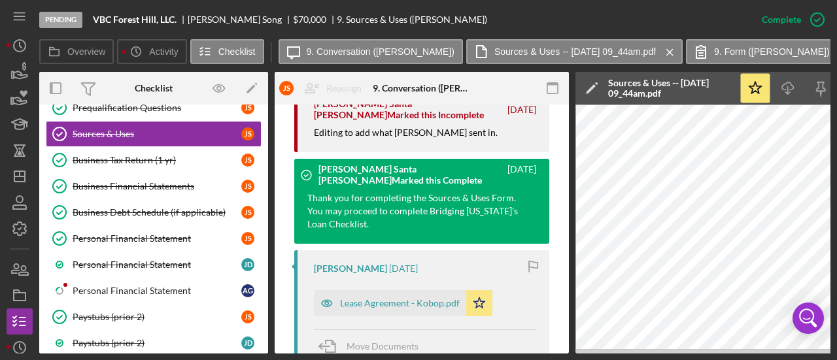
scroll to position [720, 0]
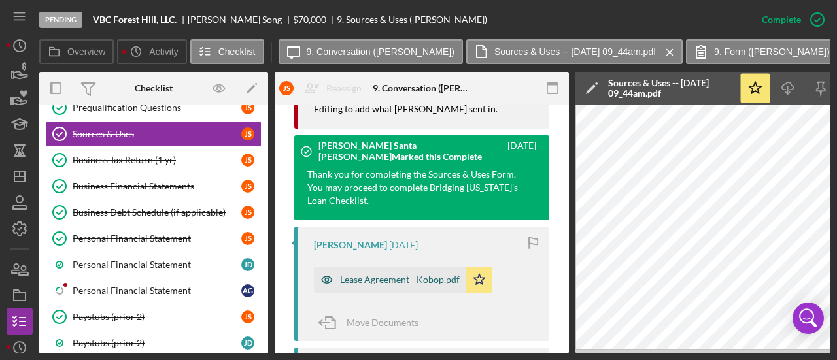
click at [410, 275] on div "Lease Agreement - Kobop.pdf" at bounding box center [400, 280] width 120 height 10
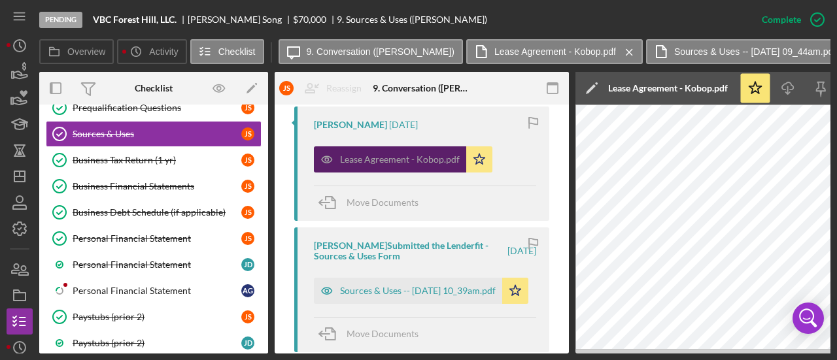
scroll to position [916, 0]
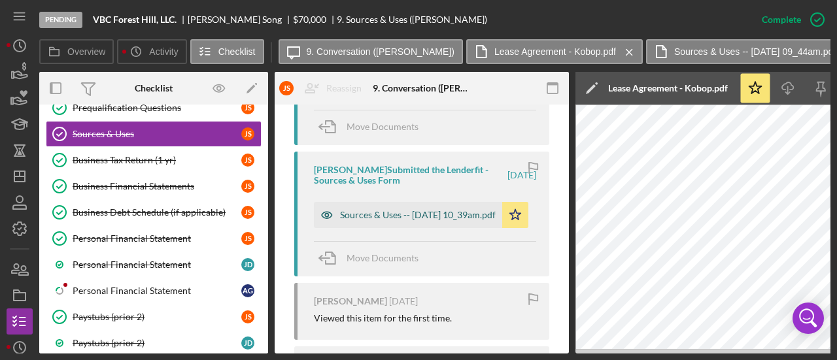
click at [394, 210] on div "Sources & Uses -- [DATE] 10_39am.pdf" at bounding box center [418, 215] width 156 height 10
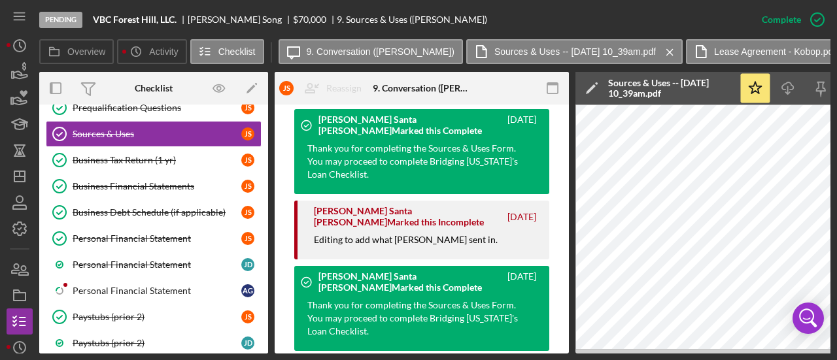
scroll to position [785, 0]
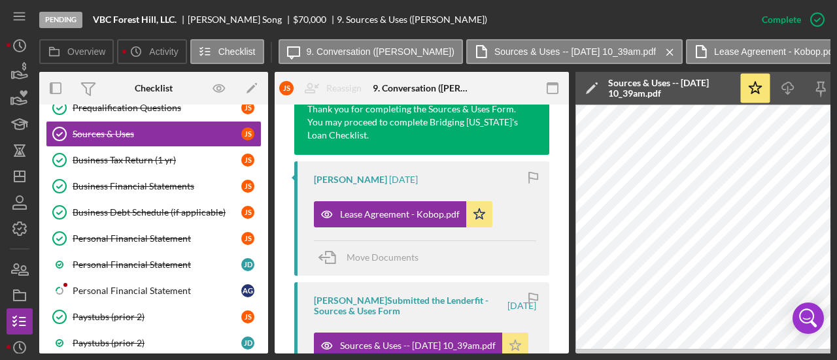
click at [508, 333] on icon "Icon/Star" at bounding box center [515, 346] width 26 height 26
click at [508, 227] on div "Jason Song 4 months ago Lease Agreement - Kobop.pdf Icon/Star Move Documents" at bounding box center [421, 219] width 255 height 114
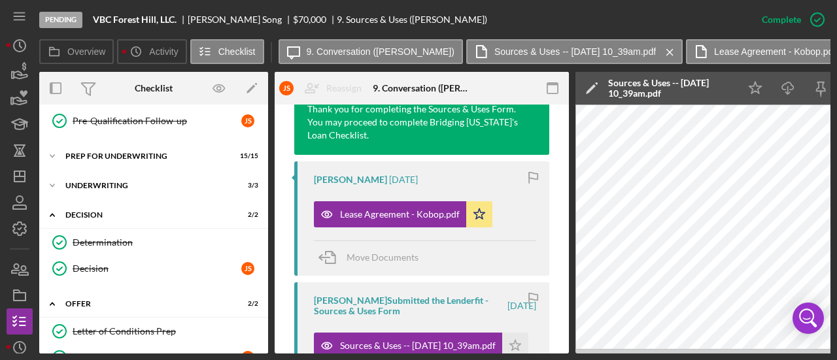
scroll to position [654, 0]
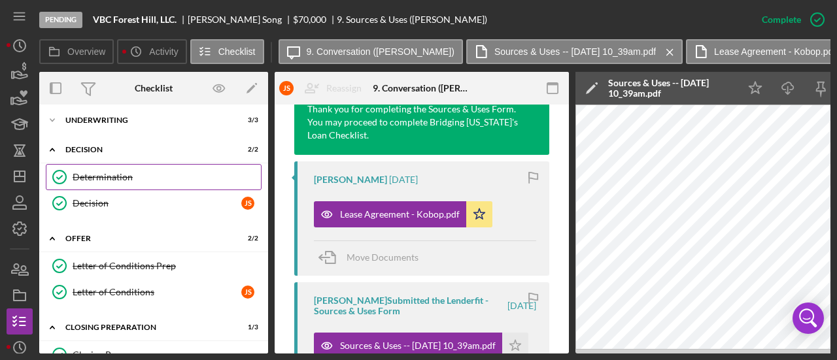
click at [110, 173] on div "Determination" at bounding box center [167, 177] width 188 height 10
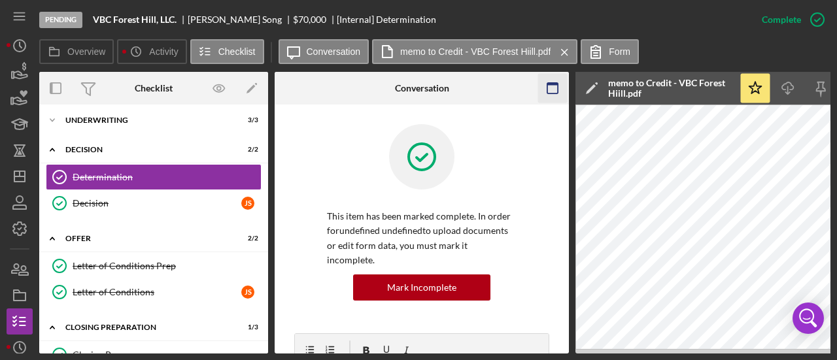
click at [559, 80] on icon "button" at bounding box center [552, 88] width 29 height 29
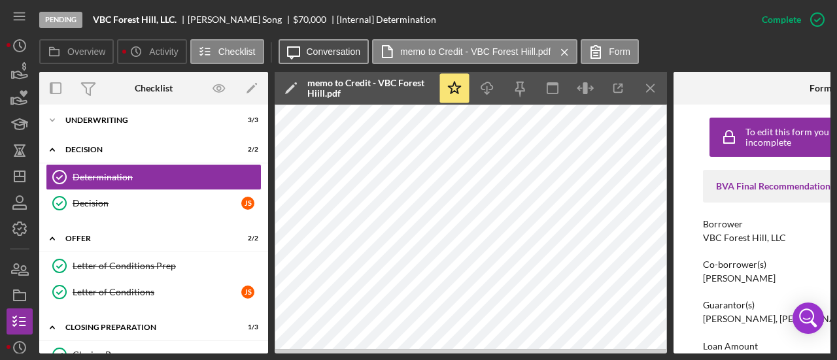
drag, startPoint x: 271, startPoint y: 236, endPoint x: 318, endPoint y: 49, distance: 192.9
click at [318, 49] on label "Conversation" at bounding box center [334, 51] width 54 height 10
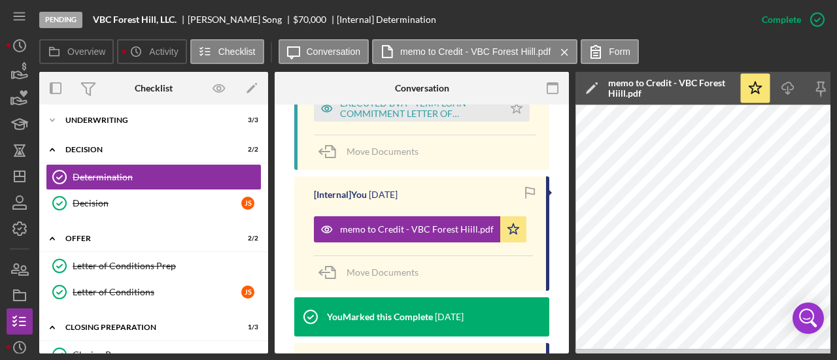
scroll to position [916, 0]
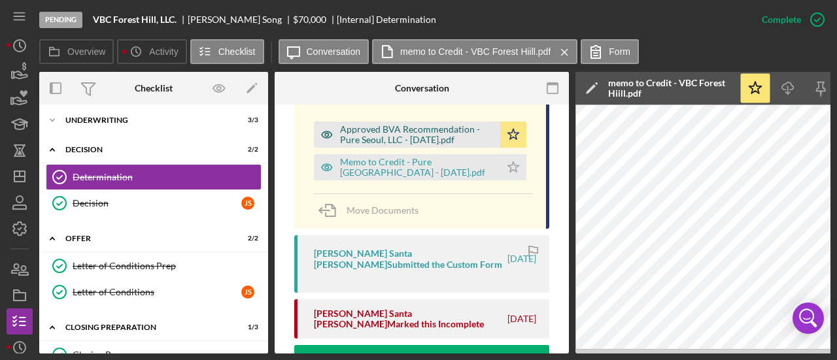
click at [391, 124] on div "Approved BVA Recommendation - Pure Seoul, LLC - [DATE].pdf" at bounding box center [417, 134] width 154 height 21
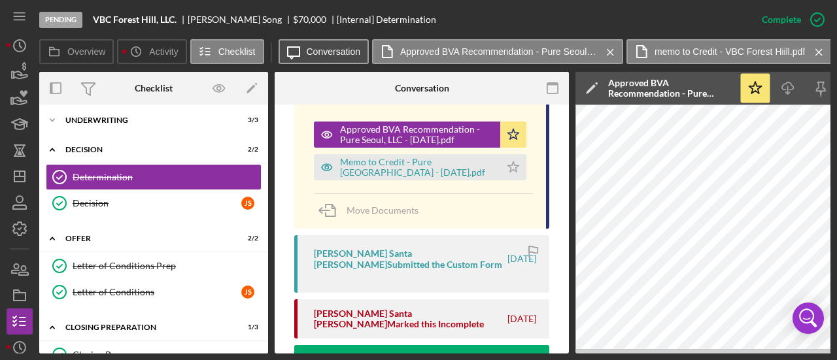
click at [343, 56] on label "Conversation" at bounding box center [334, 51] width 54 height 10
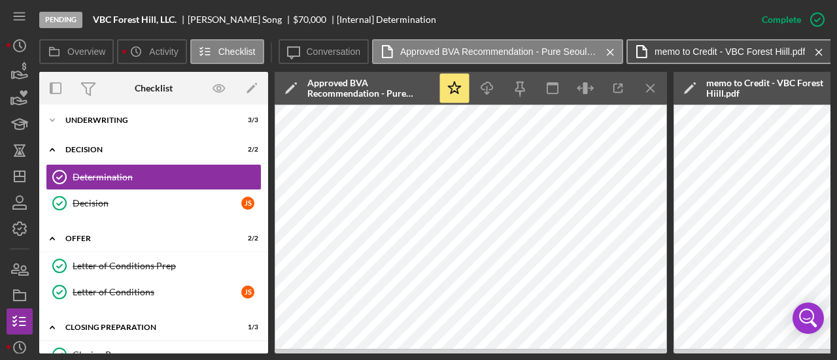
click at [697, 60] on button "memo to Credit - VBC Forest Hiill.pdf Icon/Menu Close" at bounding box center [729, 51] width 205 height 25
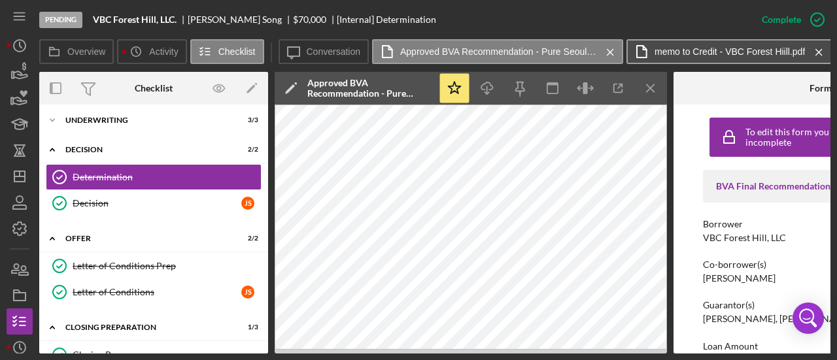
click at [716, 50] on label "memo to Credit - VBC Forest Hiill.pdf" at bounding box center [730, 51] width 150 height 10
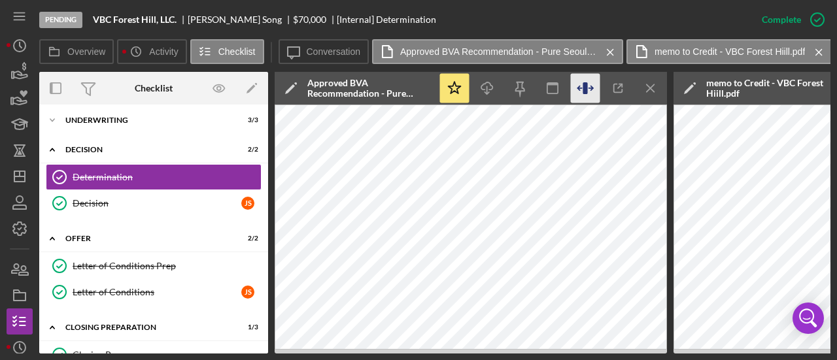
click at [587, 84] on icon "button" at bounding box center [585, 88] width 29 height 29
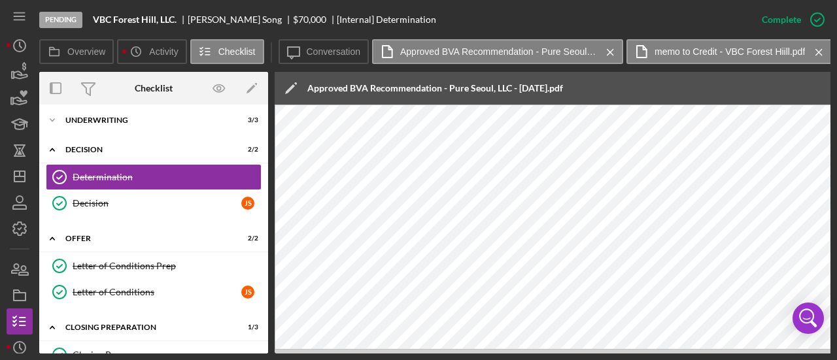
click at [614, 104] on div "Icon/Edit Approved BVA Recommendation - Pure Seoul, LLC - 9.04.2025.pdf Icon/St…" at bounding box center [667, 213] width 785 height 282
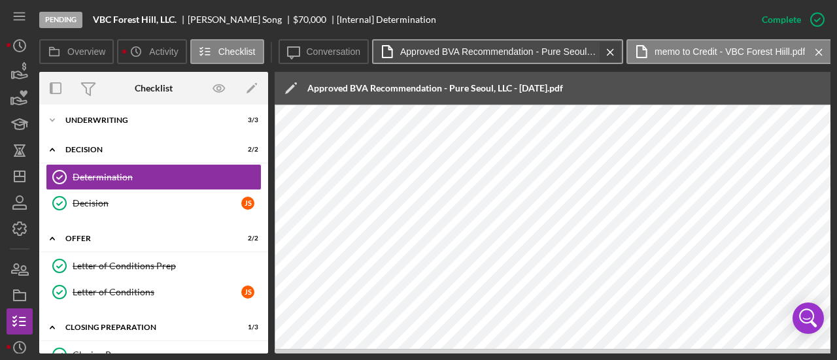
click at [611, 50] on icon "Icon/Menu Close" at bounding box center [610, 52] width 23 height 33
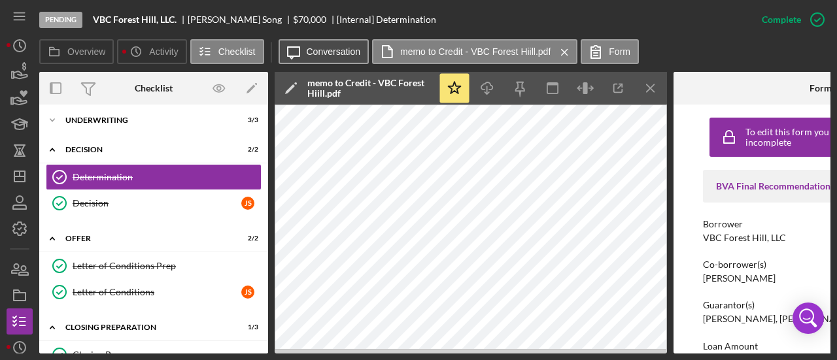
click at [332, 58] on button "Icon/Message Conversation" at bounding box center [324, 51] width 91 height 25
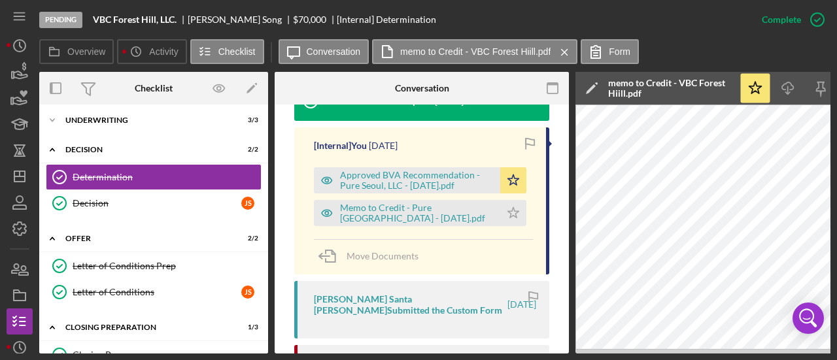
scroll to position [850, 0]
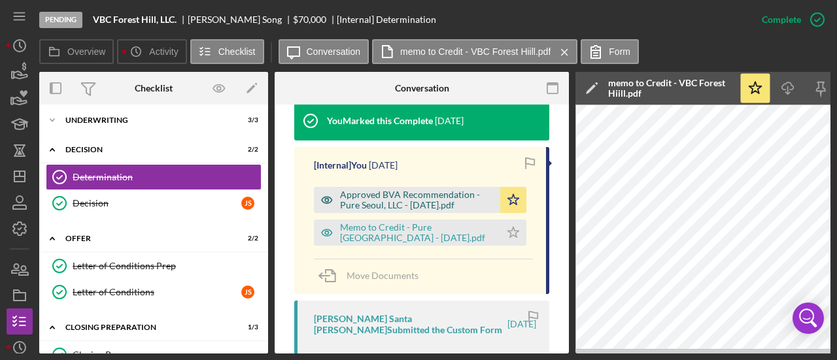
click at [445, 190] on div "Approved BVA Recommendation - Pure Seoul, LLC - [DATE].pdf" at bounding box center [417, 200] width 154 height 21
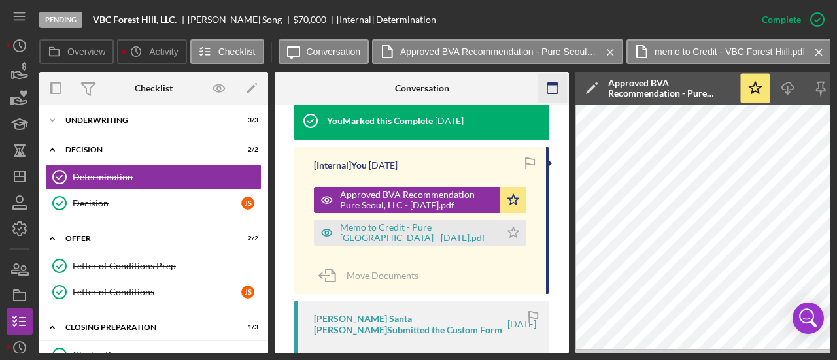
click at [563, 90] on icon "button" at bounding box center [552, 88] width 29 height 29
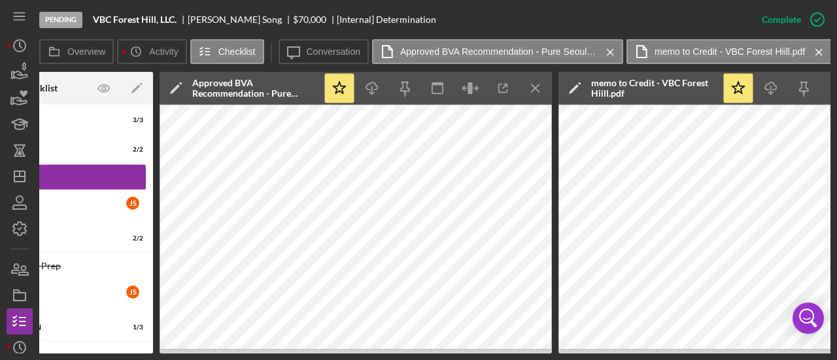
scroll to position [0, 123]
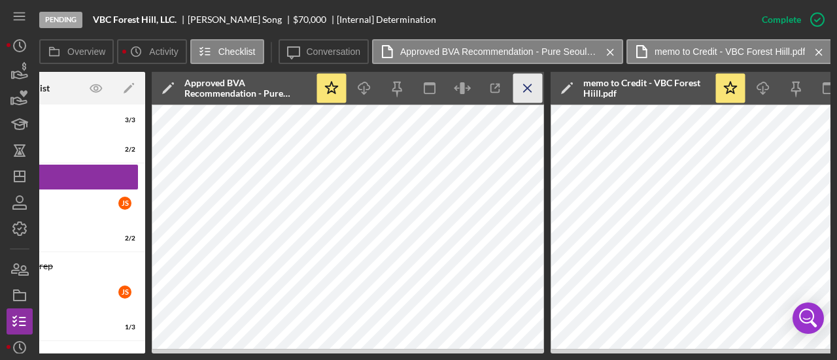
click at [527, 88] on line "button" at bounding box center [527, 87] width 7 height 7
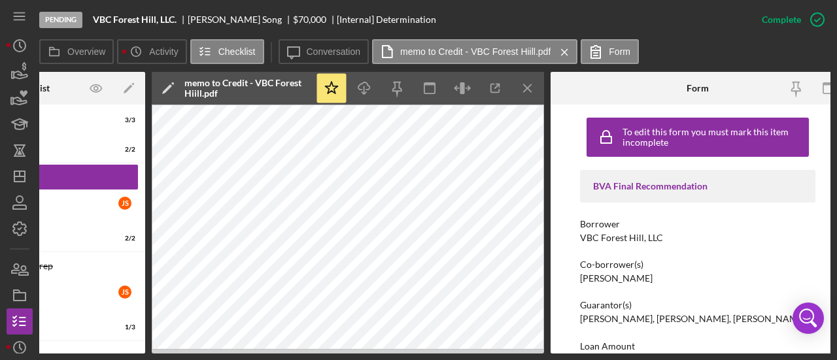
click at [527, 88] on line "button" at bounding box center [527, 87] width 7 height 7
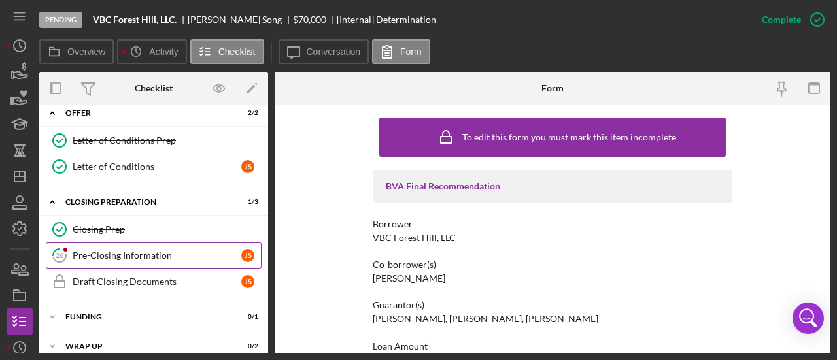
click at [141, 251] on div "Pre-Closing Information" at bounding box center [157, 256] width 169 height 10
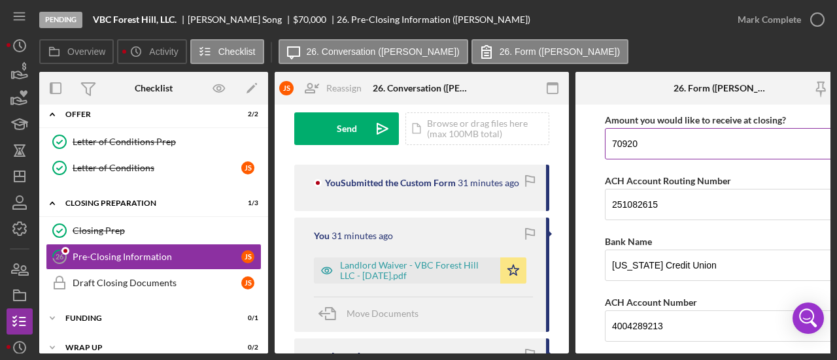
scroll to position [65, 0]
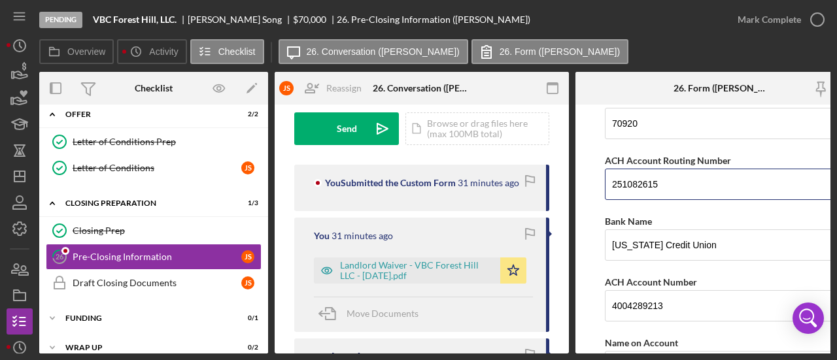
drag, startPoint x: 674, startPoint y: 189, endPoint x: 582, endPoint y: 190, distance: 92.3
click at [582, 190] on form "Closing Funding Information Amount you would like to receive at closing? 70920 …" at bounding box center [723, 229] width 294 height 249
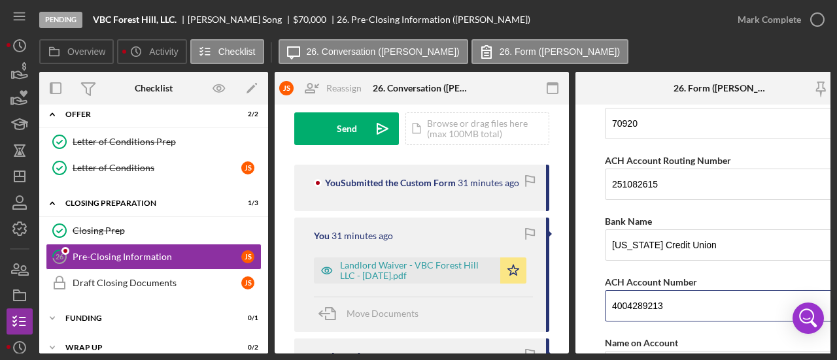
drag, startPoint x: 679, startPoint y: 300, endPoint x: 559, endPoint y: 304, distance: 120.4
click at [559, 304] on div "Overview Internal Workflow Stage Pending Icon/Dropdown Arrow Archive (can unarc…" at bounding box center [435, 213] width 792 height 282
paste input "251082615"
type input "4004289213"
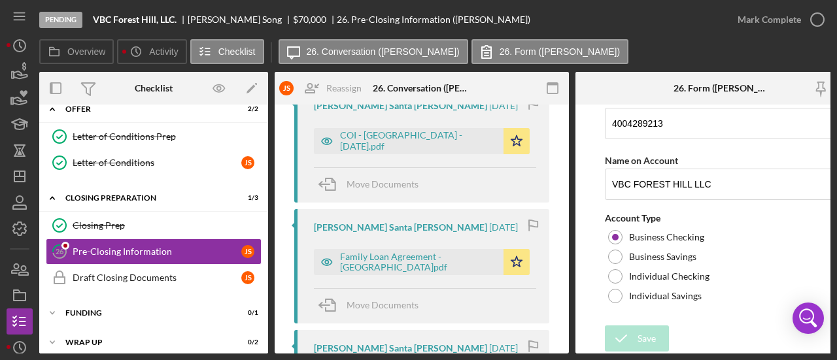
scroll to position [531, 0]
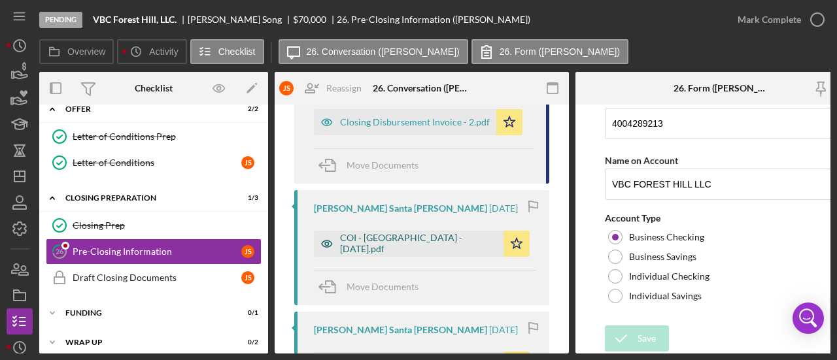
click at [364, 243] on div "COI - [GEOGRAPHIC_DATA] - [DATE].pdf" at bounding box center [418, 243] width 157 height 21
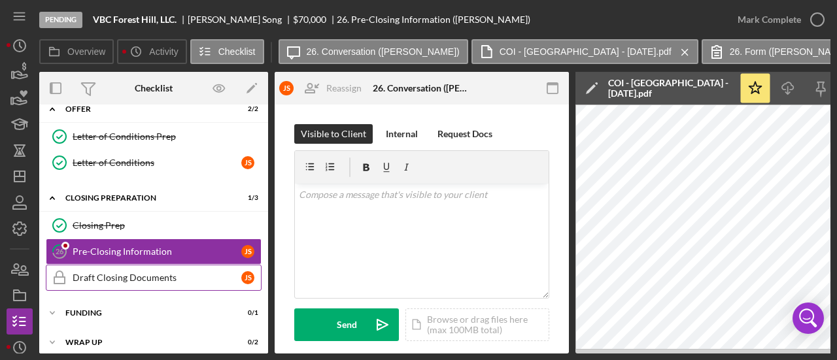
scroll to position [718, 0]
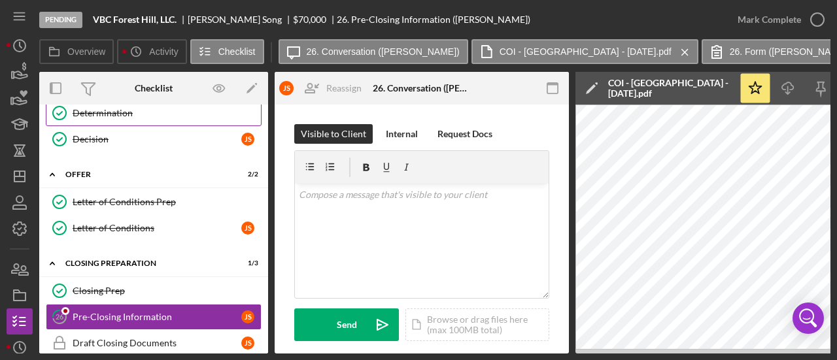
click at [88, 109] on link "Determination Determination" at bounding box center [154, 113] width 216 height 26
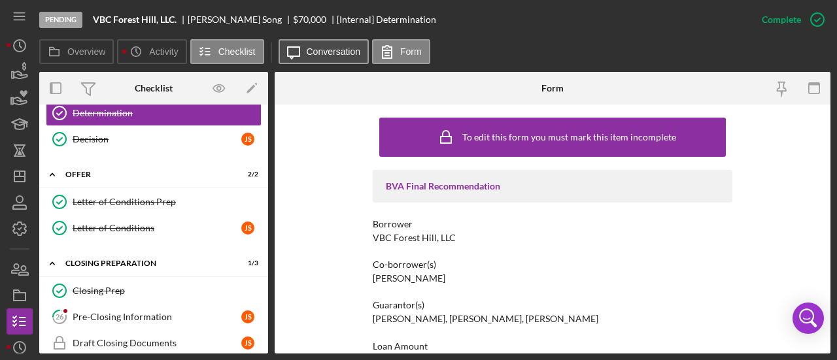
click at [345, 46] on label "Conversation" at bounding box center [334, 51] width 54 height 10
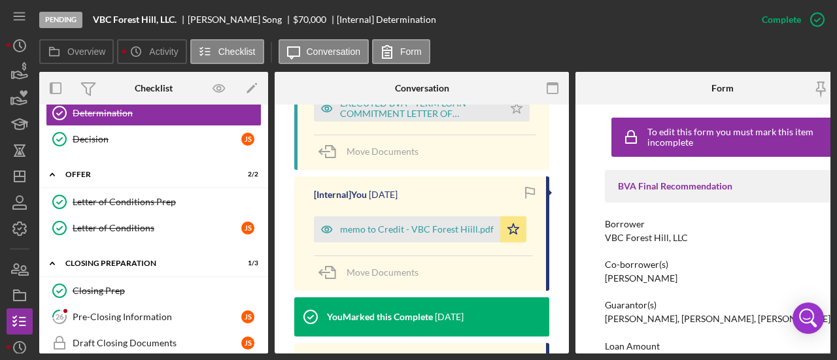
scroll to position [785, 0]
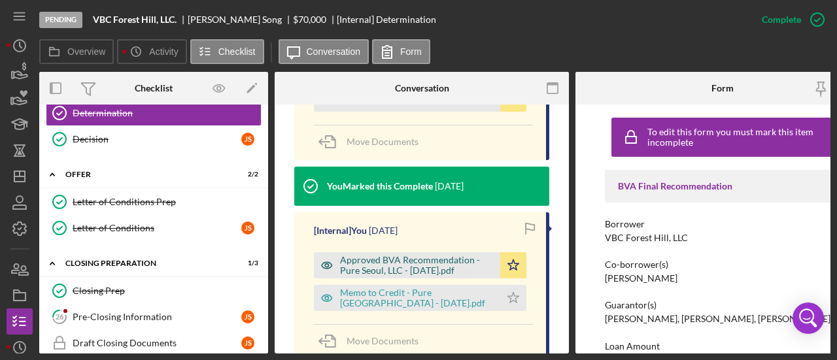
click at [392, 255] on div "Approved BVA Recommendation - Pure Seoul, LLC - [DATE].pdf" at bounding box center [417, 265] width 154 height 21
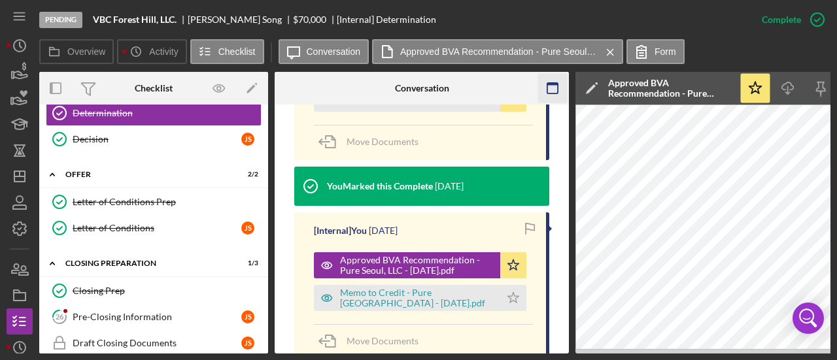
click at [564, 90] on icon "button" at bounding box center [552, 88] width 29 height 29
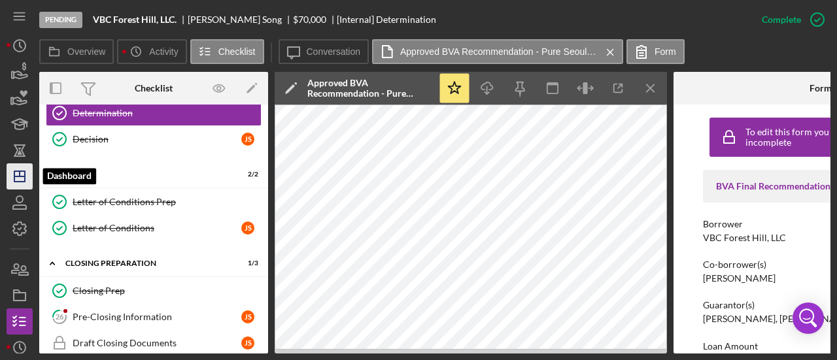
click at [25, 181] on polygon "button" at bounding box center [19, 176] width 10 height 10
